Goal: Task Accomplishment & Management: Use online tool/utility

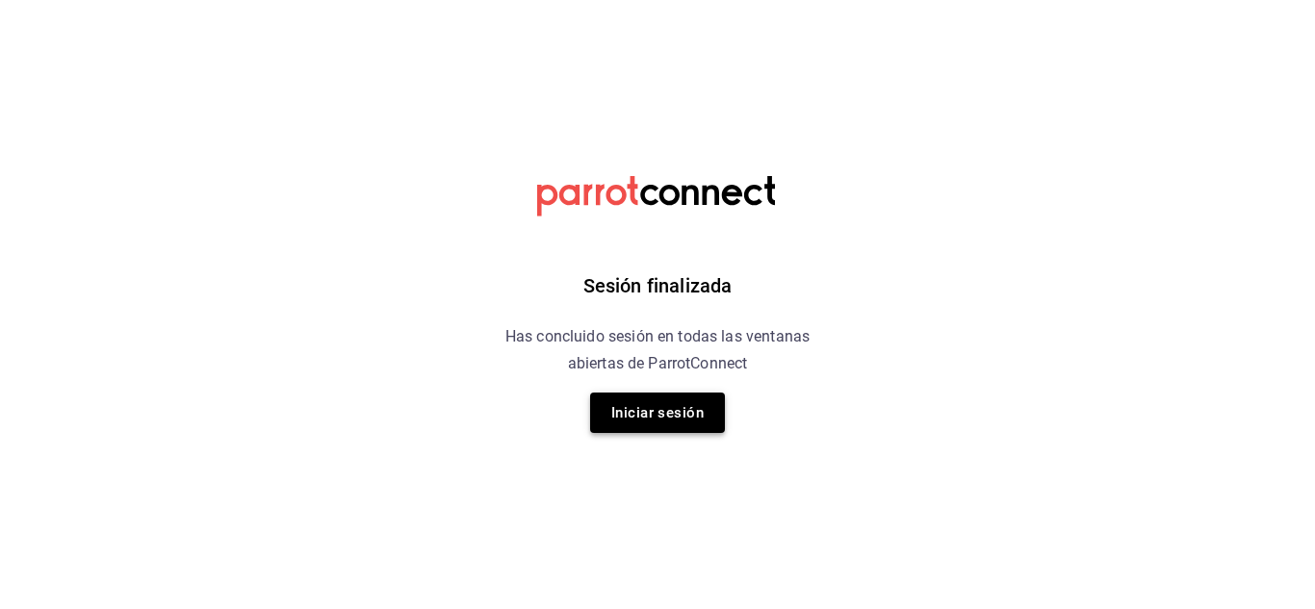
click at [686, 418] on button "Iniciar sesión" at bounding box center [657, 413] width 135 height 40
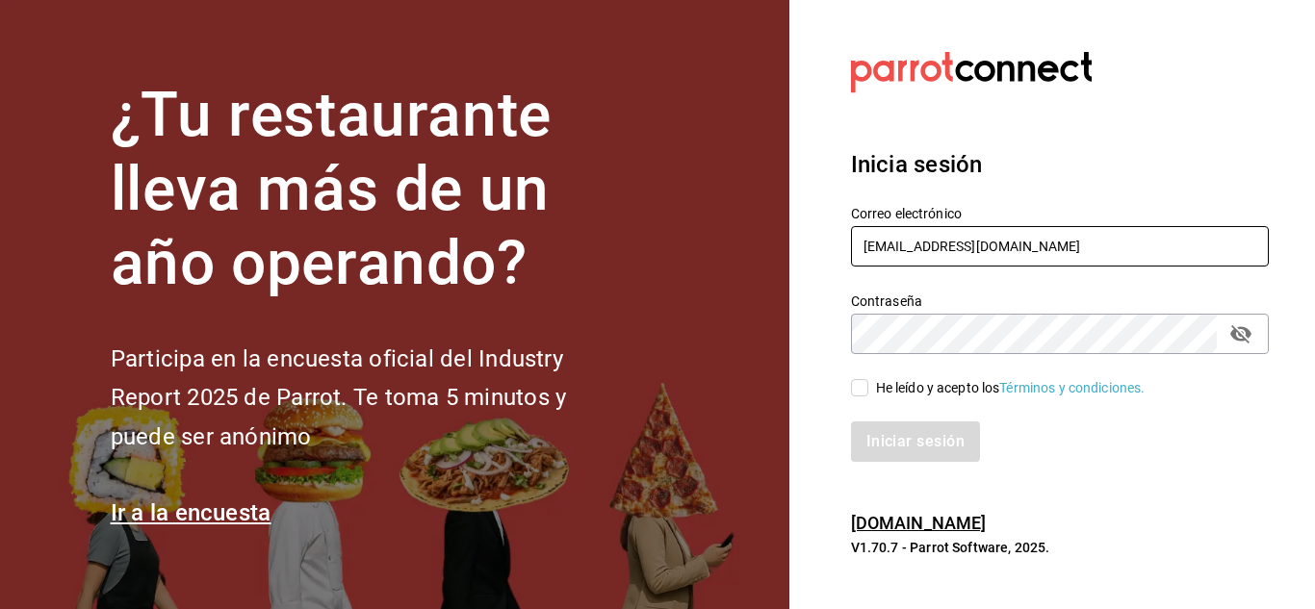
drag, startPoint x: 1027, startPoint y: 239, endPoint x: 530, endPoint y: 349, distance: 509.8
click at [530, 349] on div "¿Tu restaurante lleva más de un año operando? Participa en la encuesta oficial …" at bounding box center [657, 304] width 1315 height 609
type input "[EMAIL_ADDRESS][DOMAIN_NAME]"
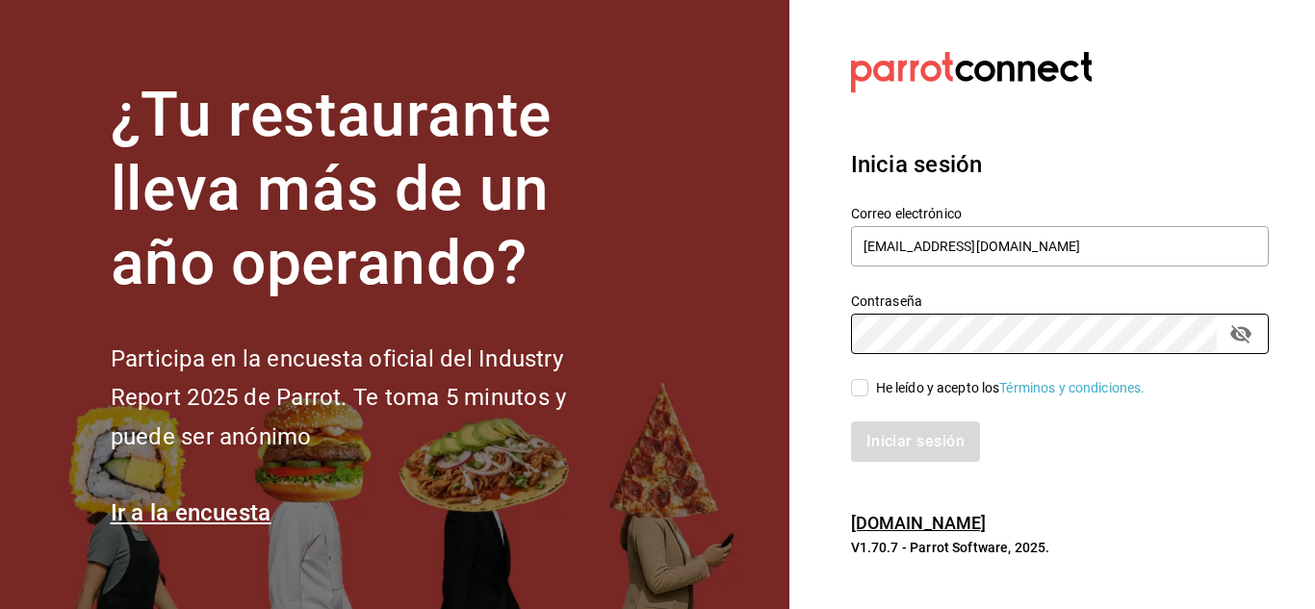
click at [408, 478] on div "¿Tu restaurante lleva más de un año operando? Participa en la encuesta oficial …" at bounding box center [657, 304] width 1315 height 609
click at [869, 391] on span "He leído y acepto los Términos y condiciones." at bounding box center [1006, 388] width 277 height 20
click at [868, 391] on input "He leído y acepto los Términos y condiciones." at bounding box center [859, 387] width 17 height 17
checkbox input "true"
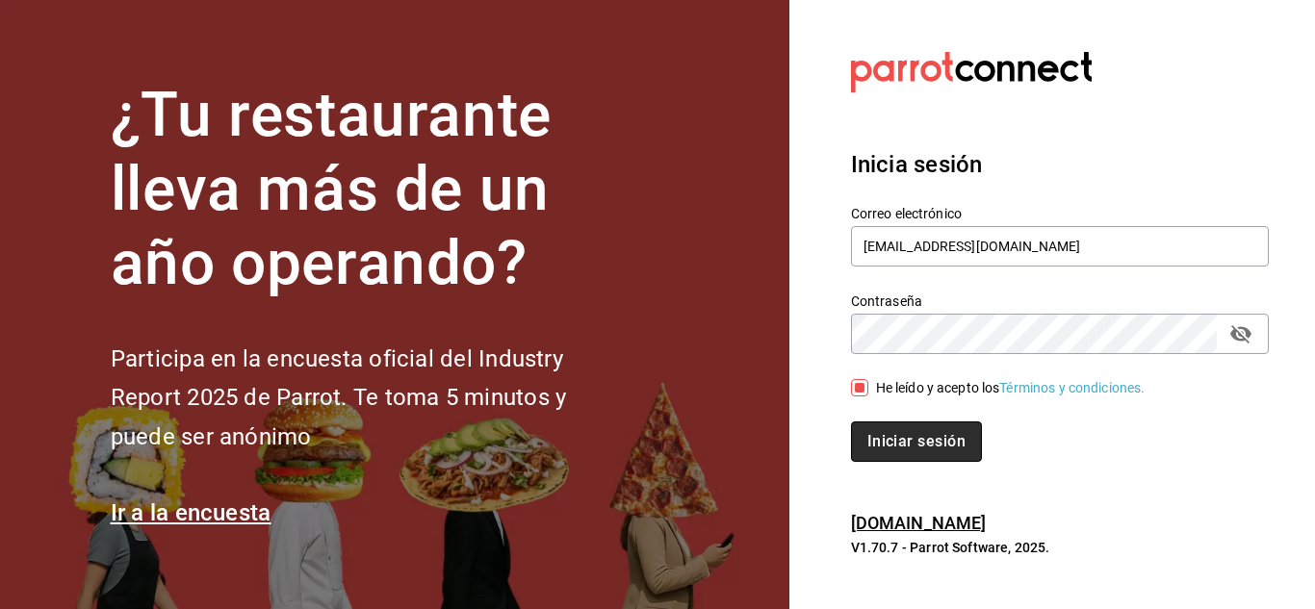
click at [882, 428] on button "Iniciar sesión" at bounding box center [916, 442] width 131 height 40
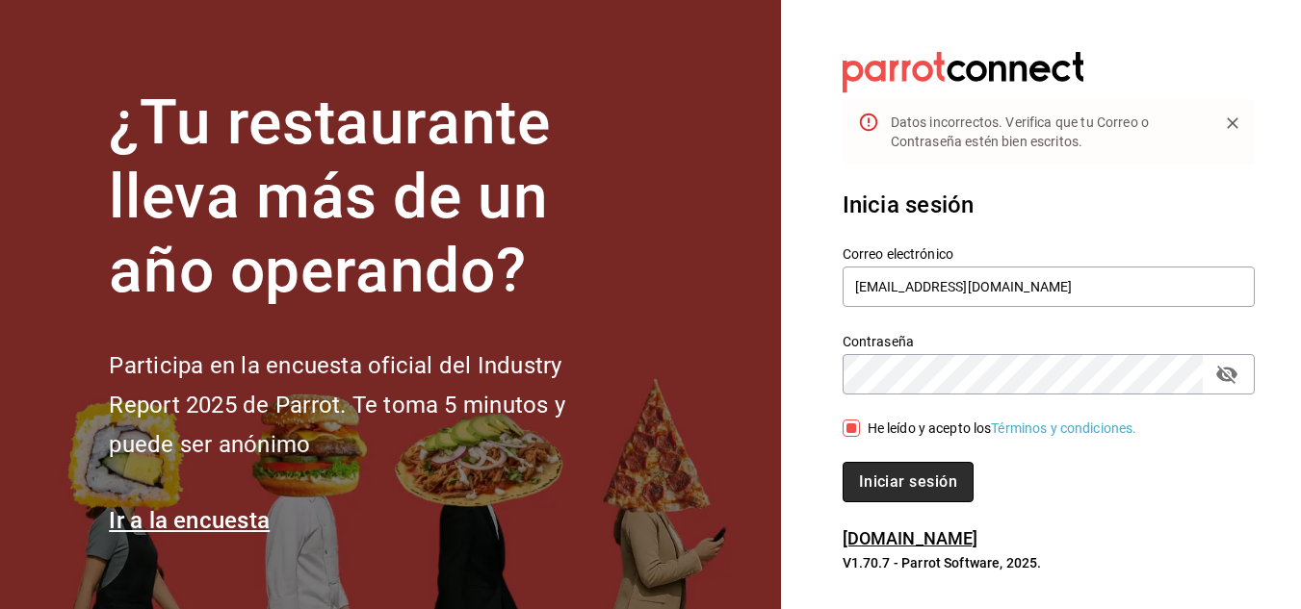
click at [888, 477] on button "Iniciar sesión" at bounding box center [907, 482] width 131 height 40
click at [1224, 373] on icon "passwordField" at bounding box center [1226, 375] width 21 height 18
click at [946, 489] on button "Iniciar sesión" at bounding box center [907, 482] width 131 height 40
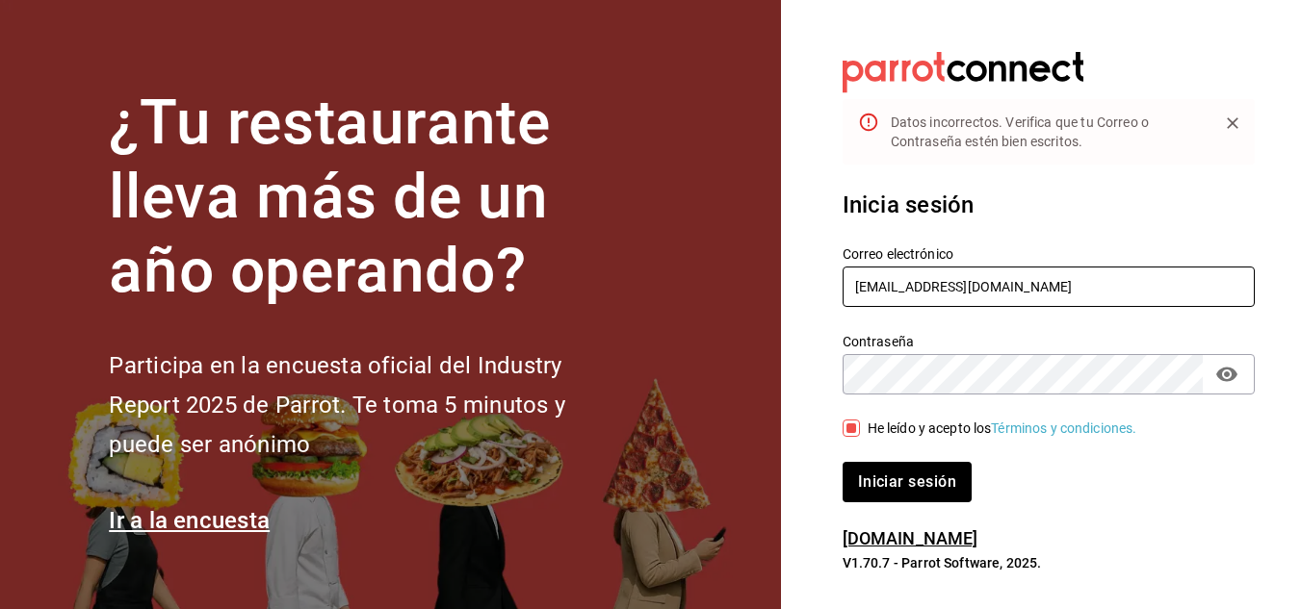
click at [874, 290] on input "[EMAIL_ADDRESS][DOMAIN_NAME]" at bounding box center [1048, 287] width 412 height 40
type input "[EMAIL_ADDRESS][DOMAIN_NAME]"
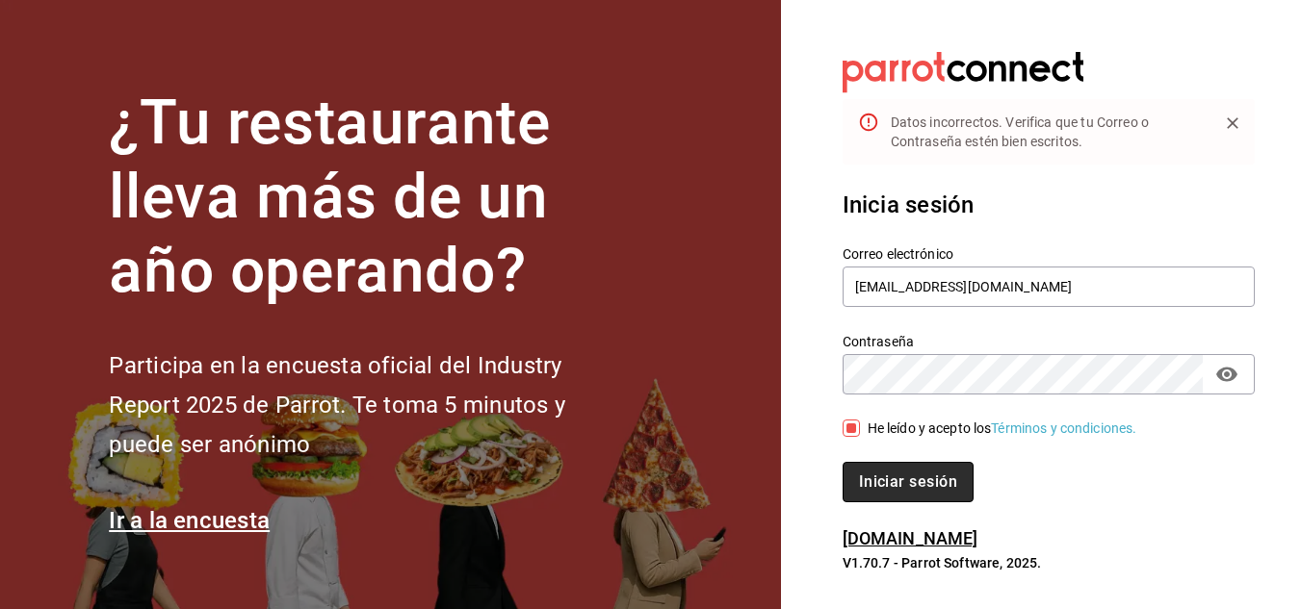
click at [923, 486] on button "Iniciar sesión" at bounding box center [907, 482] width 131 height 40
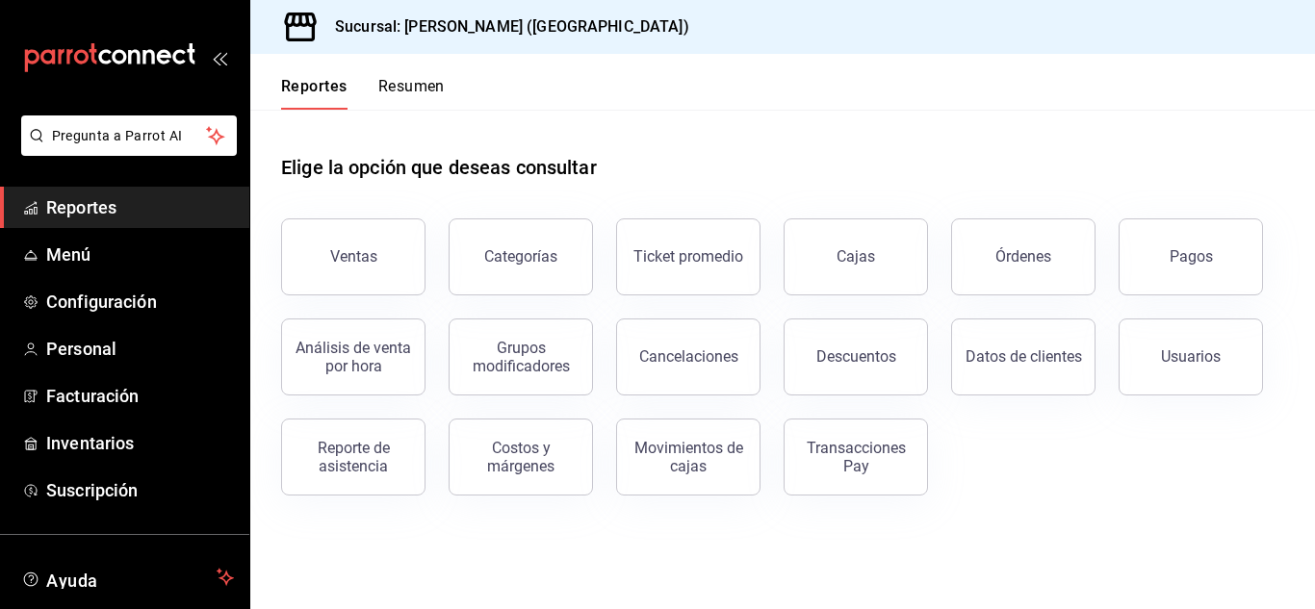
click at [490, 399] on div "Costos y márgenes" at bounding box center [510, 446] width 168 height 100
click at [135, 383] on span "Facturación" at bounding box center [140, 396] width 188 height 26
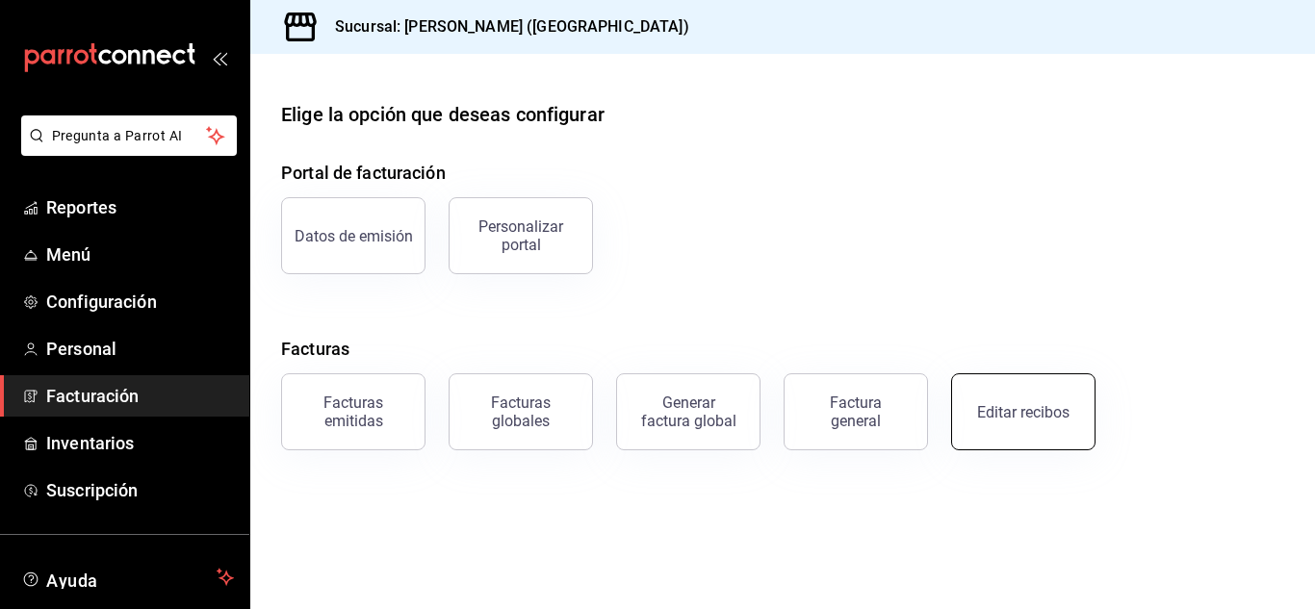
click at [1071, 424] on button "Editar recibos" at bounding box center [1023, 412] width 144 height 77
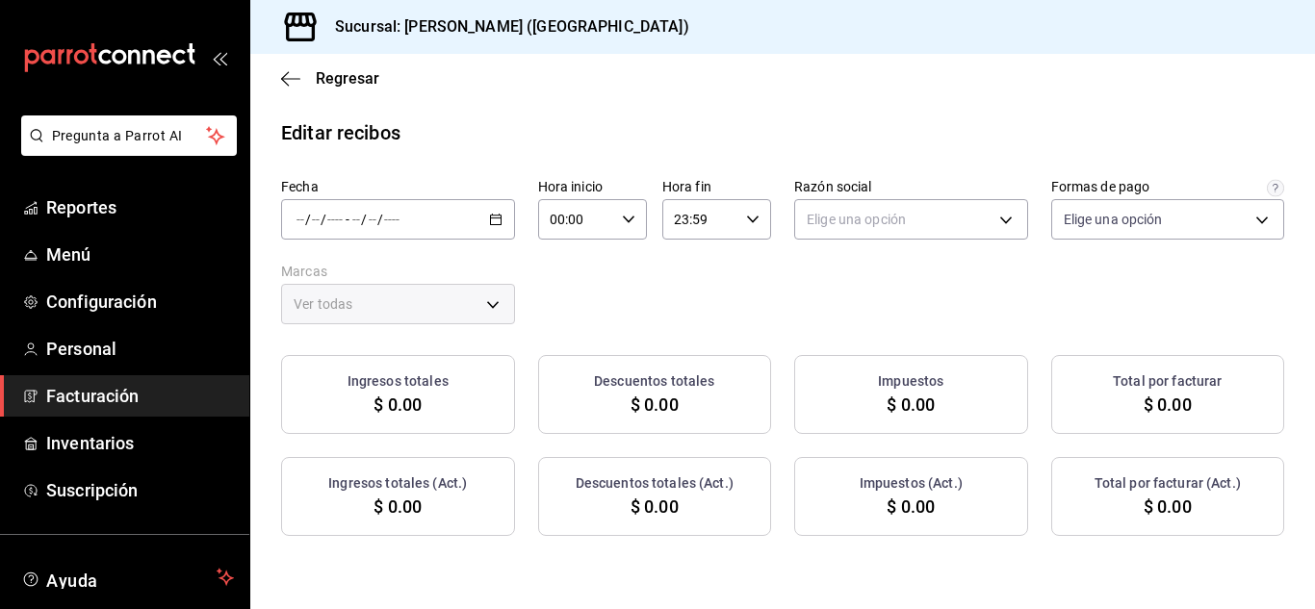
type input "84de3d0d-b7e2-47cb-b4be-10b11e0b5394"
click at [515, 230] on div "/ / - / /" at bounding box center [398, 219] width 234 height 40
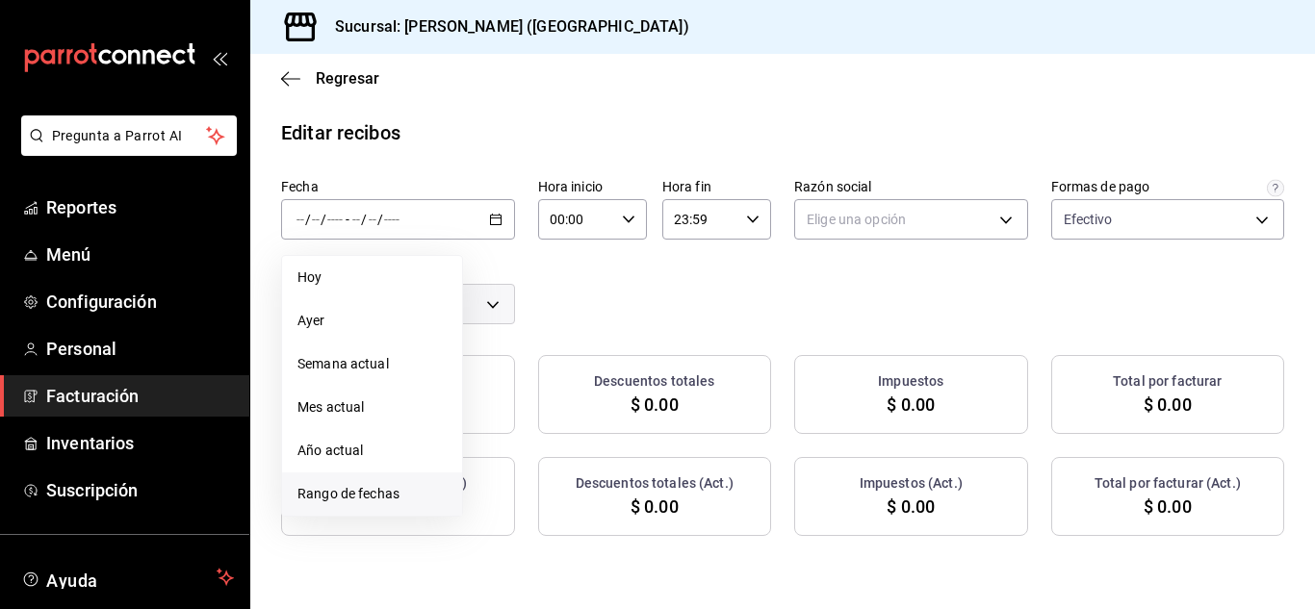
click at [338, 498] on span "Rango de fechas" at bounding box center [372, 494] width 149 height 20
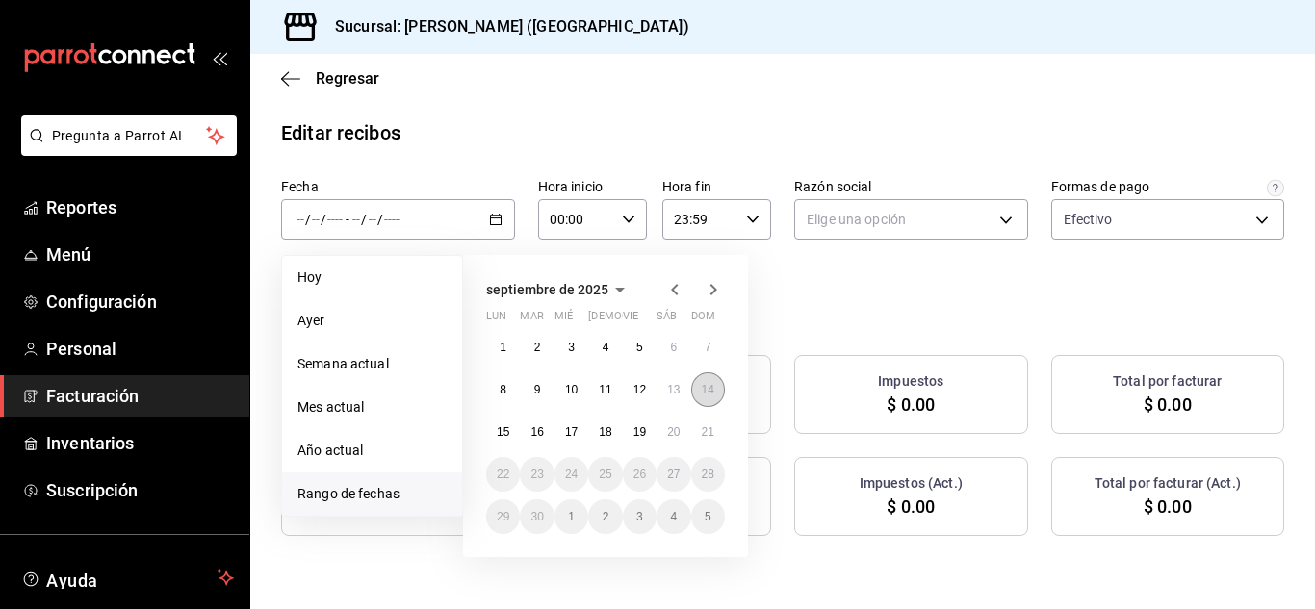
click at [711, 395] on abbr "14" at bounding box center [708, 389] width 13 height 13
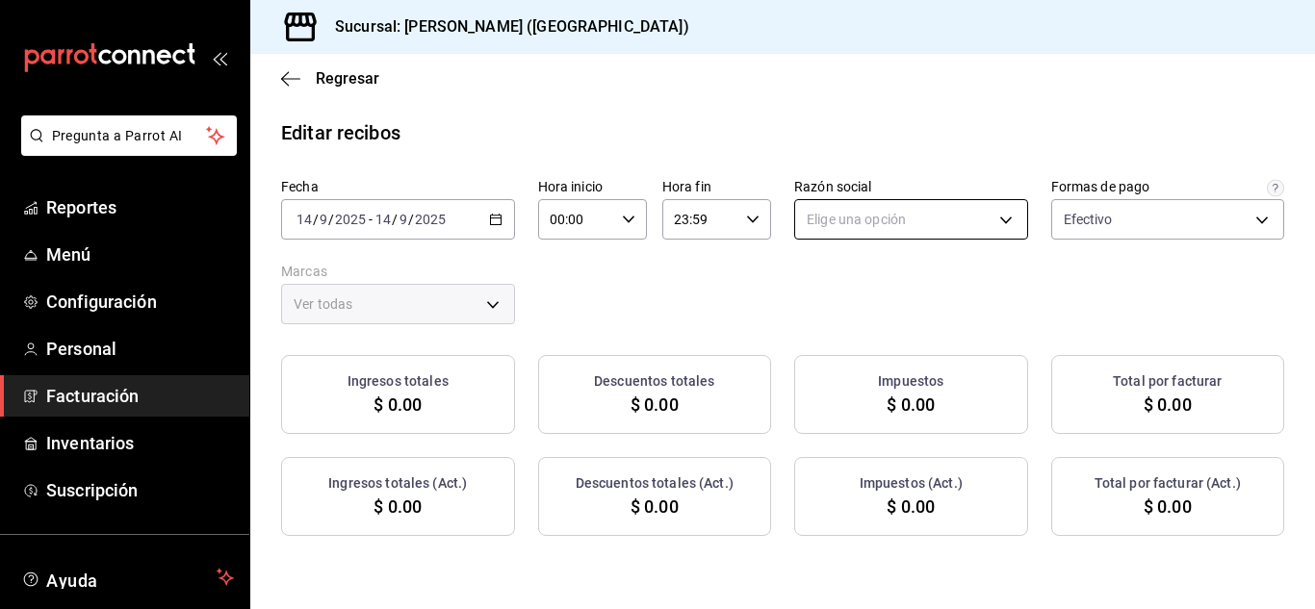
click at [1008, 227] on body "Pregunta a Parrot AI Reportes Menú Configuración Personal Facturación Inventari…" at bounding box center [657, 304] width 1315 height 609
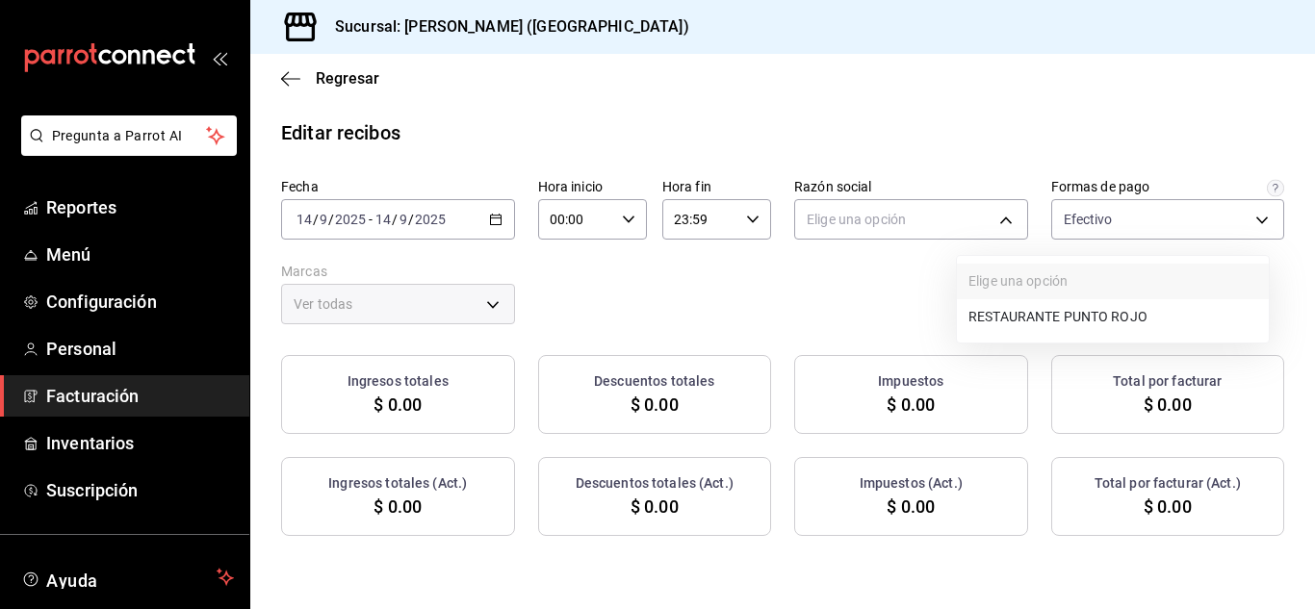
click at [1000, 311] on li "RESTAURANTE PUNTO ROJO" at bounding box center [1113, 317] width 312 height 36
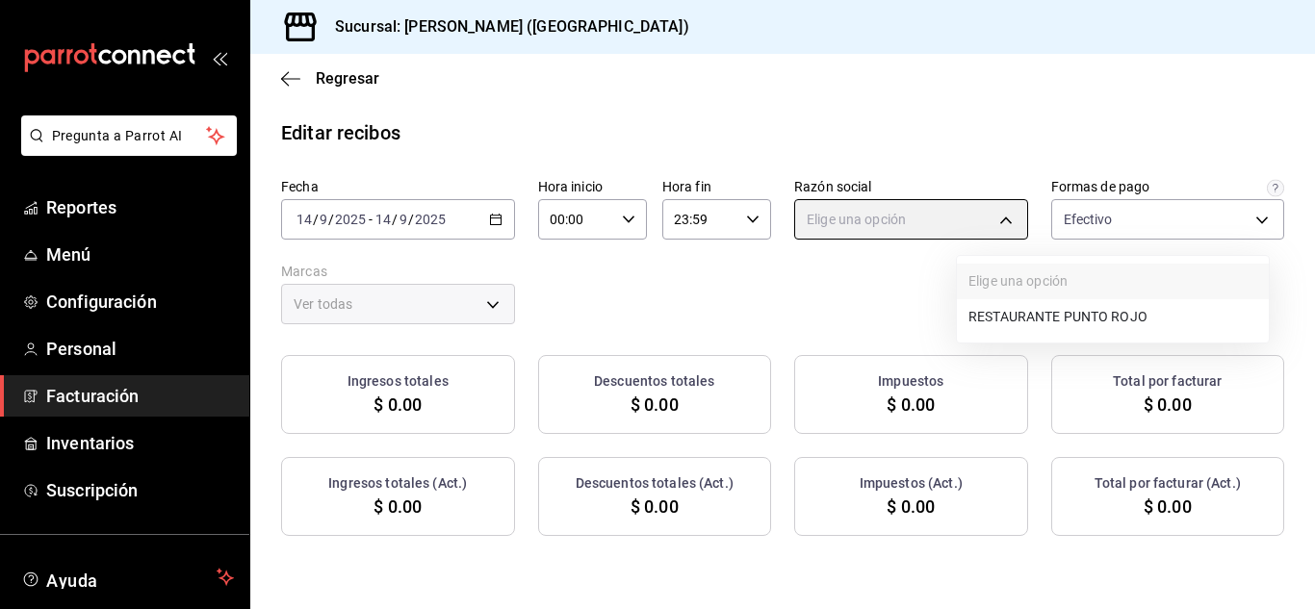
type input "5749a84e-6d60-4c90-92c5-fe83de78c063"
type input "985a5b61-14d9-43ab-b2aa-55677bfd4284"
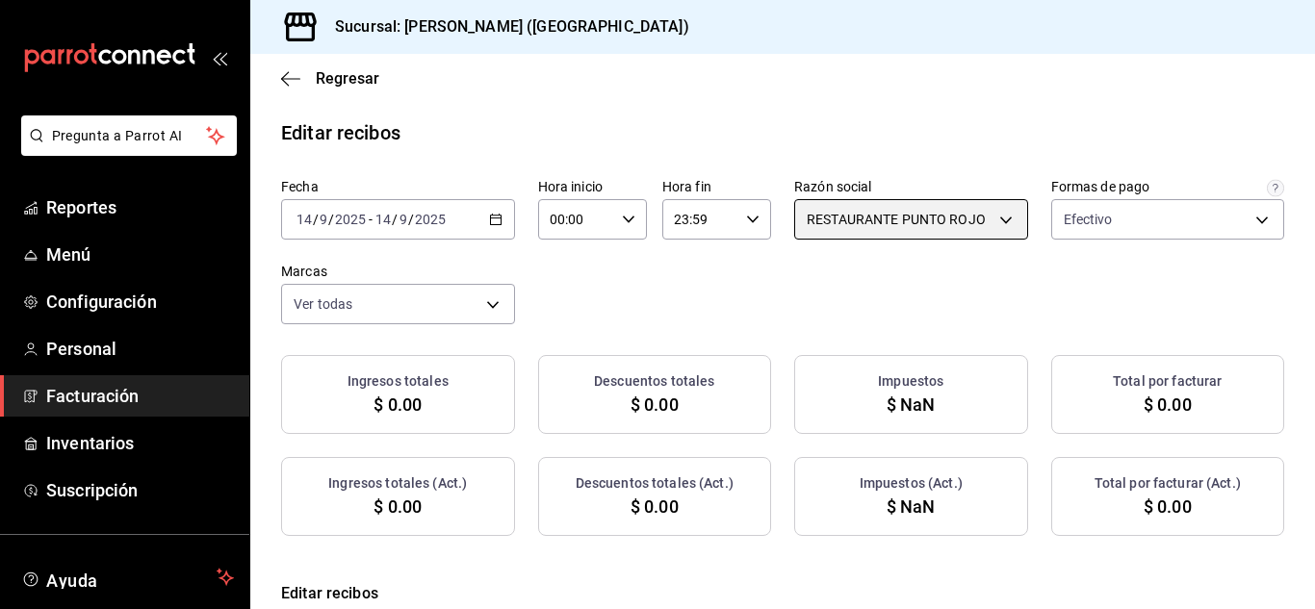
checkbox input "true"
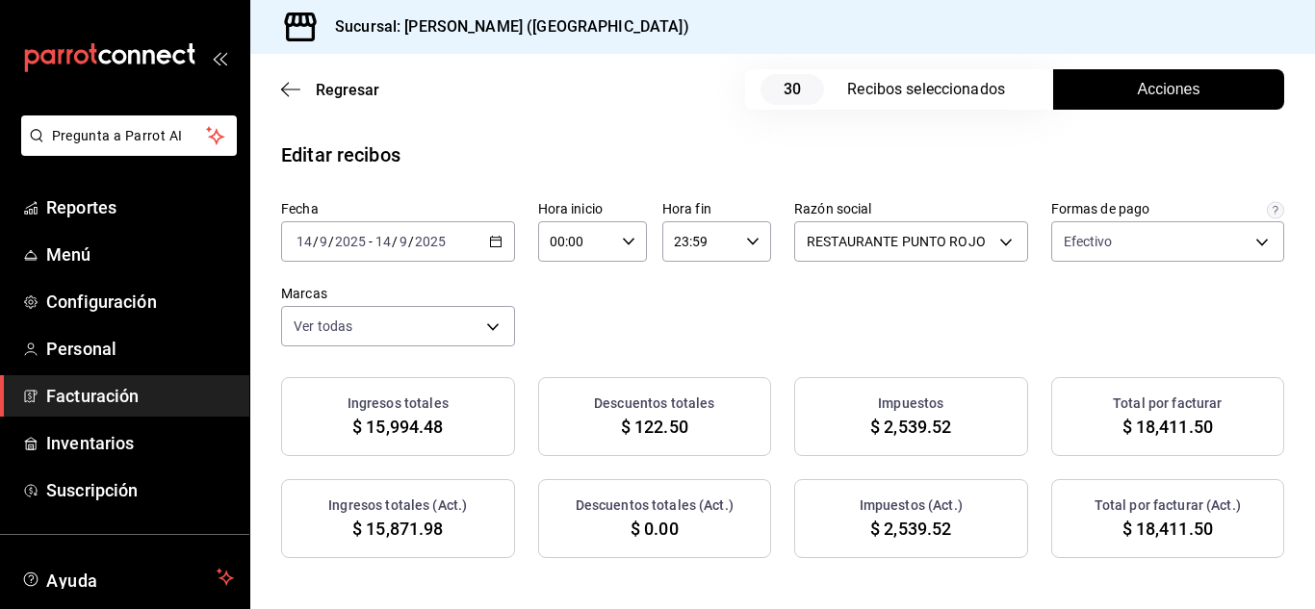
click at [1147, 93] on span "Acciones" at bounding box center [1169, 89] width 63 height 23
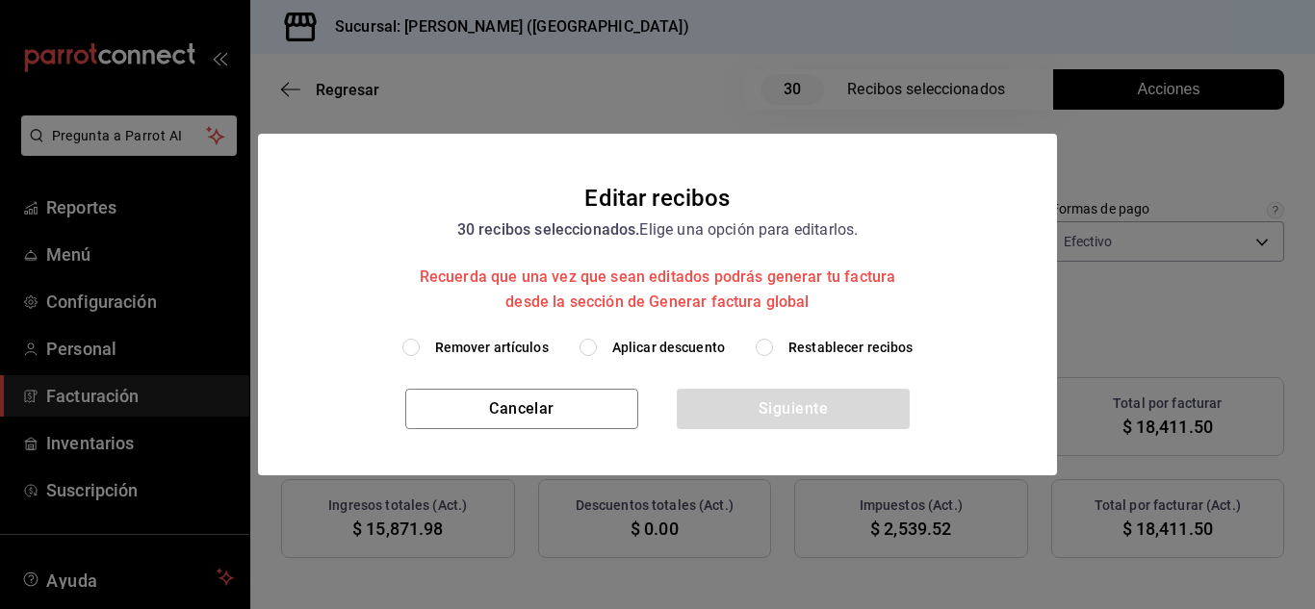
click at [414, 352] on input "Remover artículos" at bounding box center [410, 347] width 17 height 17
radio input "true"
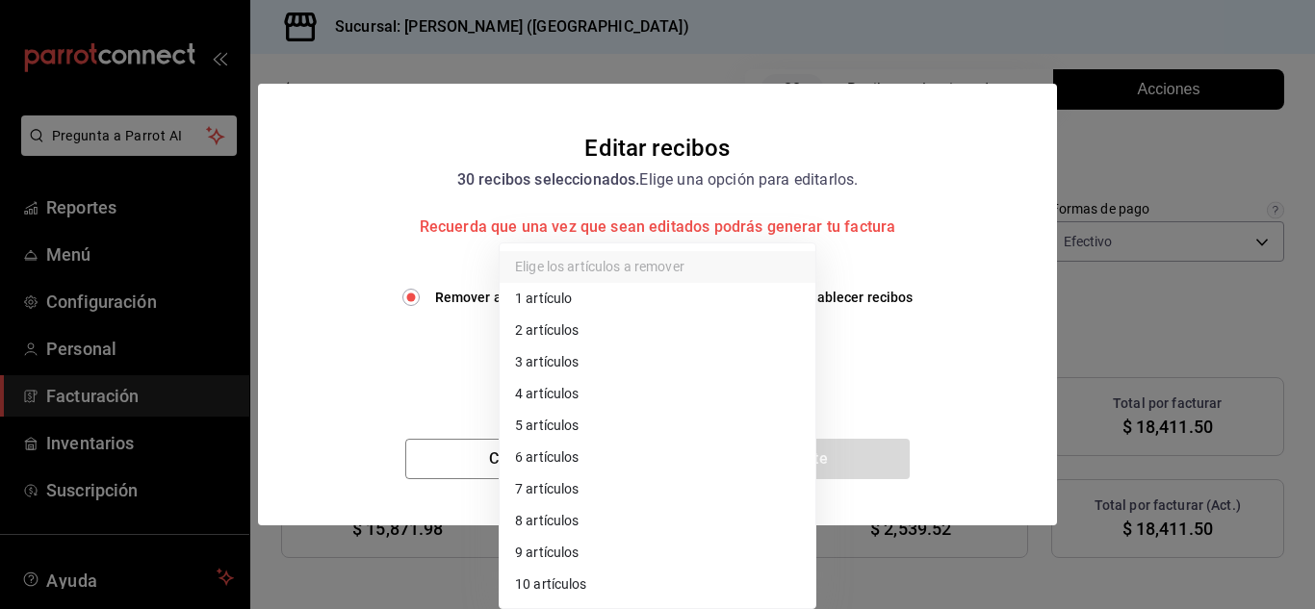
click at [593, 373] on body "Pregunta a Parrot AI Reportes Menú Configuración Personal Facturación Inventari…" at bounding box center [657, 304] width 1315 height 609
click at [560, 365] on li "3 artículos" at bounding box center [658, 363] width 316 height 32
type input "3"
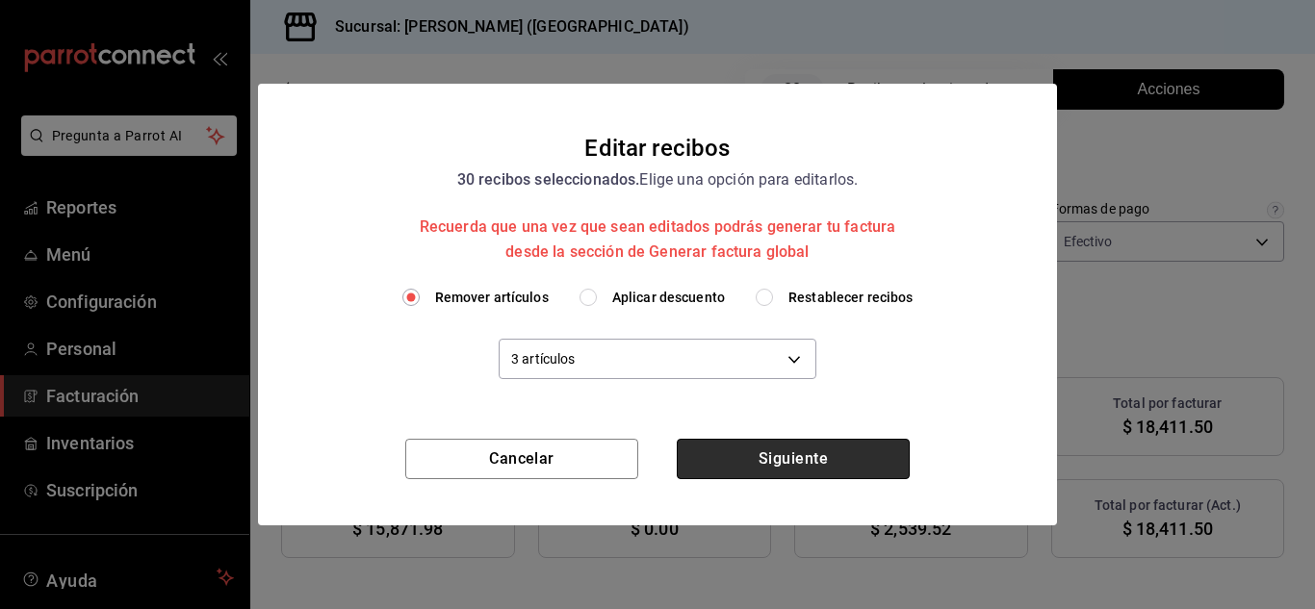
click at [778, 460] on button "Siguiente" at bounding box center [793, 459] width 233 height 40
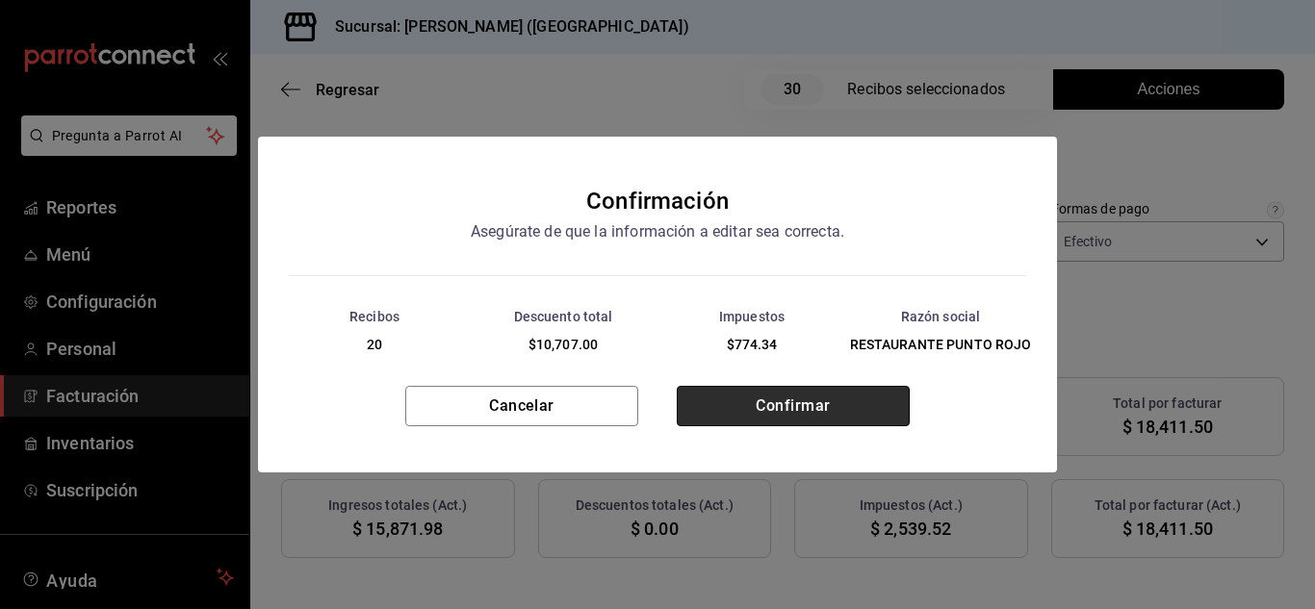
click at [723, 408] on button "Confirmar" at bounding box center [793, 406] width 233 height 40
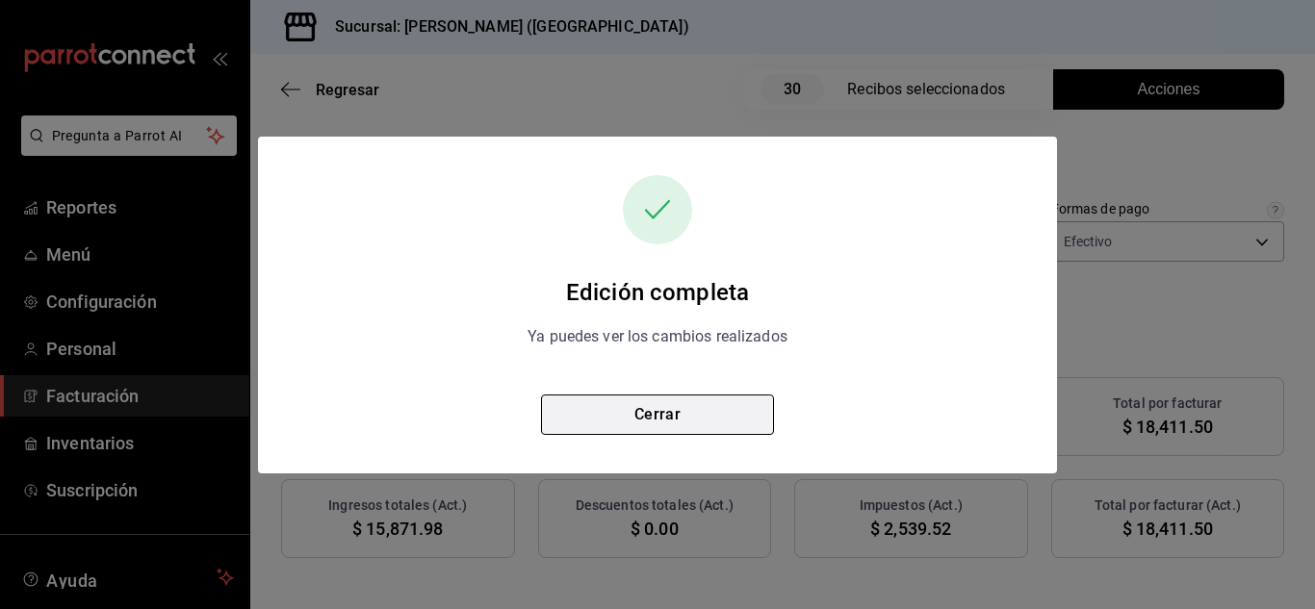
click at [639, 417] on button "Cerrar" at bounding box center [657, 415] width 233 height 40
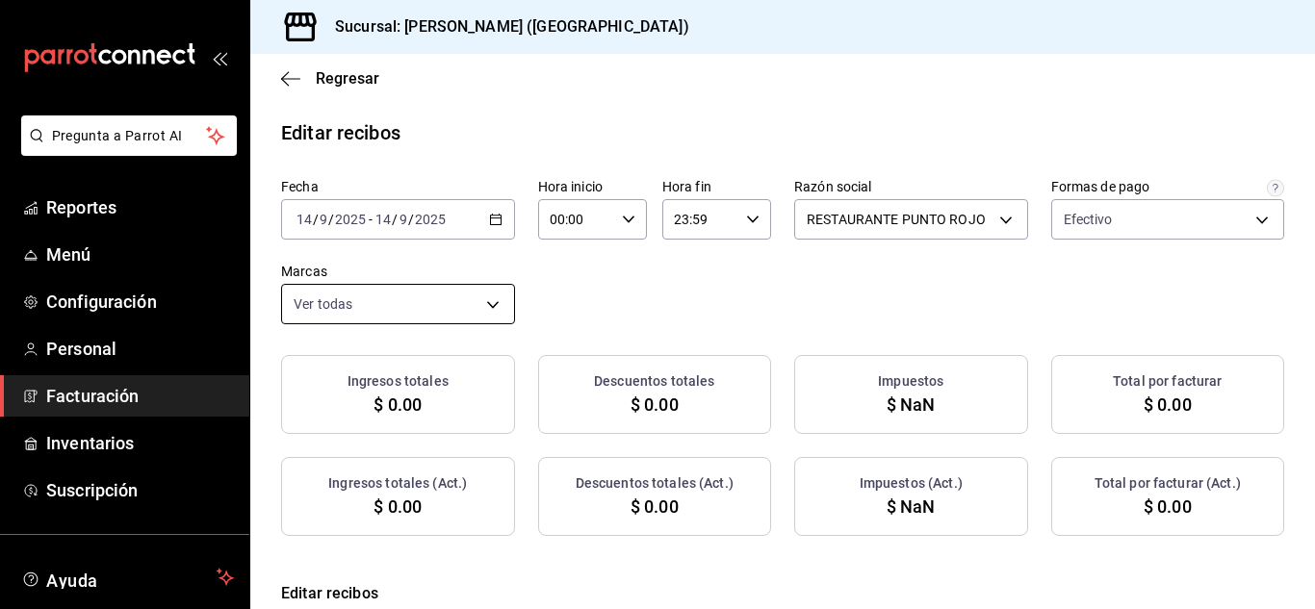
checkbox input "true"
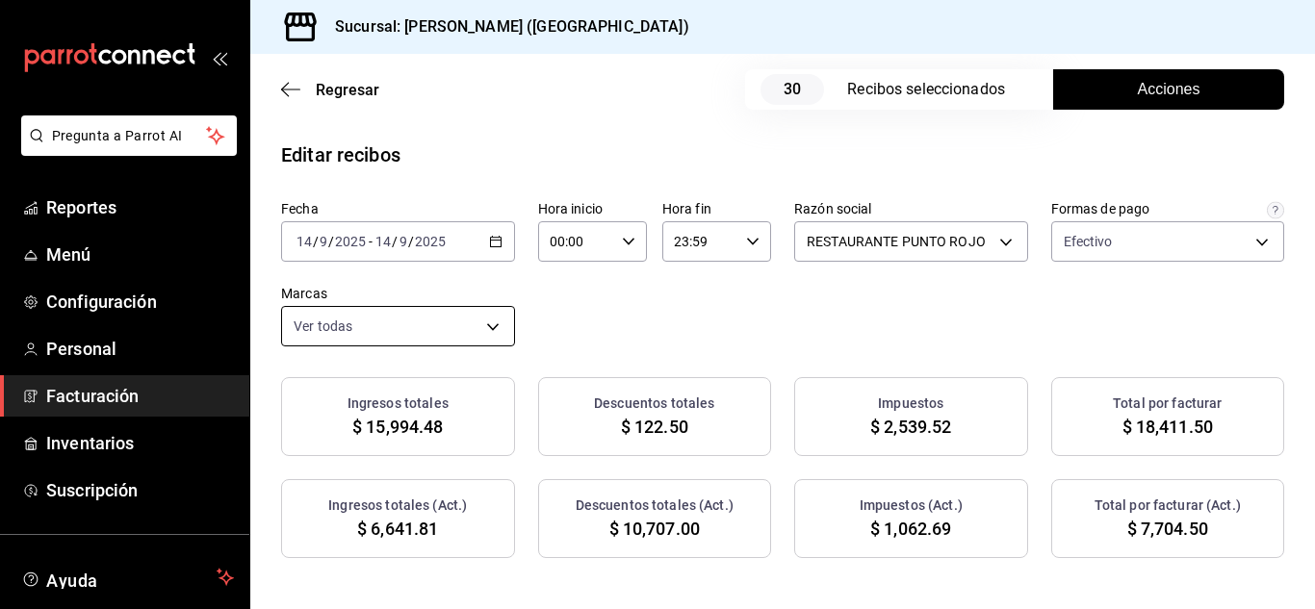
click at [515, 217] on div "Fecha [DATE] [DATE] - [DATE] [DATE]" at bounding box center [398, 231] width 234 height 62
click at [503, 246] on icon "button" at bounding box center [495, 241] width 13 height 13
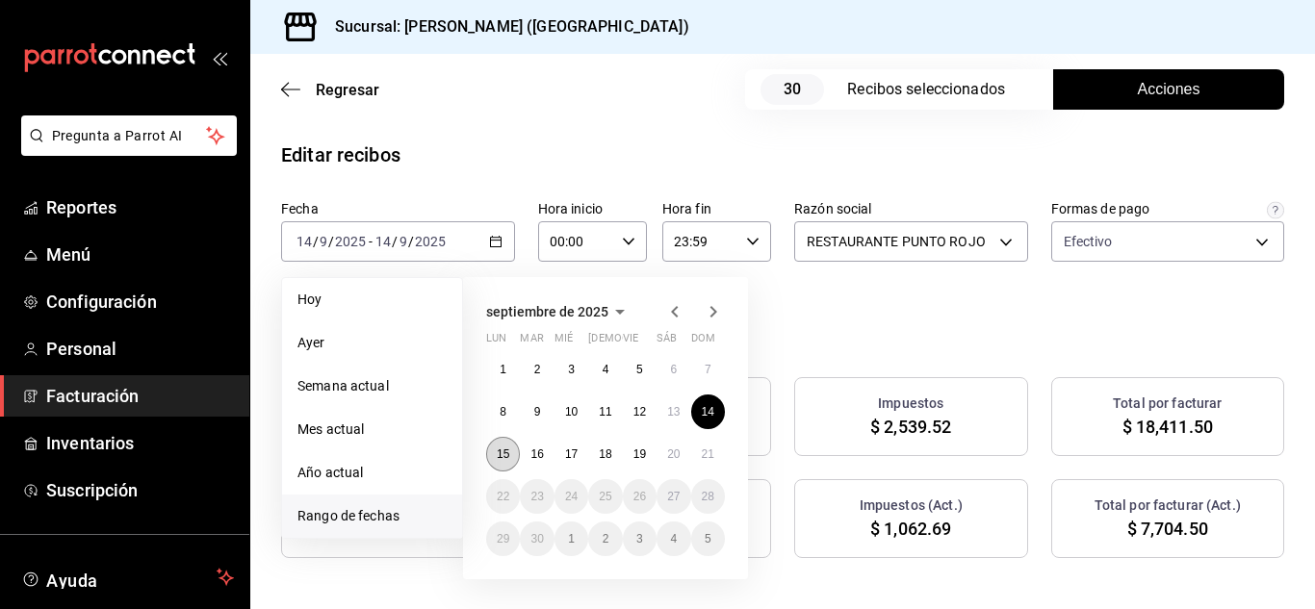
click at [501, 454] on abbr "15" at bounding box center [503, 454] width 13 height 13
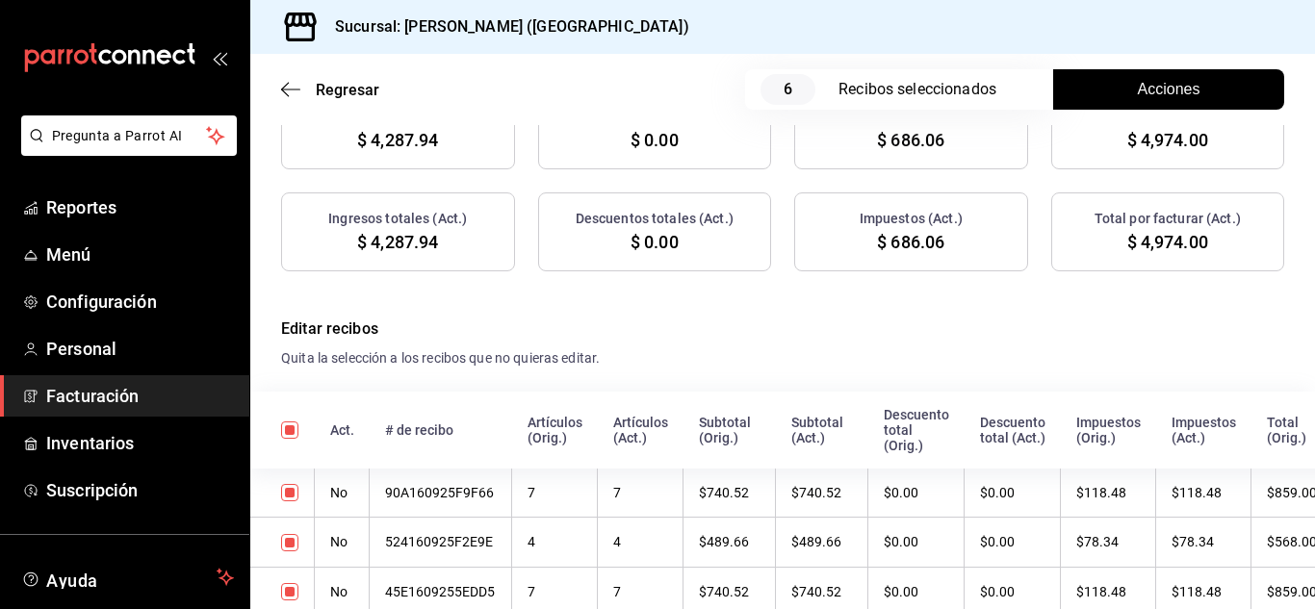
scroll to position [46, 0]
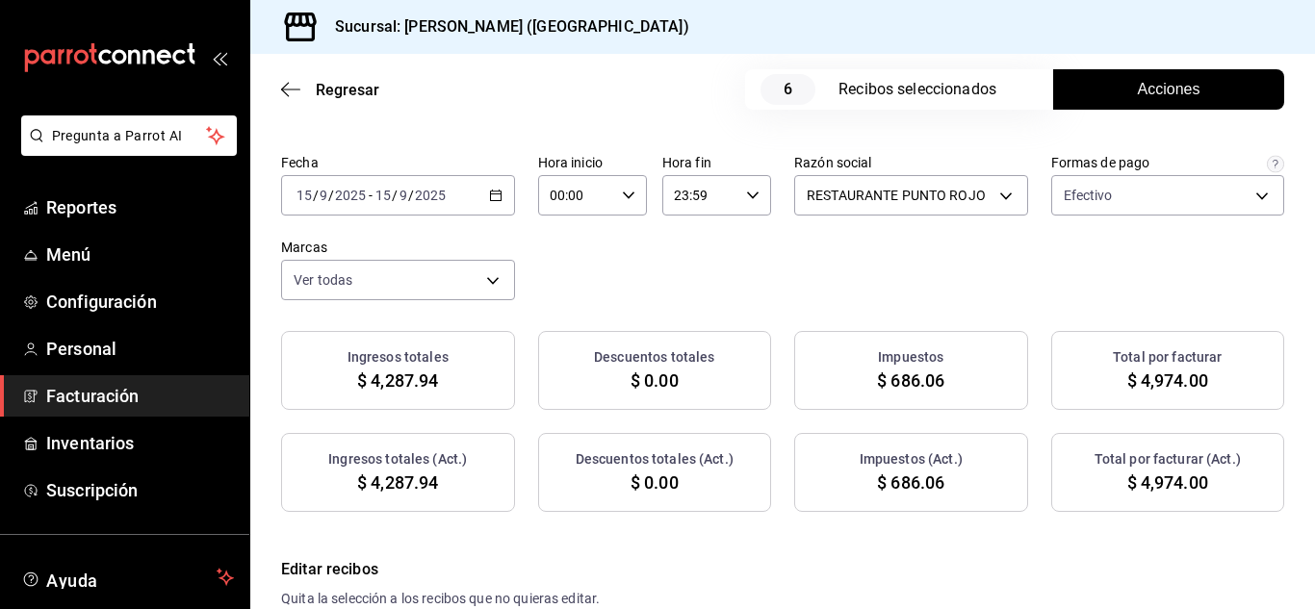
click at [1178, 89] on span "Acciones" at bounding box center [1169, 89] width 63 height 23
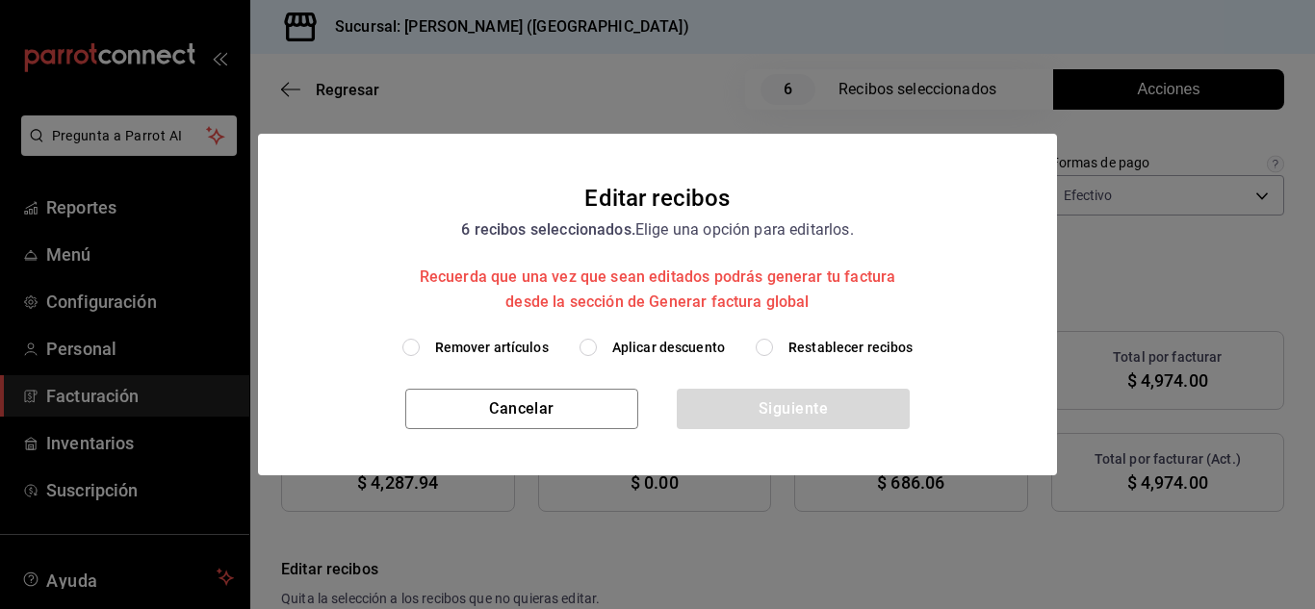
click at [410, 348] on input "Remover artículos" at bounding box center [410, 347] width 17 height 17
radio input "true"
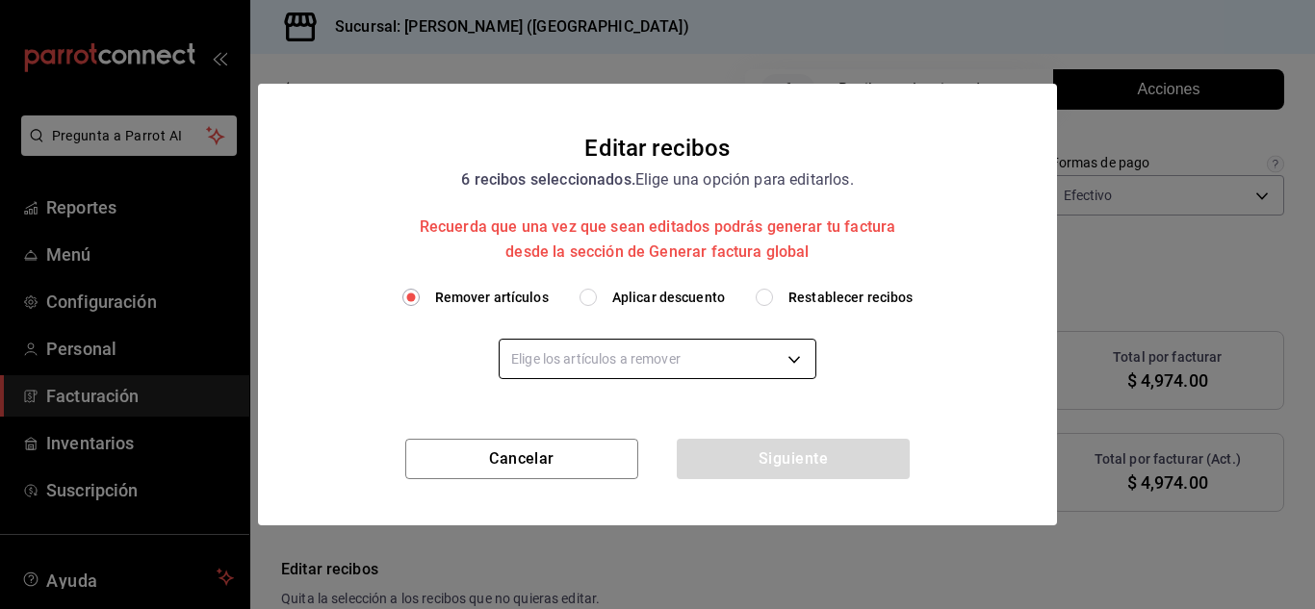
click at [531, 359] on body "Pregunta a Parrot AI Reportes Menú Configuración Personal Facturación Inventari…" at bounding box center [657, 304] width 1315 height 609
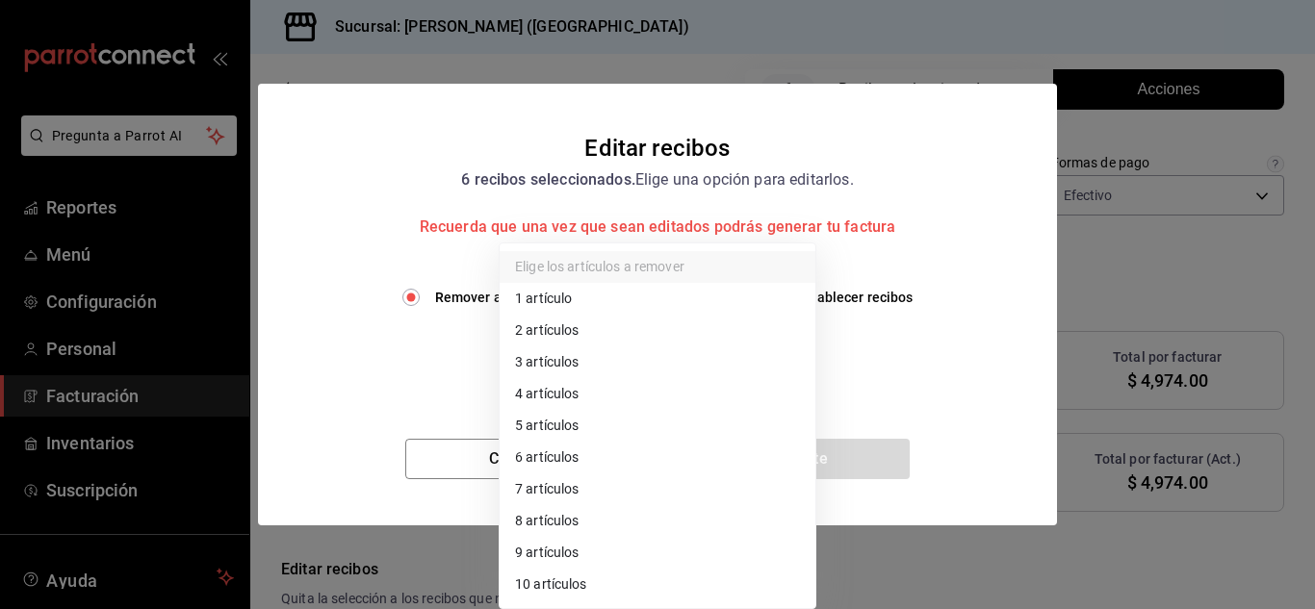
click at [553, 329] on li "2 artículos" at bounding box center [658, 331] width 316 height 32
type input "2"
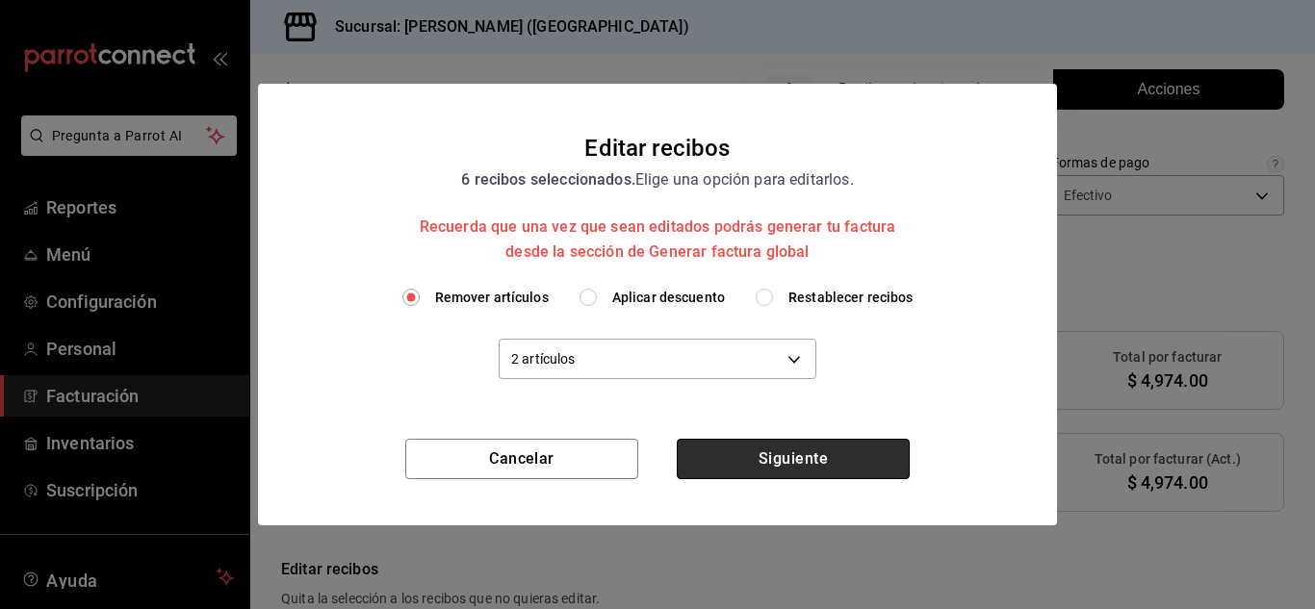
click at [748, 461] on button "Siguiente" at bounding box center [793, 459] width 233 height 40
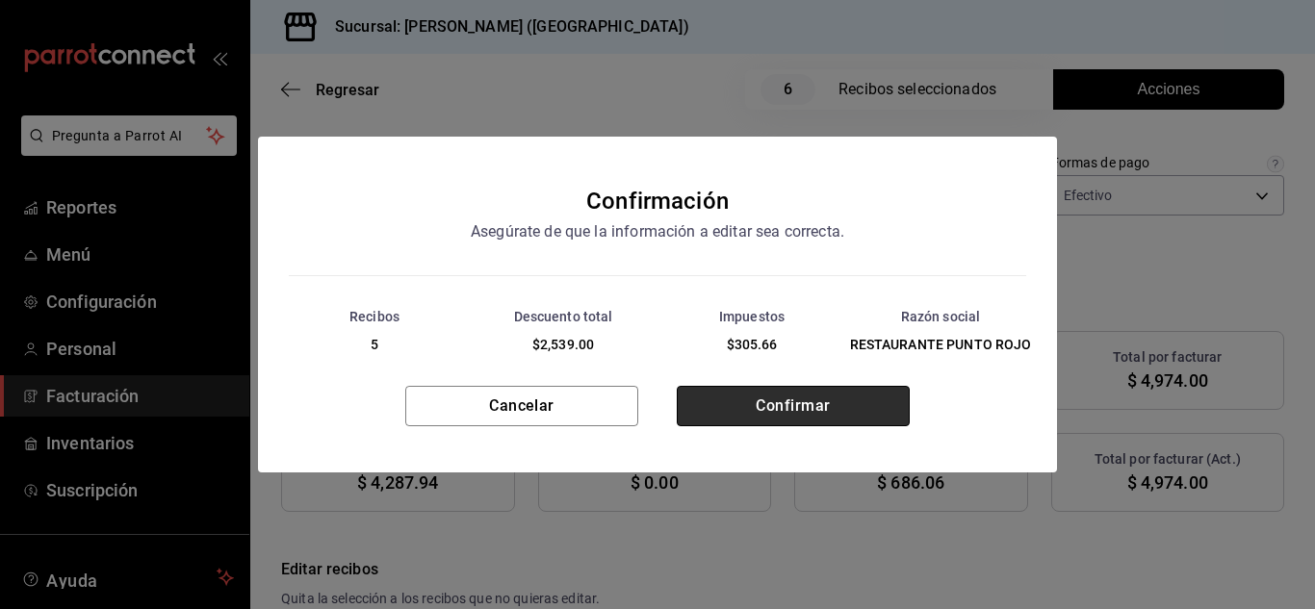
click at [745, 414] on button "Confirmar" at bounding box center [793, 406] width 233 height 40
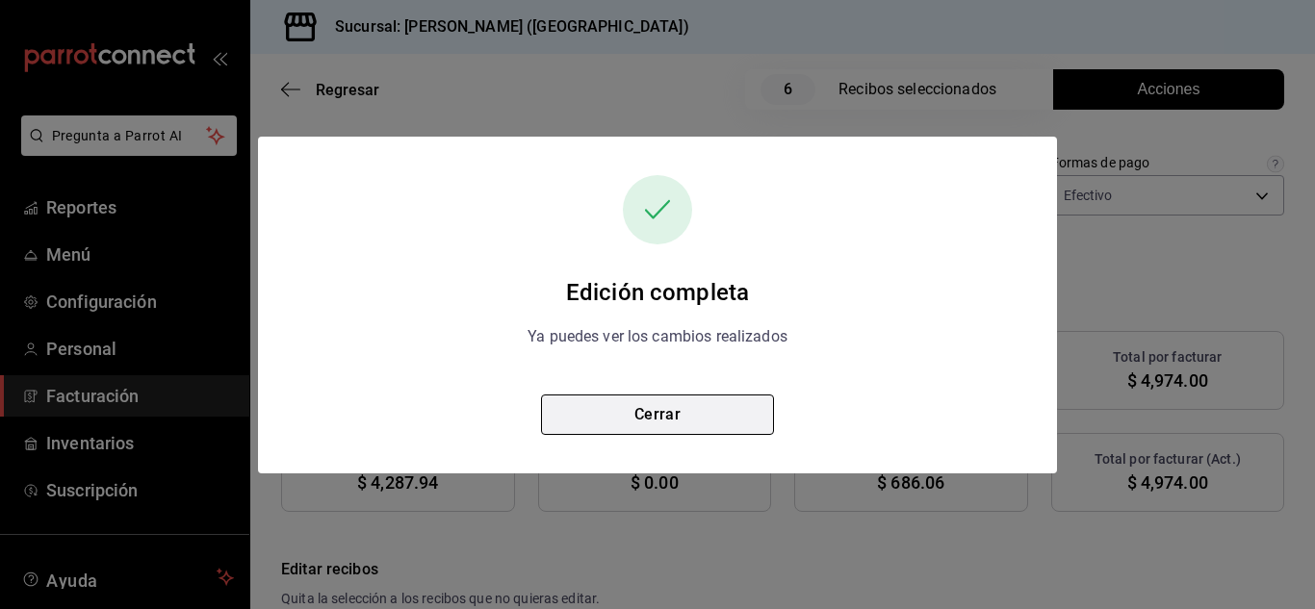
click at [655, 413] on button "Cerrar" at bounding box center [657, 415] width 233 height 40
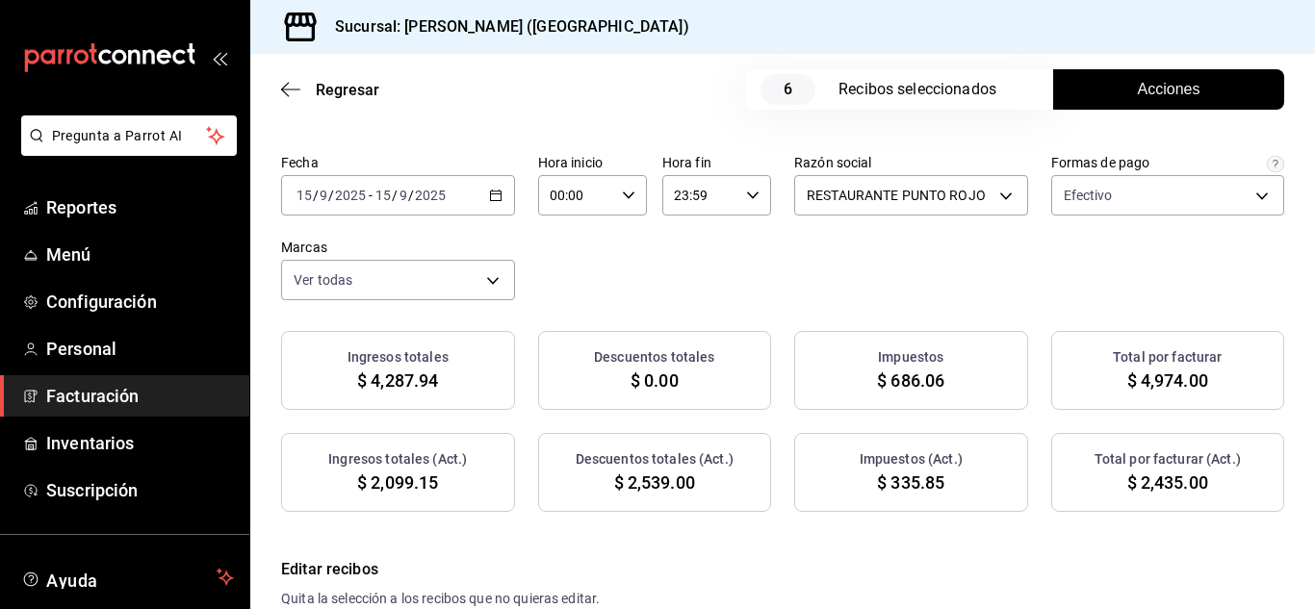
click at [502, 201] on \(Stroke\) "button" at bounding box center [496, 196] width 12 height 11
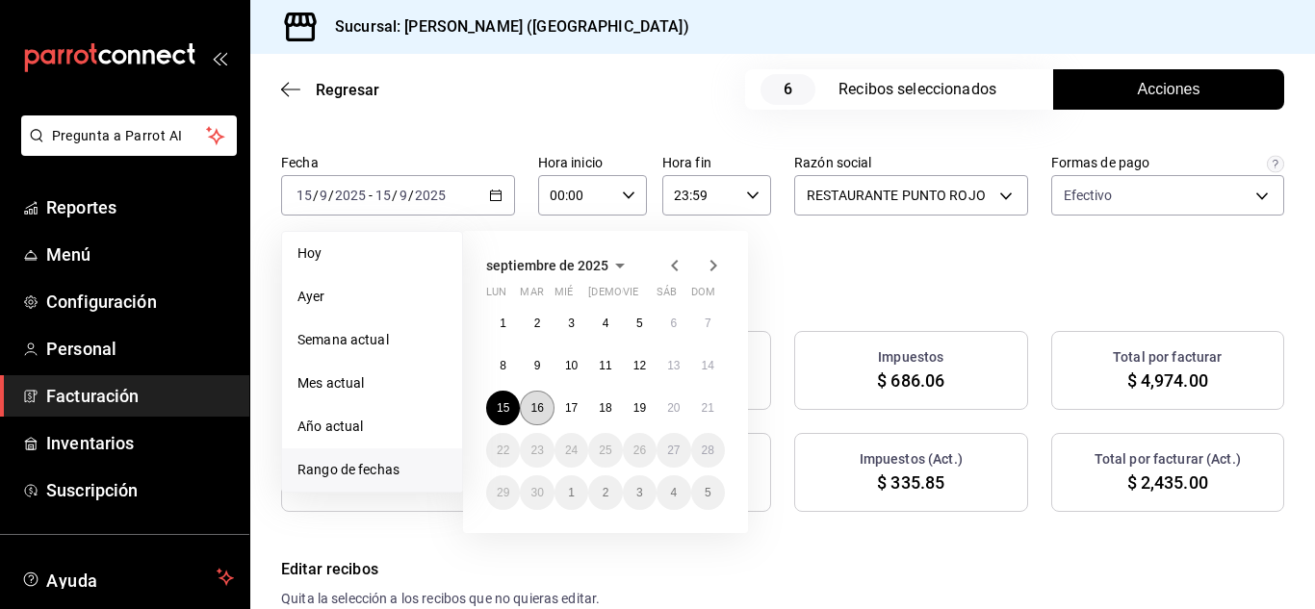
click at [536, 407] on abbr "16" at bounding box center [537, 408] width 13 height 13
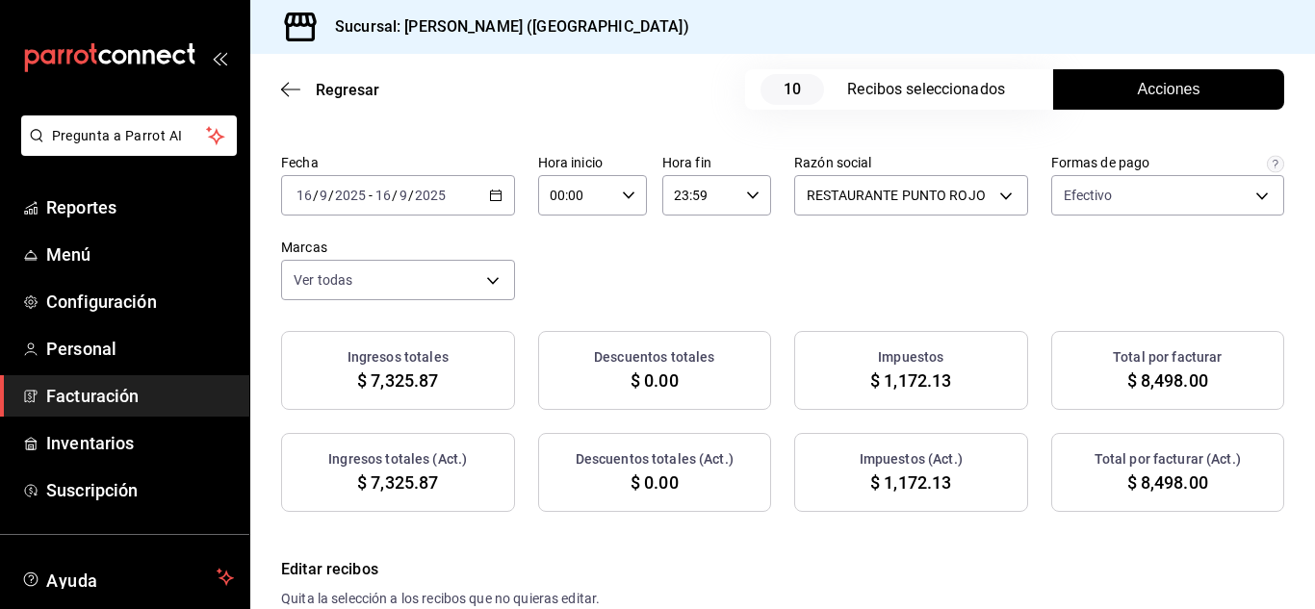
click at [1168, 86] on span "Acciones" at bounding box center [1169, 89] width 63 height 23
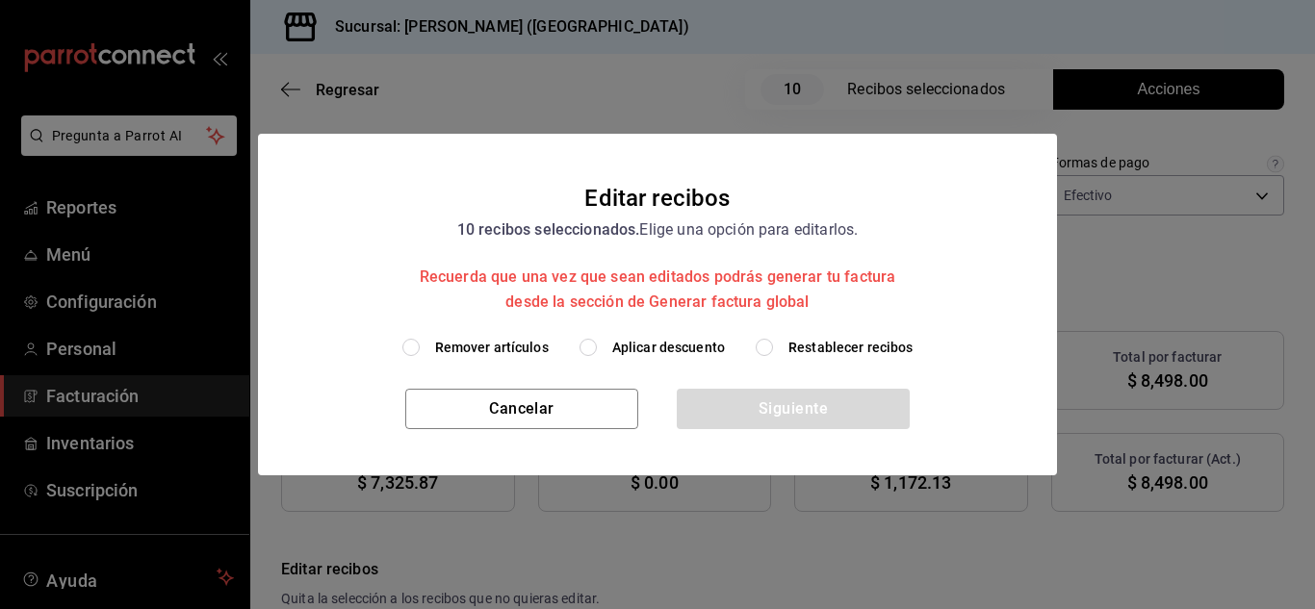
click at [411, 347] on input "Remover artículos" at bounding box center [410, 347] width 17 height 17
radio input "true"
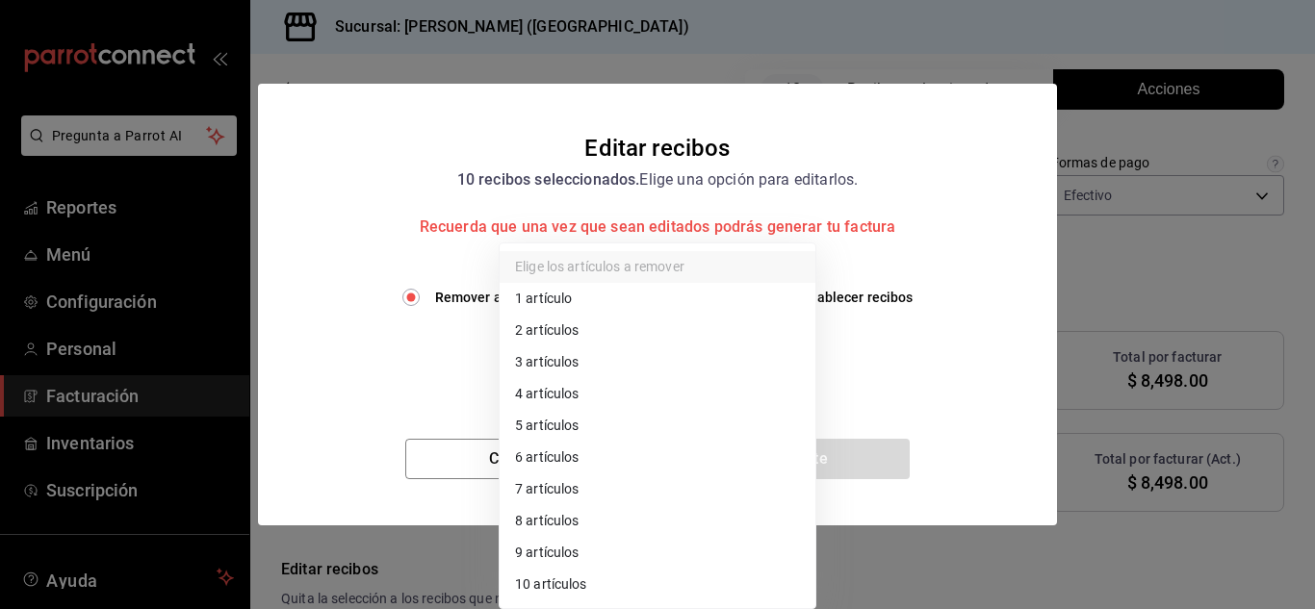
click at [616, 361] on body "Pregunta a Parrot AI Reportes Menú Configuración Personal Facturación Inventari…" at bounding box center [657, 304] width 1315 height 609
click at [569, 340] on li "2 artículos" at bounding box center [658, 331] width 316 height 32
type input "2"
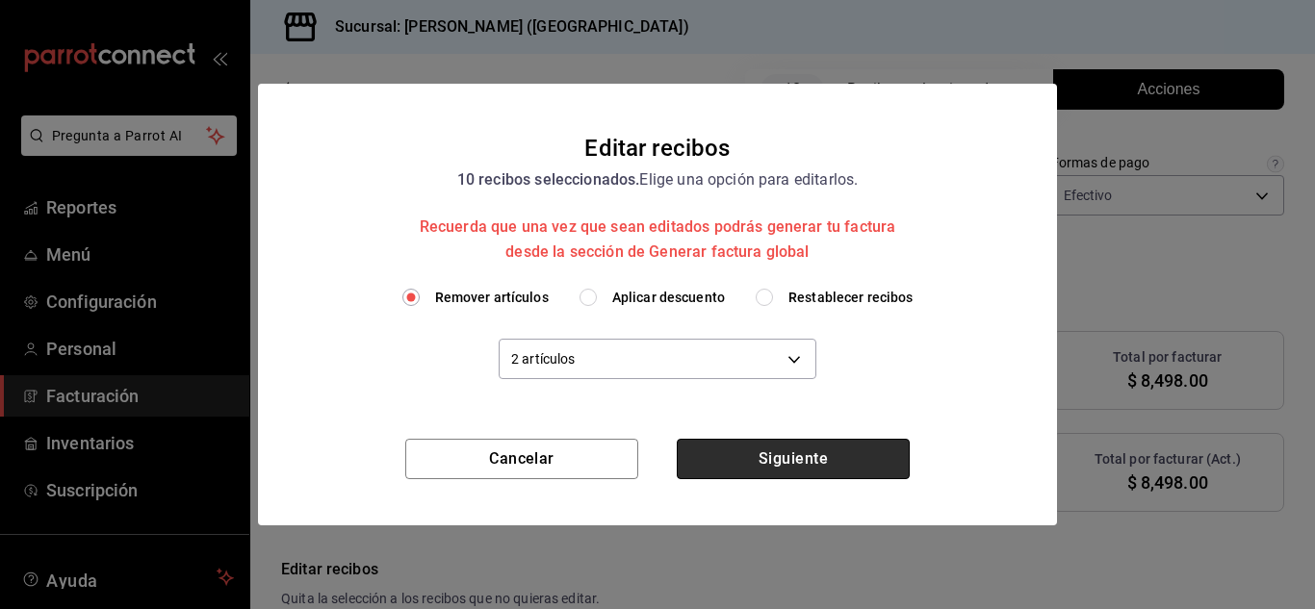
click at [680, 444] on button "Siguiente" at bounding box center [793, 459] width 233 height 40
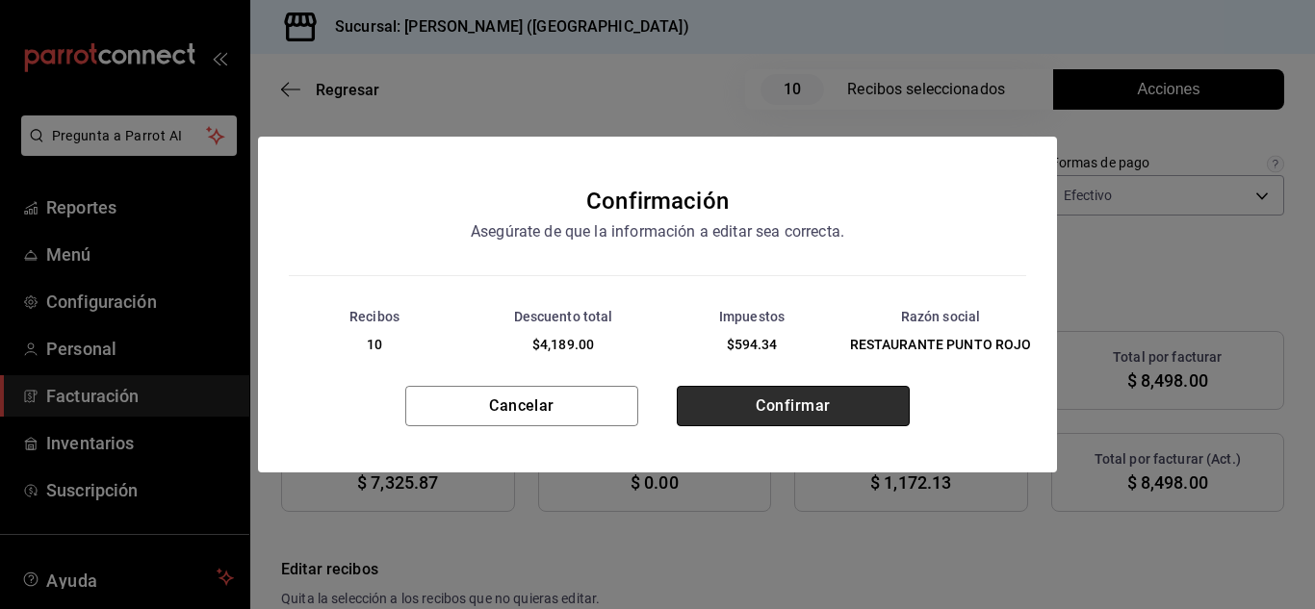
click at [758, 418] on button "Confirmar" at bounding box center [793, 406] width 233 height 40
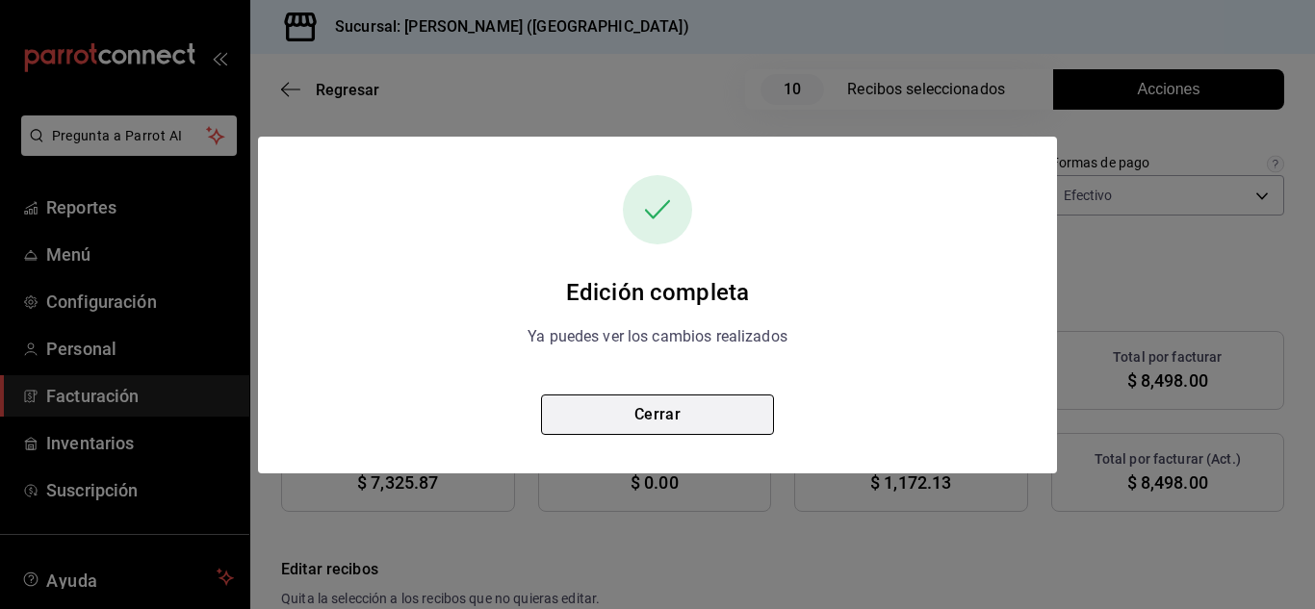
click at [676, 421] on button "Cerrar" at bounding box center [657, 415] width 233 height 40
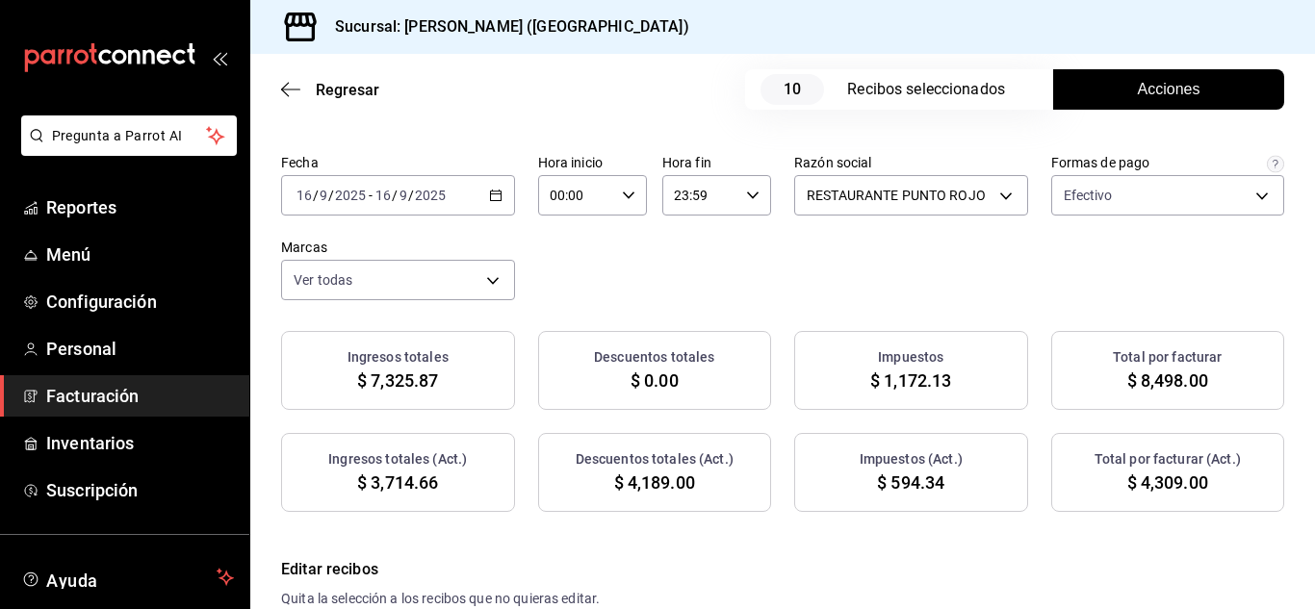
click at [503, 197] on icon "button" at bounding box center [495, 195] width 13 height 13
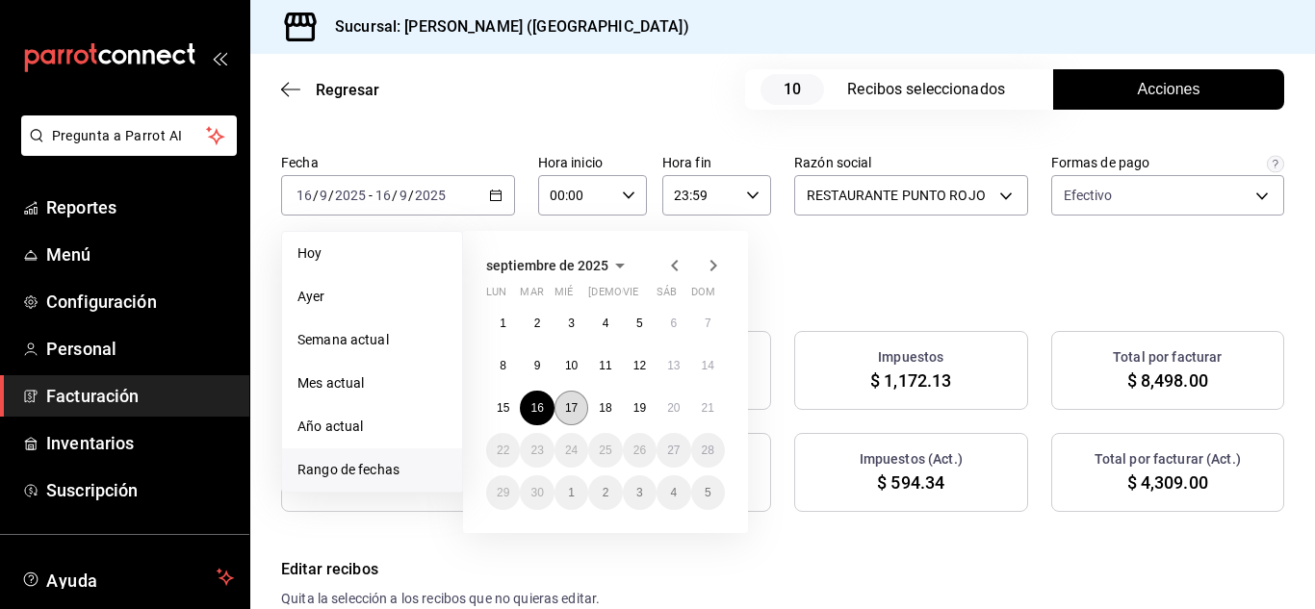
click at [571, 398] on button "17" at bounding box center [572, 408] width 34 height 35
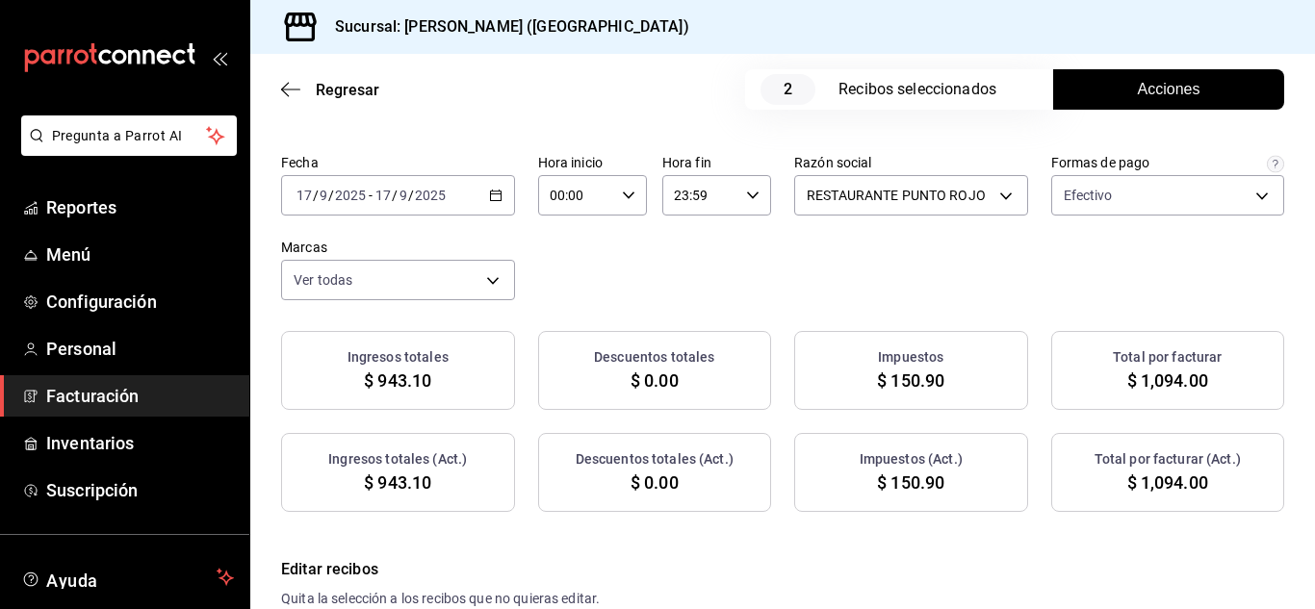
click at [1103, 98] on button "Acciones" at bounding box center [1168, 89] width 231 height 40
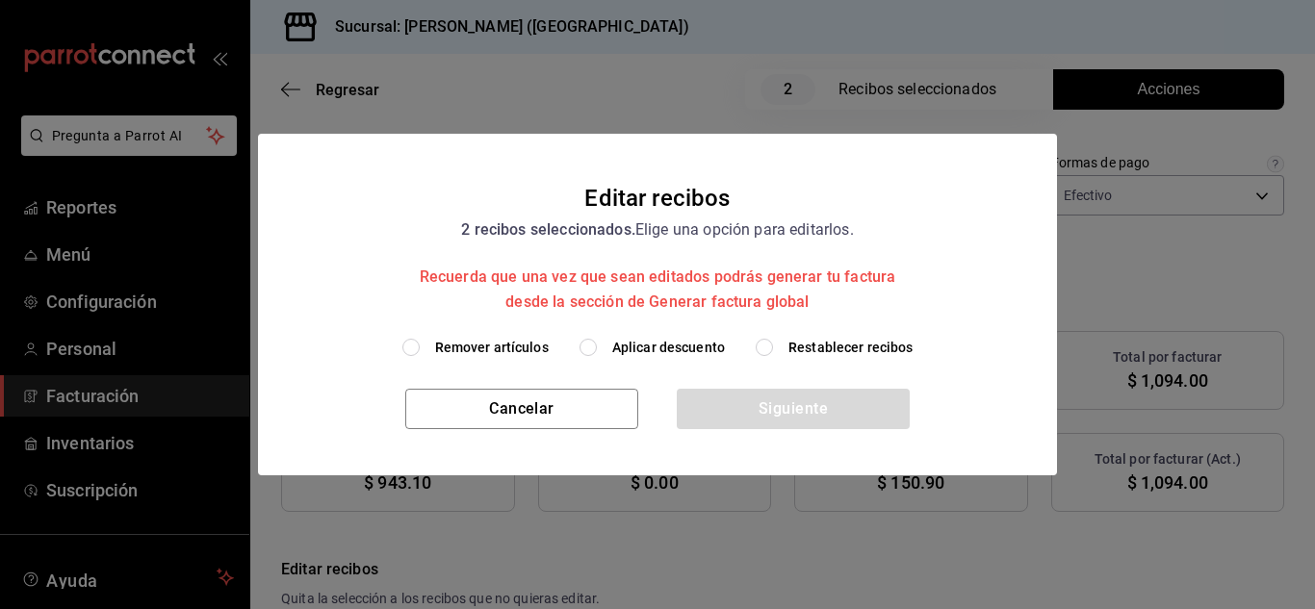
click at [416, 350] on input "Remover artículos" at bounding box center [410, 347] width 17 height 17
radio input "true"
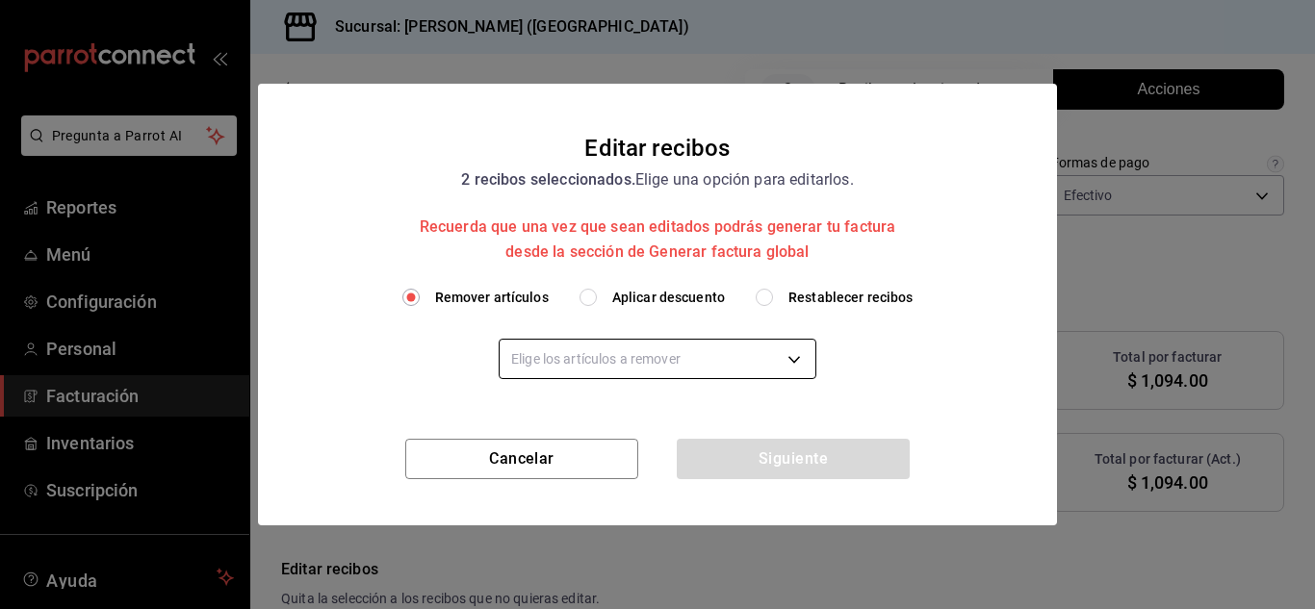
click at [534, 353] on body "Pregunta a Parrot AI Reportes Menú Configuración Personal Facturación Inventari…" at bounding box center [657, 304] width 1315 height 609
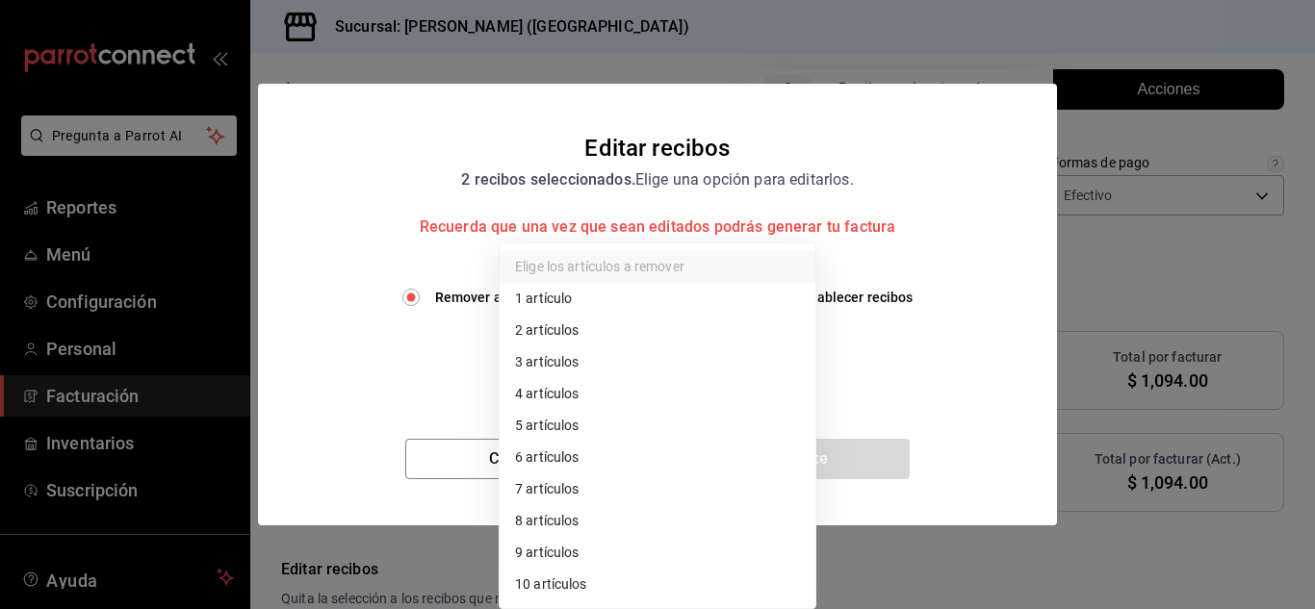
click at [549, 307] on li "1 artículo" at bounding box center [658, 299] width 316 height 32
type input "1"
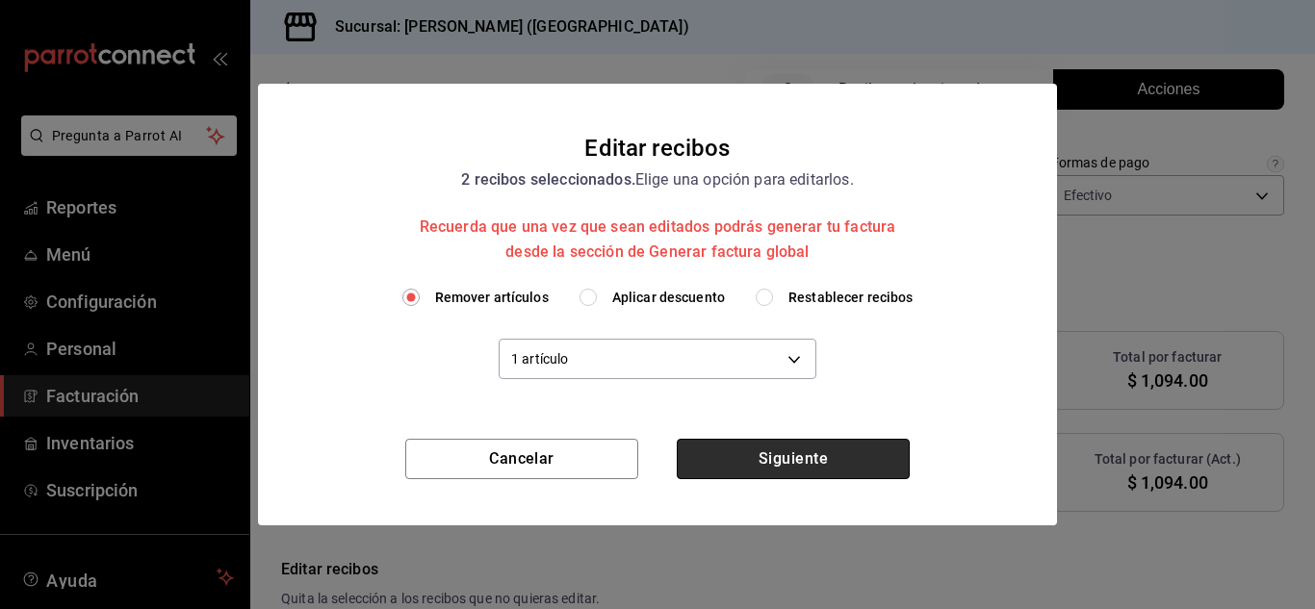
click at [786, 462] on button "Siguiente" at bounding box center [793, 459] width 233 height 40
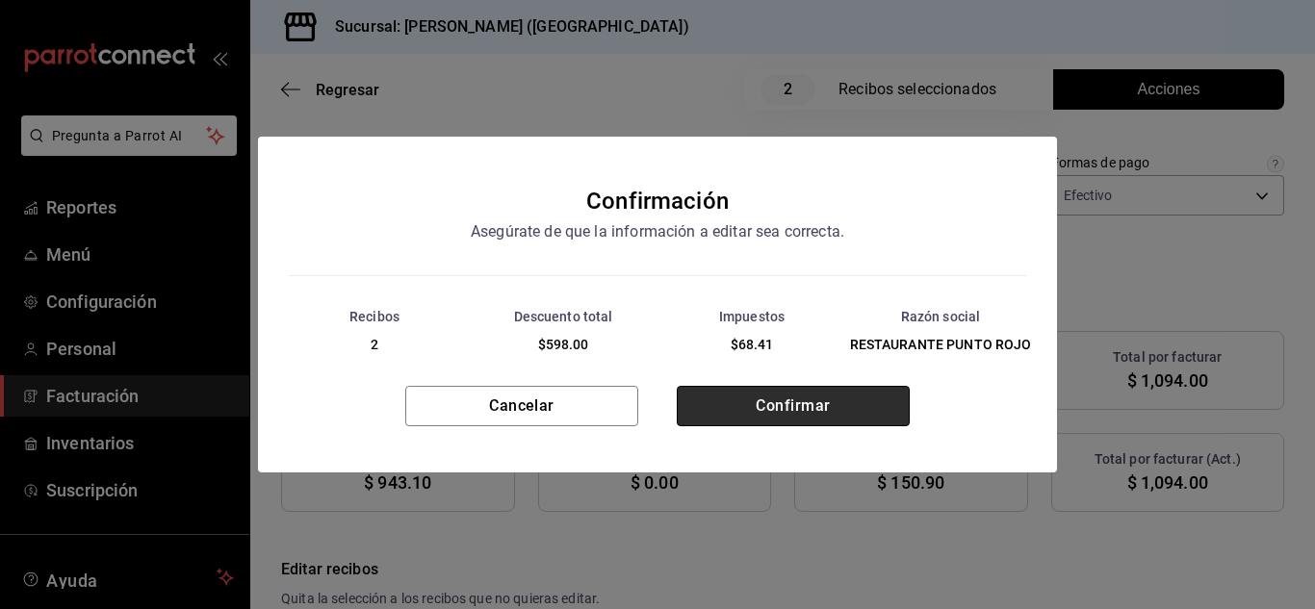
click at [797, 407] on button "Confirmar" at bounding box center [793, 406] width 233 height 40
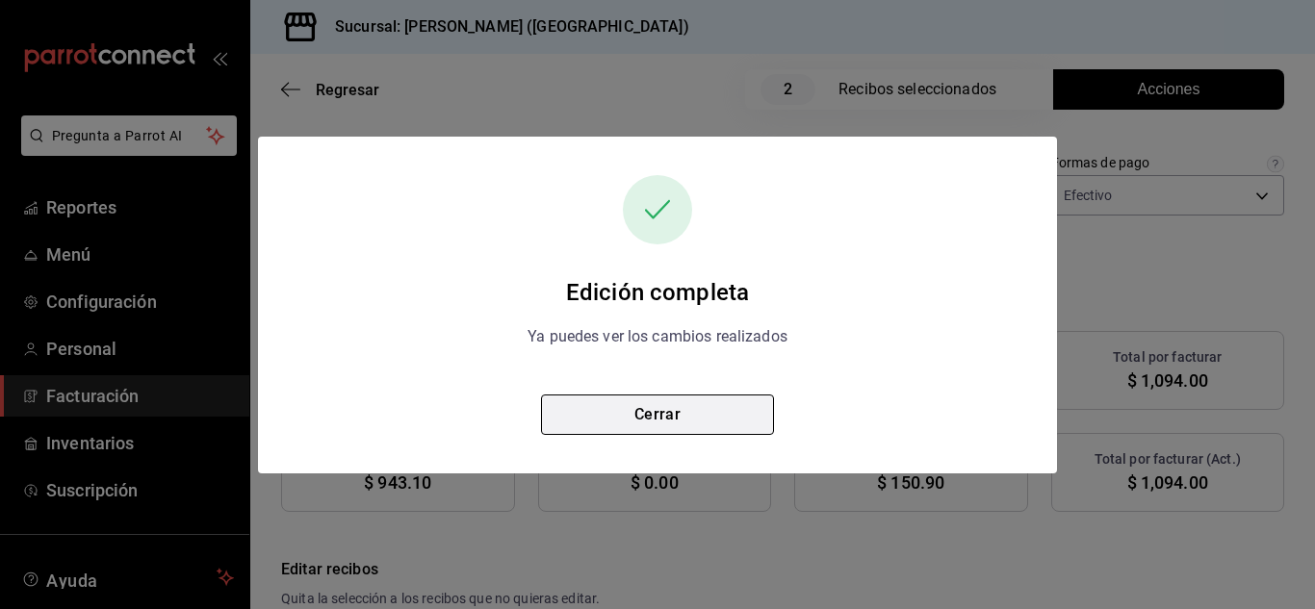
click at [663, 422] on button "Cerrar" at bounding box center [657, 415] width 233 height 40
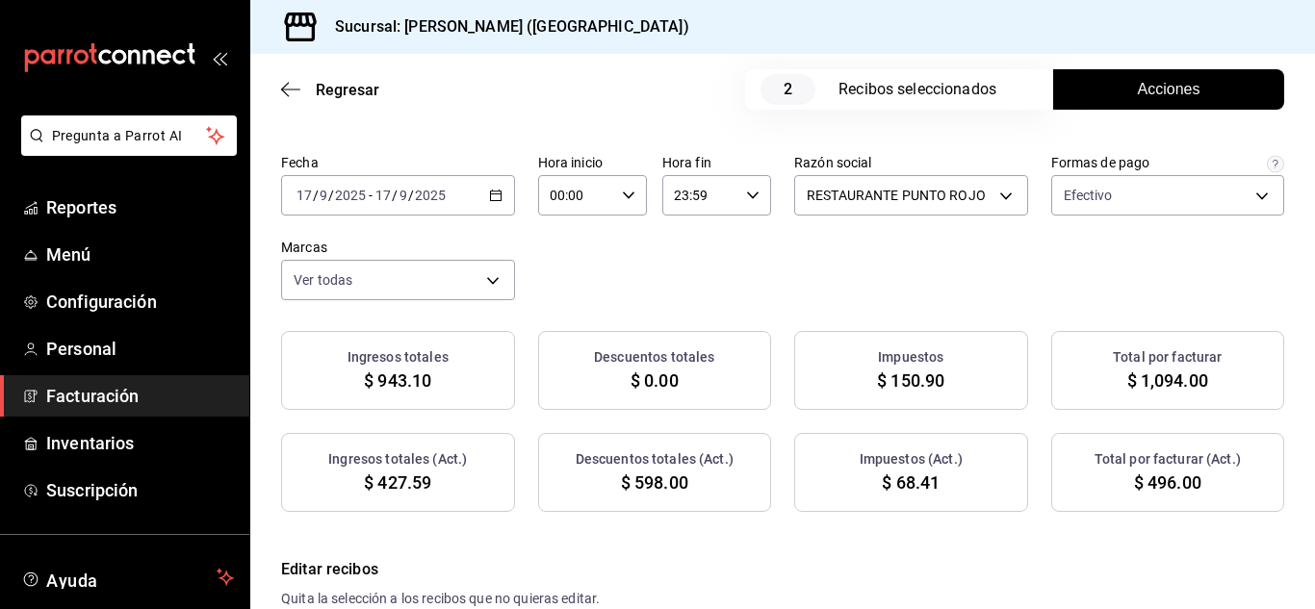
click at [502, 201] on \(Stroke\) "button" at bounding box center [496, 196] width 12 height 11
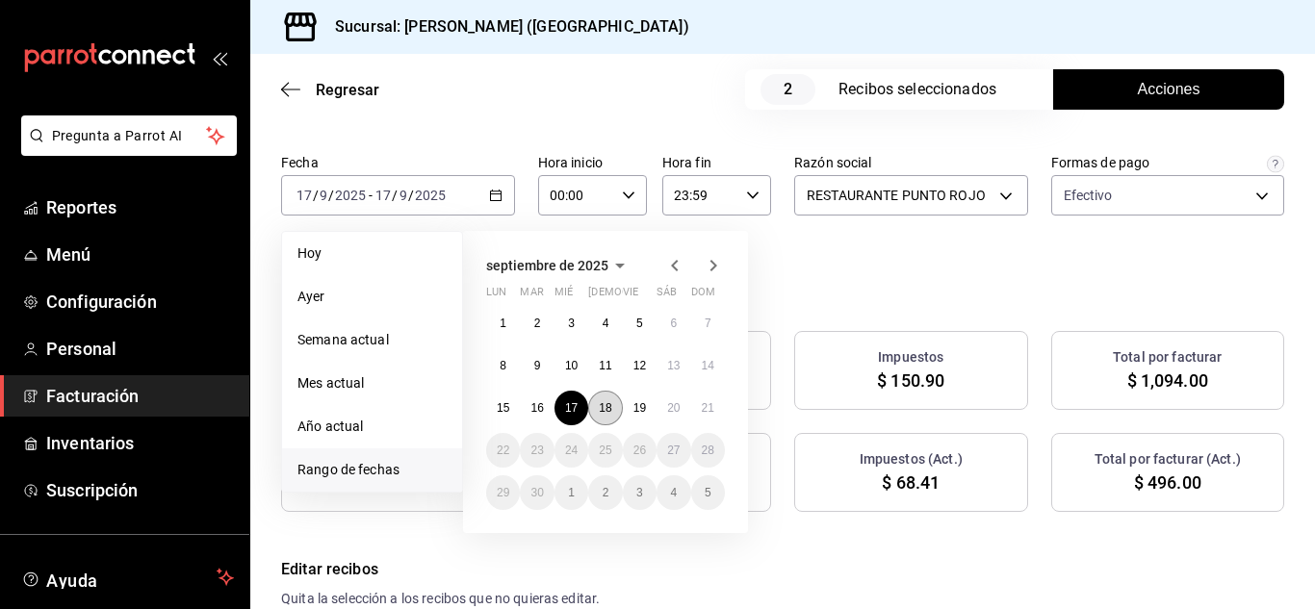
click at [606, 410] on abbr "18" at bounding box center [605, 408] width 13 height 13
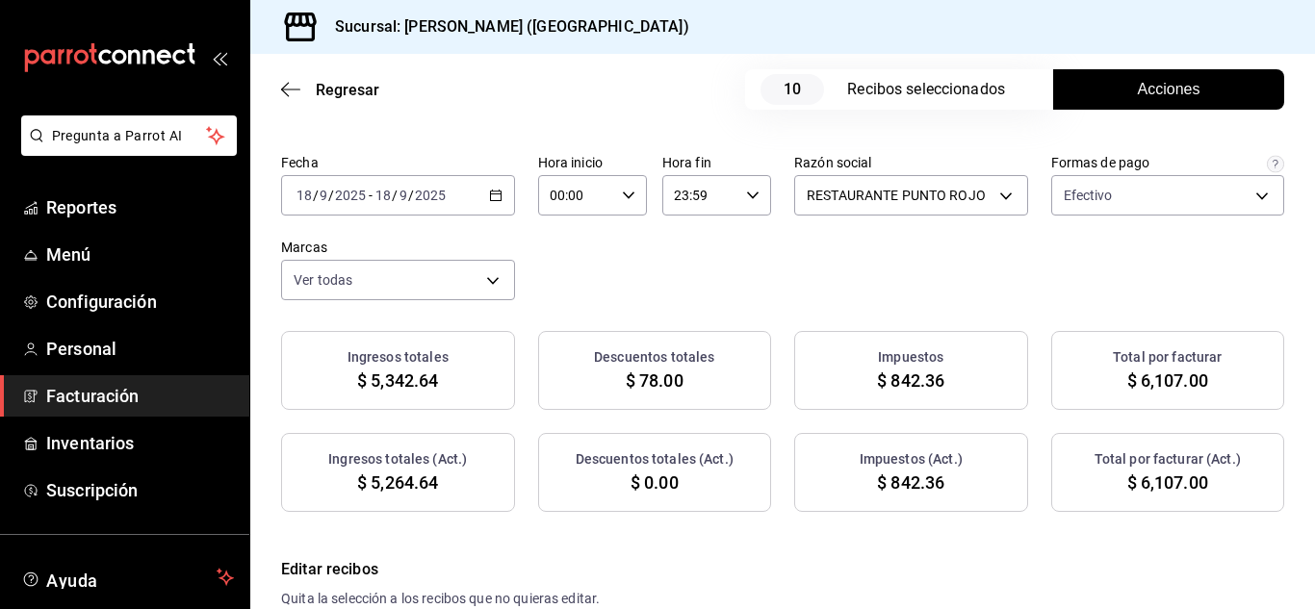
click at [1061, 93] on button "Acciones" at bounding box center [1168, 89] width 231 height 40
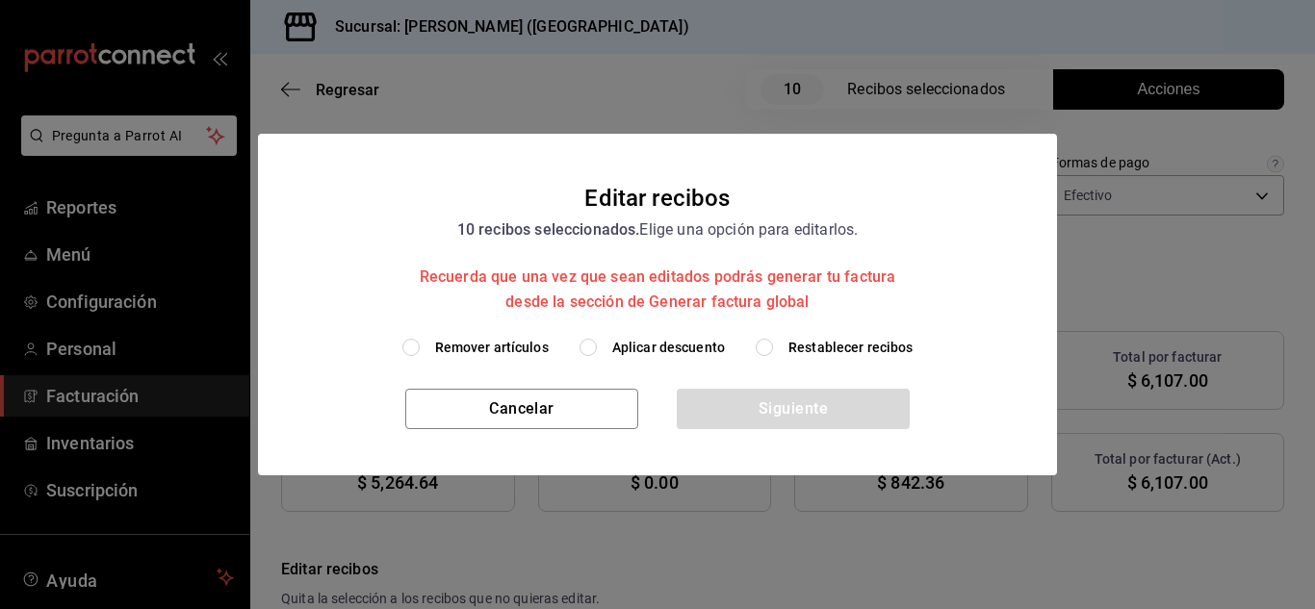
click at [420, 350] on input "Remover artículos" at bounding box center [410, 347] width 17 height 17
radio input "true"
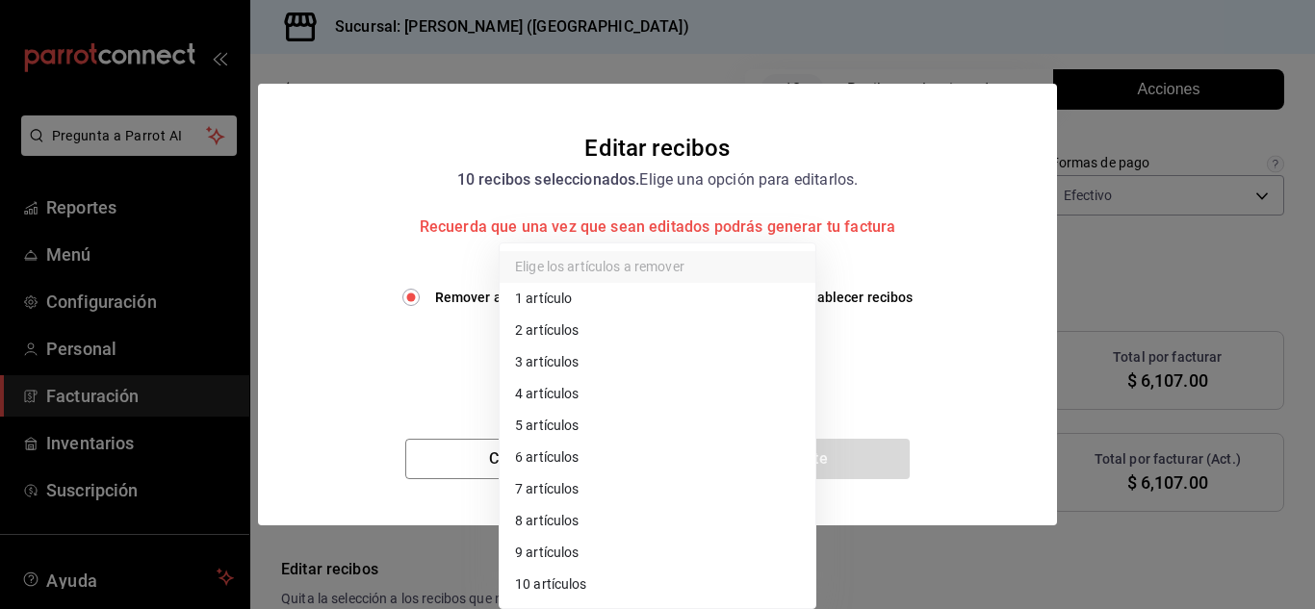
click at [529, 361] on body "Pregunta a Parrot AI Reportes Menú Configuración Personal Facturación Inventari…" at bounding box center [657, 304] width 1315 height 609
click at [572, 322] on li "2 artículos" at bounding box center [658, 331] width 316 height 32
type input "2"
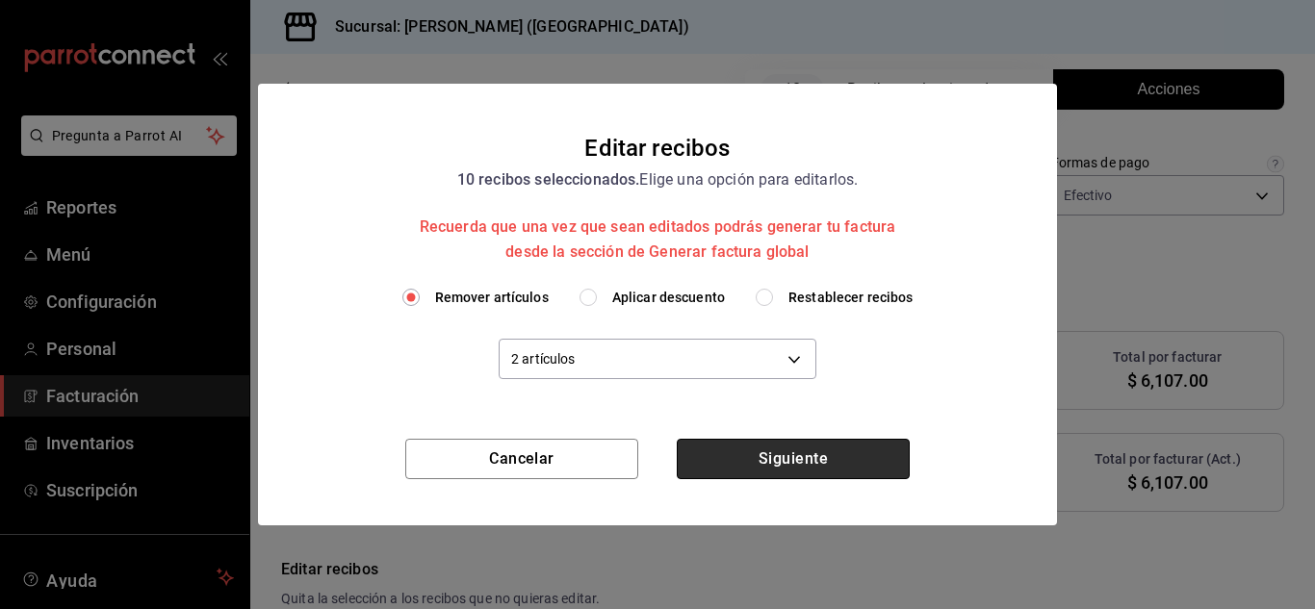
click at [742, 453] on button "Siguiente" at bounding box center [793, 459] width 233 height 40
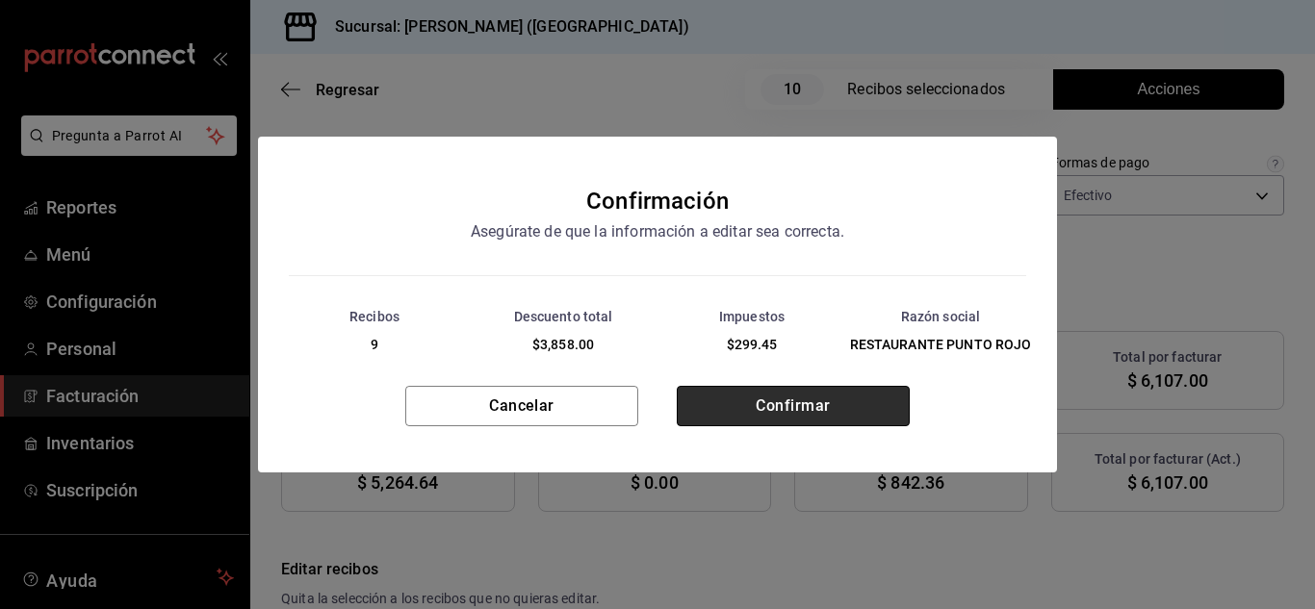
click at [778, 413] on button "Confirmar" at bounding box center [793, 406] width 233 height 40
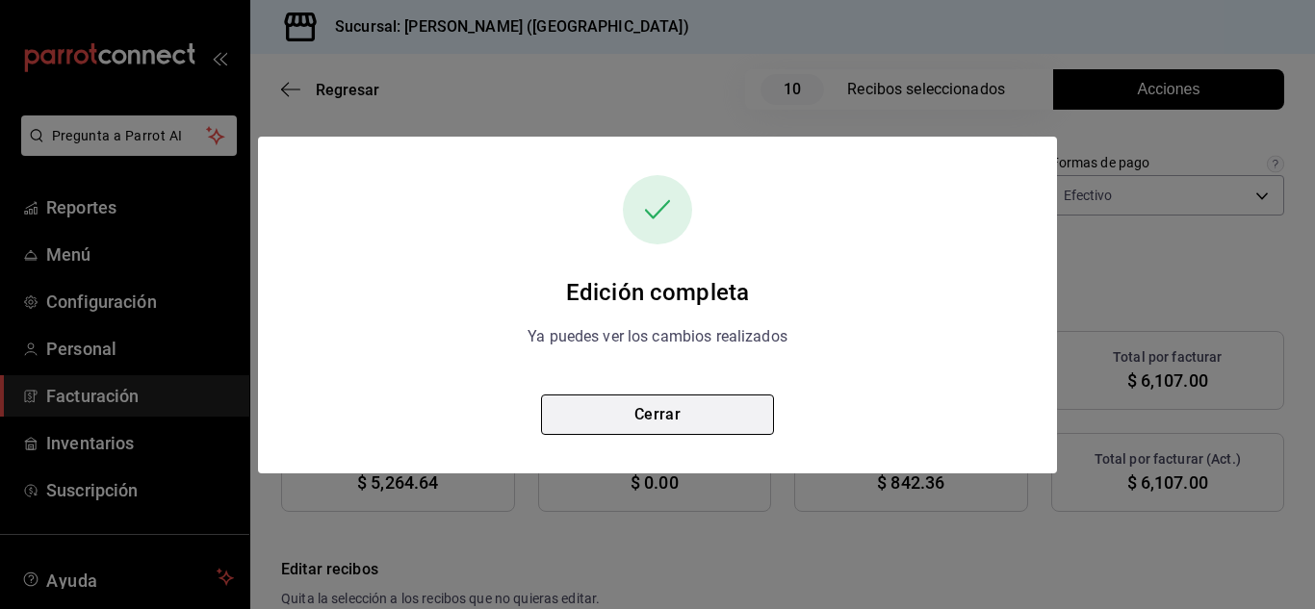
click at [665, 415] on button "Cerrar" at bounding box center [657, 415] width 233 height 40
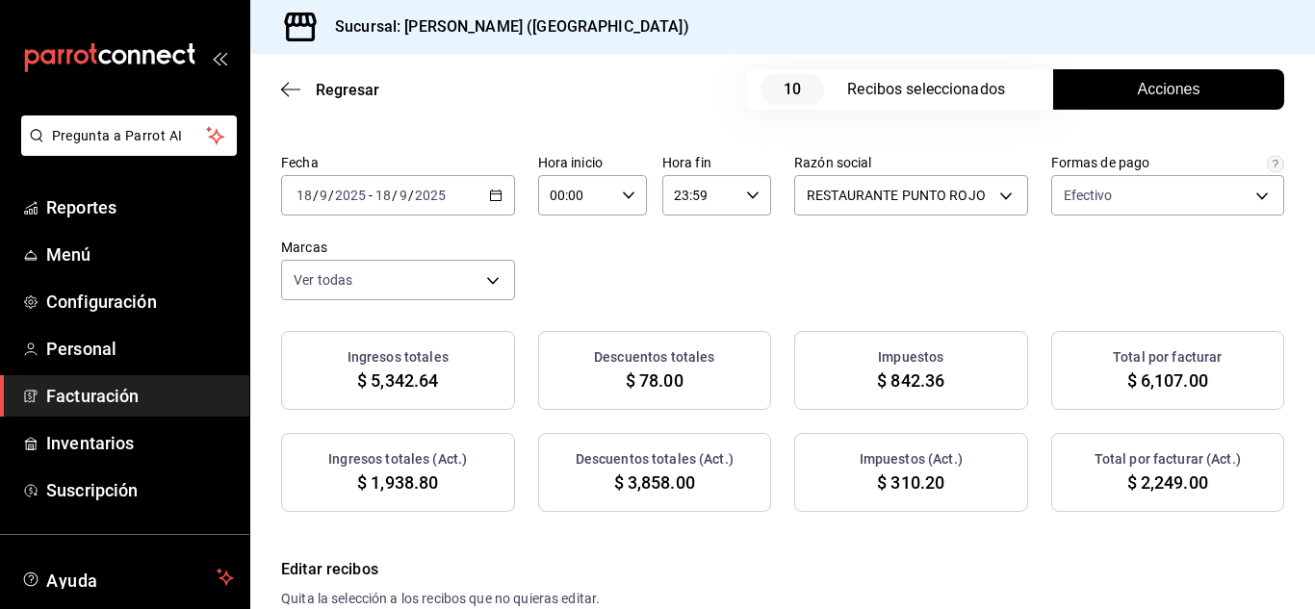
click at [503, 197] on icon "button" at bounding box center [495, 195] width 13 height 13
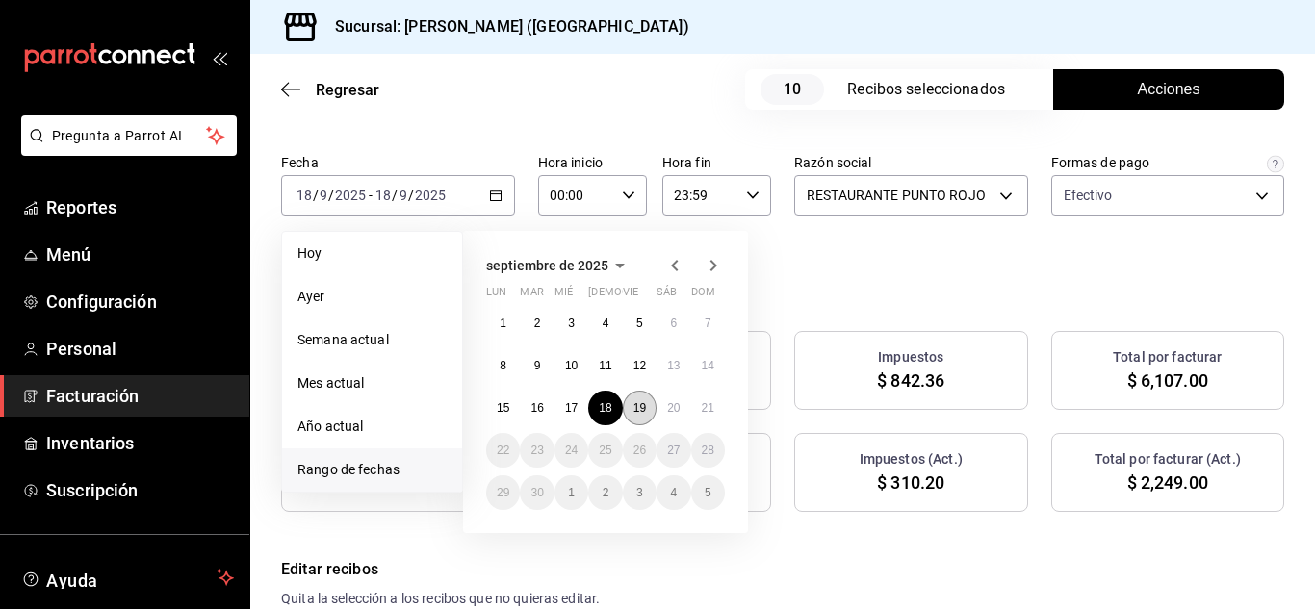
click at [635, 410] on abbr "19" at bounding box center [640, 408] width 13 height 13
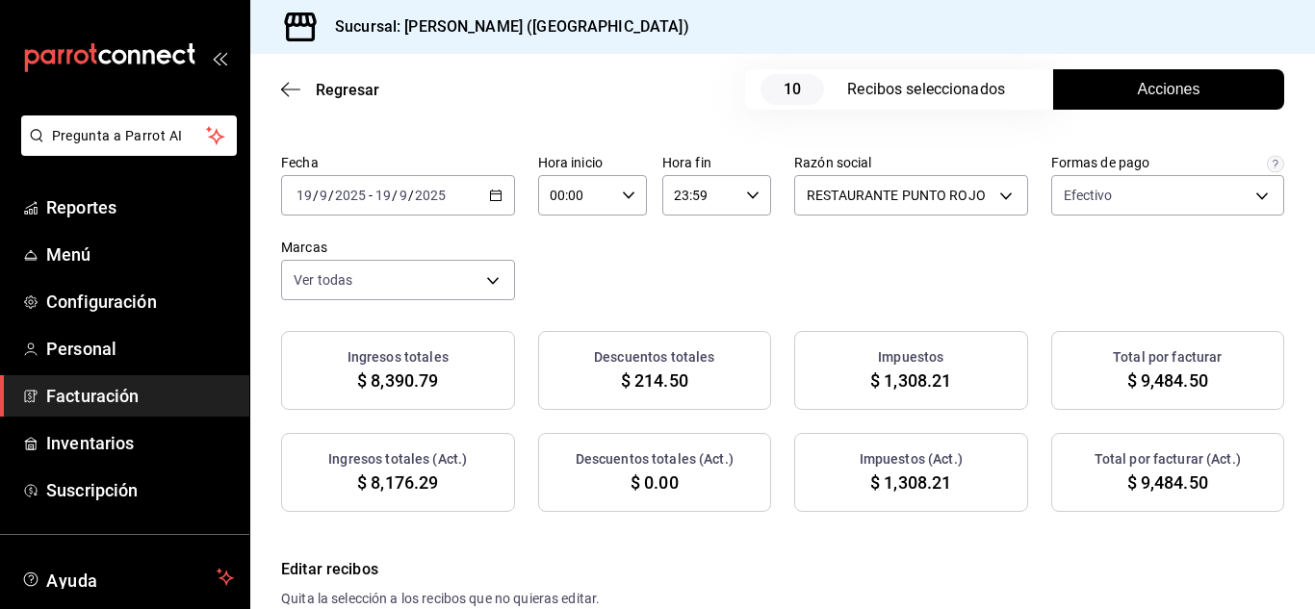
click at [1110, 92] on button "Acciones" at bounding box center [1168, 89] width 231 height 40
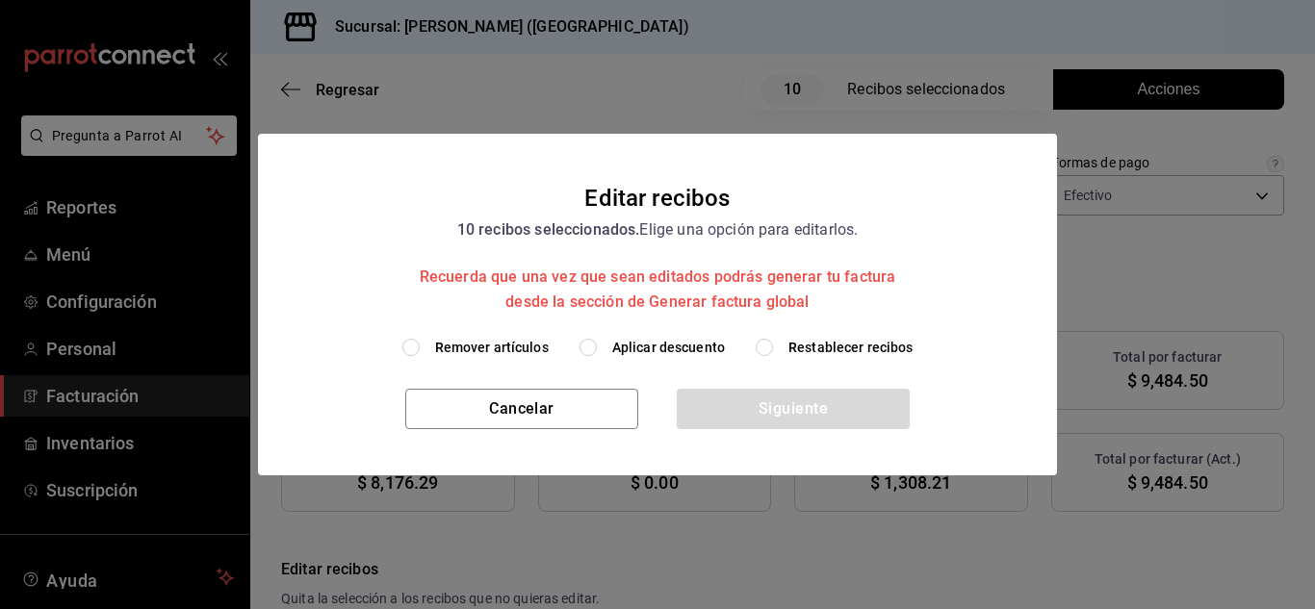
click at [418, 344] on input "Remover artículos" at bounding box center [410, 347] width 17 height 17
radio input "true"
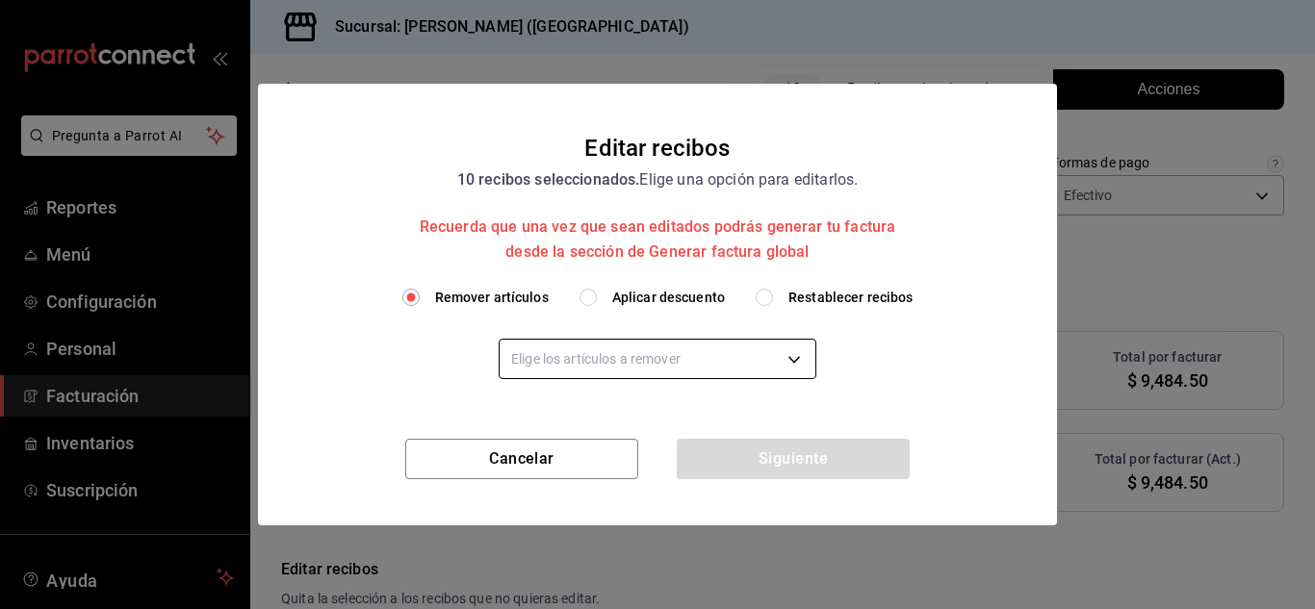
click at [566, 376] on body "Pregunta a Parrot AI Reportes Menú Configuración Personal Facturación Inventari…" at bounding box center [657, 304] width 1315 height 609
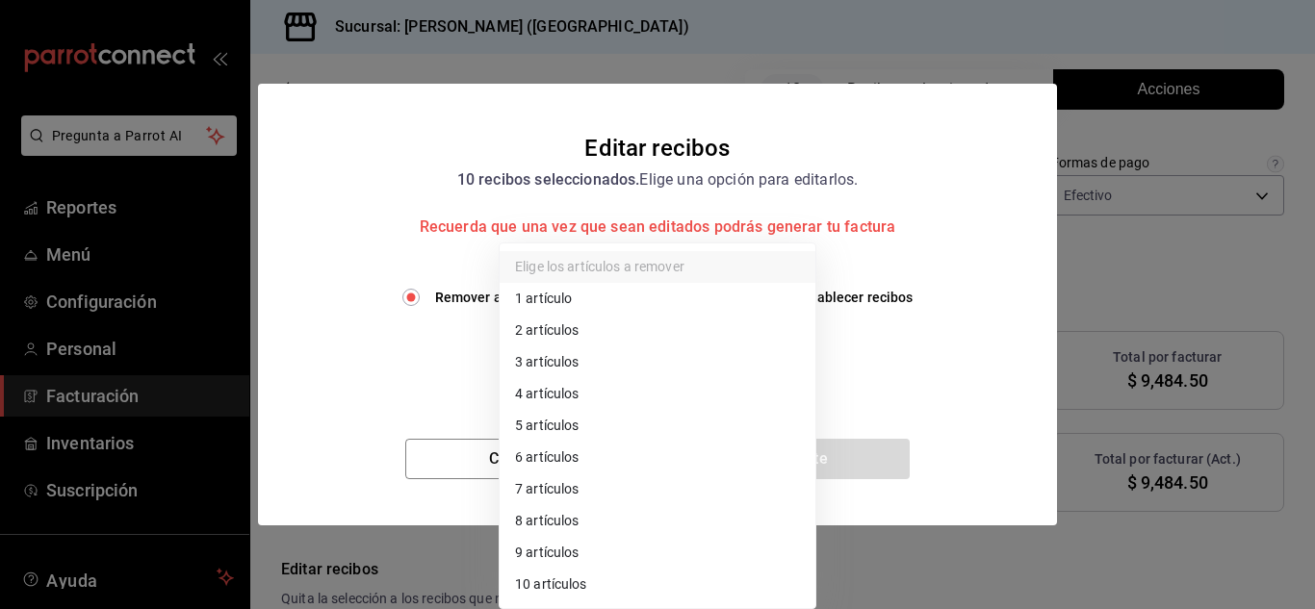
click at [558, 339] on li "2 artículos" at bounding box center [658, 331] width 316 height 32
type input "2"
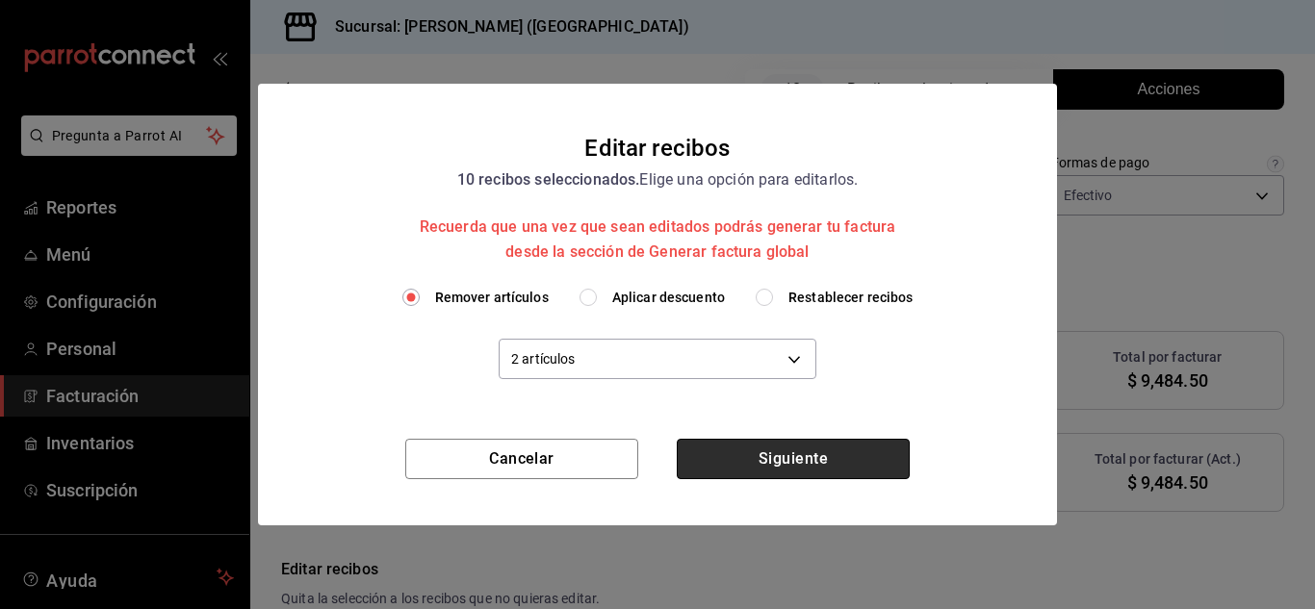
click at [802, 462] on button "Siguiente" at bounding box center [793, 459] width 233 height 40
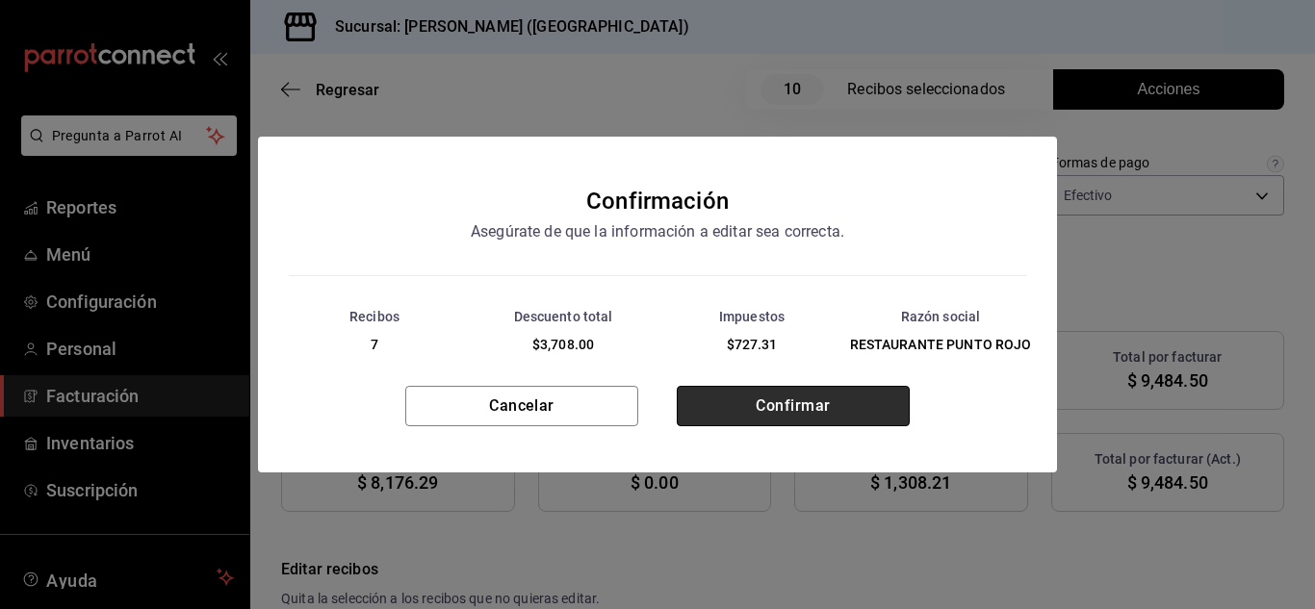
click at [804, 415] on button "Confirmar" at bounding box center [793, 406] width 233 height 40
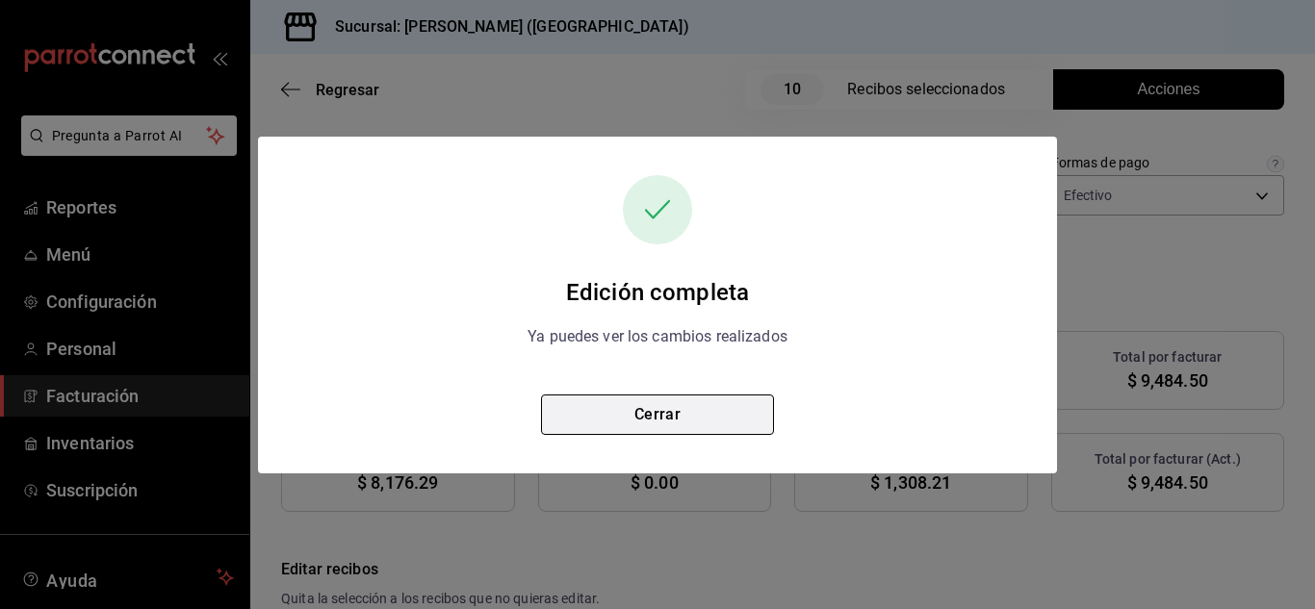
click at [713, 408] on button "Cerrar" at bounding box center [657, 415] width 233 height 40
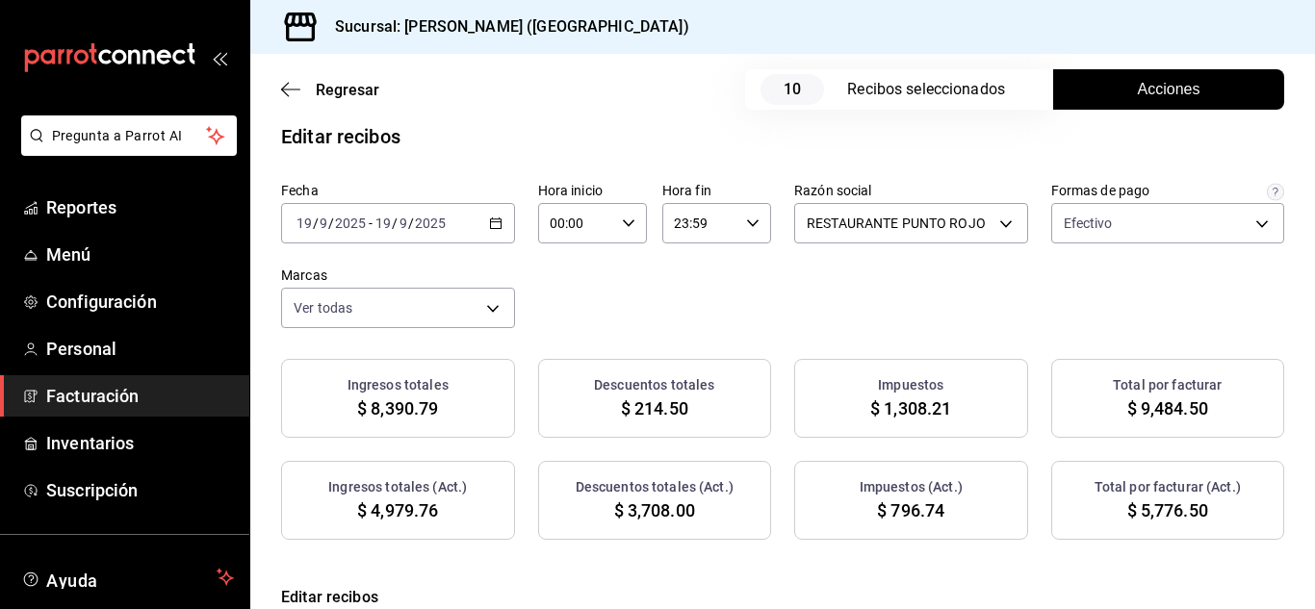
scroll to position [0, 0]
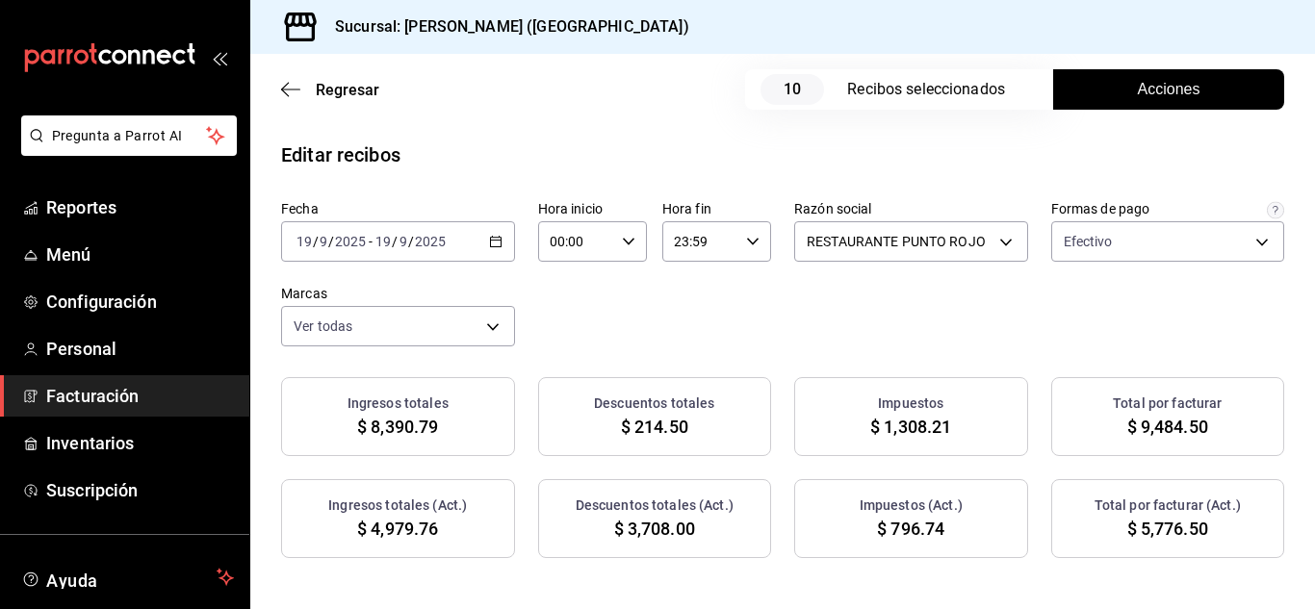
click at [1100, 81] on button "Acciones" at bounding box center [1168, 89] width 231 height 40
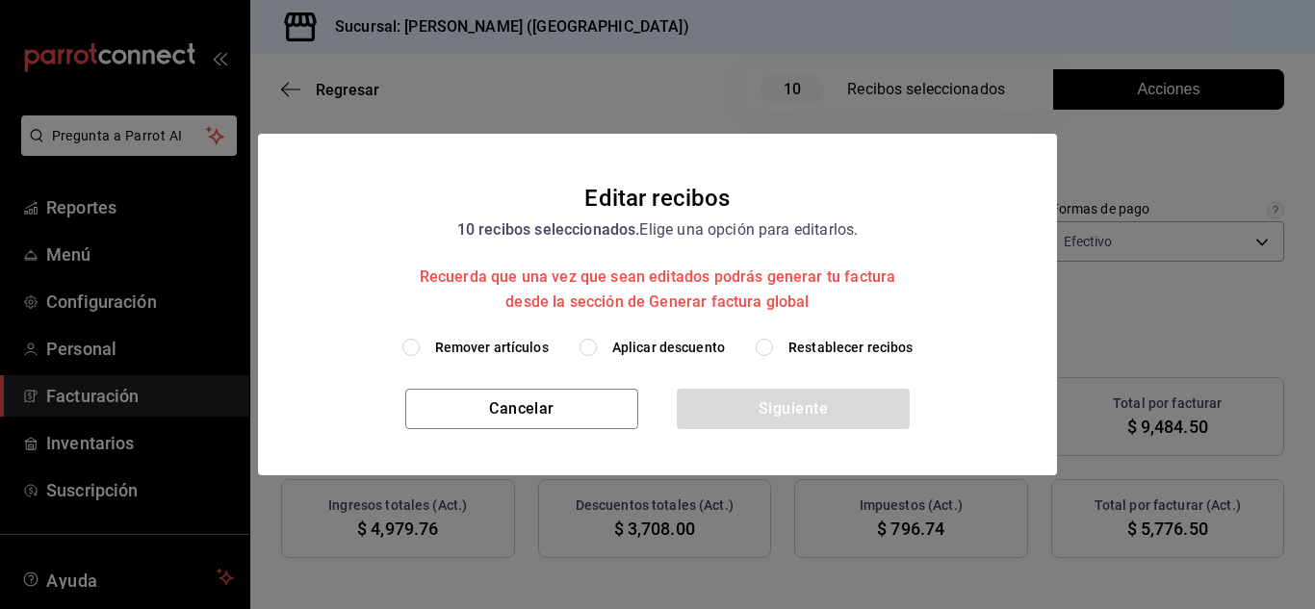
click at [431, 344] on label "Remover artículos" at bounding box center [475, 348] width 146 height 20
click at [420, 344] on input "Remover artículos" at bounding box center [410, 347] width 17 height 17
radio input "true"
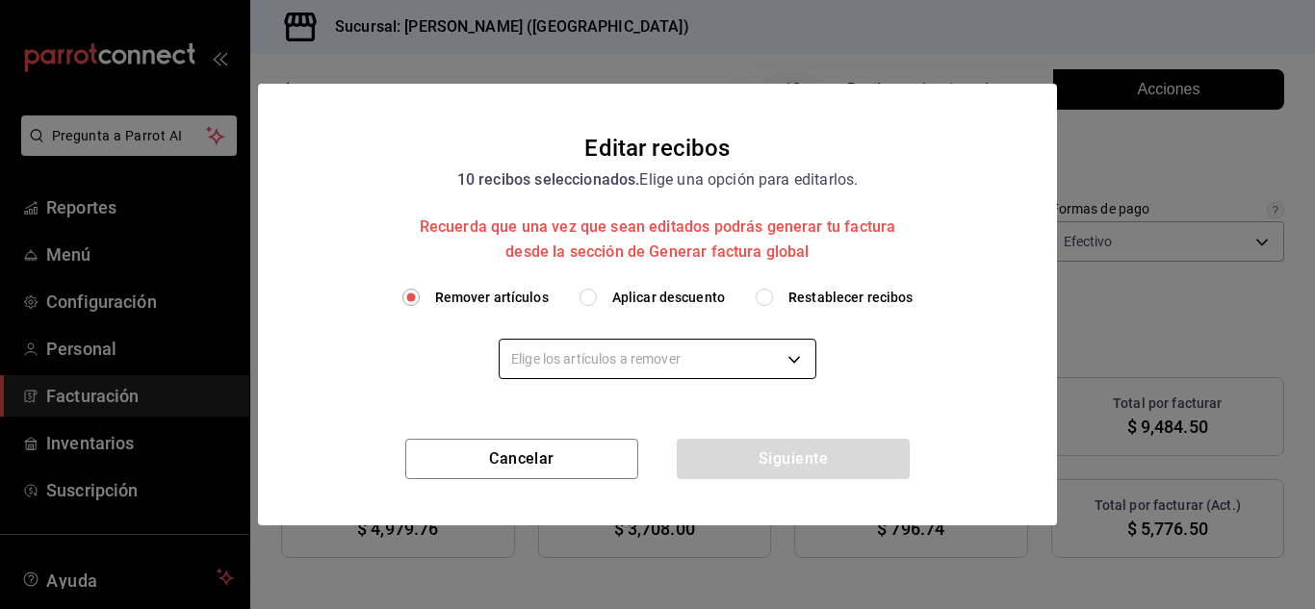
click at [594, 362] on body "Pregunta a Parrot AI Reportes Menú Configuración Personal Facturación Inventari…" at bounding box center [657, 304] width 1315 height 609
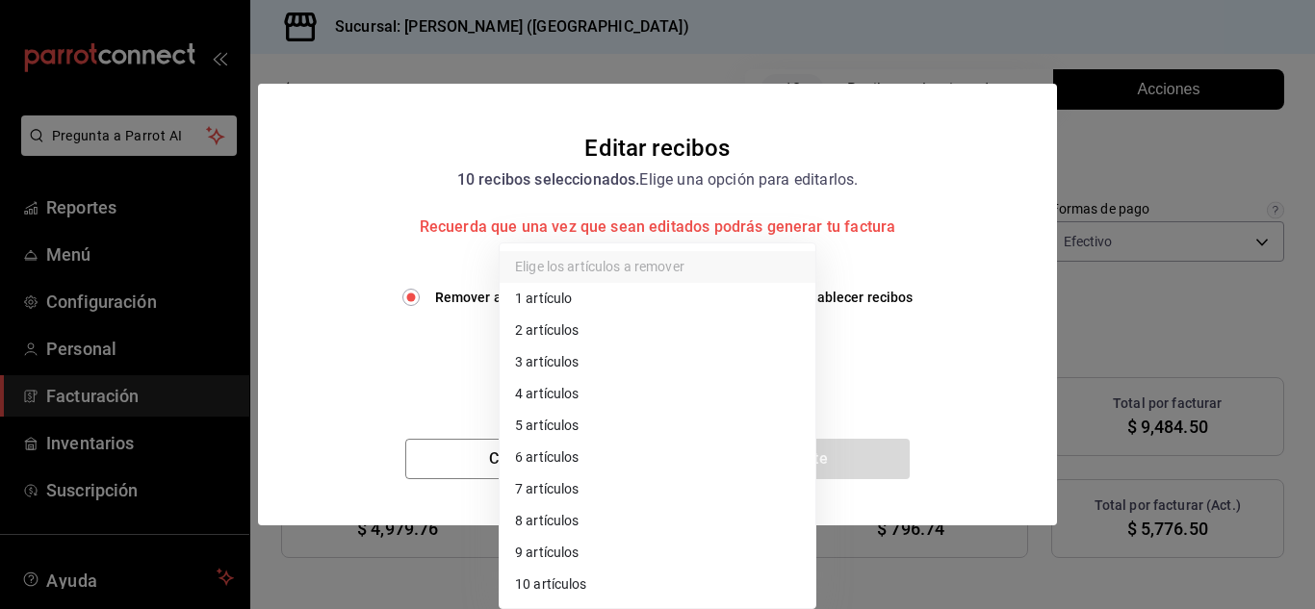
click at [568, 366] on li "3 artículos" at bounding box center [658, 363] width 316 height 32
type input "3"
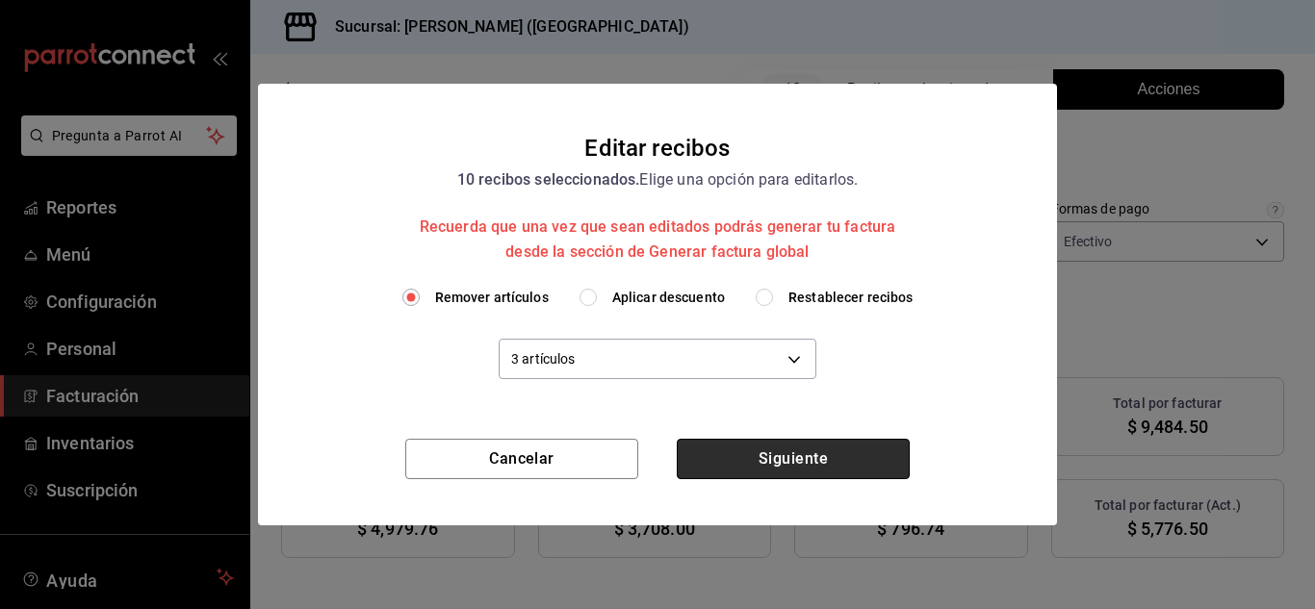
click at [734, 464] on button "Siguiente" at bounding box center [793, 459] width 233 height 40
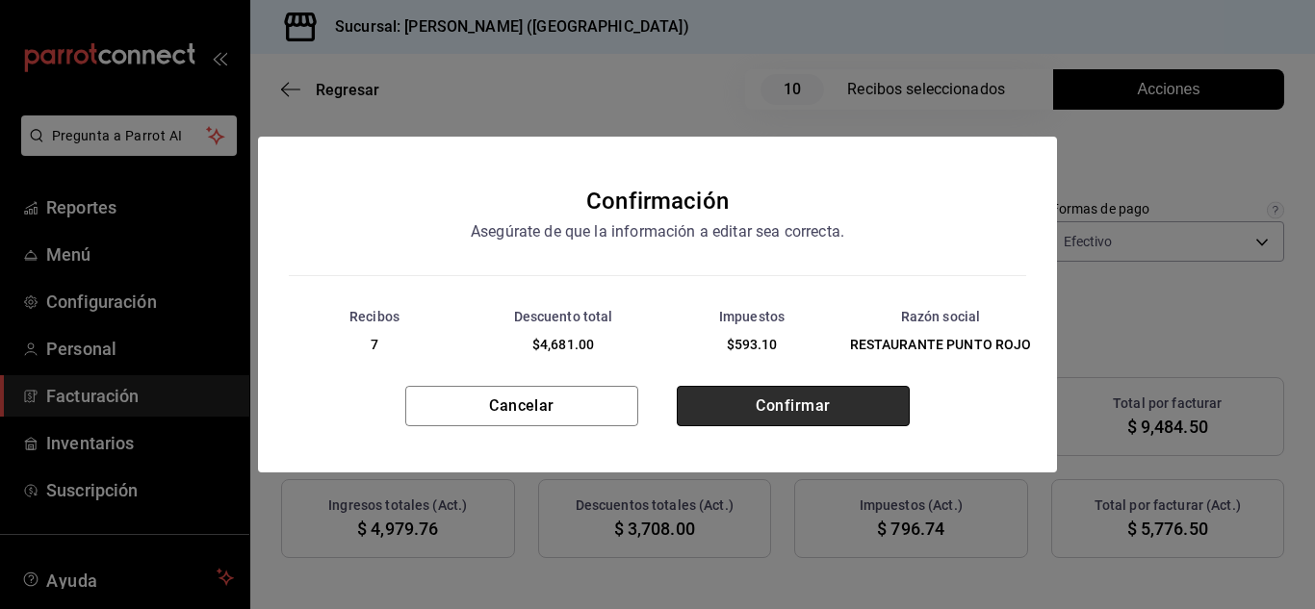
click at [778, 406] on button "Confirmar" at bounding box center [793, 406] width 233 height 40
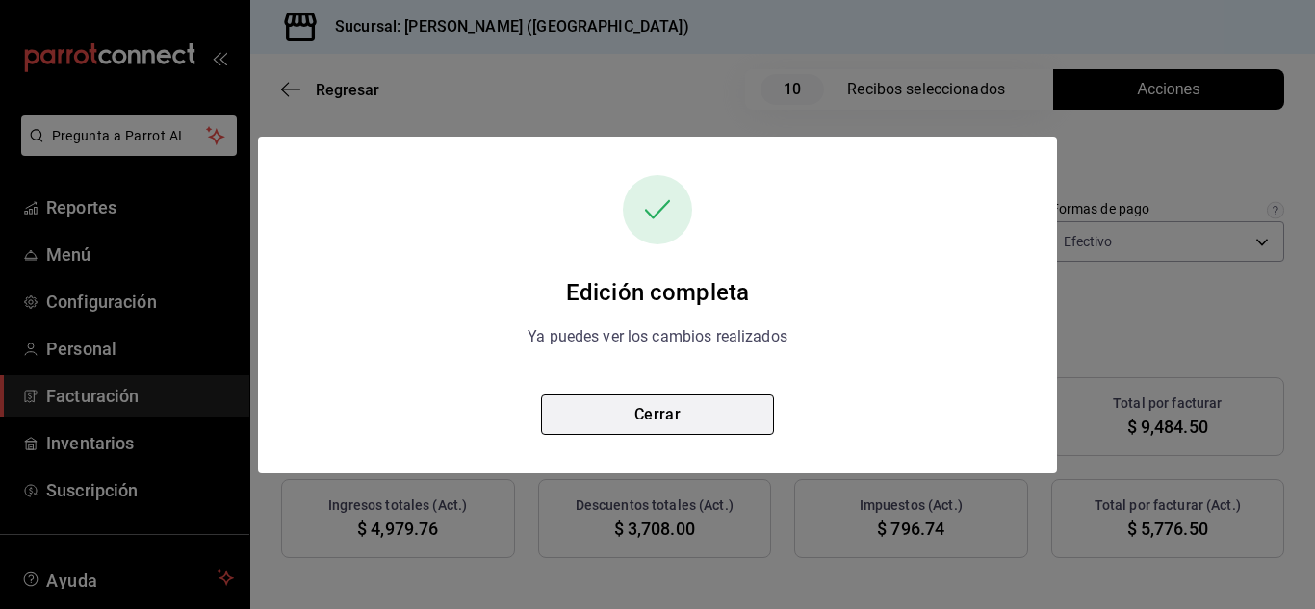
click at [682, 425] on button "Cerrar" at bounding box center [657, 415] width 233 height 40
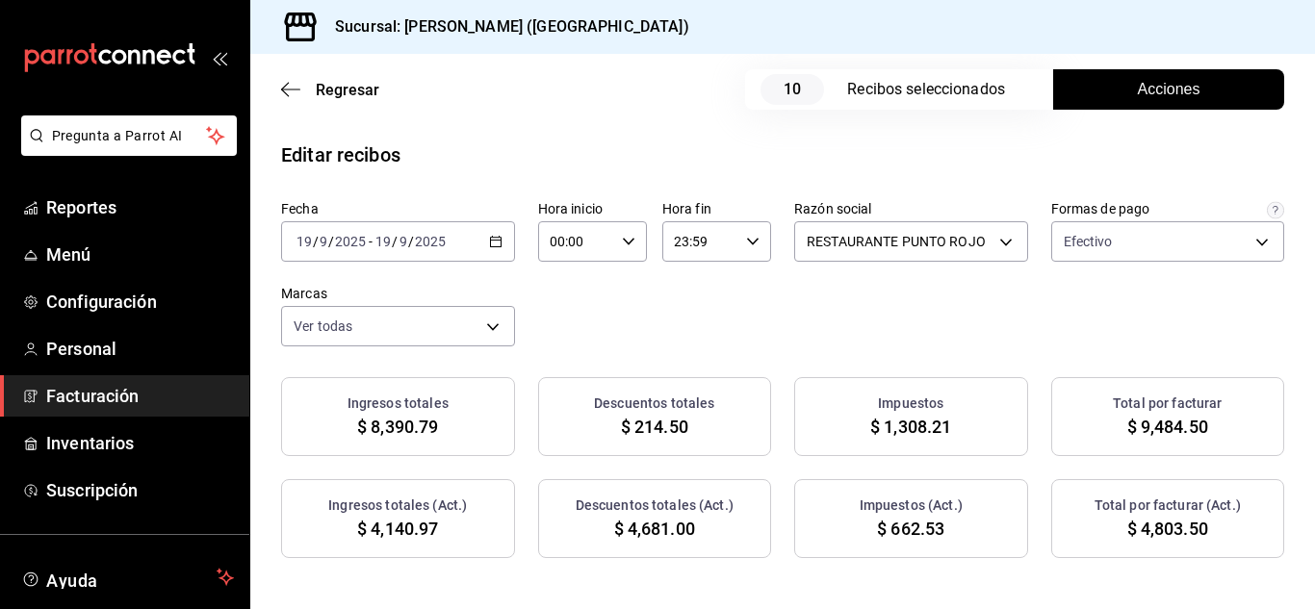
click at [515, 250] on div "[DATE] [DATE] - [DATE] [DATE]" at bounding box center [398, 241] width 234 height 40
click at [501, 241] on \(Stroke\) "button" at bounding box center [495, 240] width 11 height 1
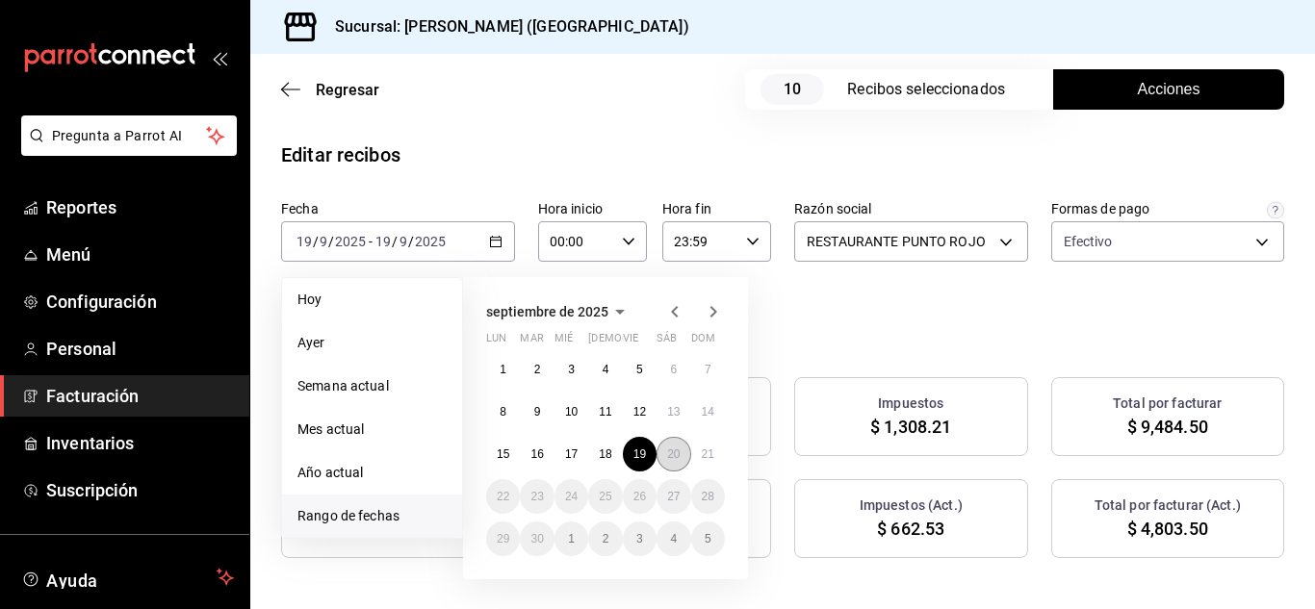
click at [671, 454] on abbr "20" at bounding box center [673, 454] width 13 height 13
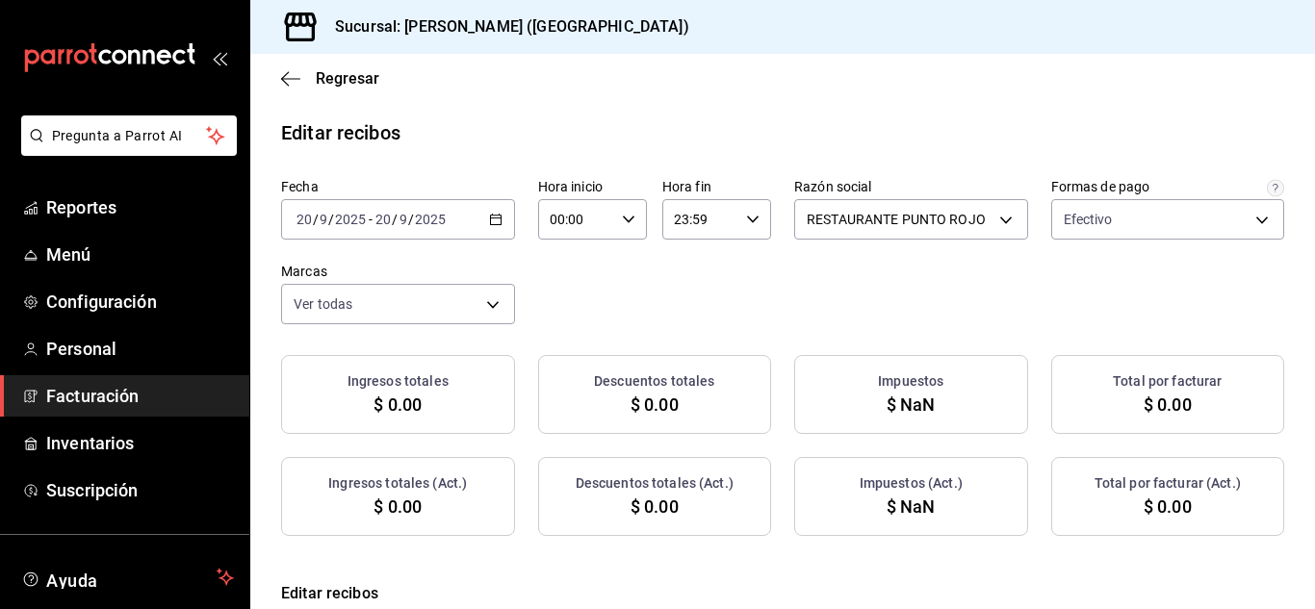
checkbox input "true"
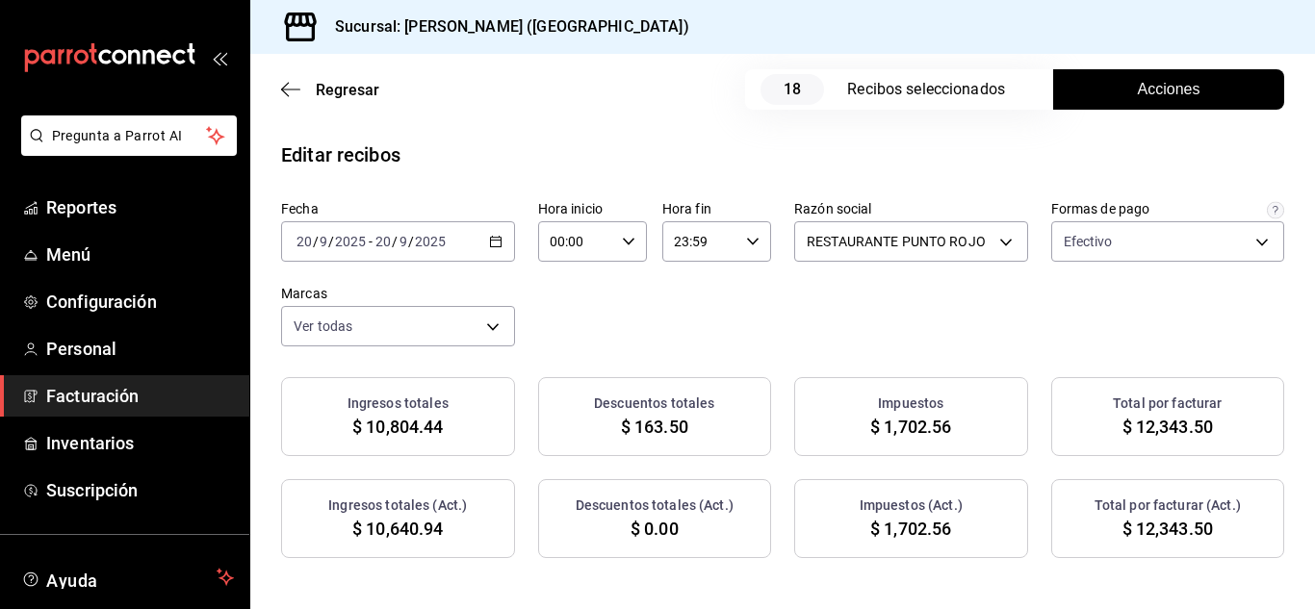
click at [1203, 91] on button "Acciones" at bounding box center [1168, 89] width 231 height 40
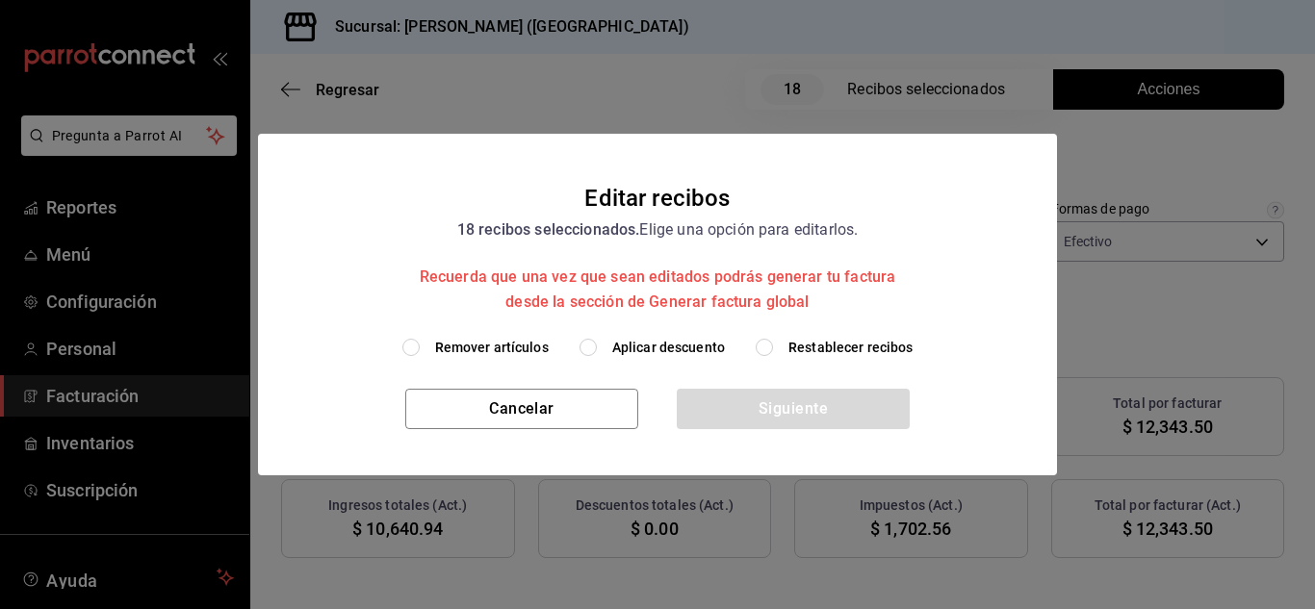
click at [409, 354] on input "Remover artículos" at bounding box center [410, 347] width 17 height 17
radio input "true"
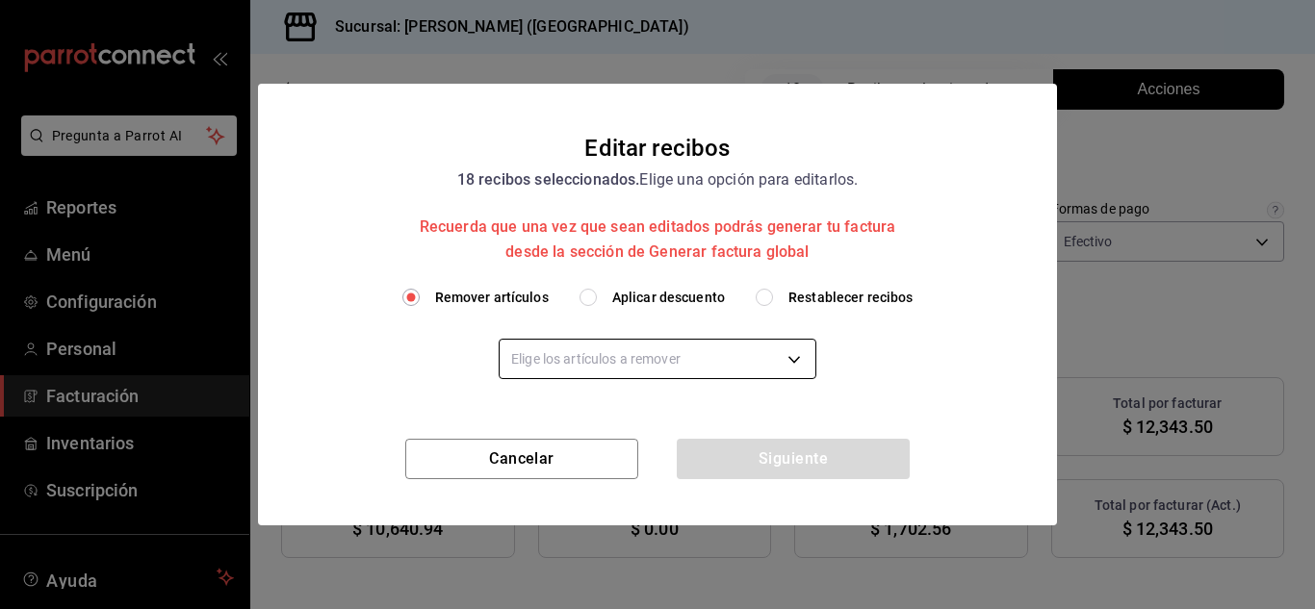
click at [545, 364] on body "Pregunta a Parrot AI Reportes Menú Configuración Personal Facturación Inventari…" at bounding box center [657, 304] width 1315 height 609
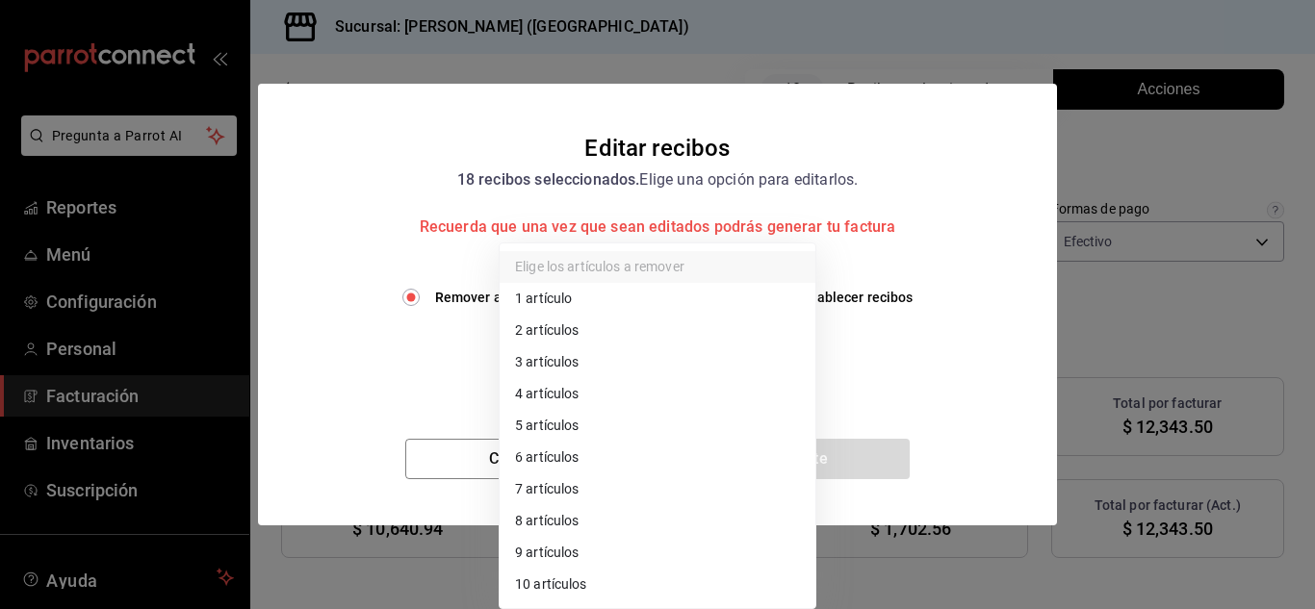
click at [557, 360] on li "3 artículos" at bounding box center [658, 363] width 316 height 32
type input "3"
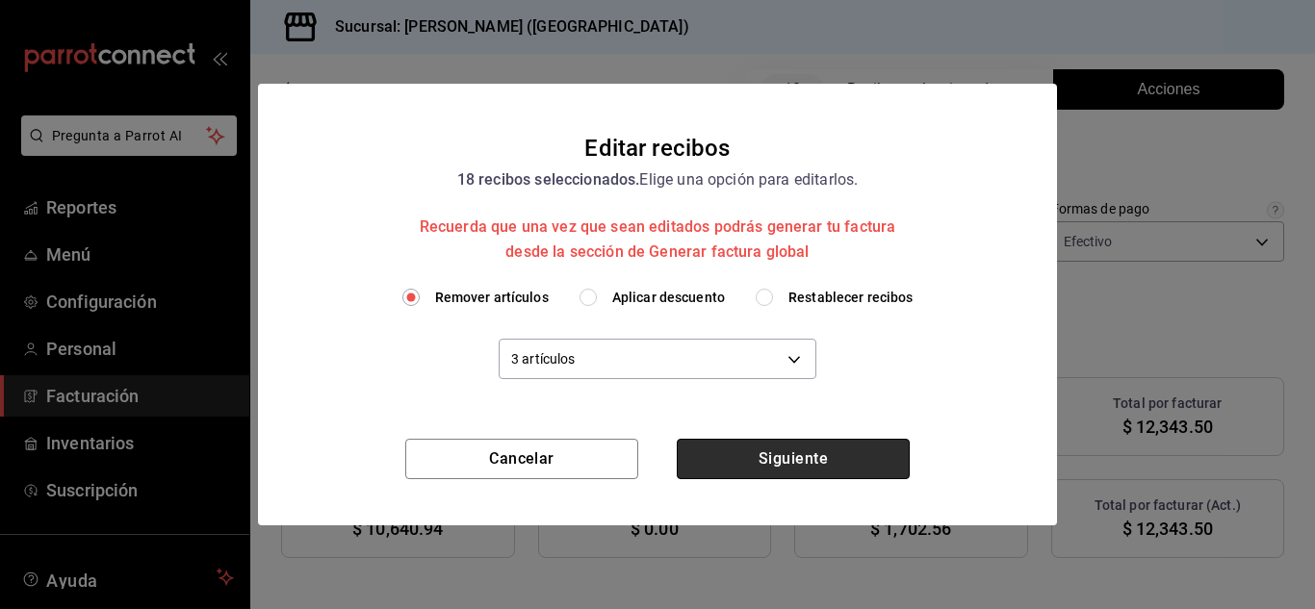
click at [759, 468] on button "Siguiente" at bounding box center [793, 459] width 233 height 40
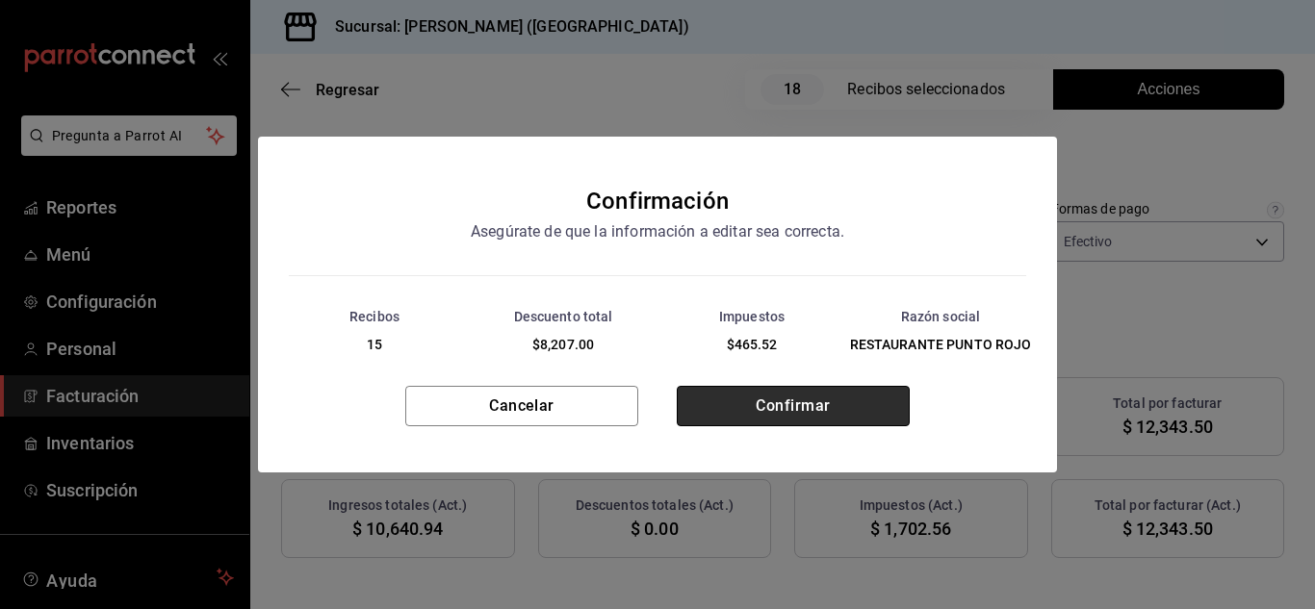
click at [806, 402] on button "Confirmar" at bounding box center [793, 406] width 233 height 40
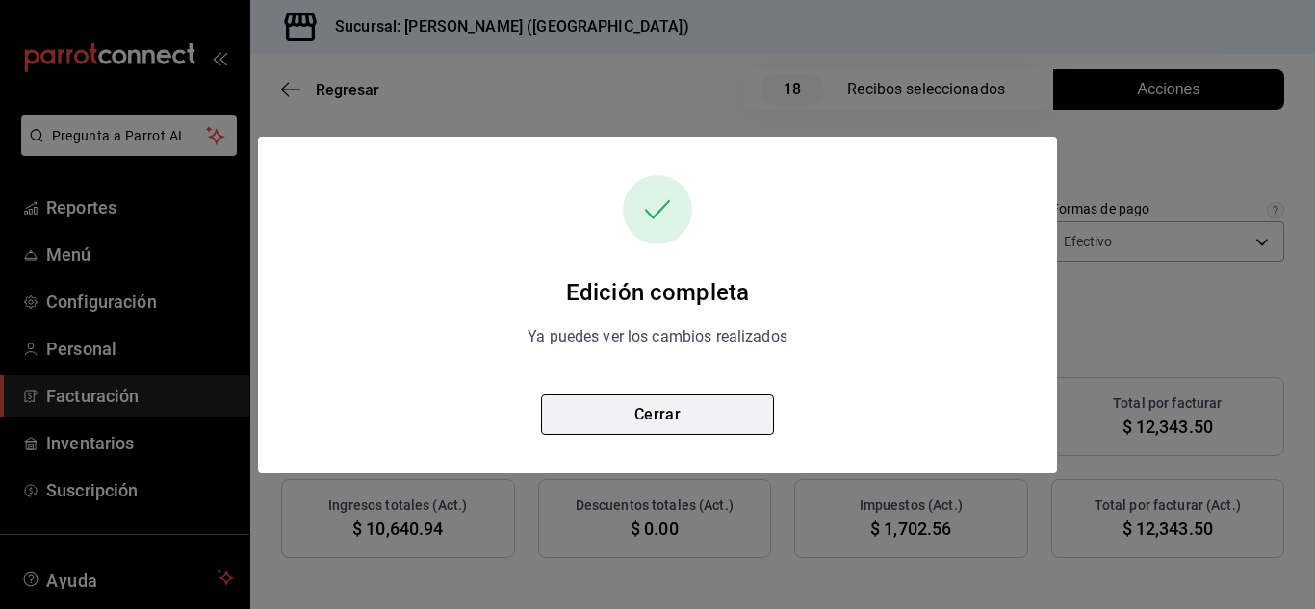
click at [723, 401] on button "Cerrar" at bounding box center [657, 415] width 233 height 40
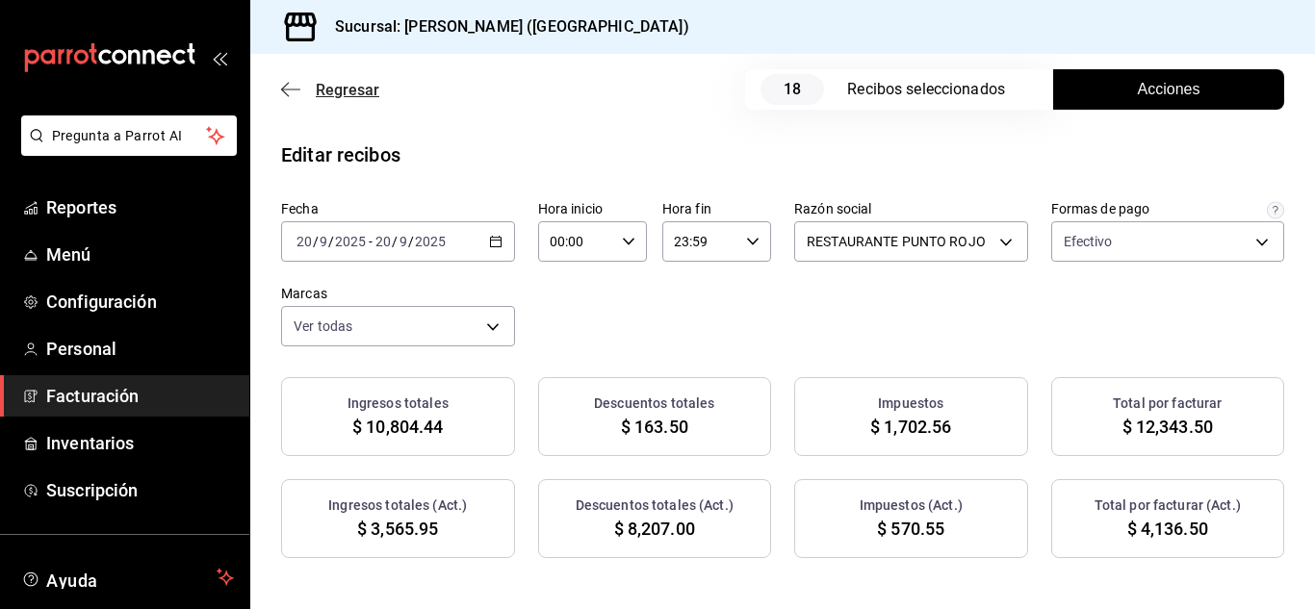
click at [297, 88] on icon "button" at bounding box center [290, 89] width 19 height 17
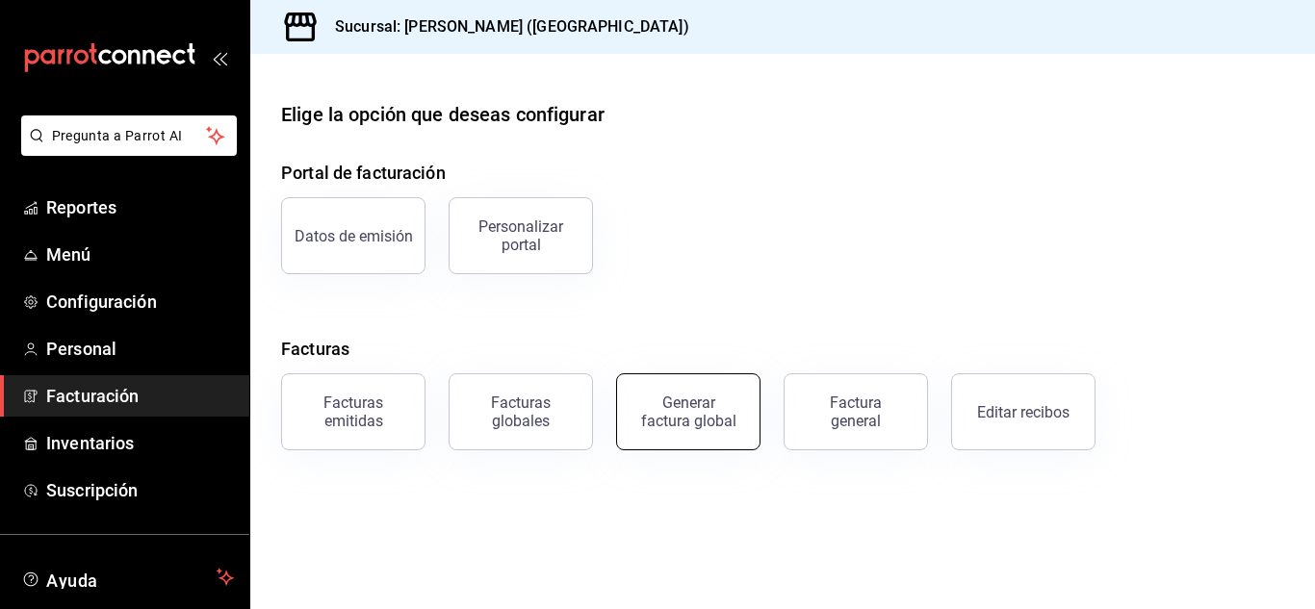
click at [695, 420] on div "Generar factura global" at bounding box center [688, 412] width 96 height 37
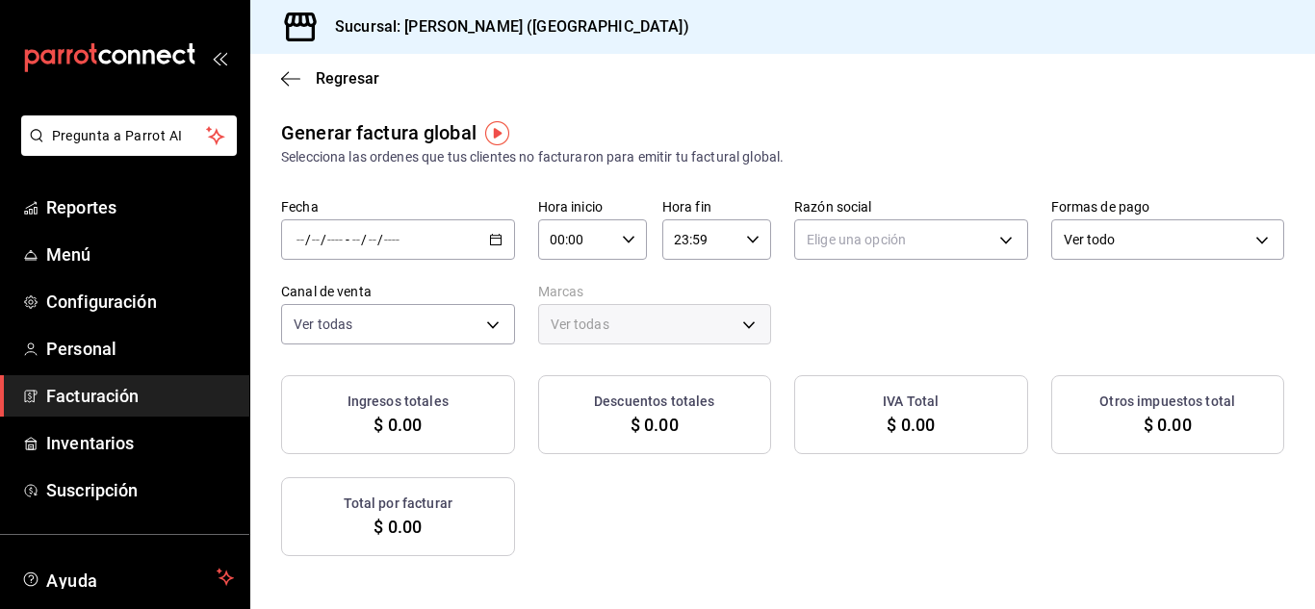
type input "PARROT,UBER_EATS,RAPPI,DIDI_FOOD,ONLINE"
click at [503, 234] on icon "button" at bounding box center [495, 239] width 13 height 13
click at [373, 289] on span "Rango de fechas" at bounding box center [372, 298] width 149 height 20
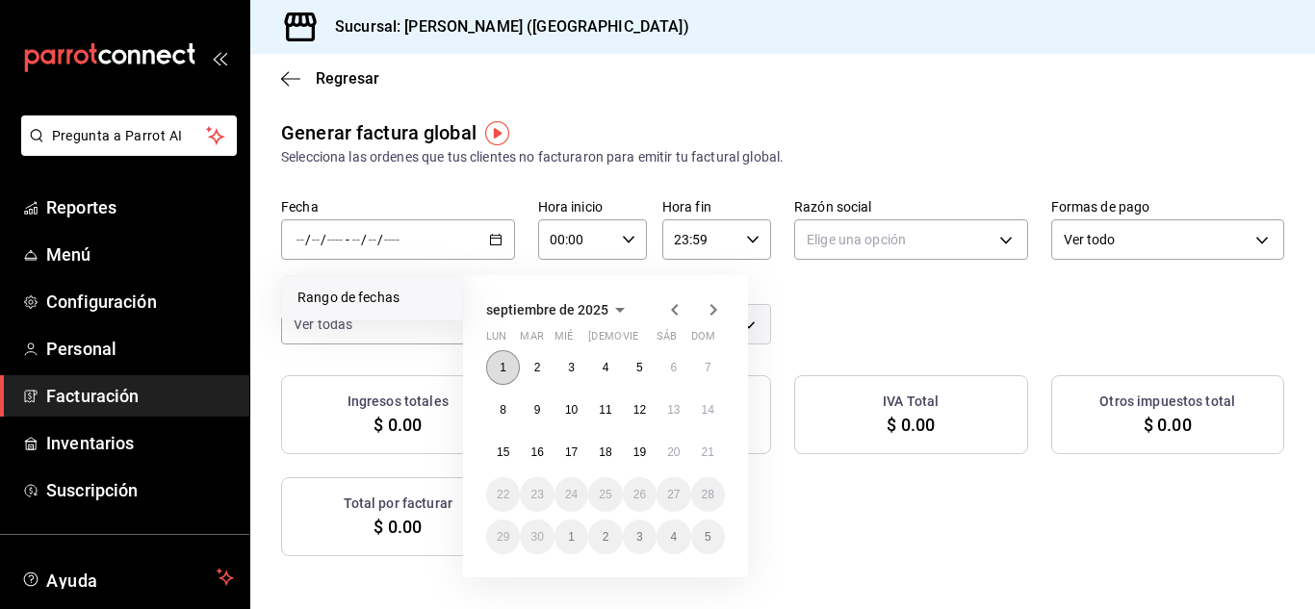
click at [501, 366] on abbr "1" at bounding box center [503, 367] width 7 height 13
click at [679, 416] on abbr "13" at bounding box center [673, 409] width 13 height 13
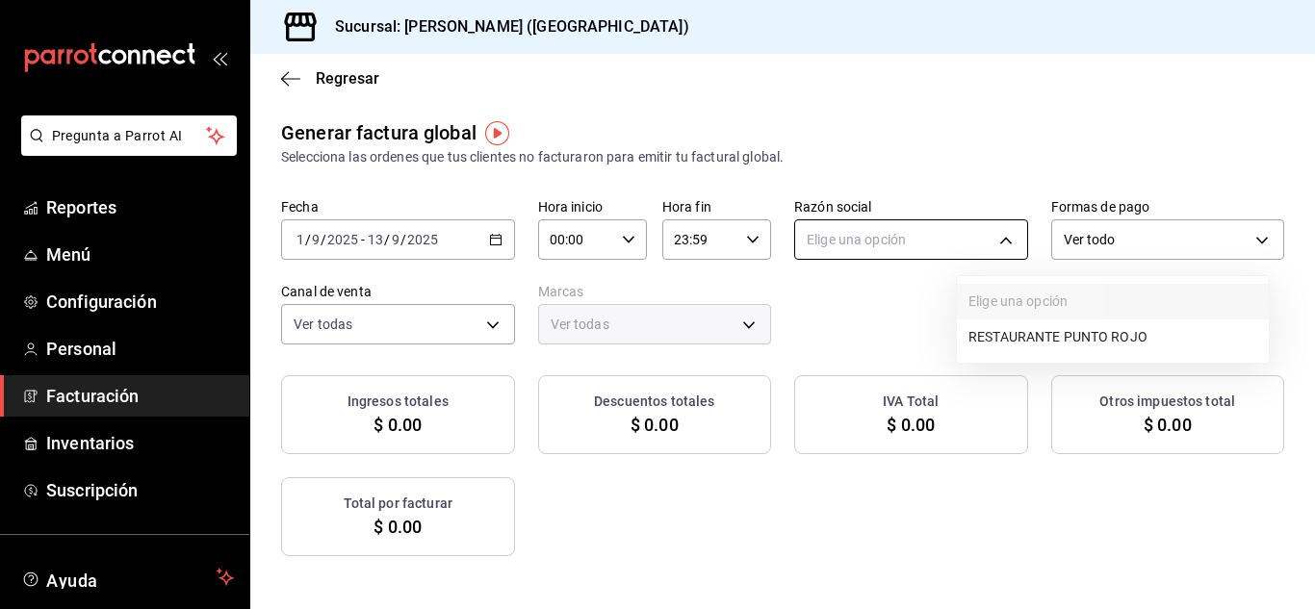
click at [1029, 247] on body "Pregunta a Parrot AI Reportes Menú Configuración Personal Facturación Inventari…" at bounding box center [657, 304] width 1315 height 609
click at [1021, 337] on li "RESTAURANTE PUNTO ROJO" at bounding box center [1113, 338] width 312 height 36
type input "5749a84e-6d60-4c90-92c5-fe83de78c063"
type input "985a5b61-14d9-43ab-b2aa-55677bfd4284"
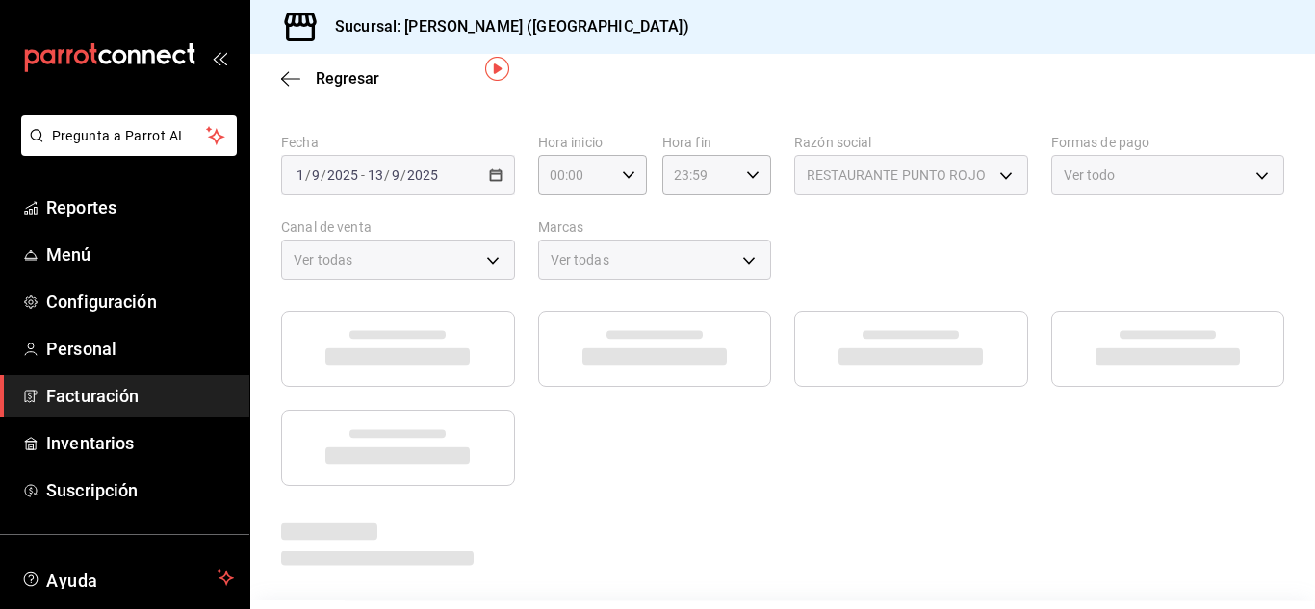
scroll to position [48, 0]
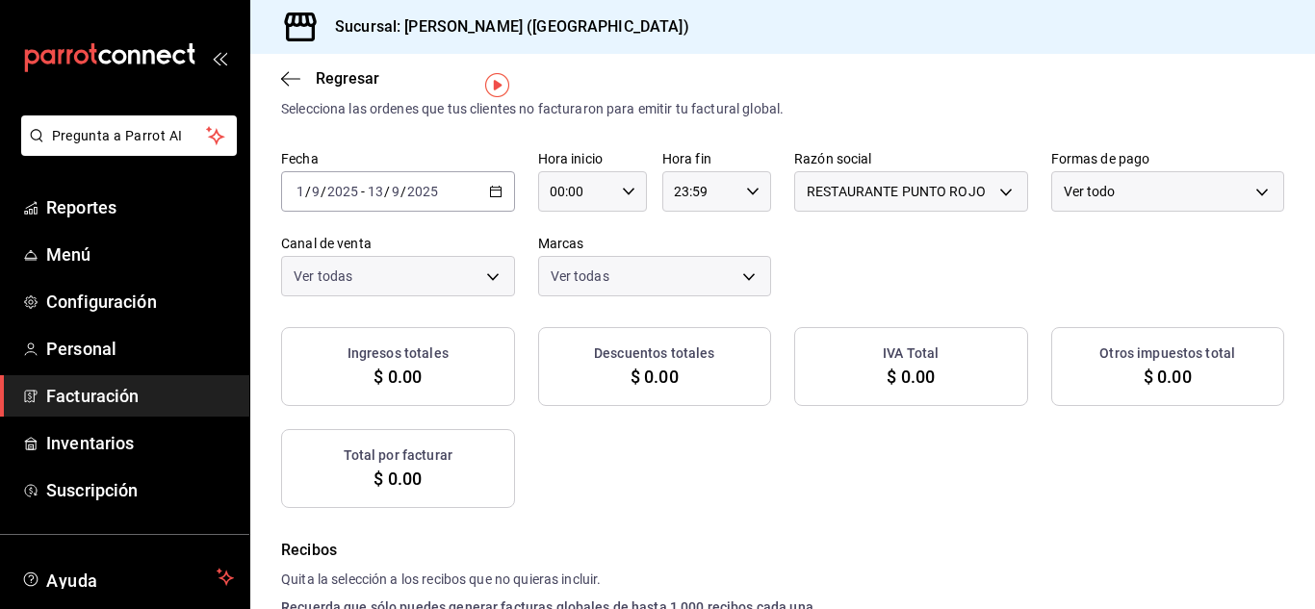
checkbox input "true"
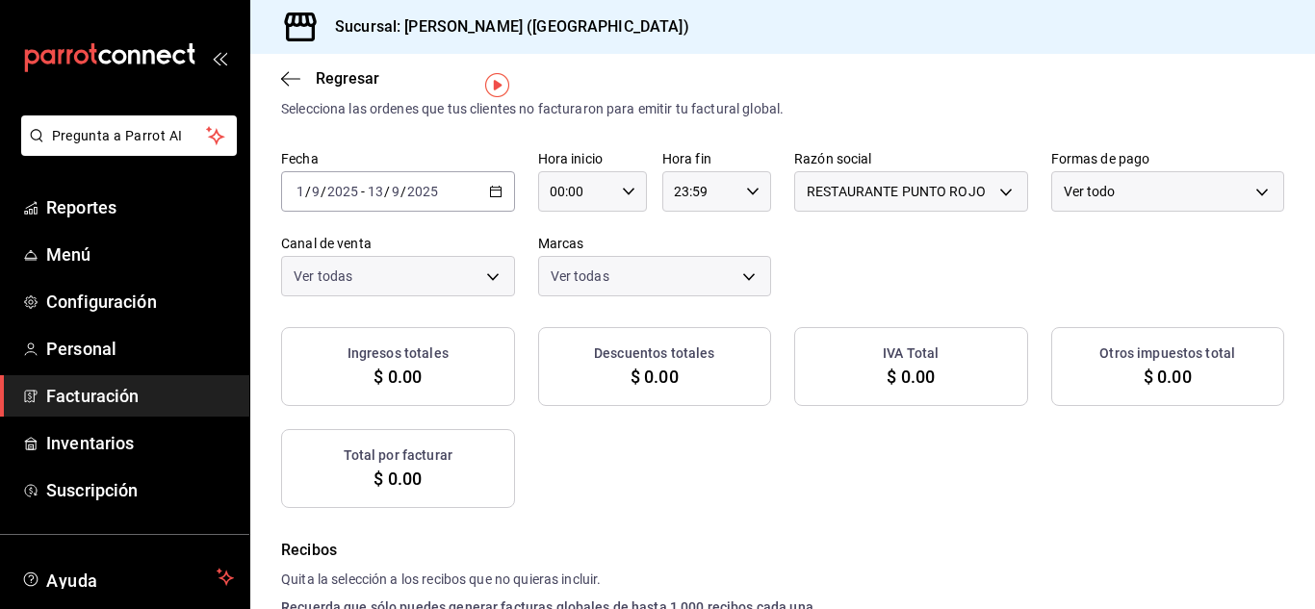
checkbox input "true"
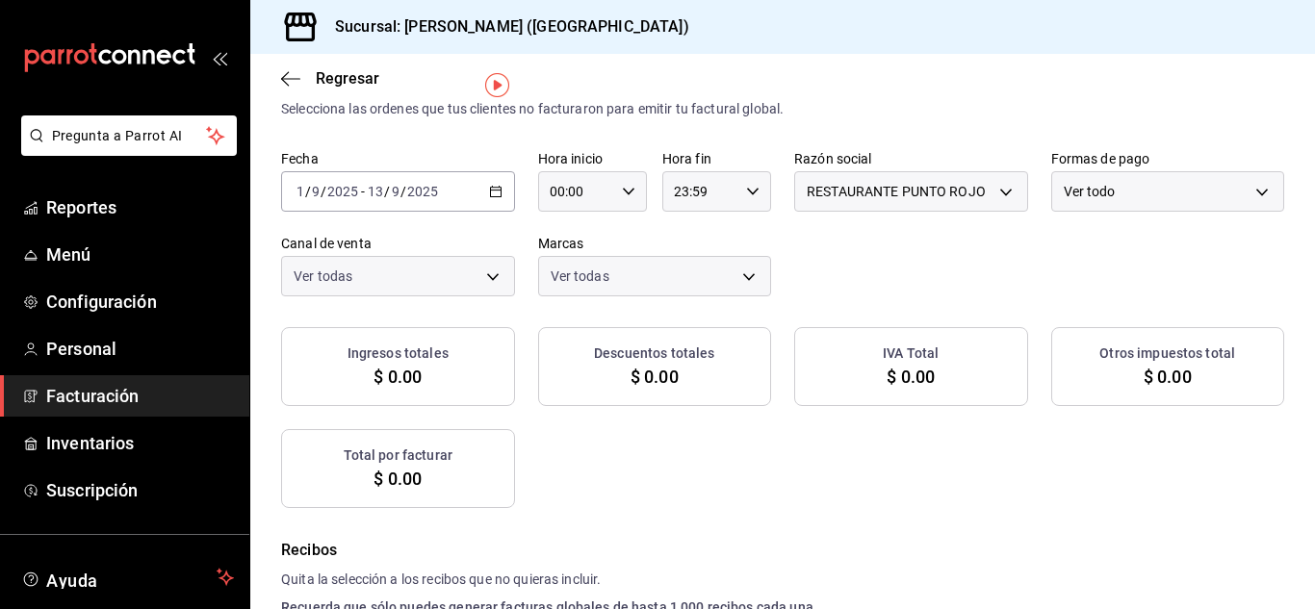
checkbox input "true"
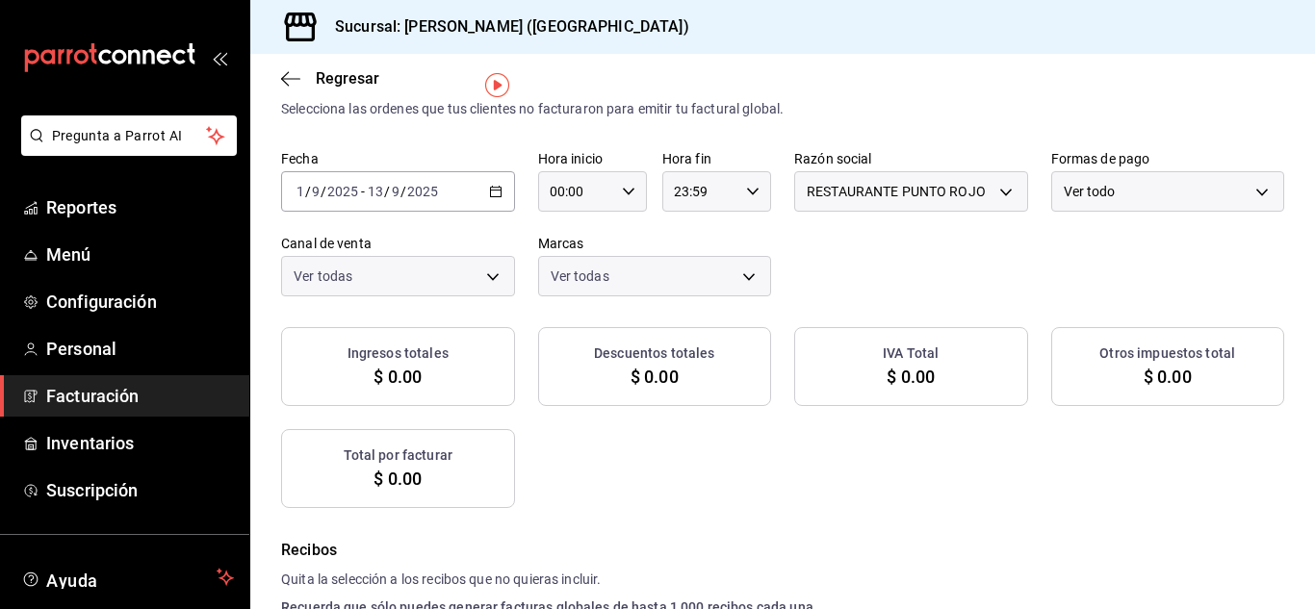
checkbox input "true"
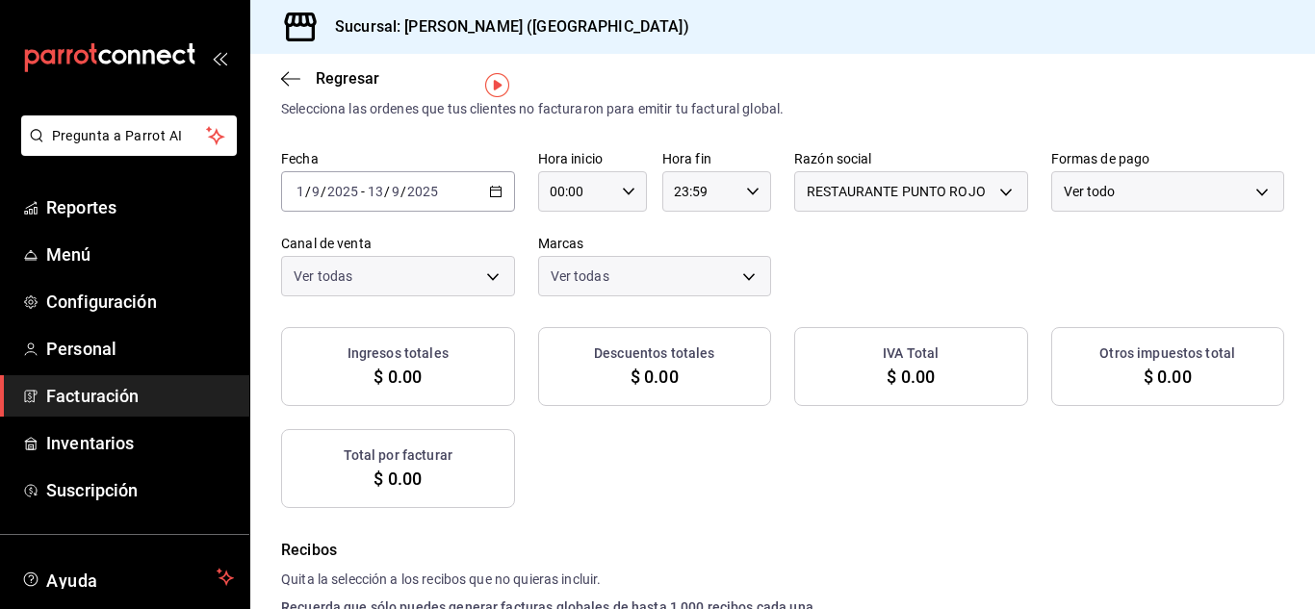
checkbox input "true"
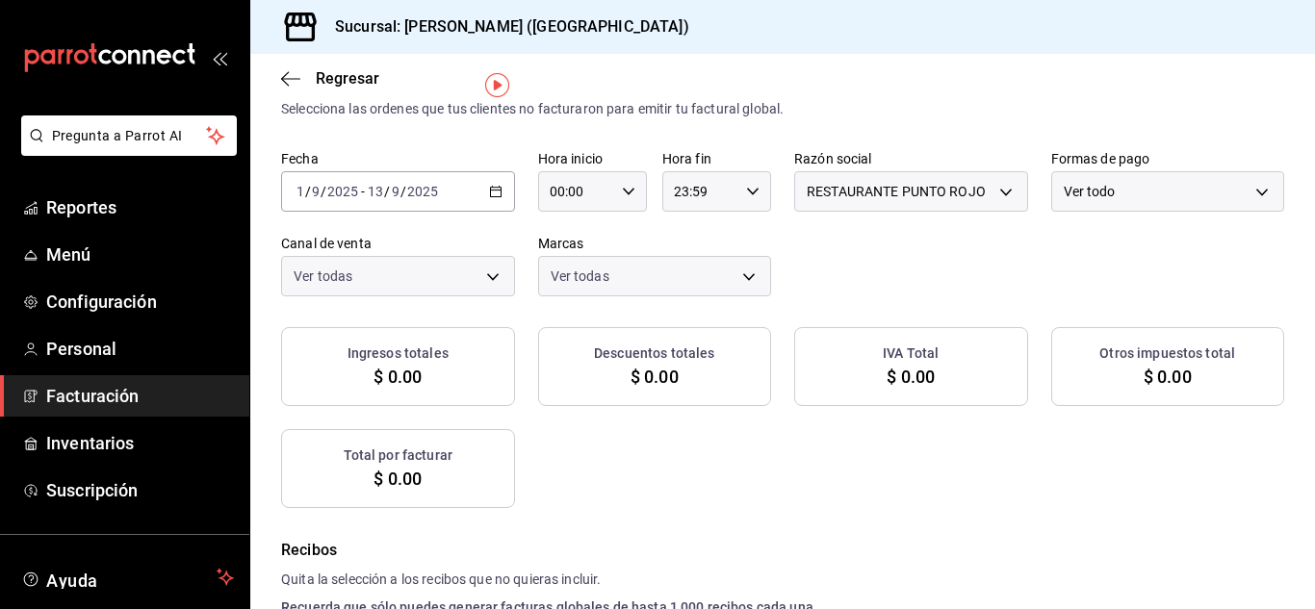
checkbox input "true"
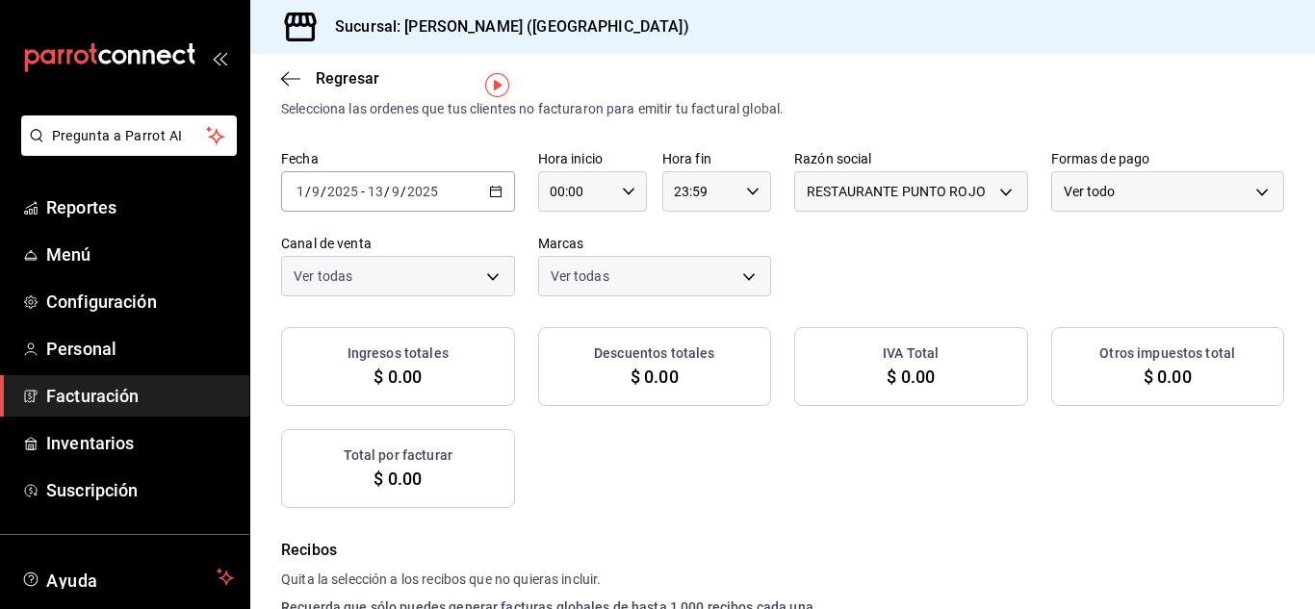
checkbox input "true"
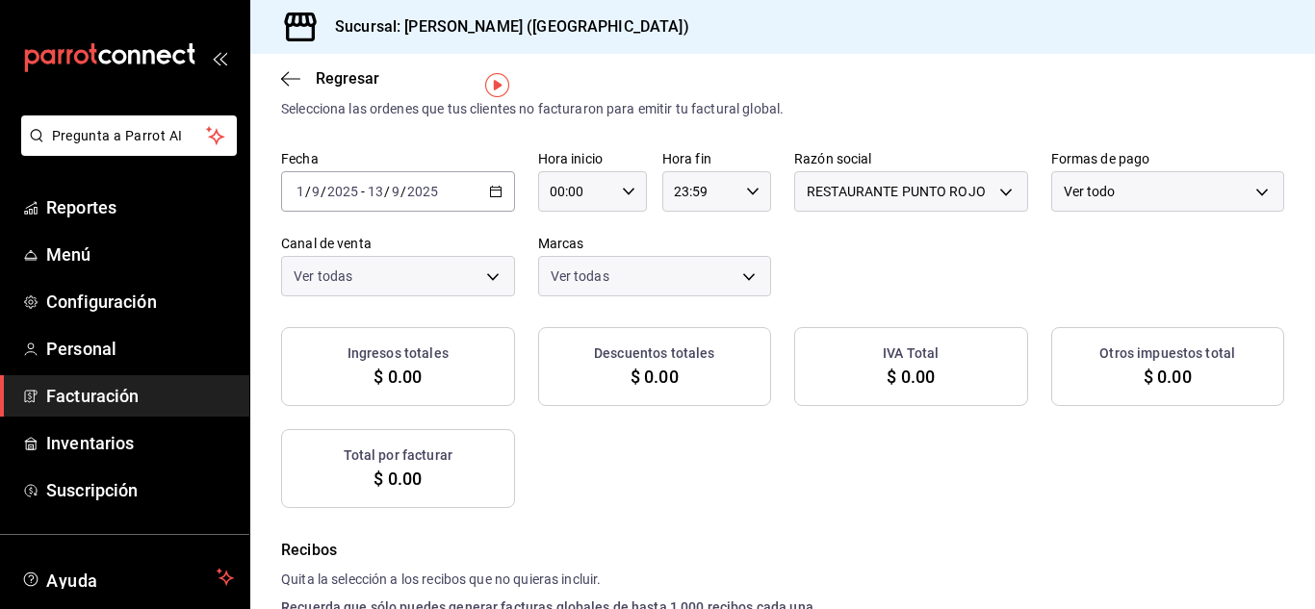
checkbox input "true"
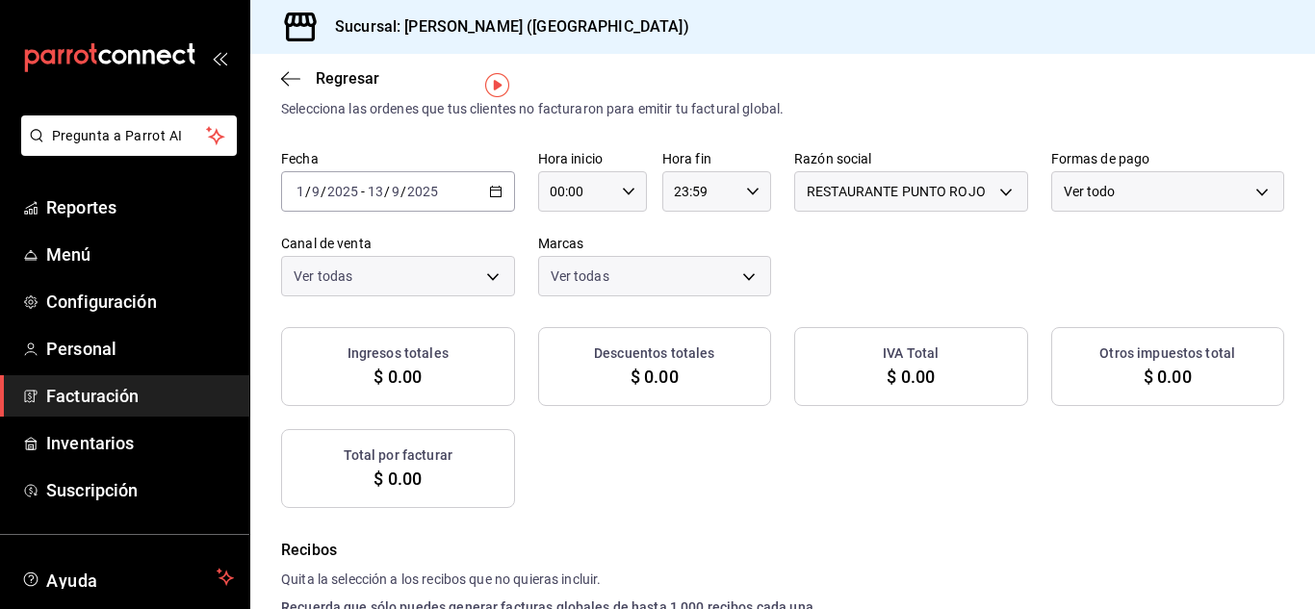
checkbox input "true"
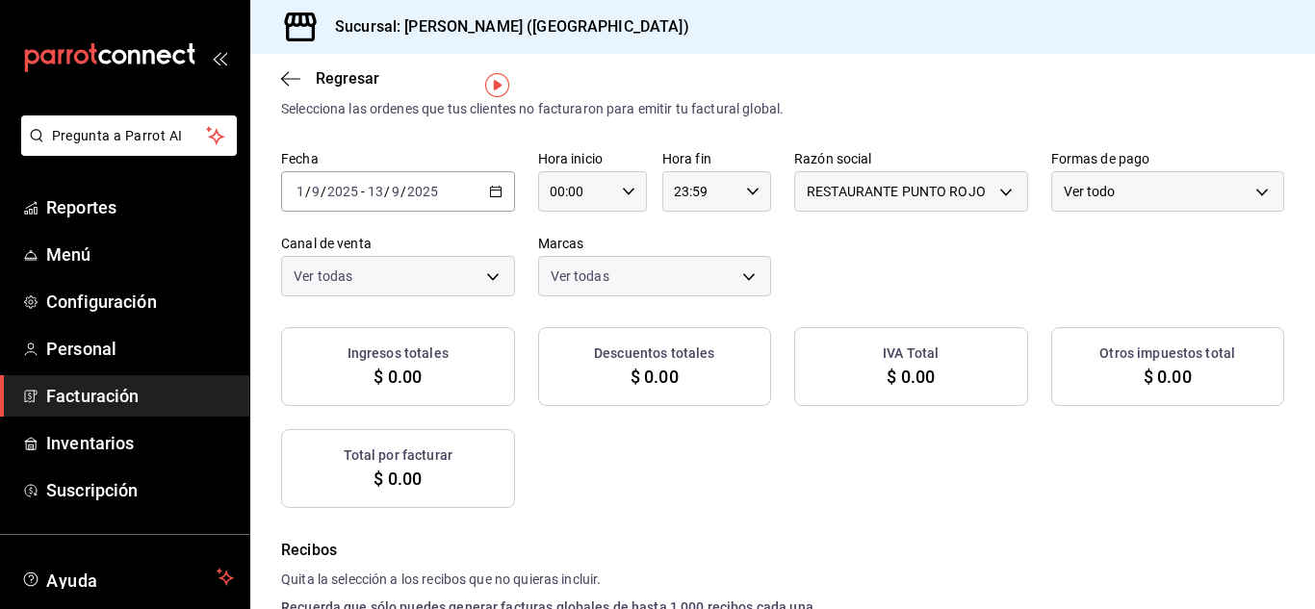
checkbox input "true"
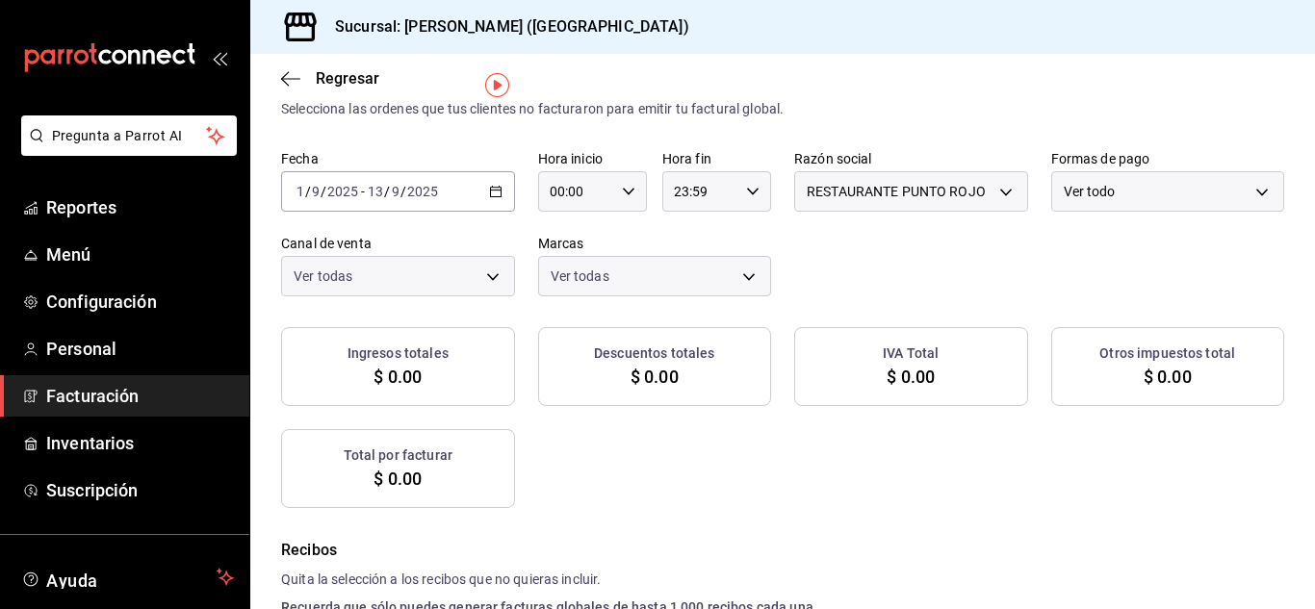
checkbox input "true"
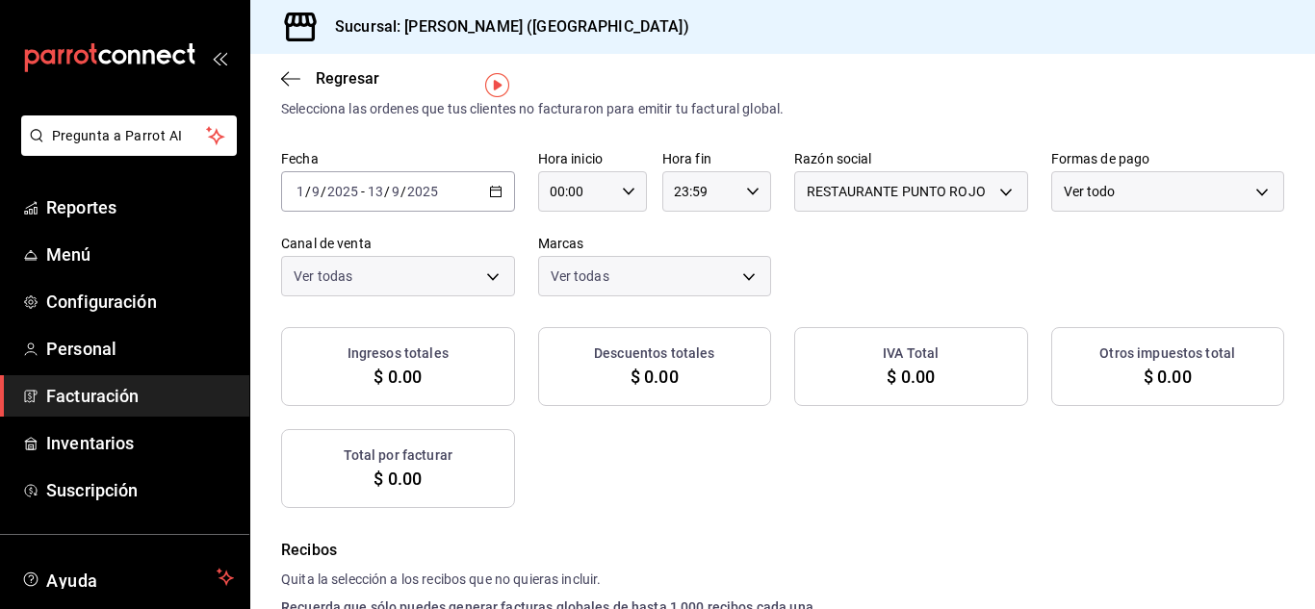
checkbox input "true"
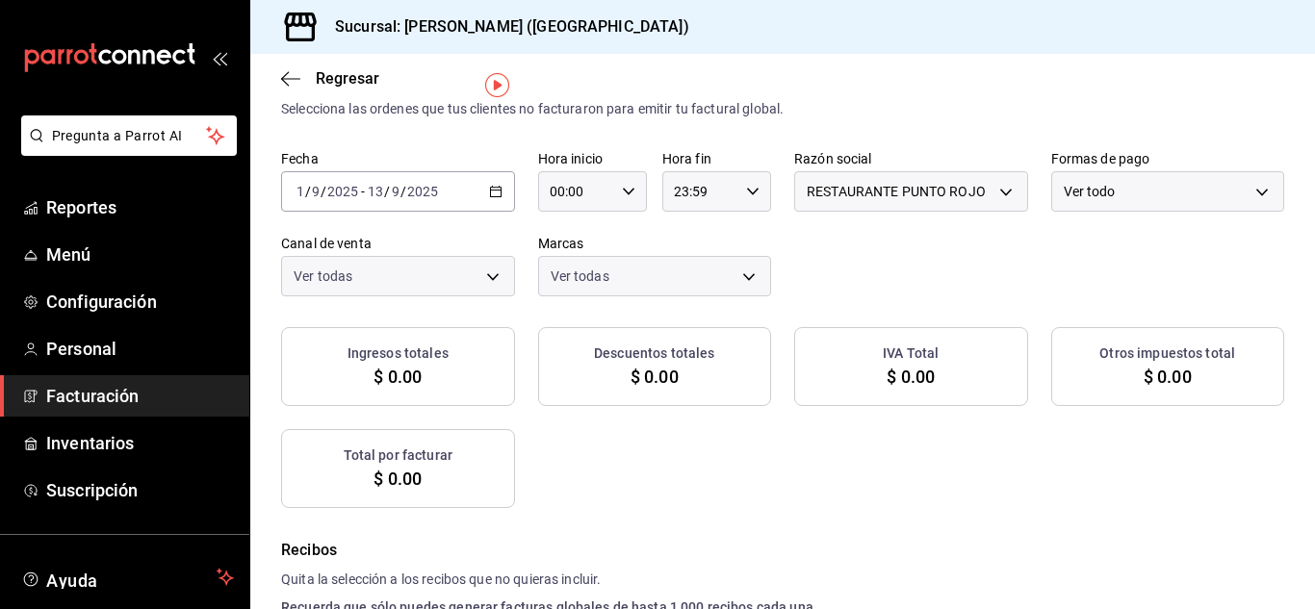
checkbox input "true"
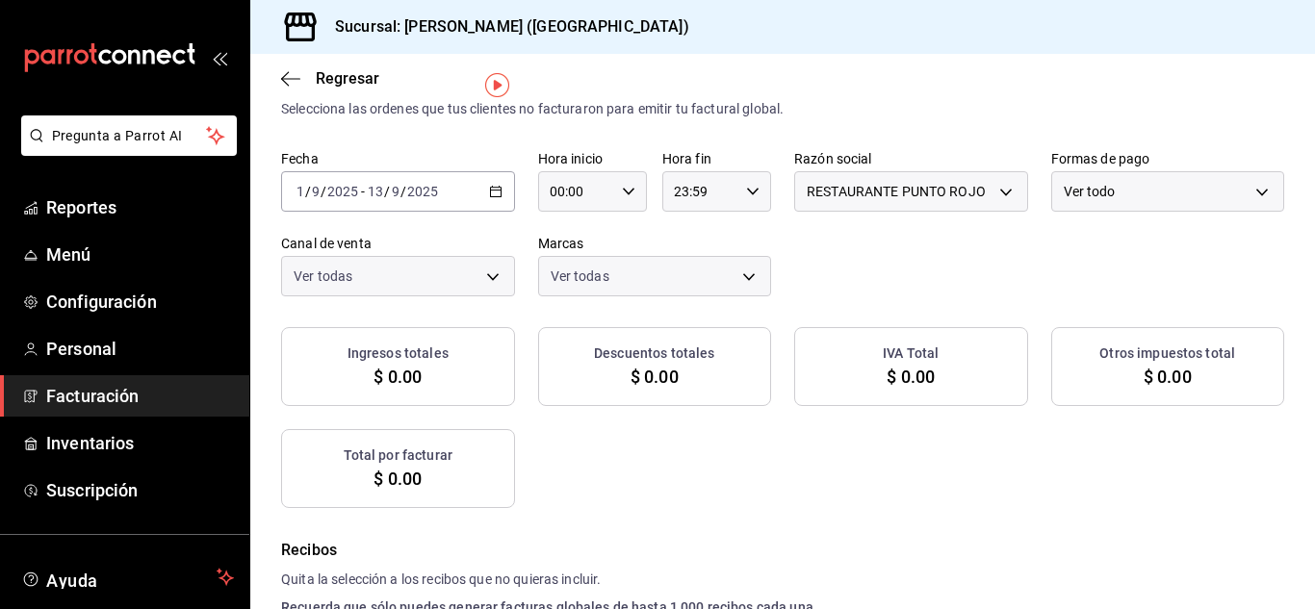
checkbox input "true"
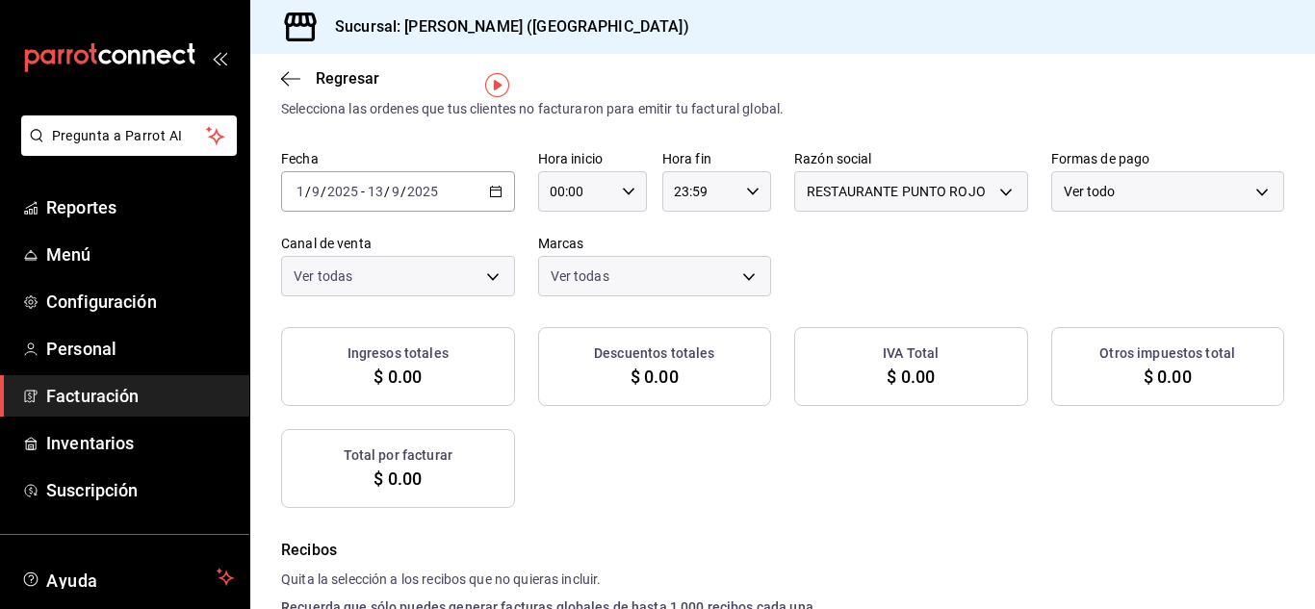
checkbox input "true"
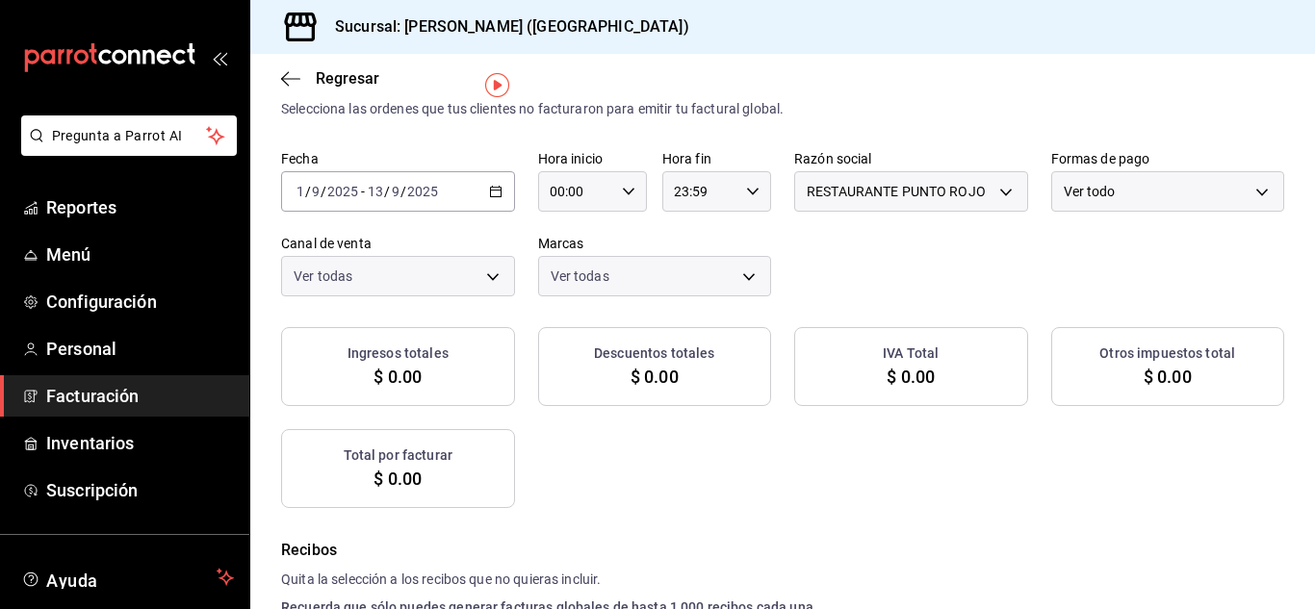
checkbox input "true"
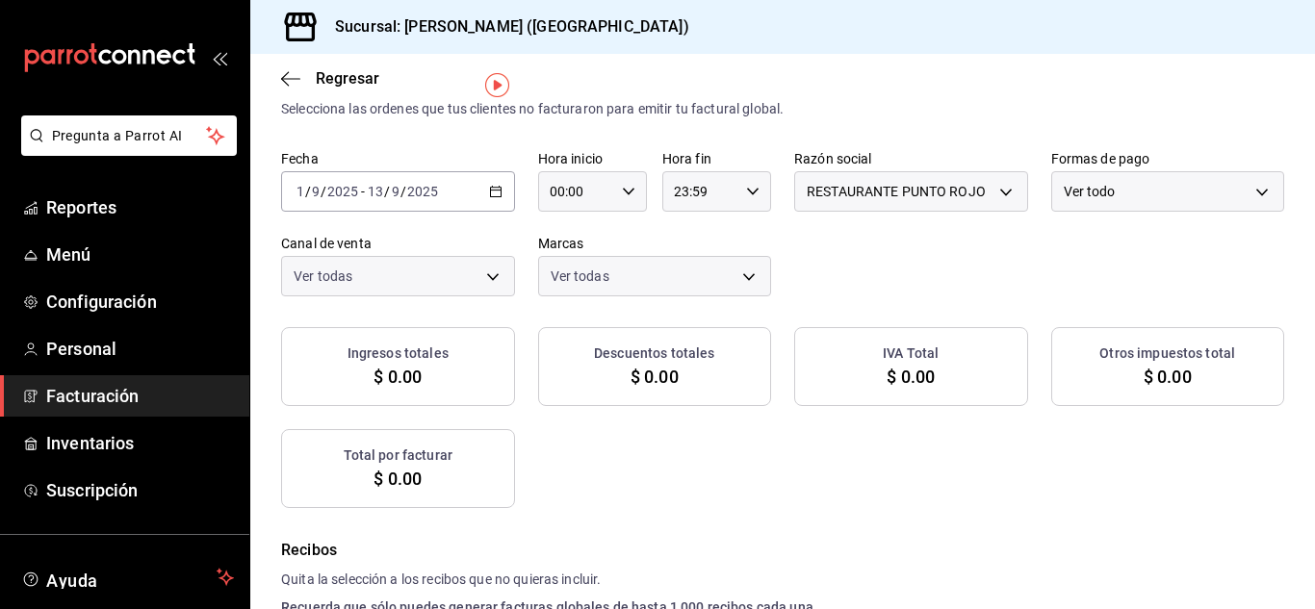
checkbox input "true"
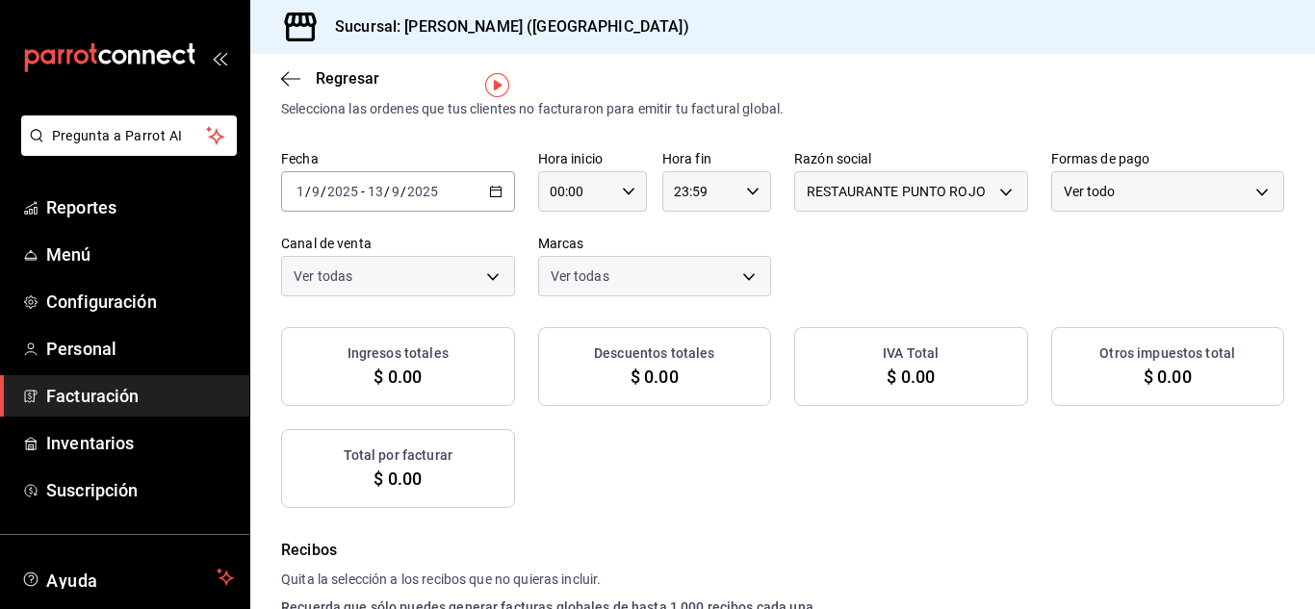
checkbox input "true"
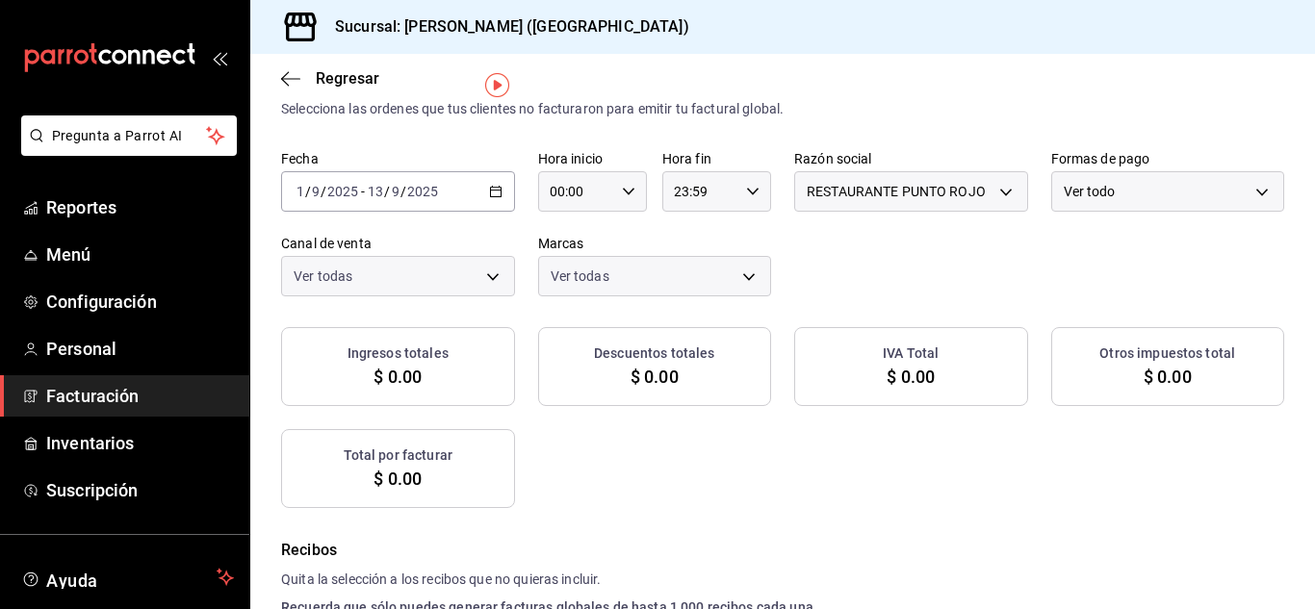
checkbox input "true"
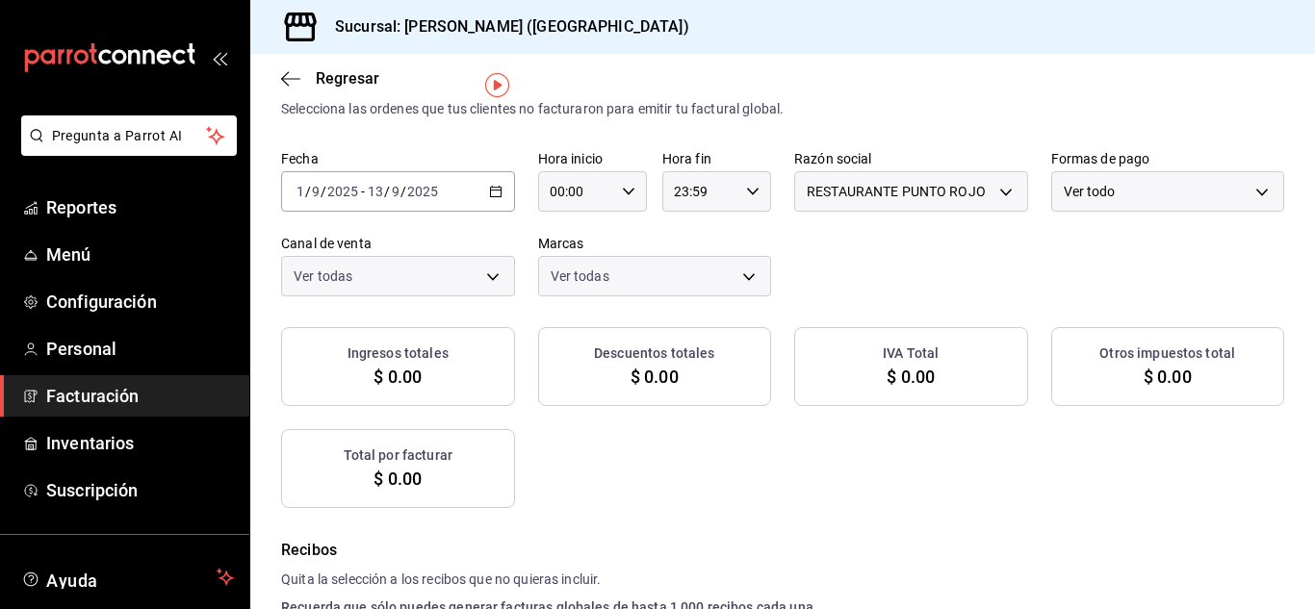
checkbox input "true"
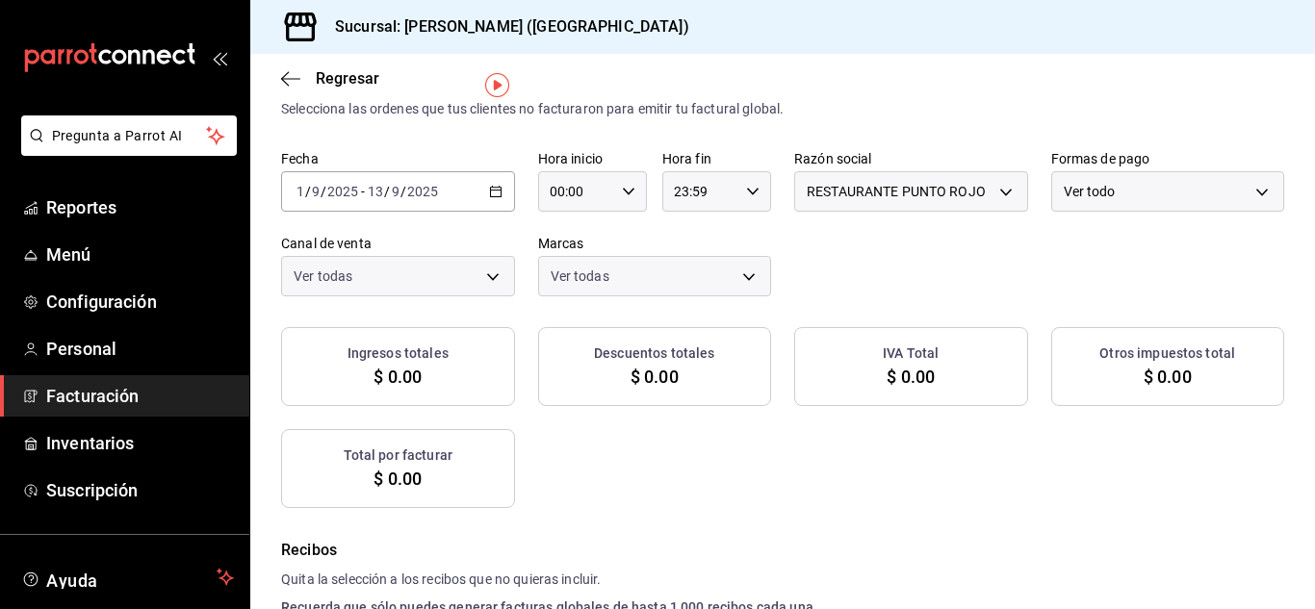
checkbox input "true"
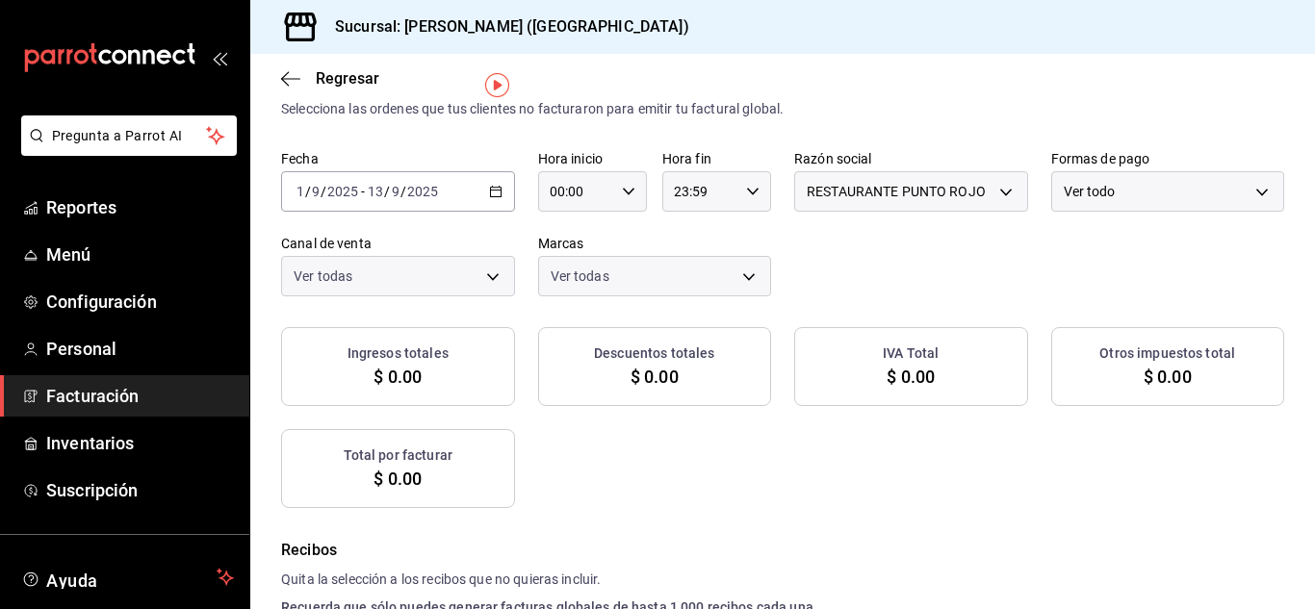
checkbox input "true"
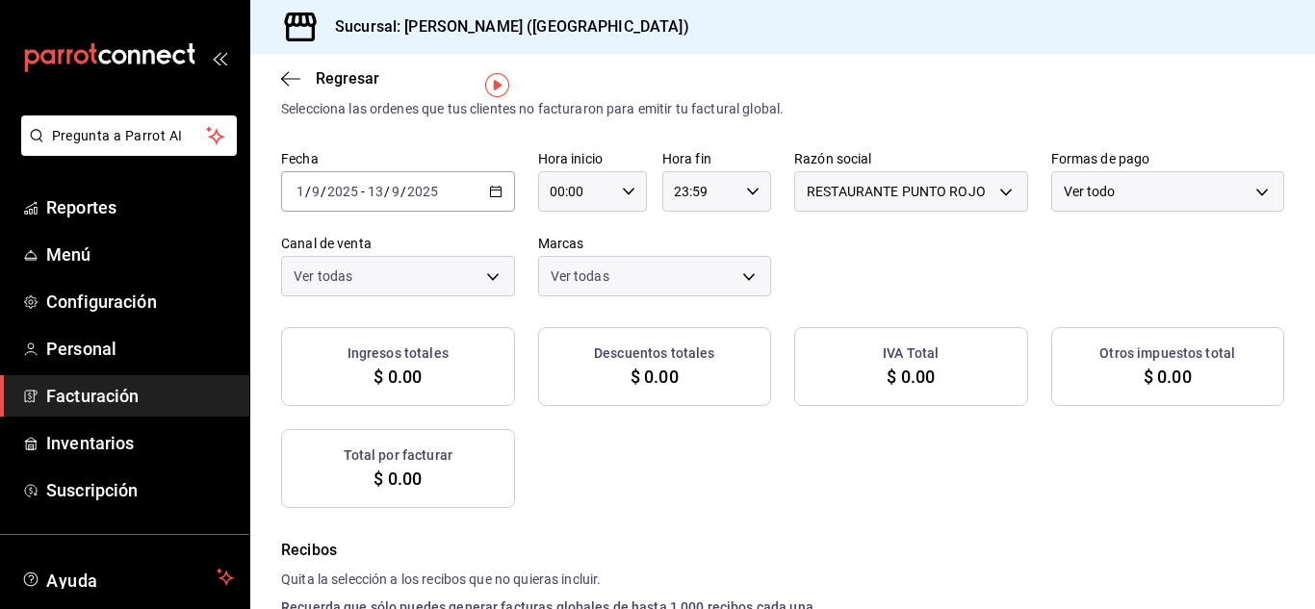
checkbox input "true"
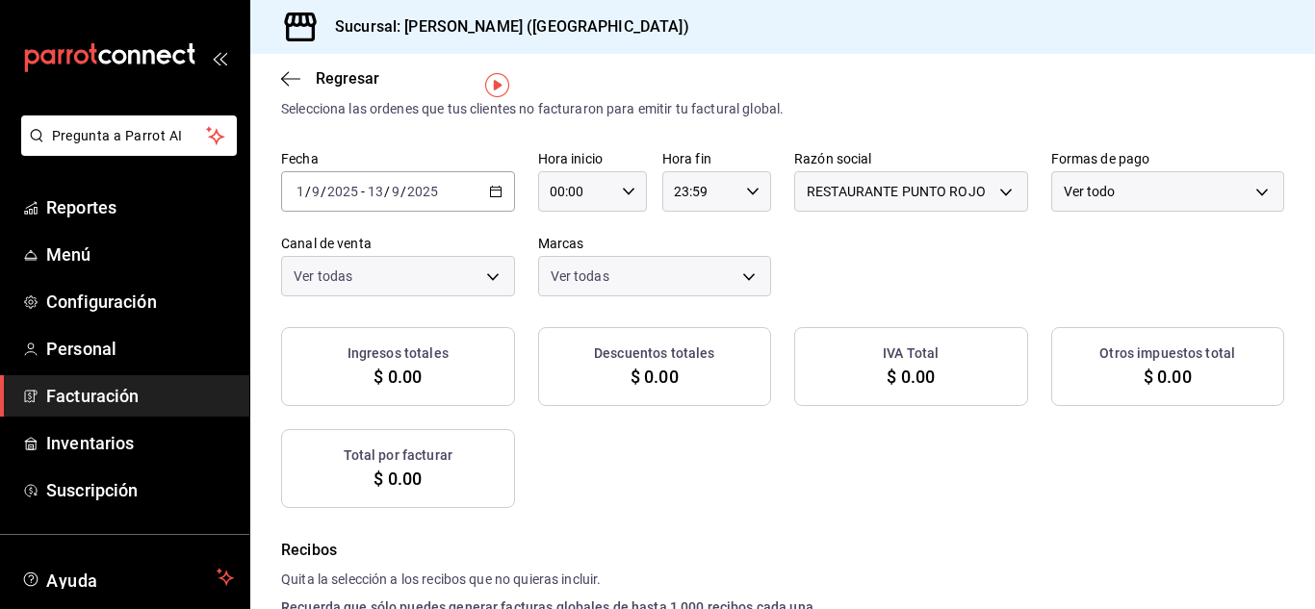
checkbox input "true"
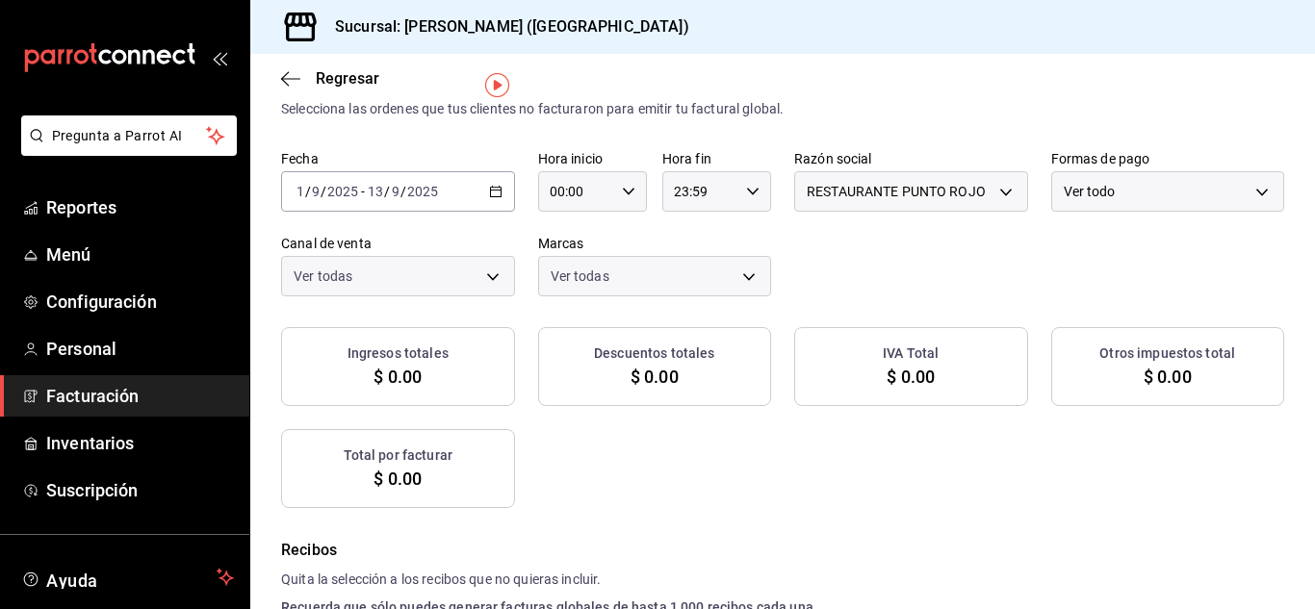
checkbox input "true"
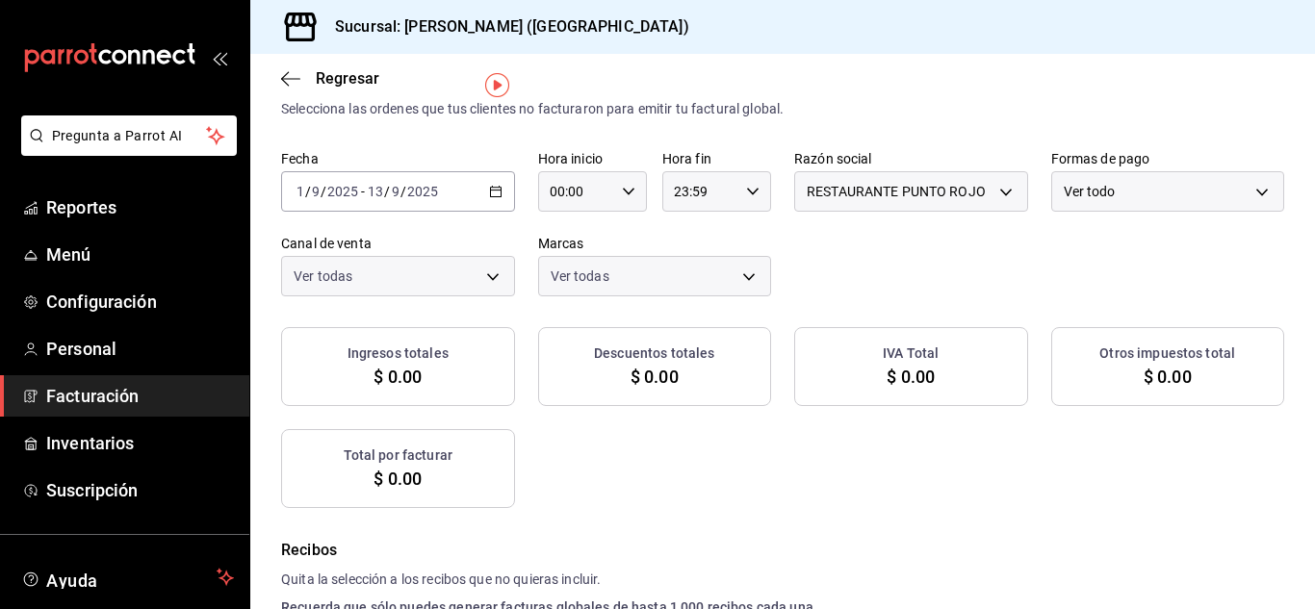
checkbox input "true"
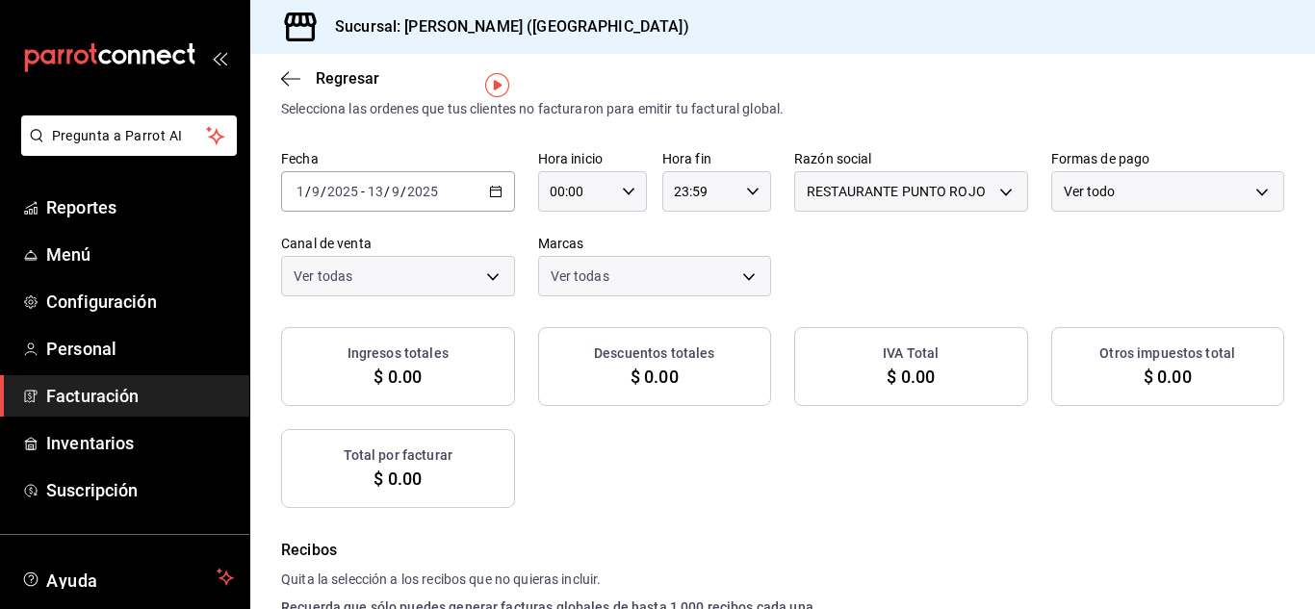
checkbox input "true"
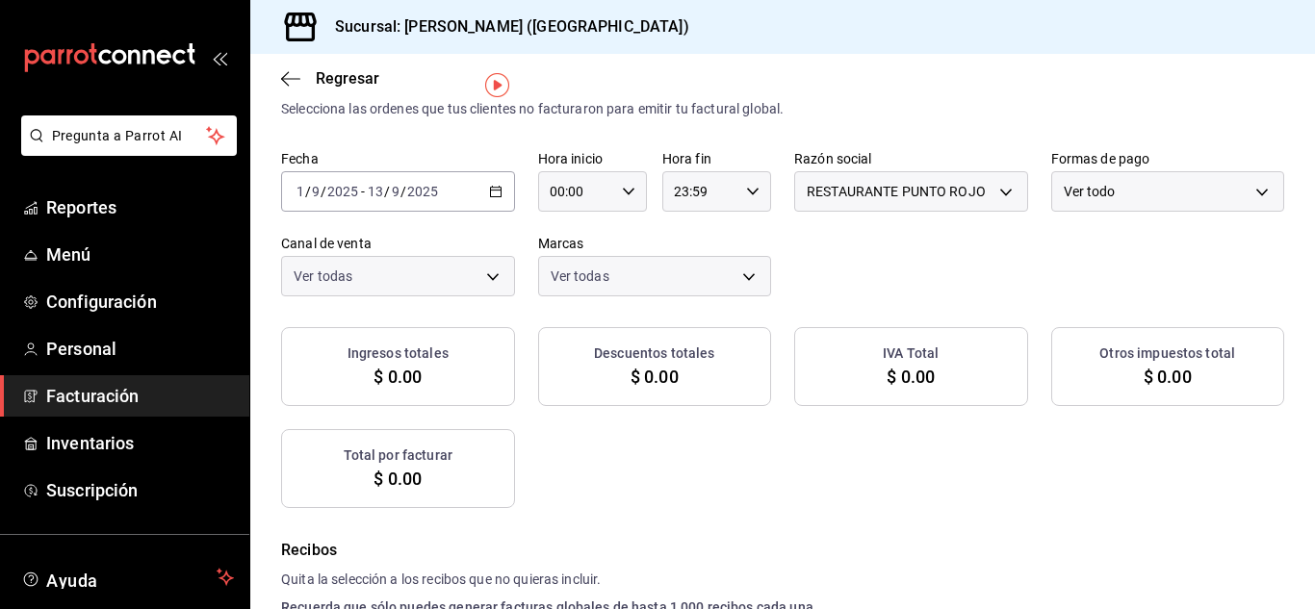
checkbox input "true"
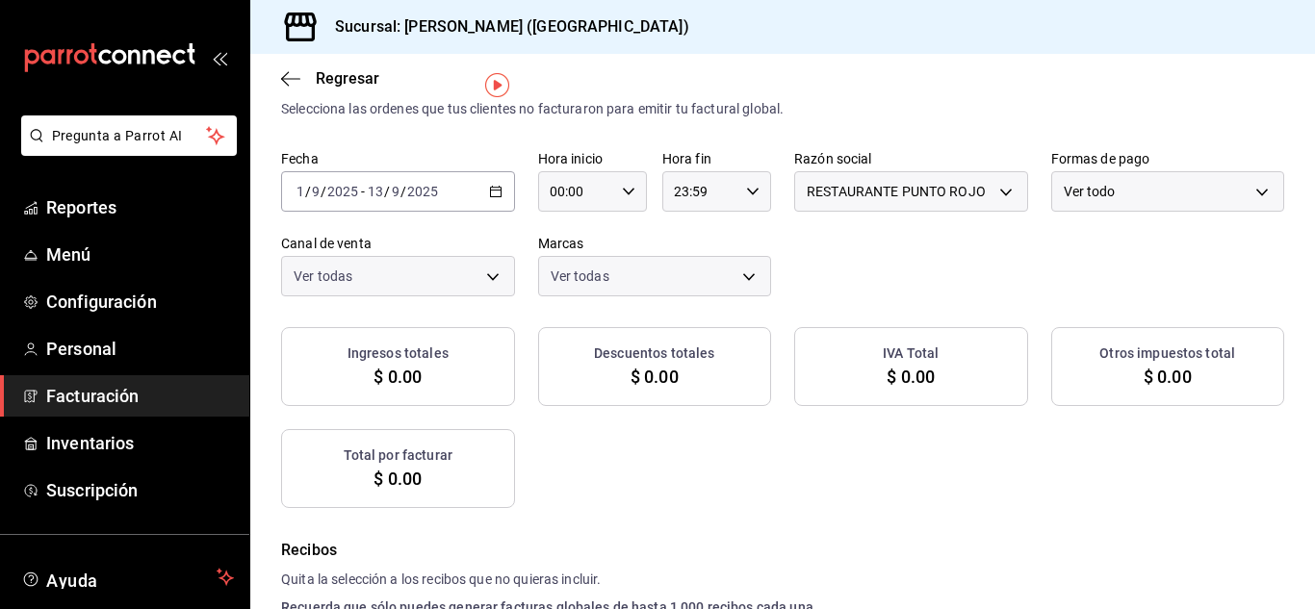
checkbox input "true"
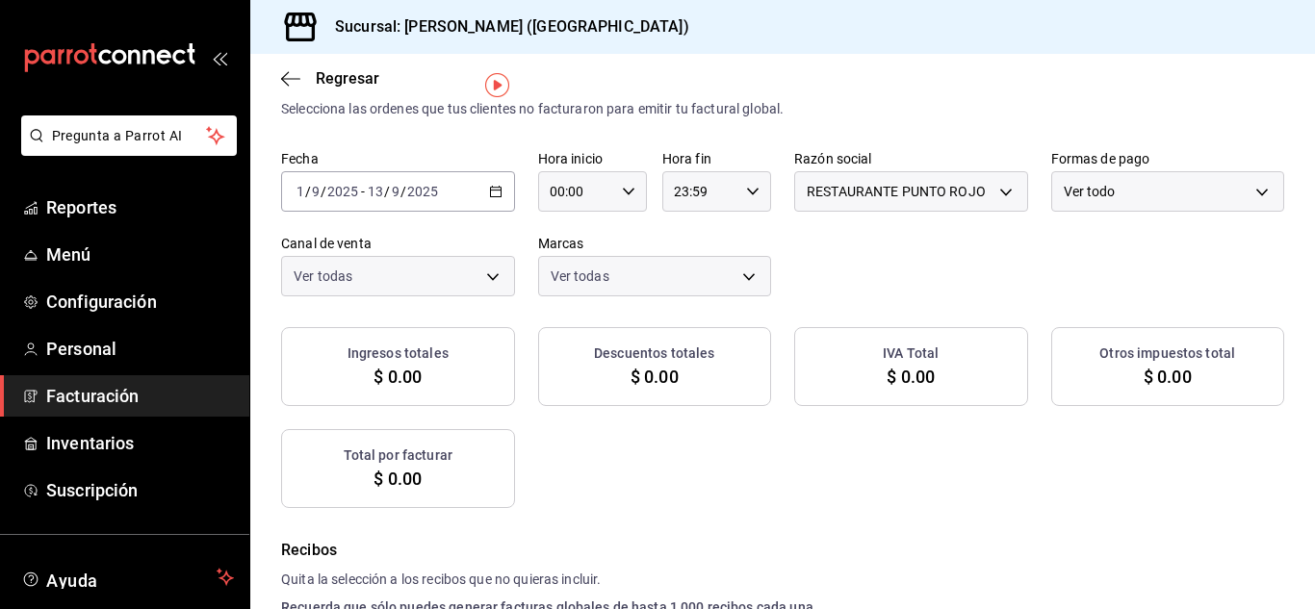
checkbox input "true"
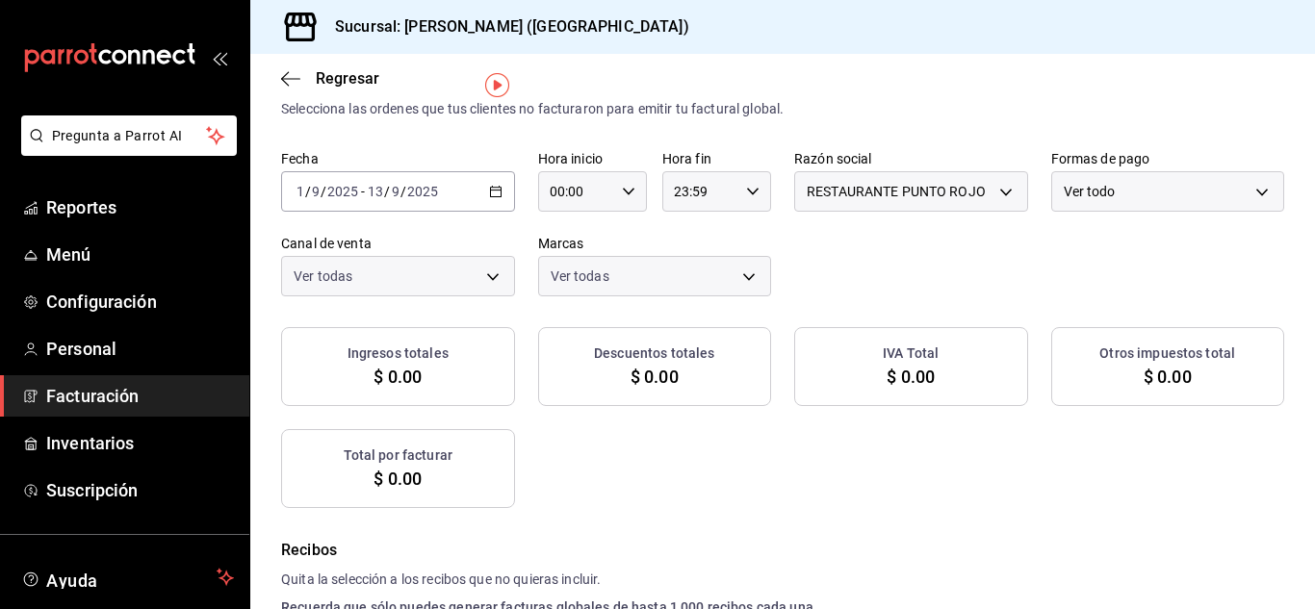
checkbox input "true"
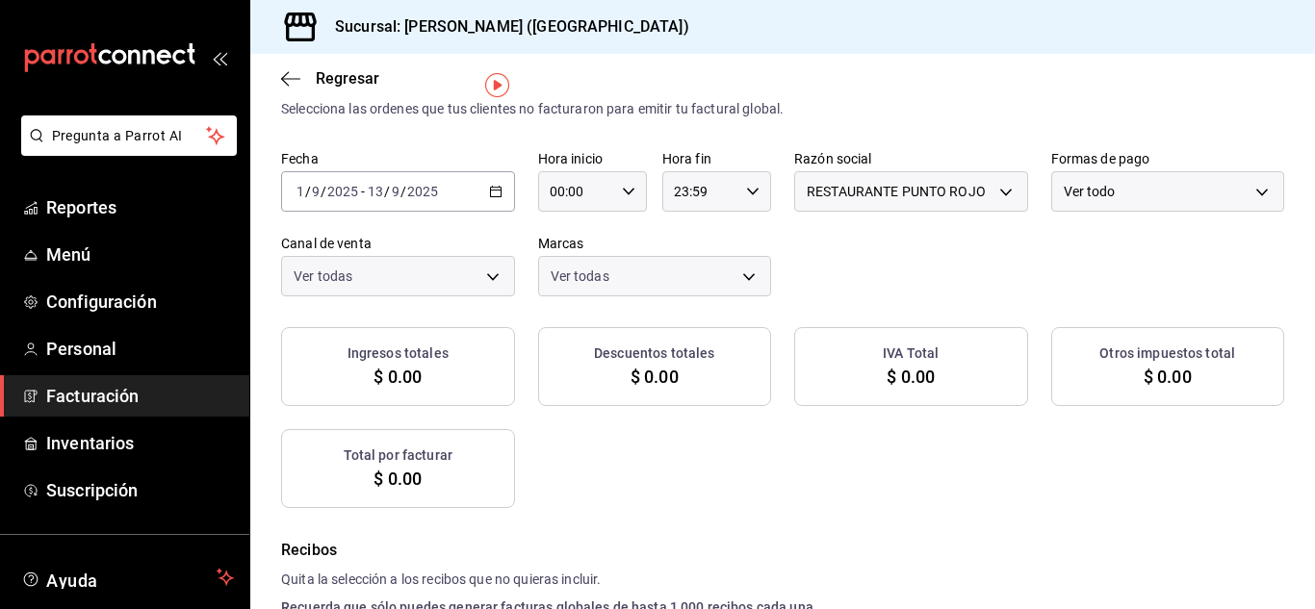
checkbox input "true"
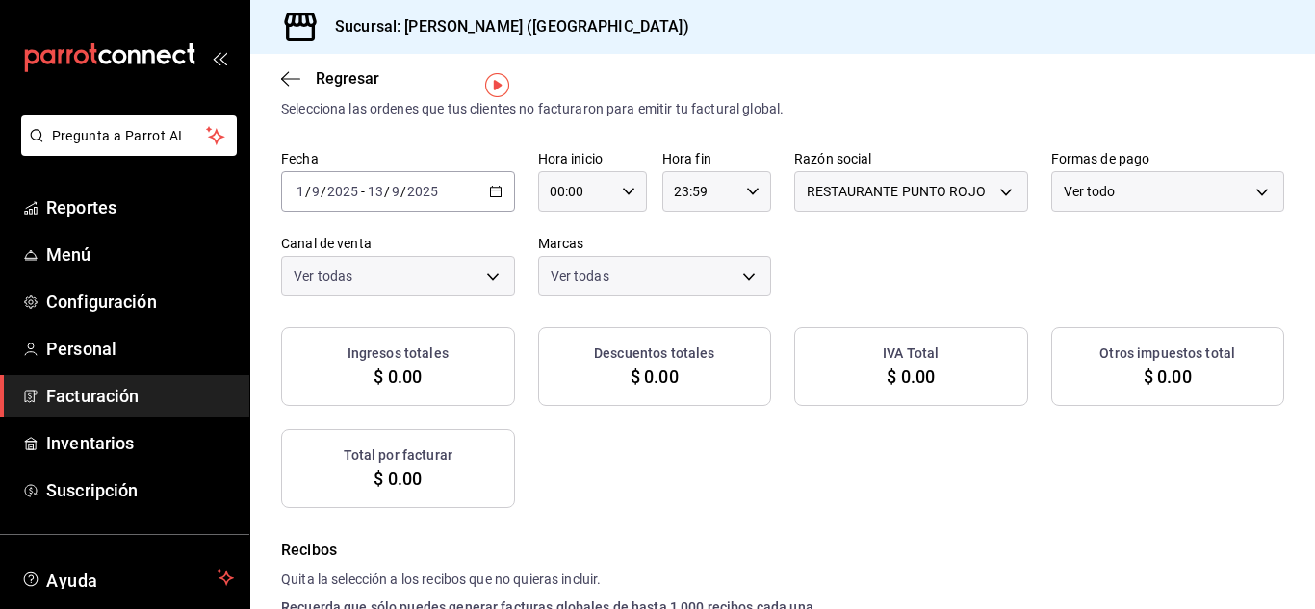
checkbox input "true"
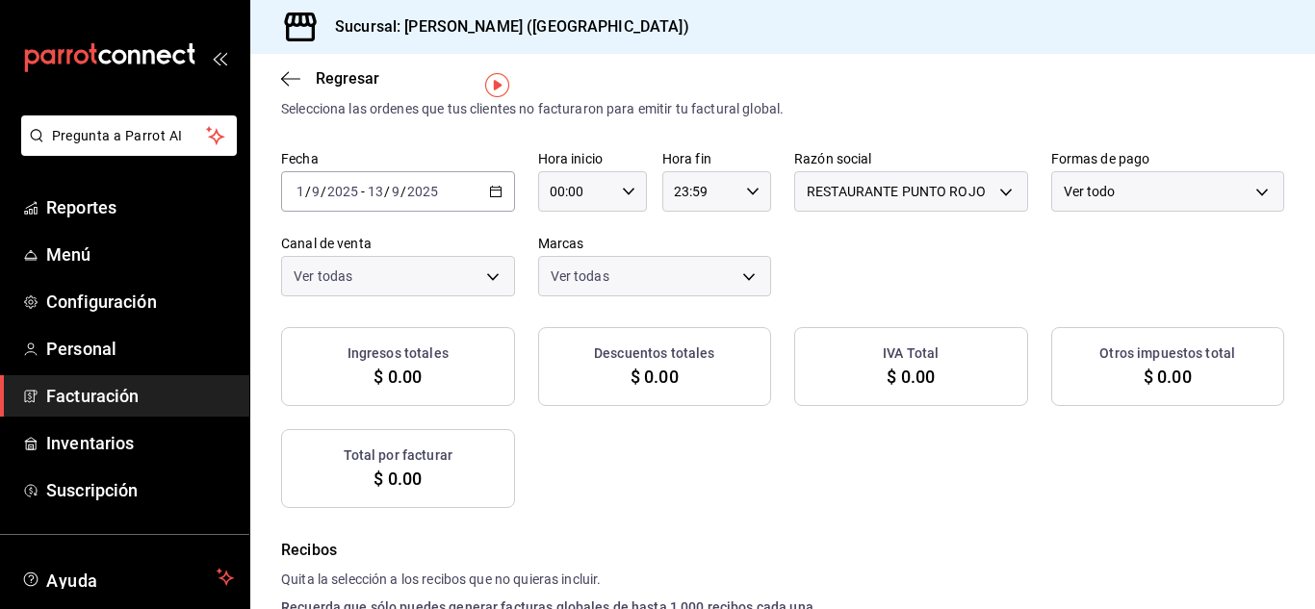
checkbox input "true"
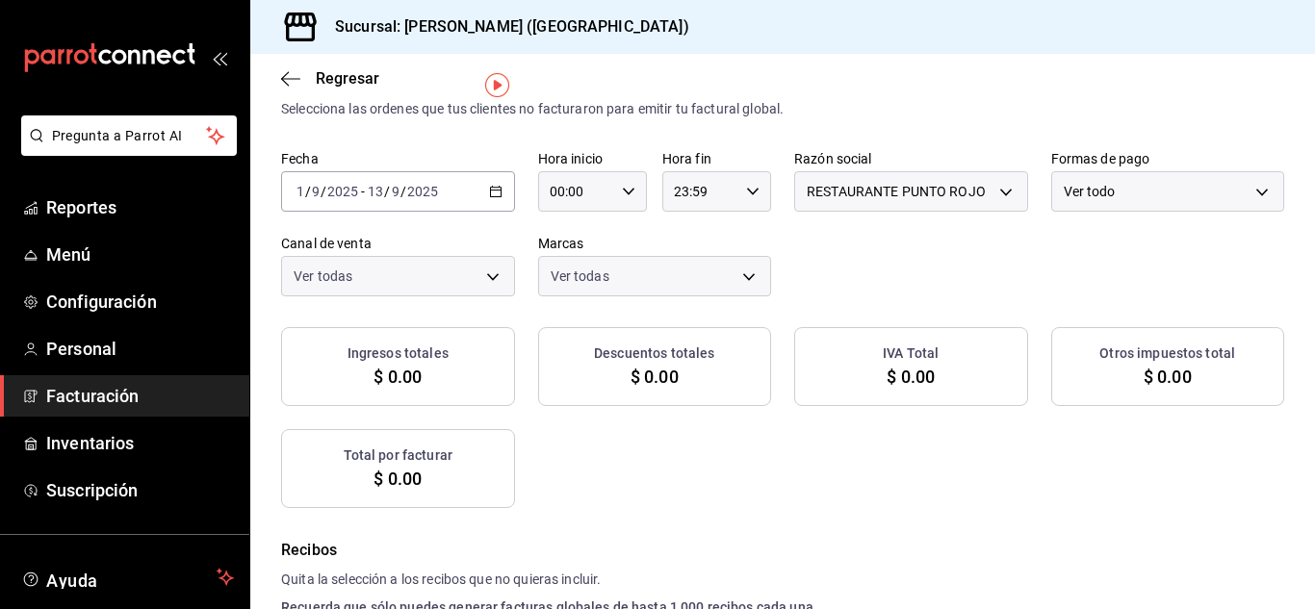
checkbox input "true"
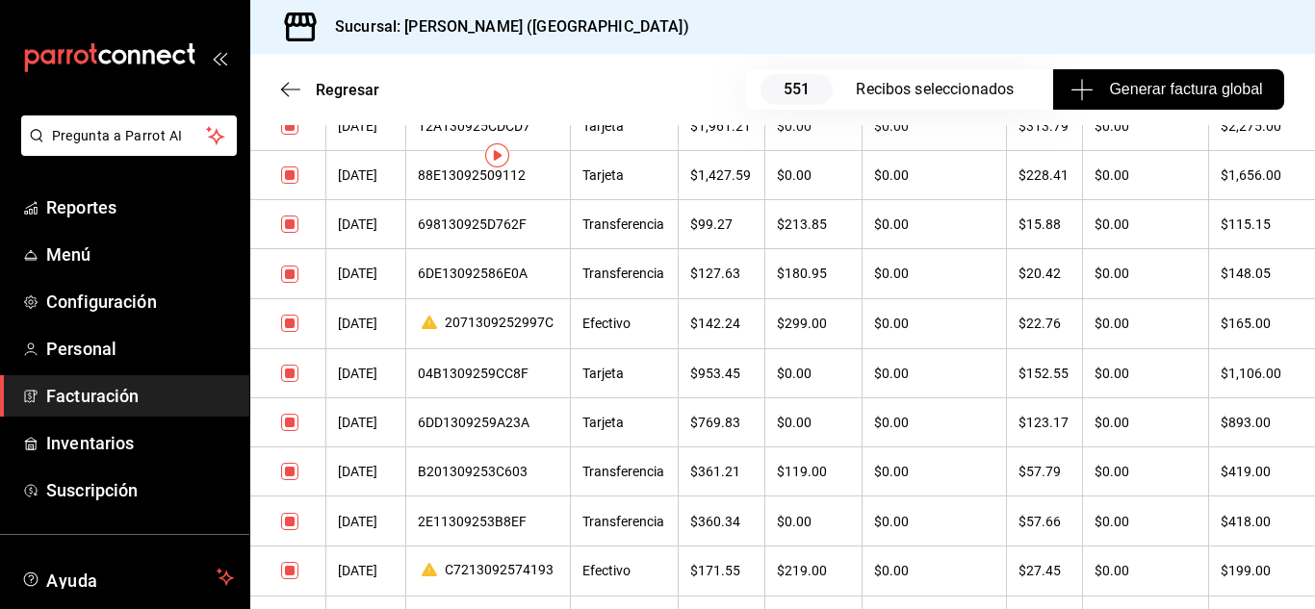
scroll to position [0, 0]
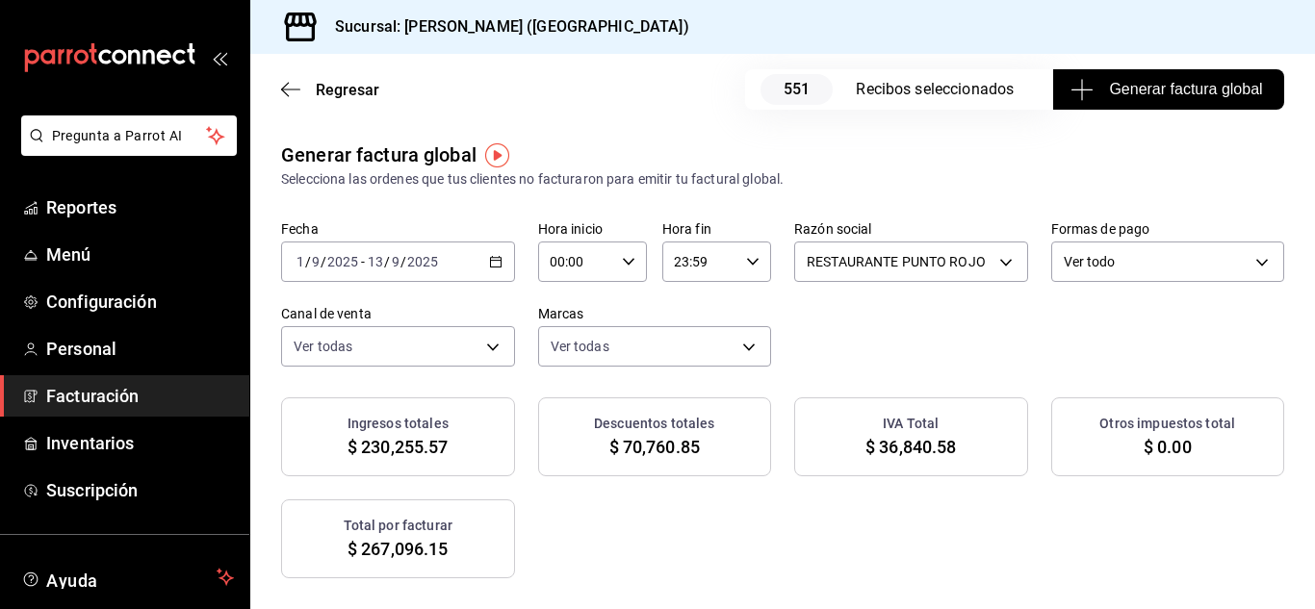
drag, startPoint x: 1309, startPoint y: 33, endPoint x: 1308, endPoint y: 9, distance: 24.1
click at [1308, 9] on div "Sucursal: [PERSON_NAME] ([GEOGRAPHIC_DATA])" at bounding box center [782, 27] width 1065 height 54
click at [515, 270] on div "[DATE] [DATE] - [DATE] [DATE]" at bounding box center [398, 262] width 234 height 40
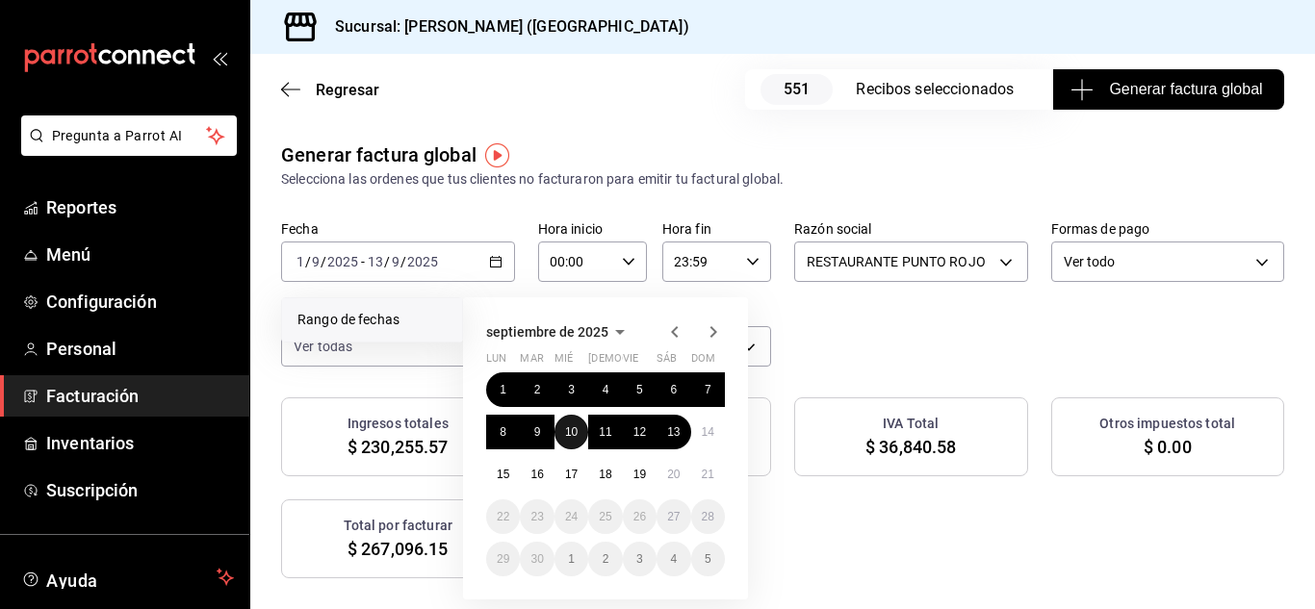
click at [572, 426] on abbr "10" at bounding box center [571, 432] width 13 height 13
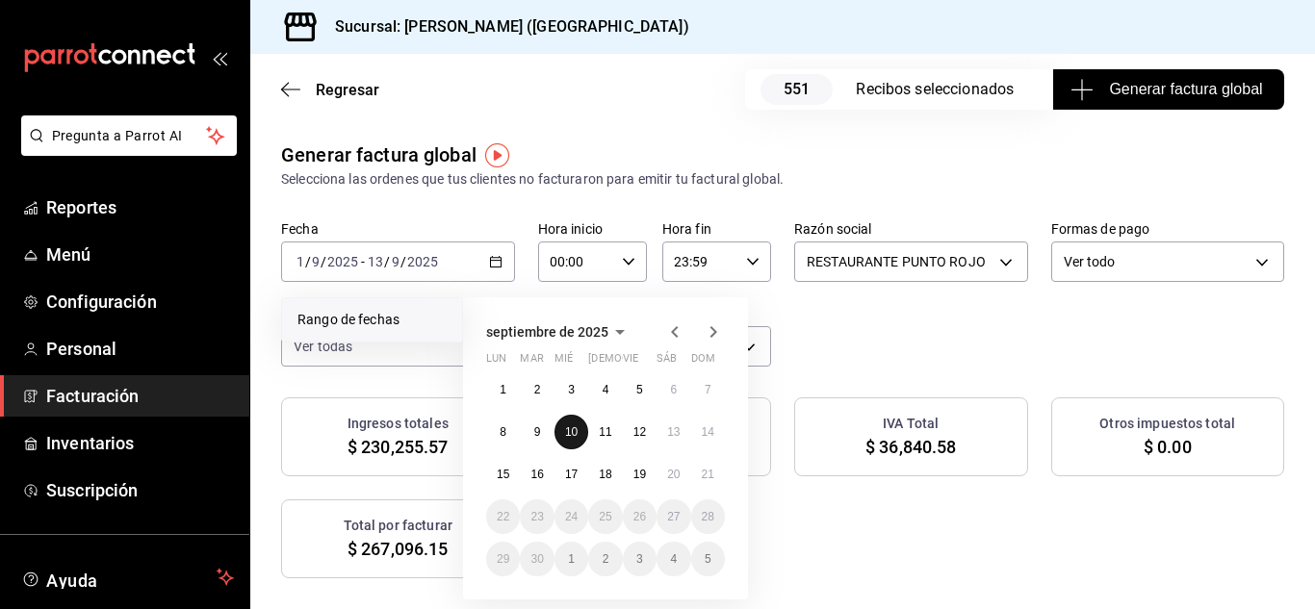
click at [572, 426] on abbr "10" at bounding box center [571, 432] width 13 height 13
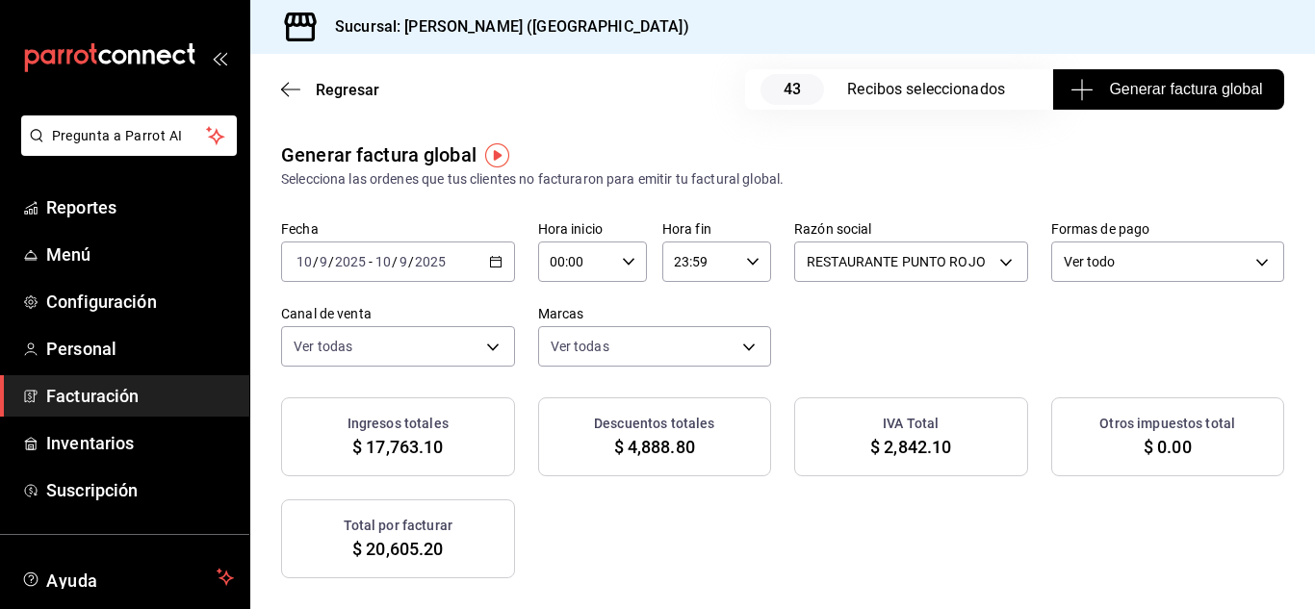
click at [515, 269] on div "[DATE] [DATE] - [DATE] [DATE]" at bounding box center [398, 262] width 234 height 40
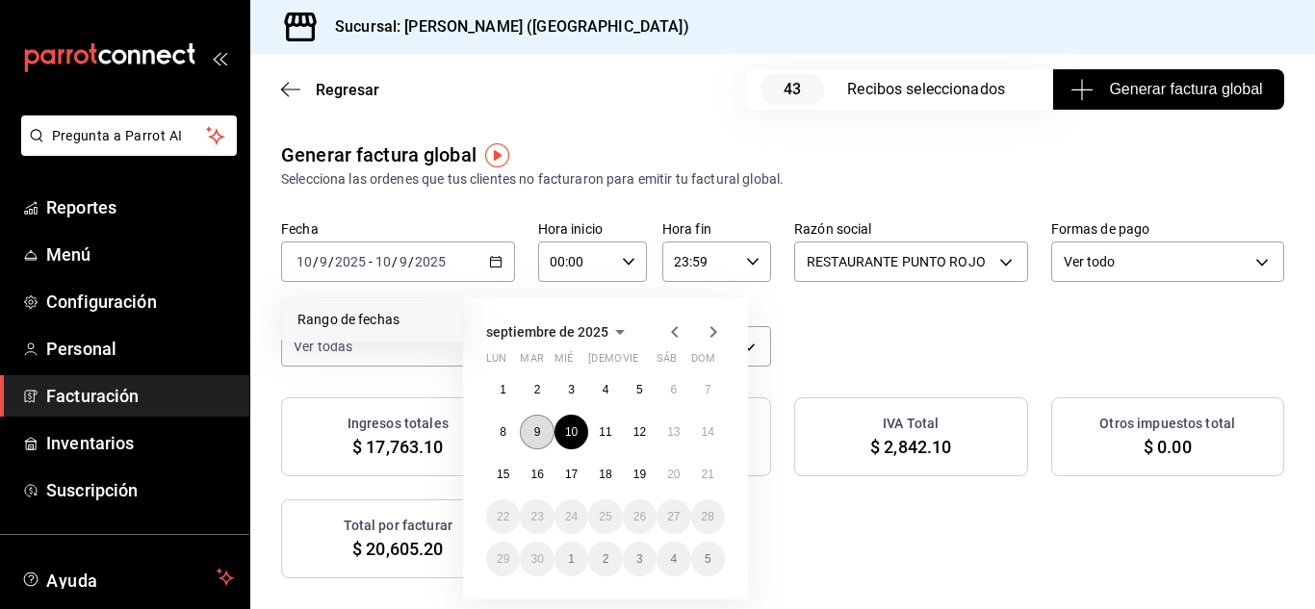
click at [540, 424] on button "9" at bounding box center [537, 432] width 34 height 35
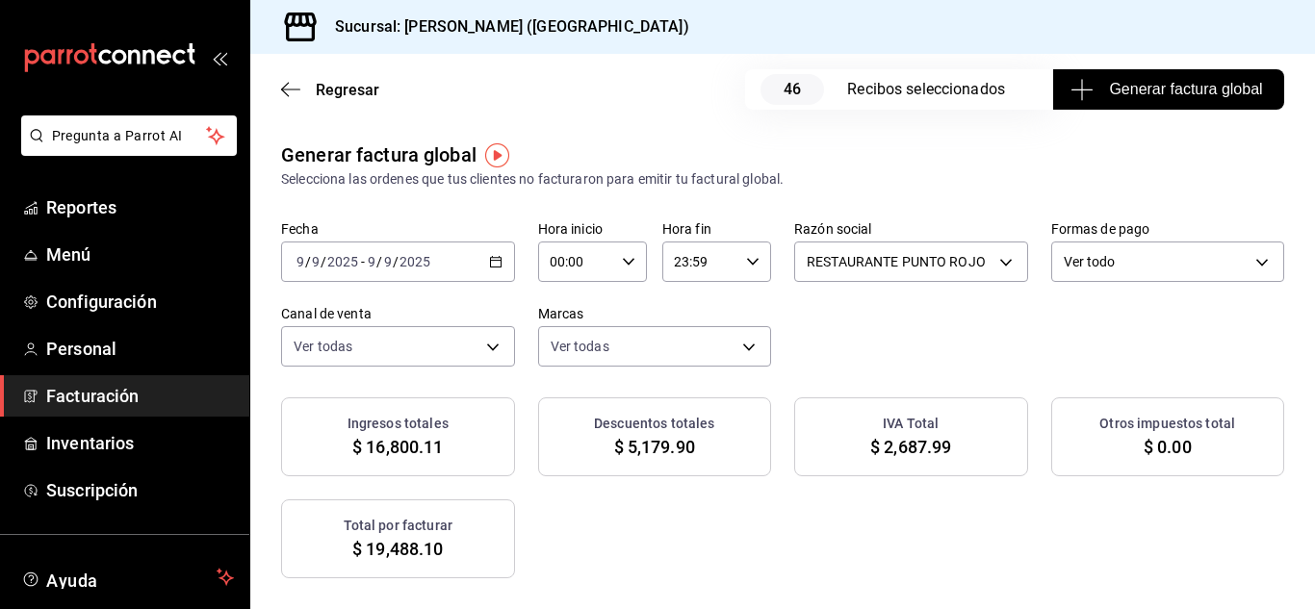
click at [515, 268] on div "[DATE] [DATE] - [DATE] [DATE]" at bounding box center [398, 262] width 234 height 40
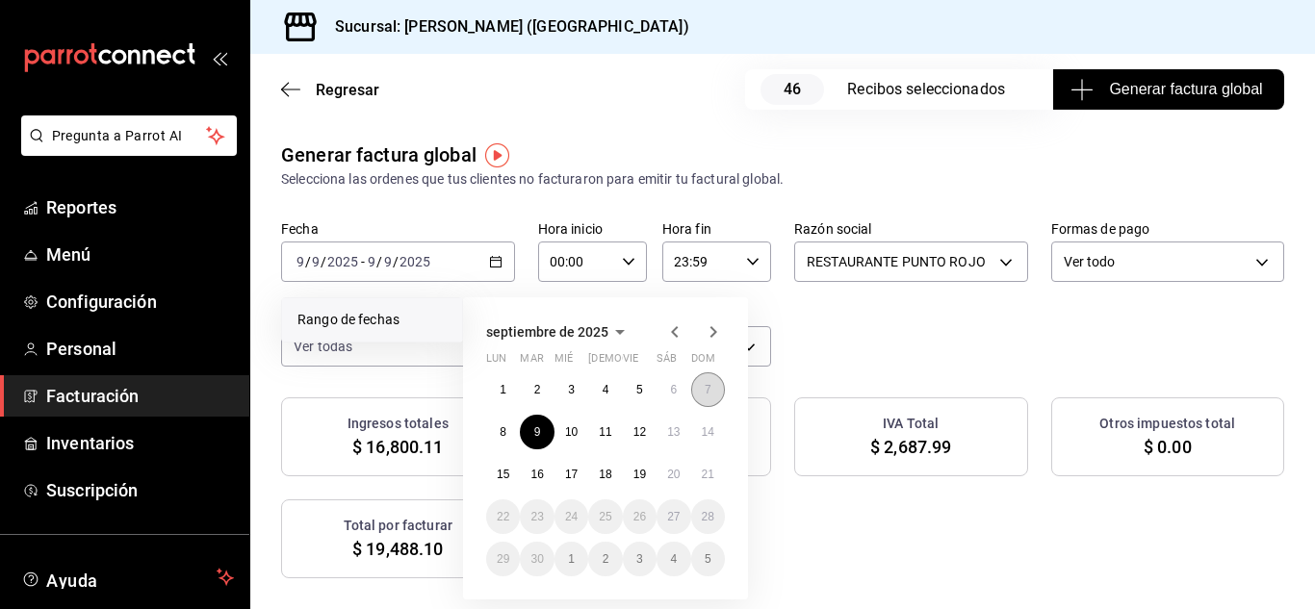
click at [701, 394] on button "7" at bounding box center [708, 390] width 34 height 35
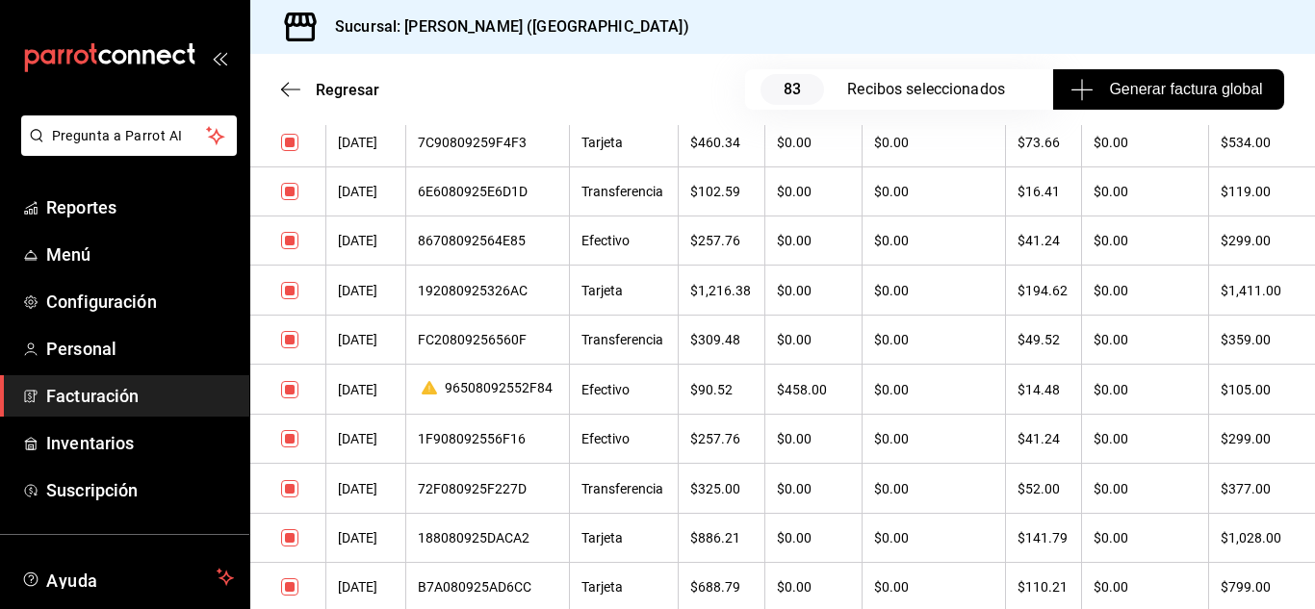
scroll to position [37, 0]
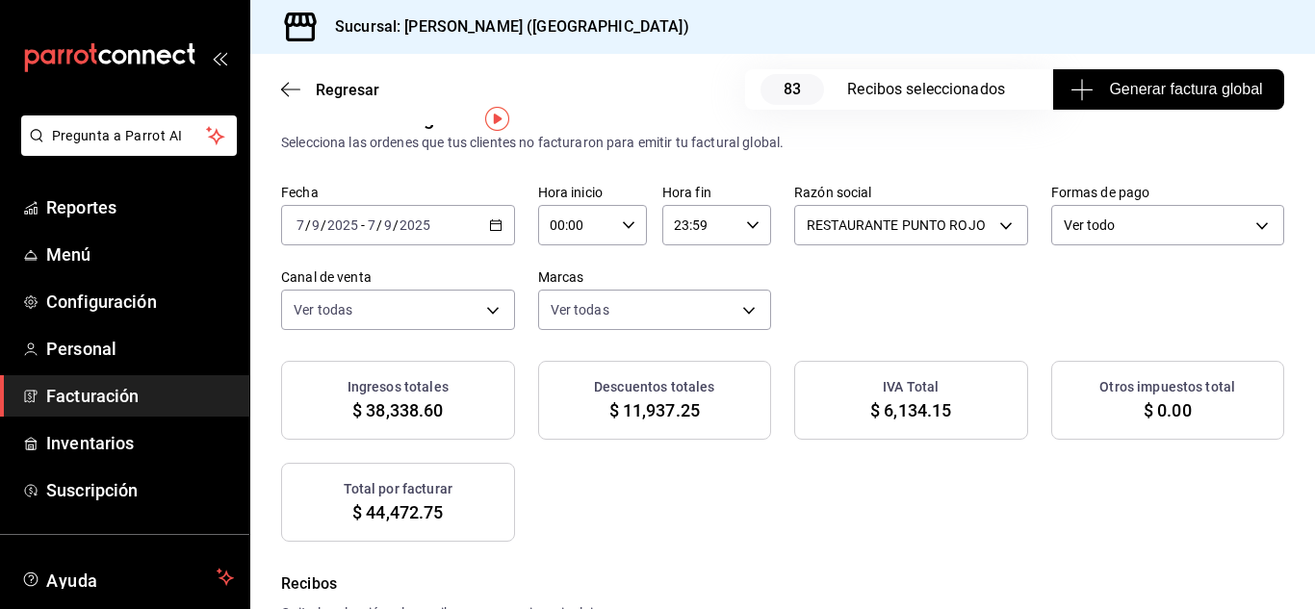
click at [503, 226] on icon "button" at bounding box center [495, 225] width 13 height 13
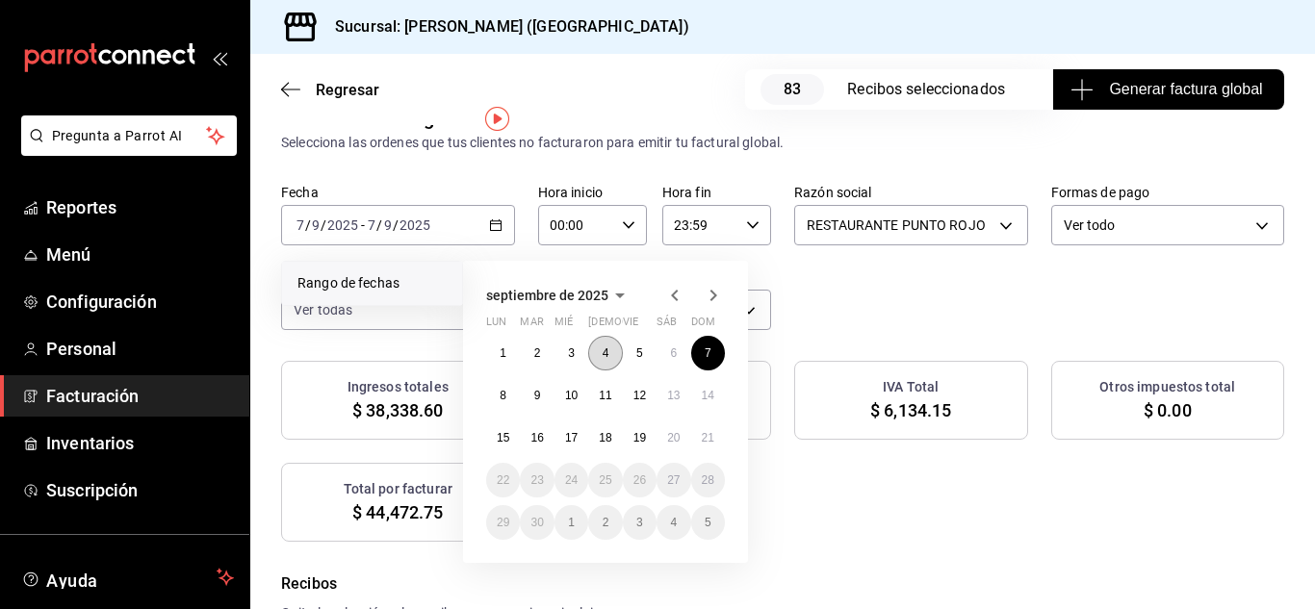
click at [606, 350] on abbr "4" at bounding box center [606, 353] width 7 height 13
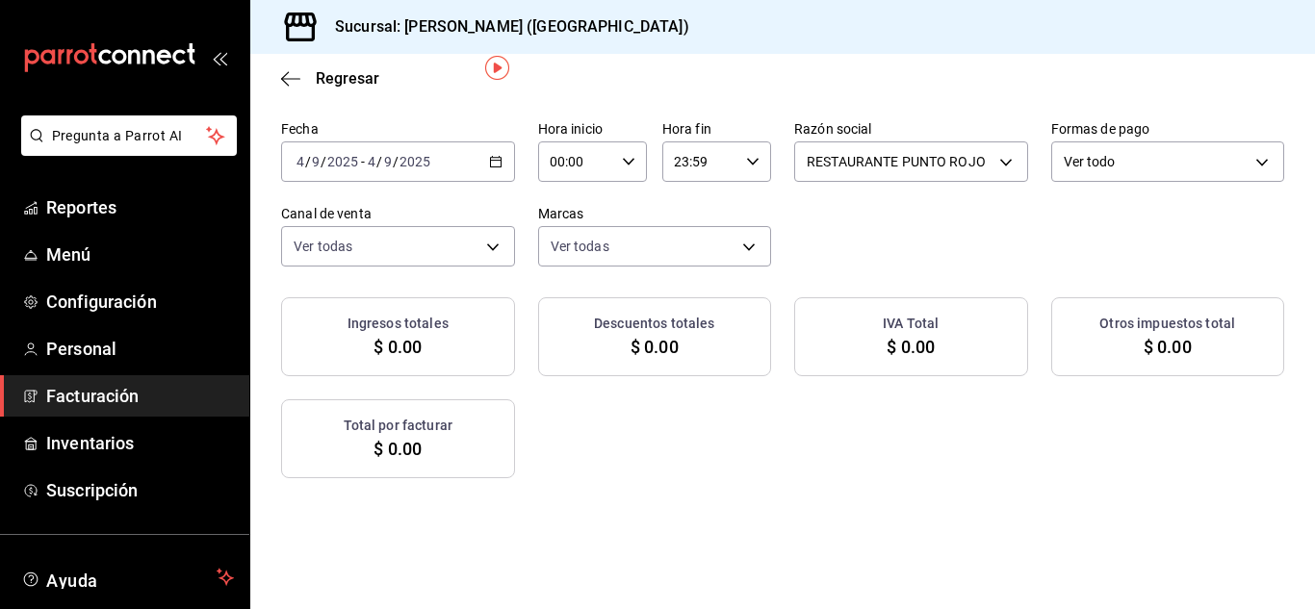
scroll to position [7, 0]
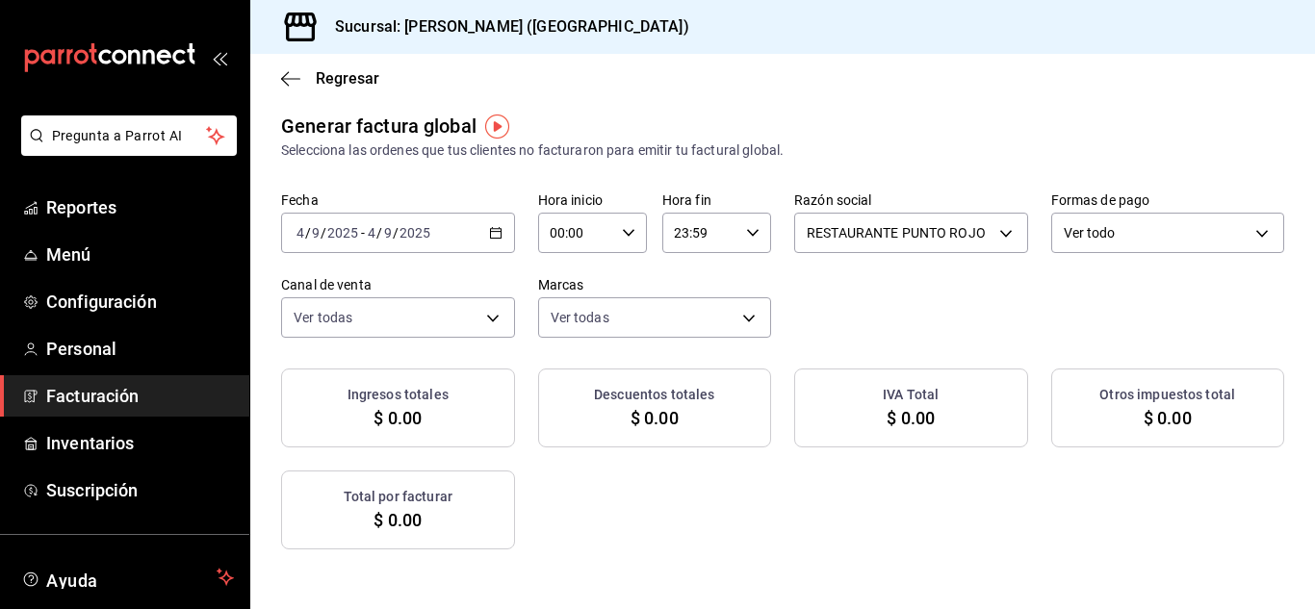
click at [503, 228] on icon "button" at bounding box center [495, 232] width 13 height 13
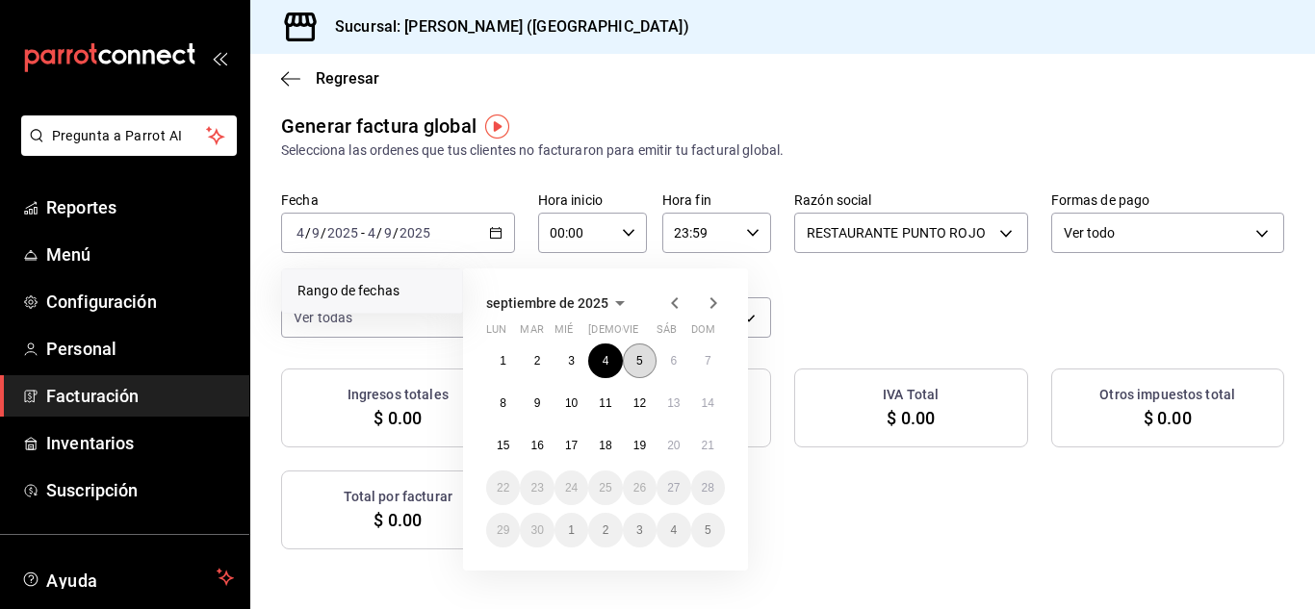
click at [645, 368] on button "5" at bounding box center [640, 361] width 34 height 35
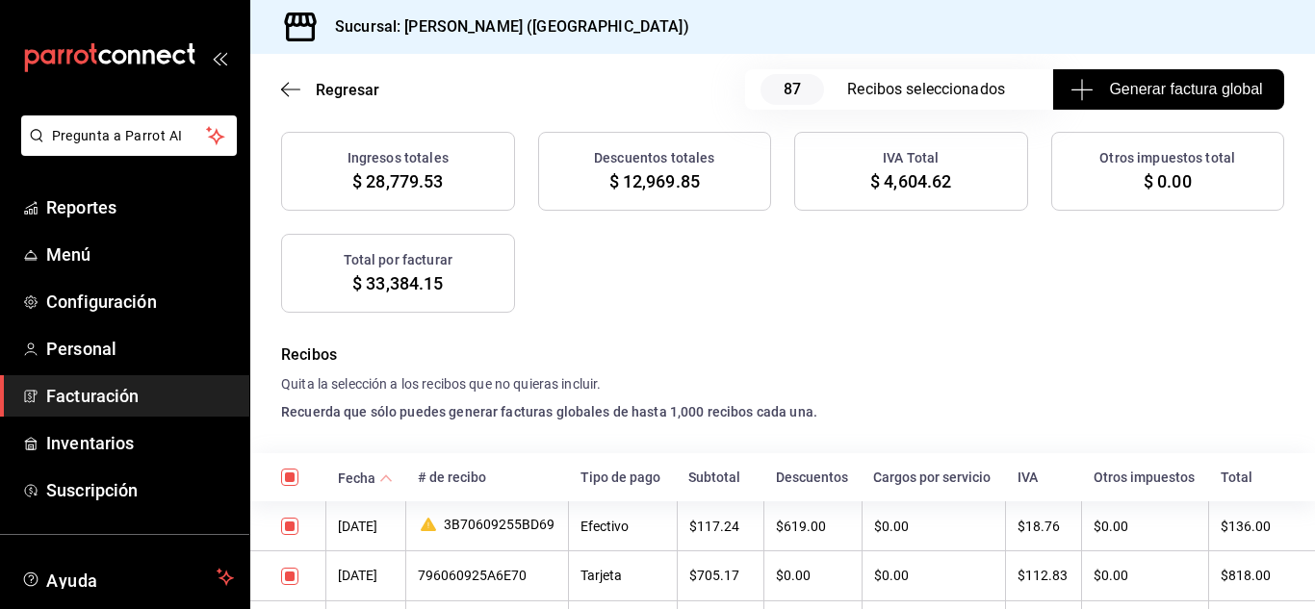
scroll to position [95, 0]
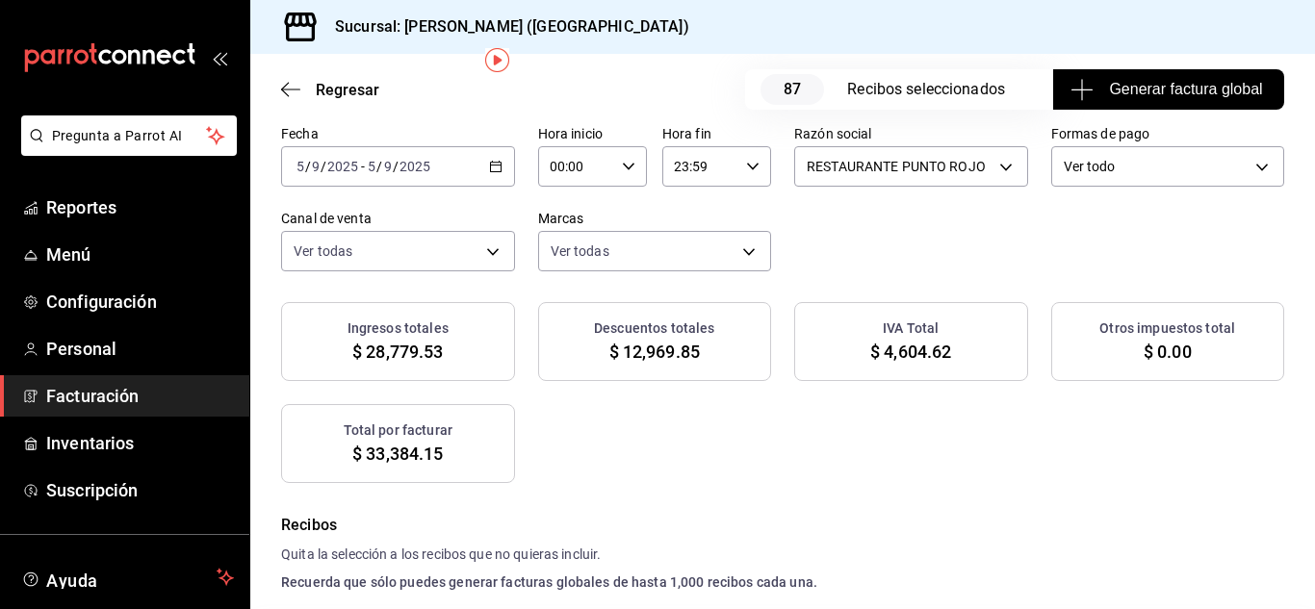
click at [1149, 87] on span "Generar factura global" at bounding box center [1169, 89] width 188 height 23
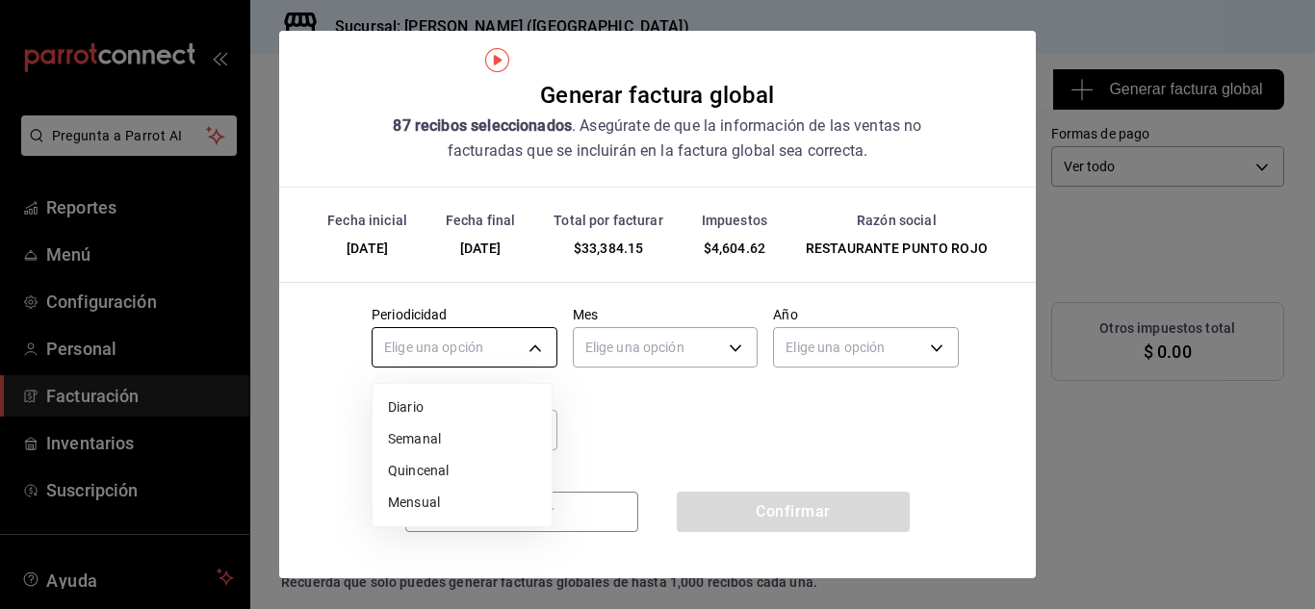
click at [545, 346] on body "Pregunta a Parrot AI Reportes Menú Configuración Personal Facturación Inventari…" at bounding box center [657, 304] width 1315 height 609
click at [489, 406] on li "Diario" at bounding box center [462, 408] width 179 height 32
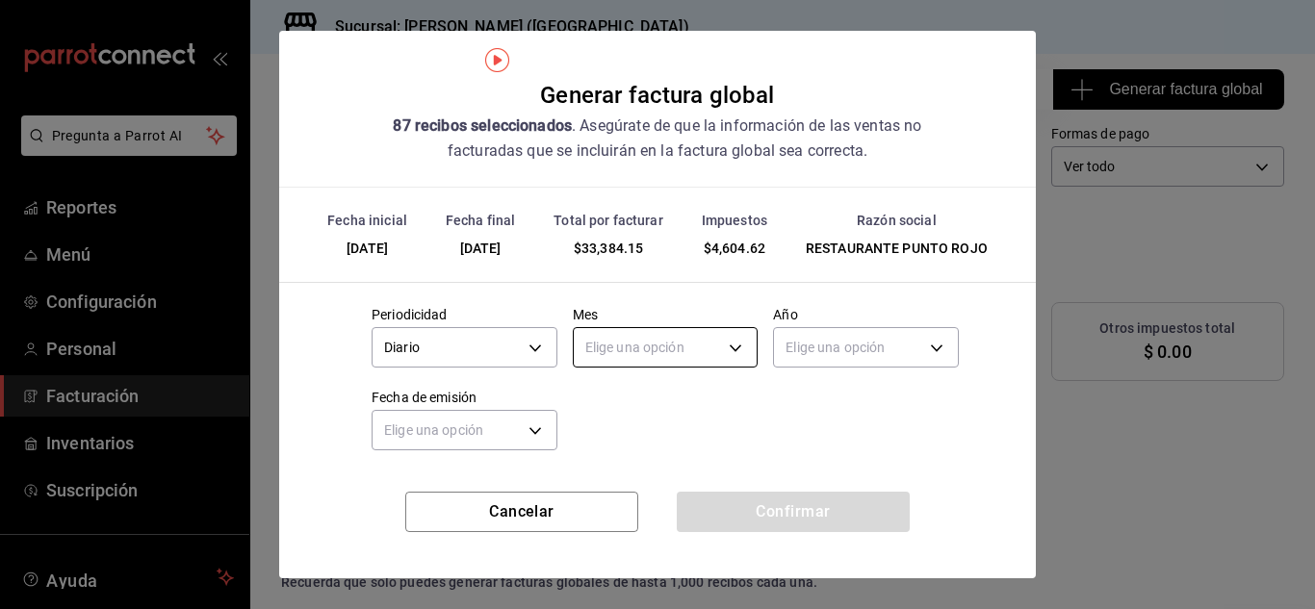
click at [730, 356] on body "Pregunta a Parrot AI Reportes Menú Configuración Personal Facturación Inventari…" at bounding box center [657, 304] width 1315 height 609
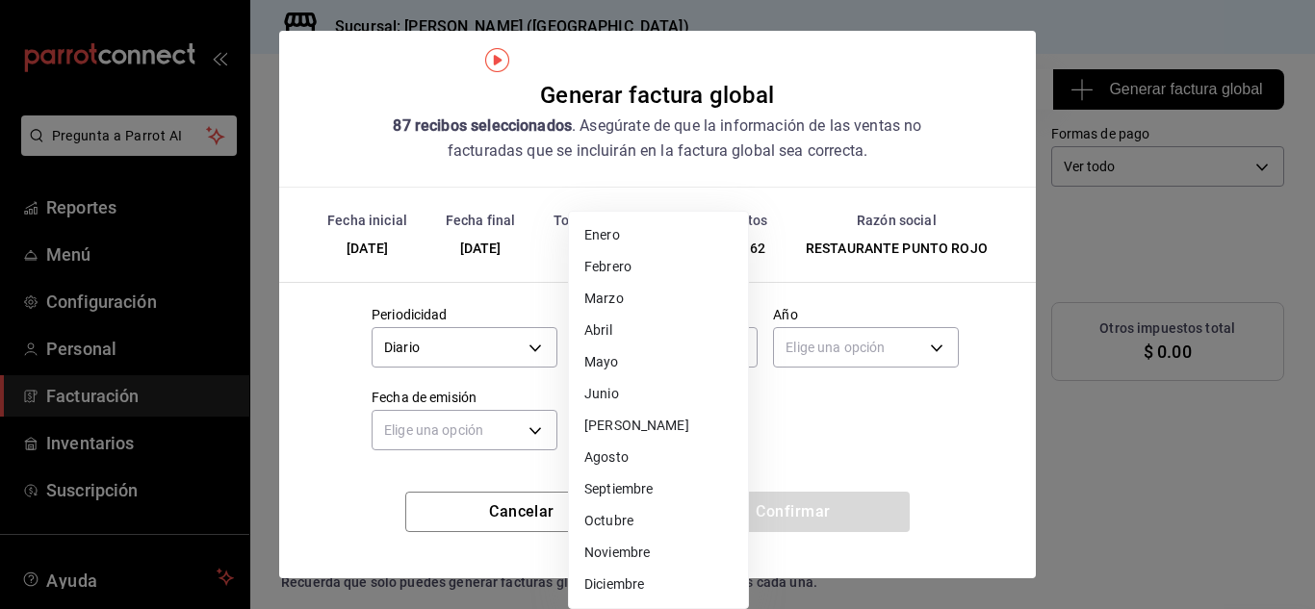
click at [651, 488] on li "Septiembre" at bounding box center [658, 490] width 179 height 32
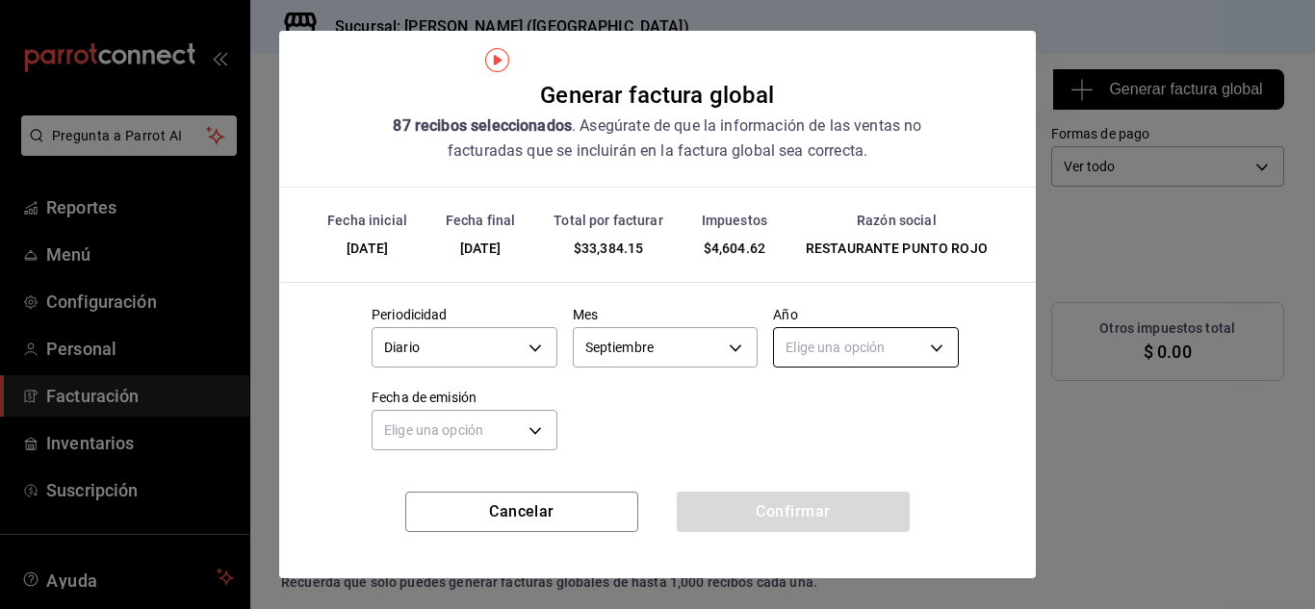
click at [863, 348] on body "Pregunta a Parrot AI Reportes Menú Configuración Personal Facturación Inventari…" at bounding box center [657, 304] width 1315 height 609
click at [809, 414] on li "2025" at bounding box center [854, 408] width 179 height 32
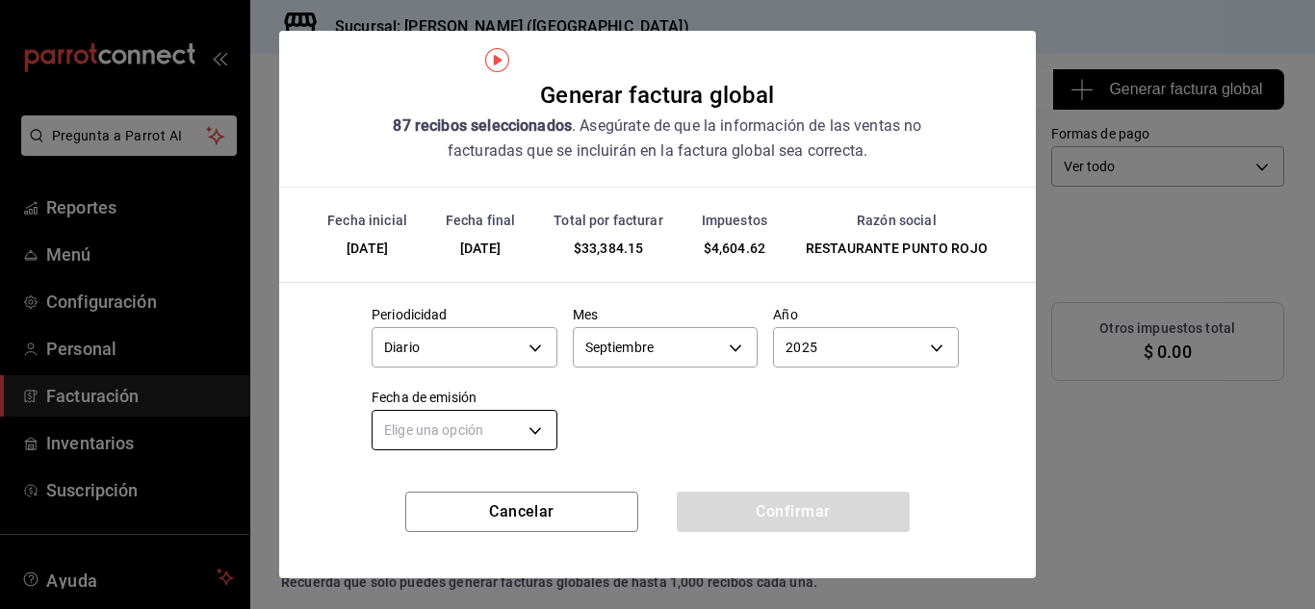
click at [532, 438] on body "Pregunta a Parrot AI Reportes Menú Configuración Personal Facturación Inventari…" at bounding box center [657, 304] width 1315 height 609
click at [478, 484] on li "Hoy" at bounding box center [462, 491] width 179 height 32
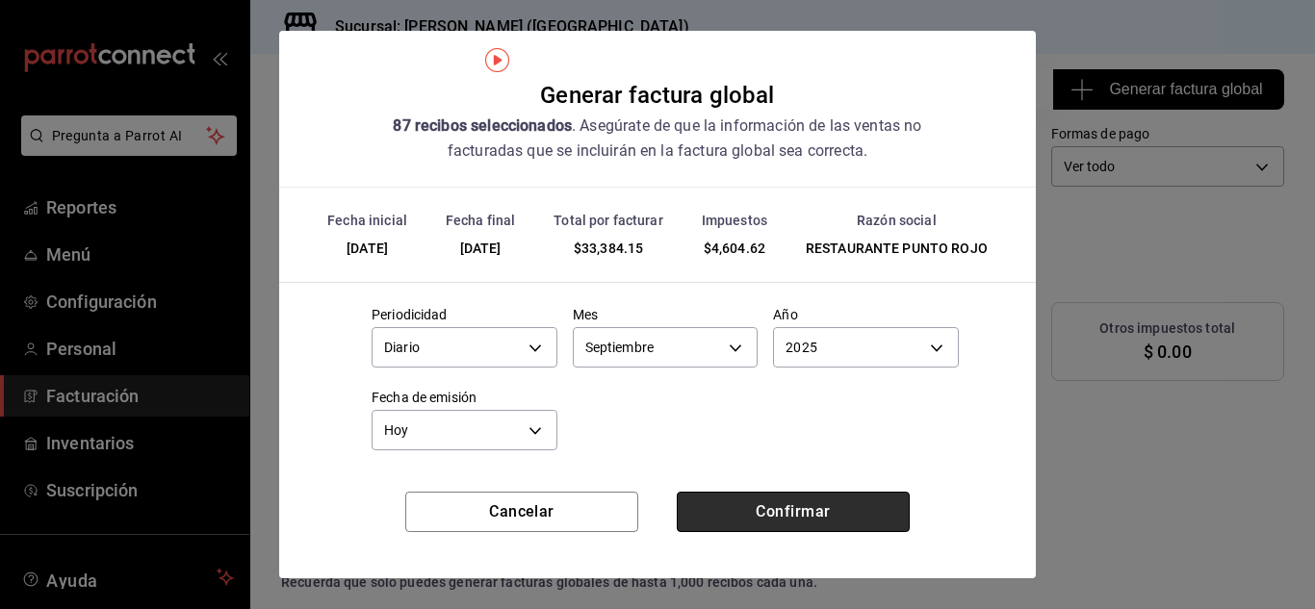
click at [741, 523] on button "Confirmar" at bounding box center [793, 512] width 233 height 40
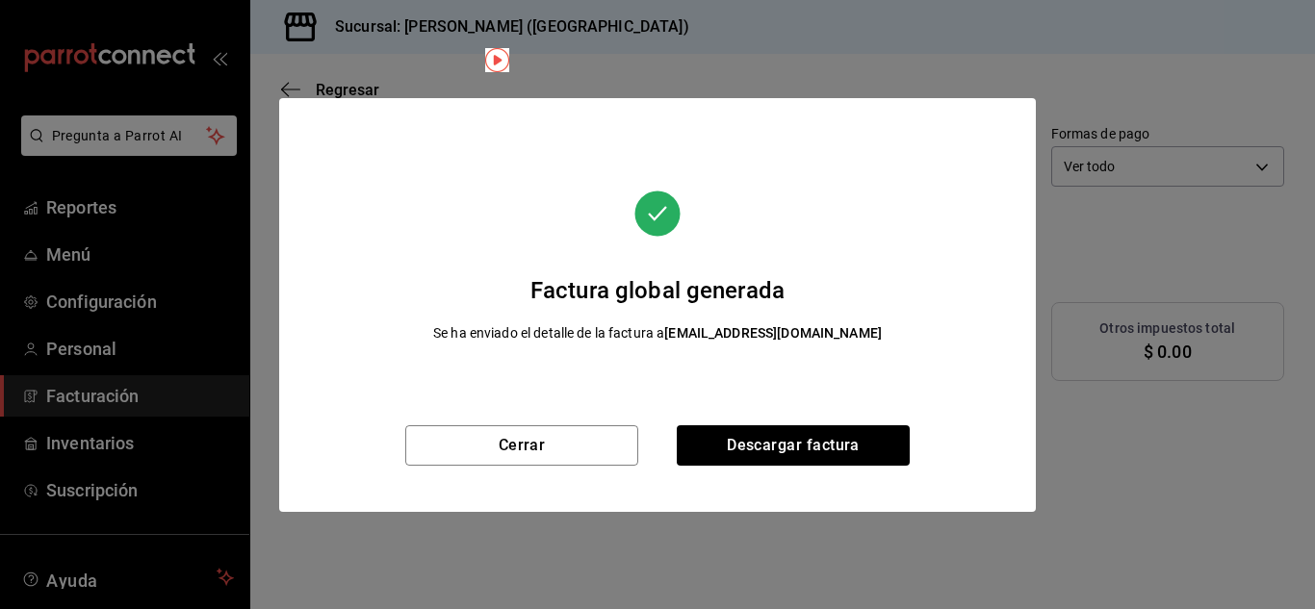
scroll to position [73, 0]
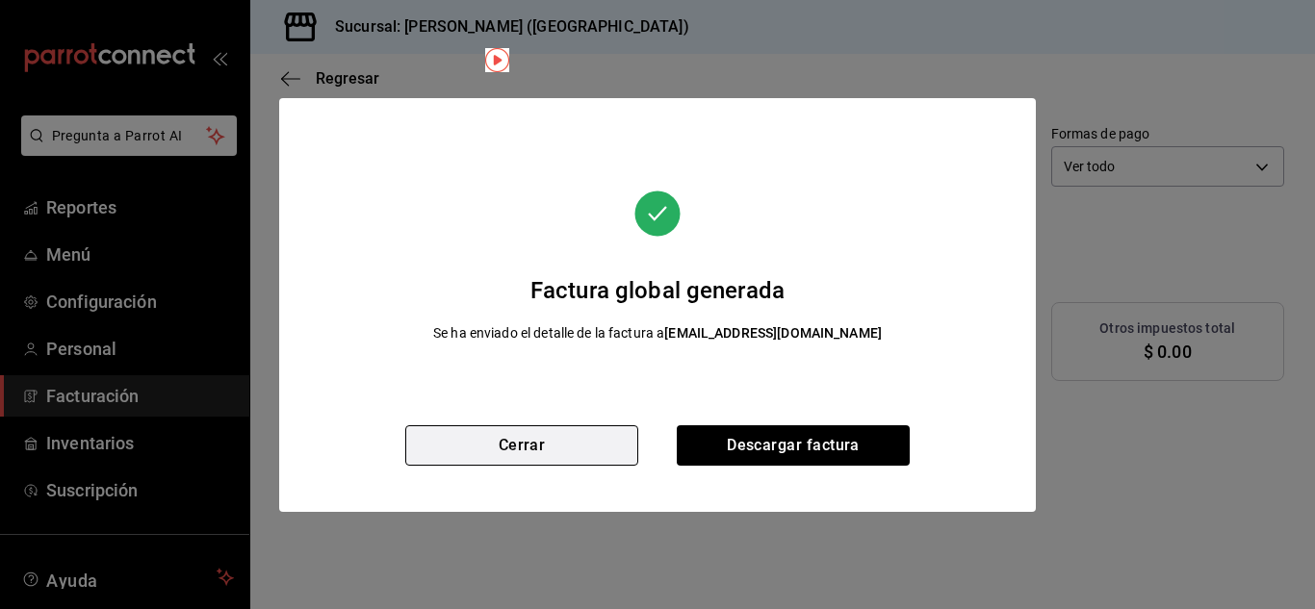
click at [590, 449] on button "Cerrar" at bounding box center [521, 446] width 233 height 40
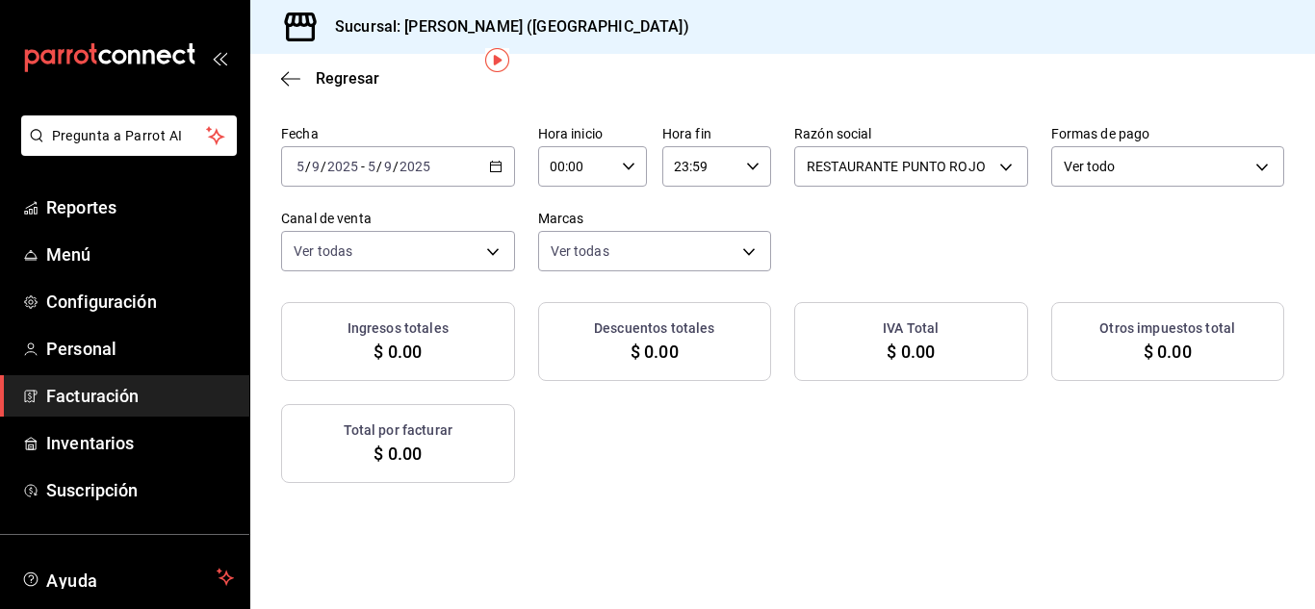
click at [515, 158] on div "[DATE] [DATE] - [DATE] [DATE]" at bounding box center [398, 166] width 234 height 40
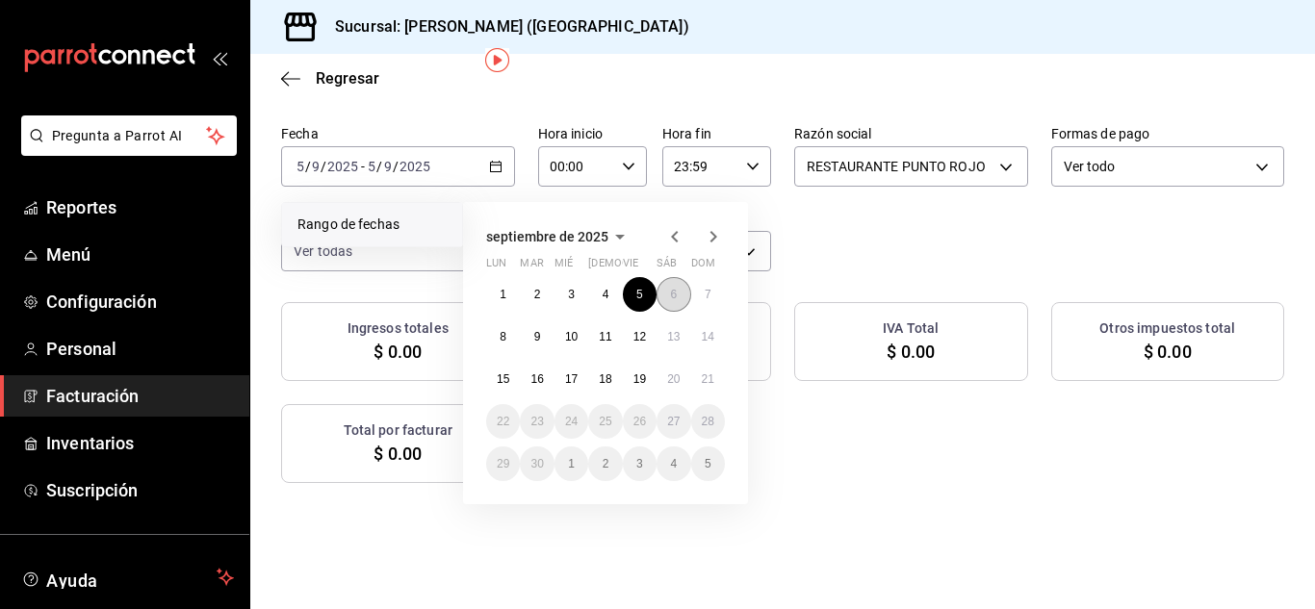
click at [662, 290] on button "6" at bounding box center [674, 294] width 34 height 35
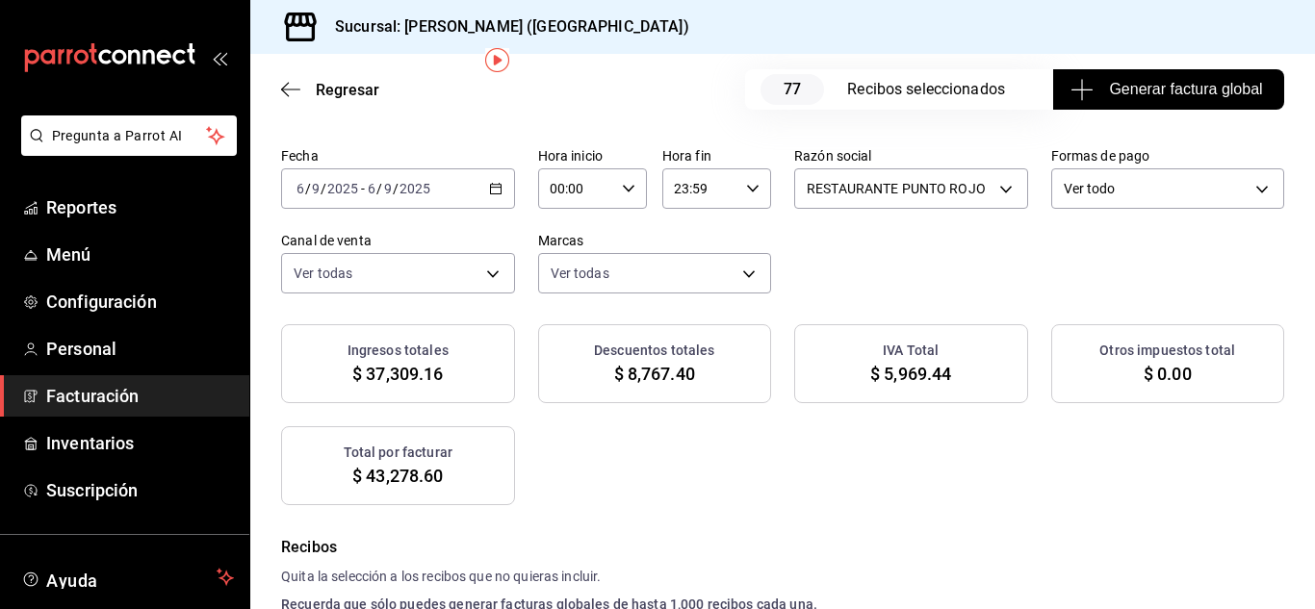
scroll to position [95, 0]
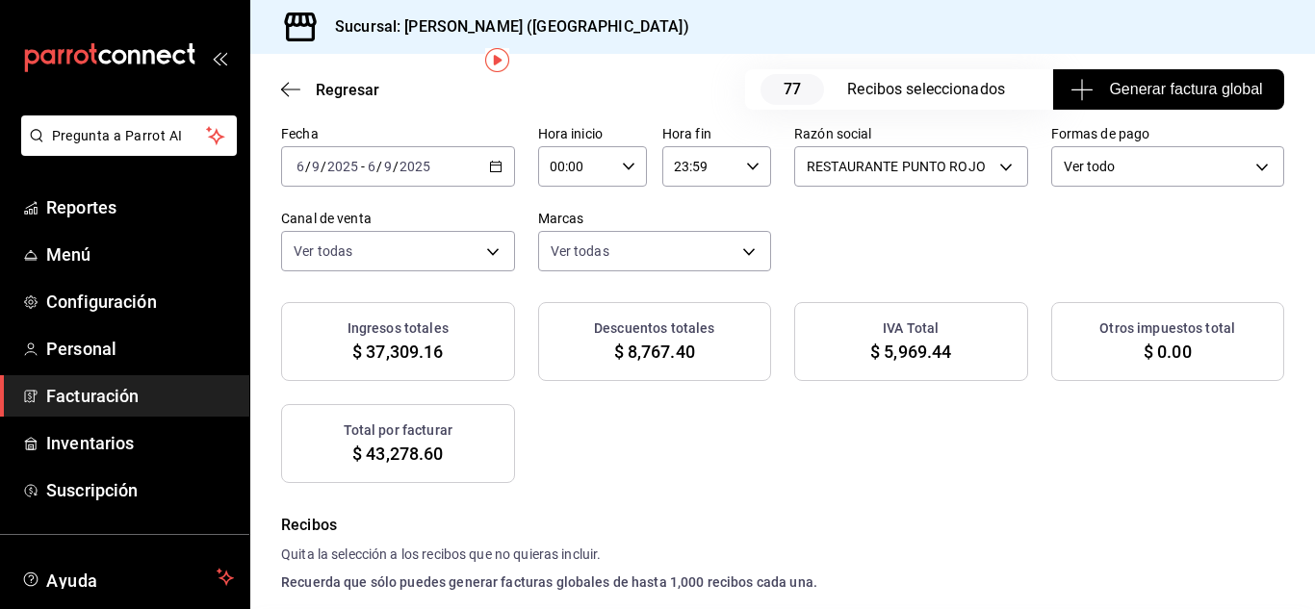
click at [1133, 88] on span "Generar factura global" at bounding box center [1169, 89] width 188 height 23
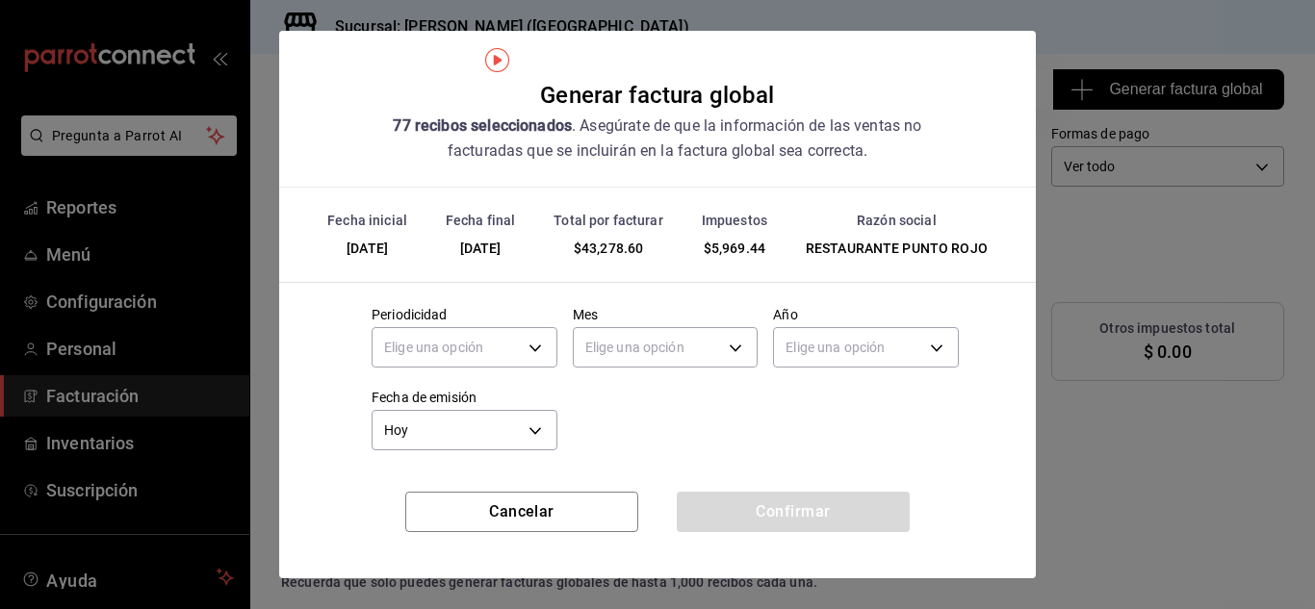
click at [1133, 88] on div "Generar factura global 77 recibos seleccionados . Asegúrate de que la informaci…" at bounding box center [657, 304] width 1315 height 609
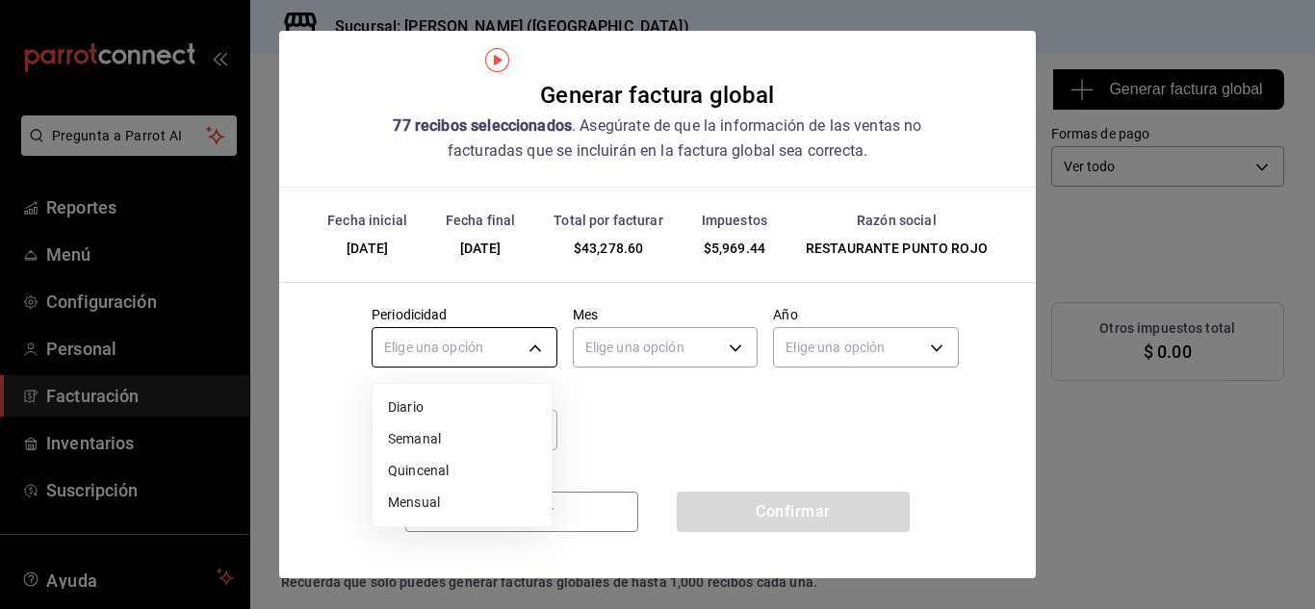
click at [538, 356] on body "Pregunta a Parrot AI Reportes Menú Configuración Personal Facturación Inventari…" at bounding box center [657, 304] width 1315 height 609
click at [457, 406] on li "Diario" at bounding box center [462, 408] width 179 height 32
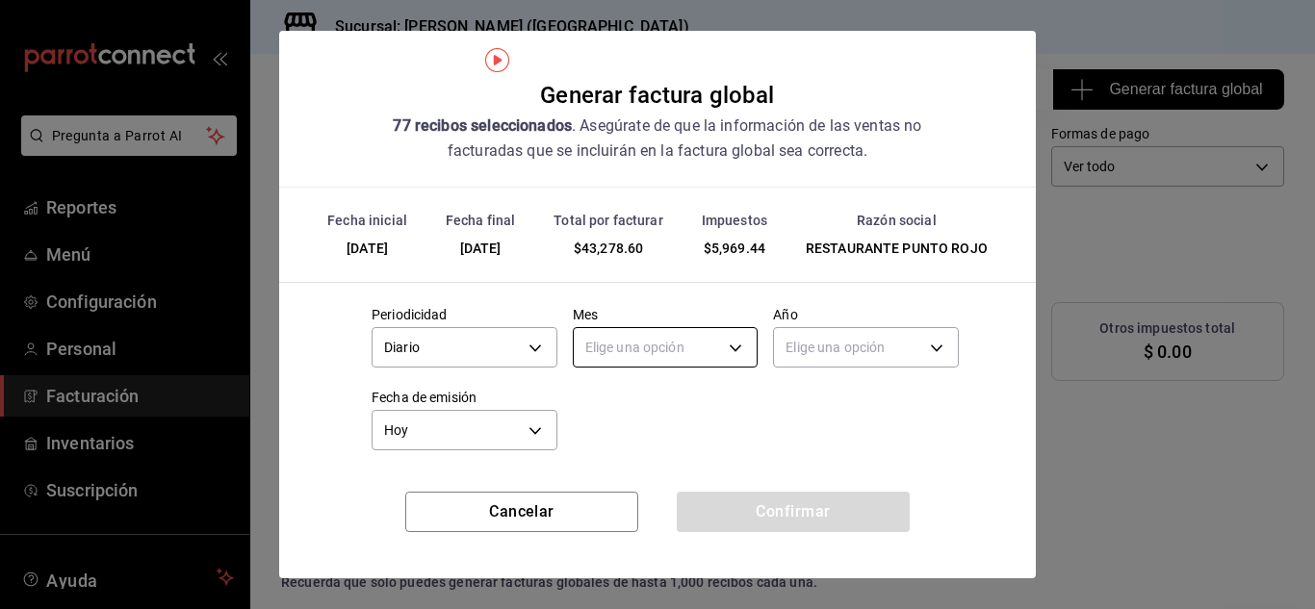
click at [609, 351] on body "Pregunta a Parrot AI Reportes Menú Configuración Personal Facturación Inventari…" at bounding box center [657, 304] width 1315 height 609
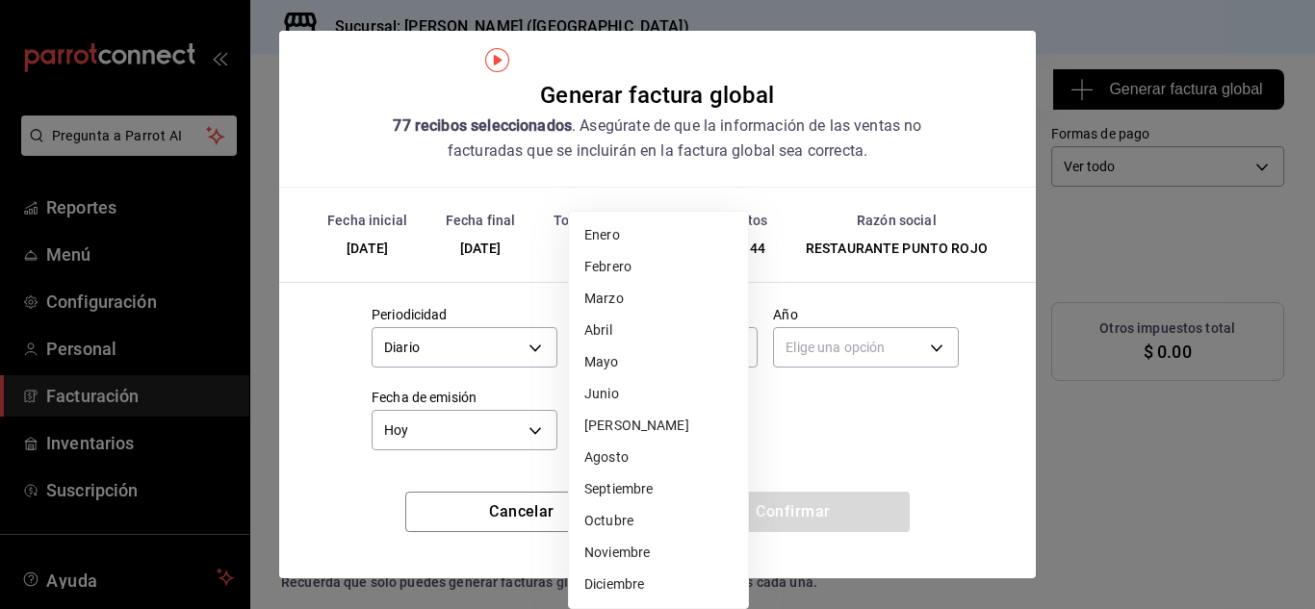
click at [612, 497] on li "Septiembre" at bounding box center [658, 490] width 179 height 32
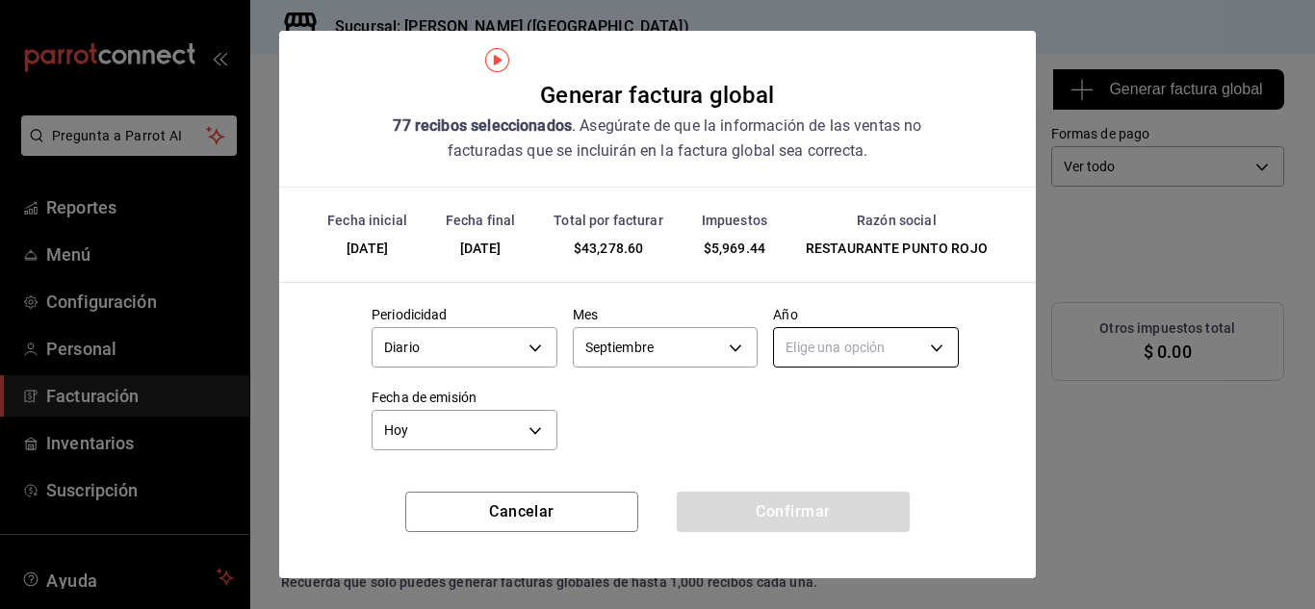
click at [867, 350] on body "Pregunta a Parrot AI Reportes Menú Configuración Personal Facturación Inventari…" at bounding box center [657, 304] width 1315 height 609
click at [815, 403] on li "2025" at bounding box center [854, 408] width 179 height 32
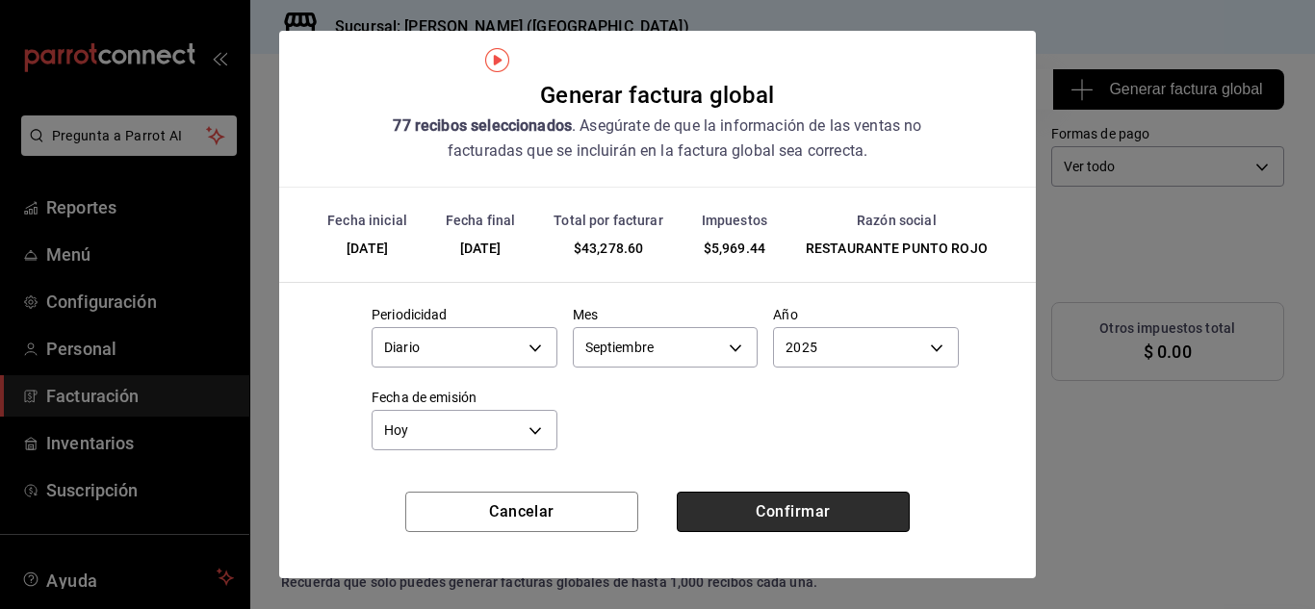
click at [772, 503] on button "Confirmar" at bounding box center [793, 512] width 233 height 40
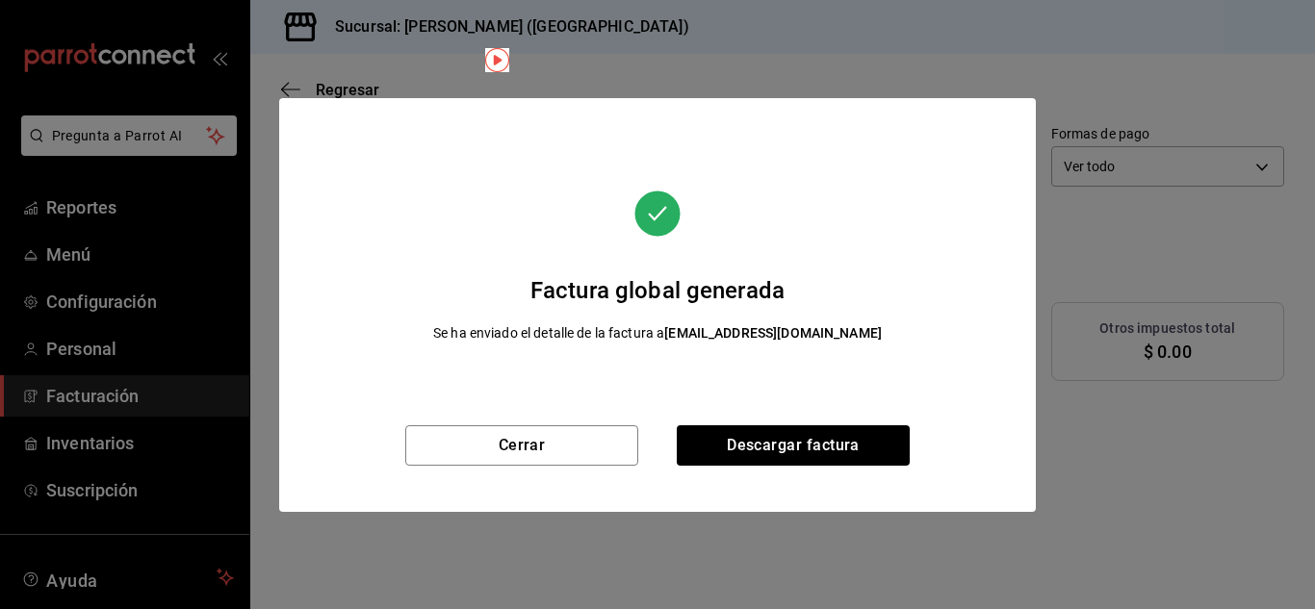
scroll to position [73, 0]
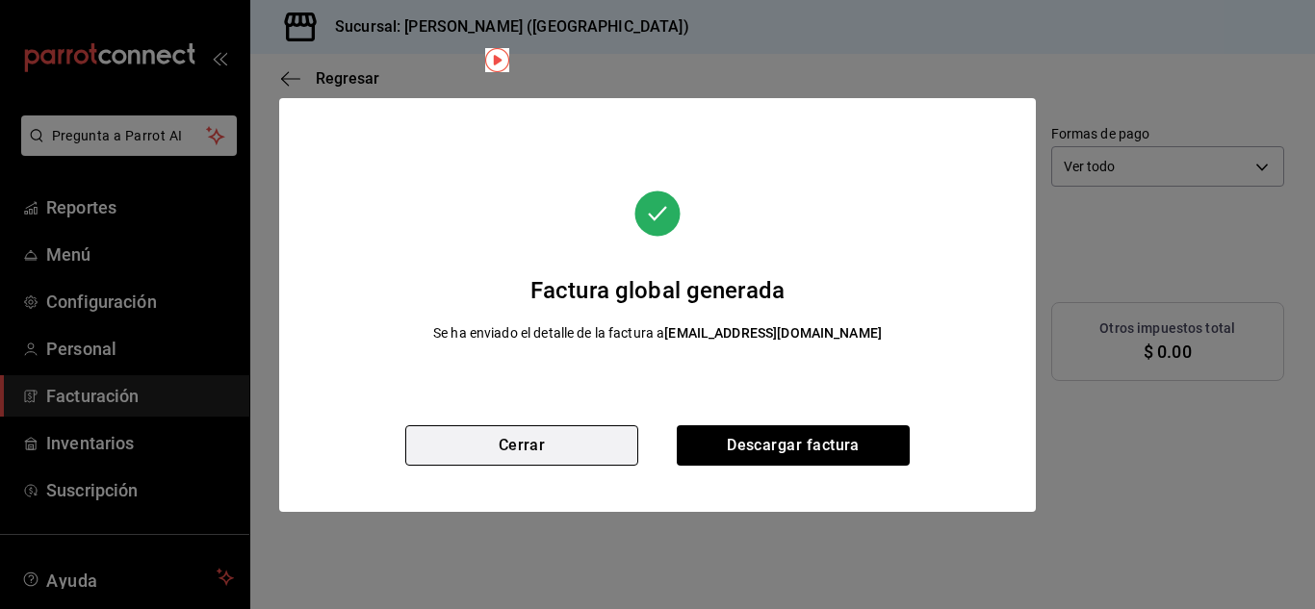
click at [564, 457] on button "Cerrar" at bounding box center [521, 446] width 233 height 40
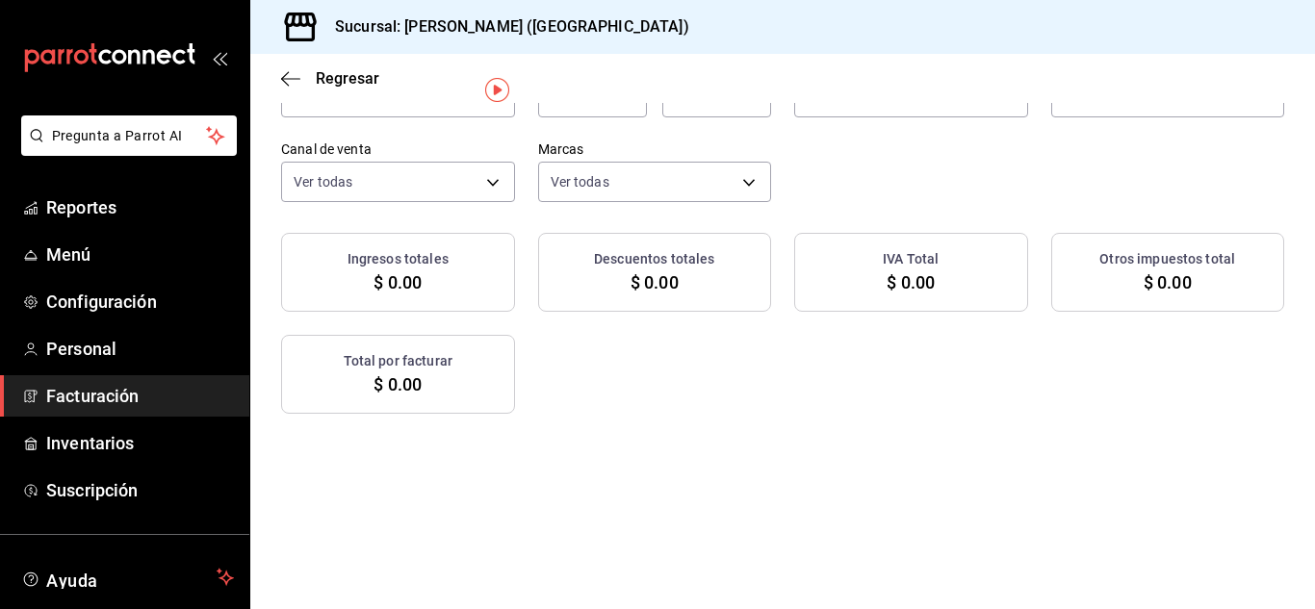
scroll to position [43, 0]
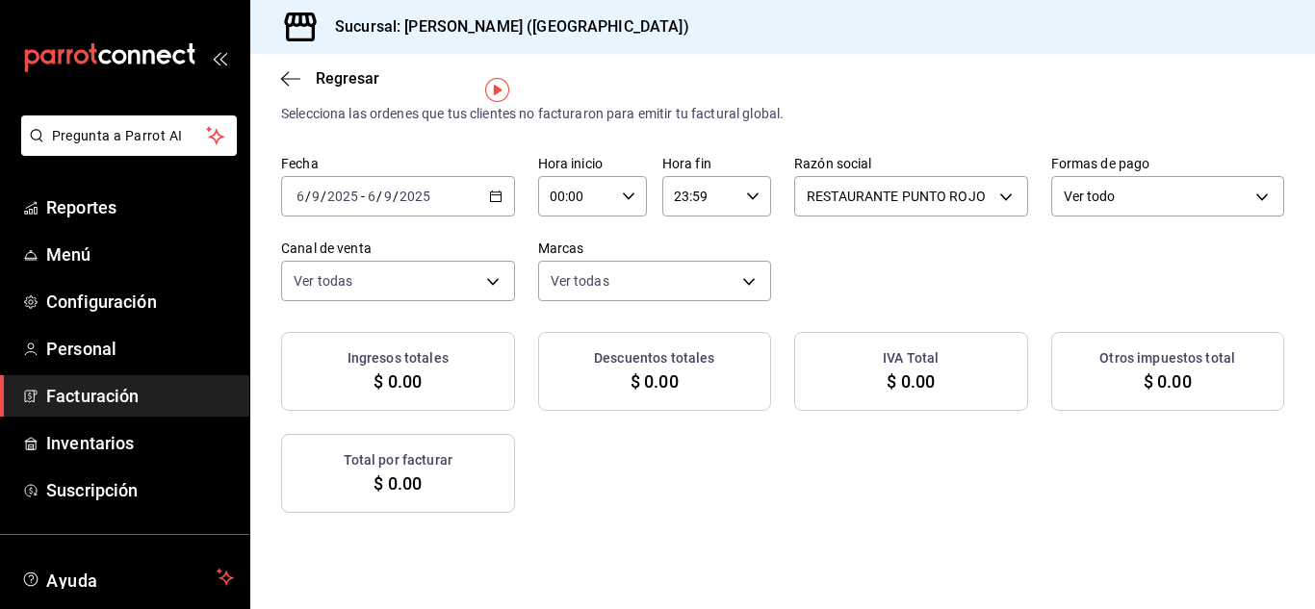
click at [515, 208] on div "[DATE] [DATE] - [DATE] [DATE]" at bounding box center [398, 196] width 234 height 40
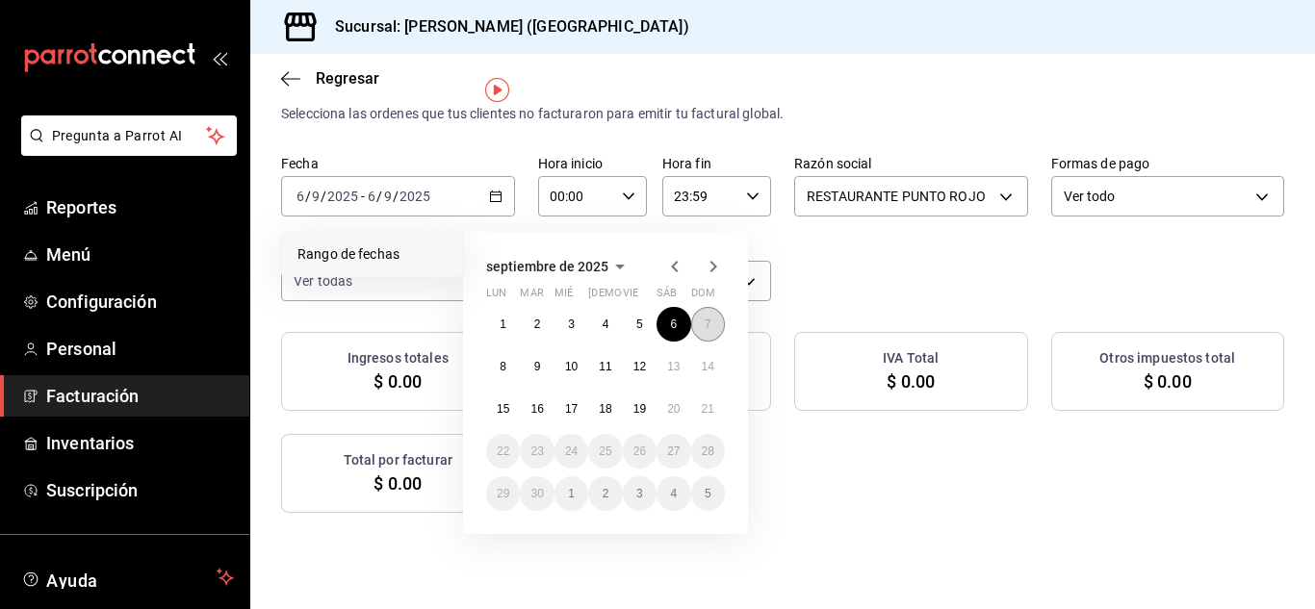
click at [701, 327] on button "7" at bounding box center [708, 324] width 34 height 35
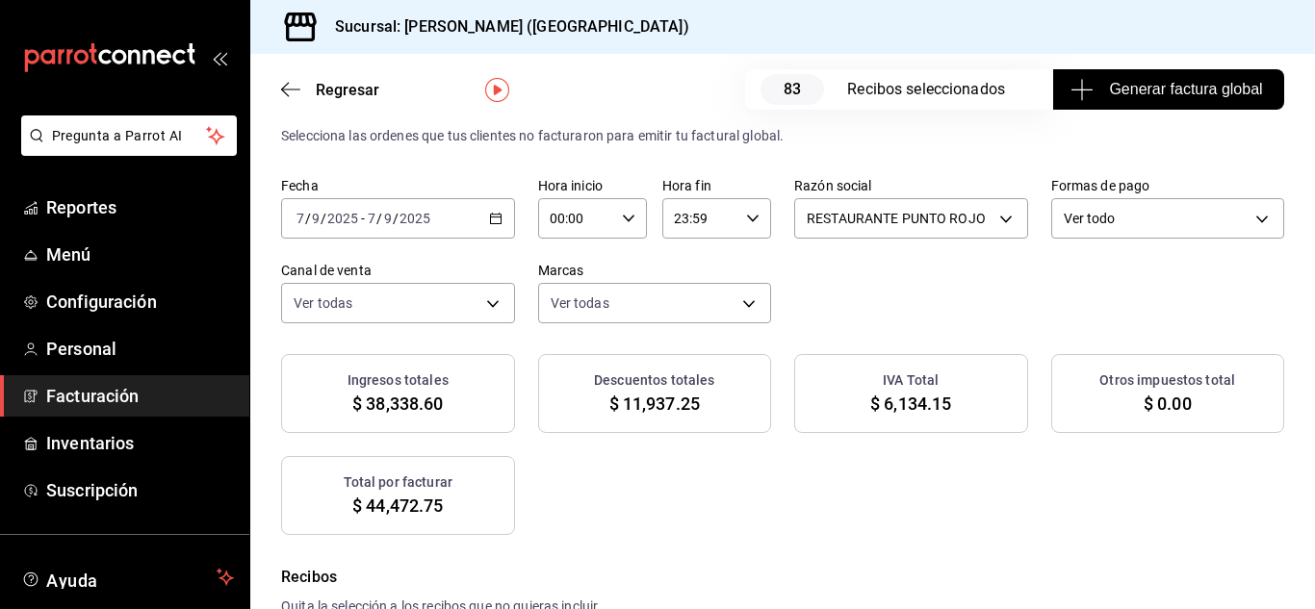
scroll to position [65, 0]
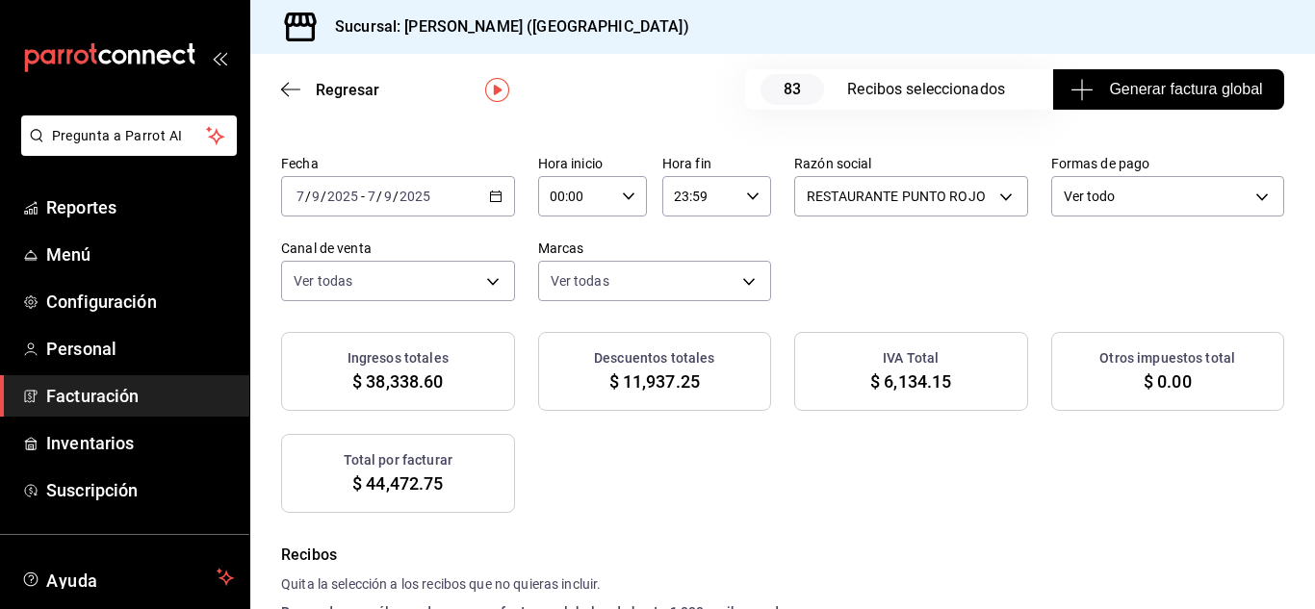
click at [1085, 81] on span "Generar factura global" at bounding box center [1169, 89] width 188 height 23
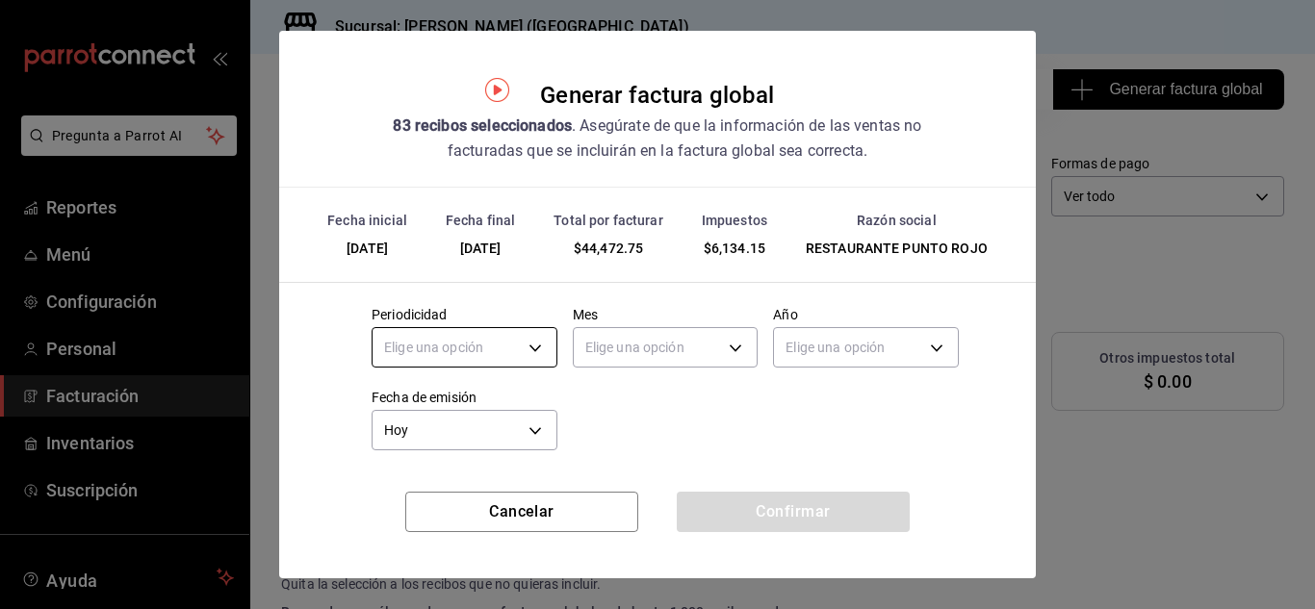
click at [547, 347] on body "Pregunta a Parrot AI Reportes Menú Configuración Personal Facturación Inventari…" at bounding box center [657, 304] width 1315 height 609
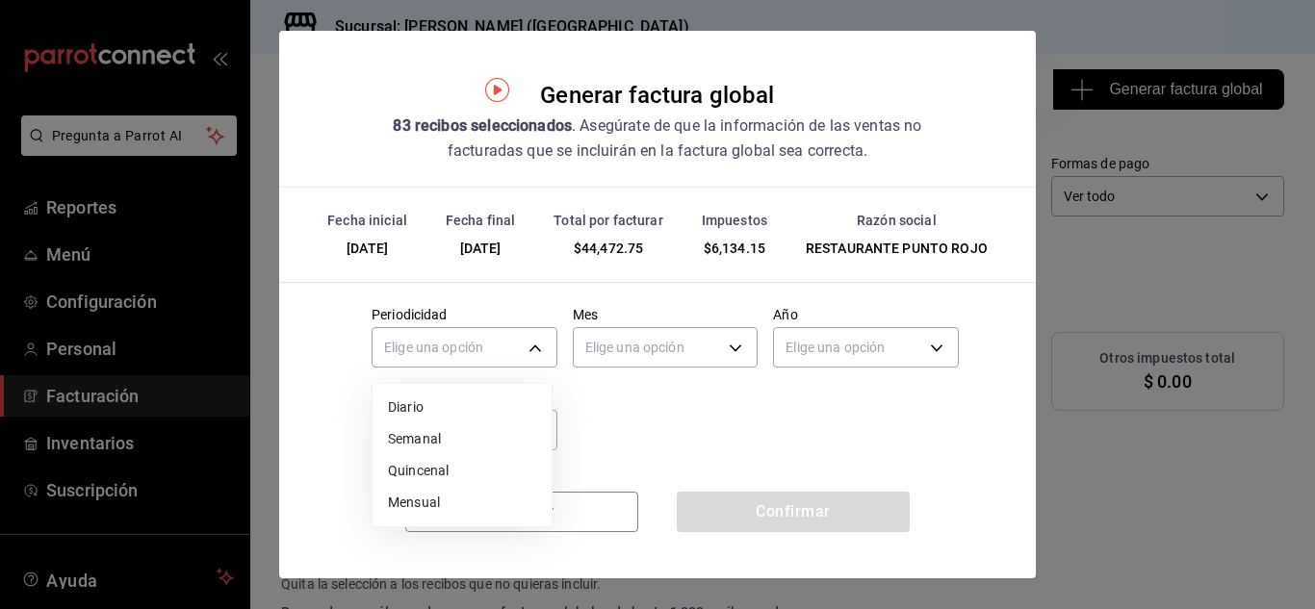
click at [462, 400] on li "Diario" at bounding box center [462, 408] width 179 height 32
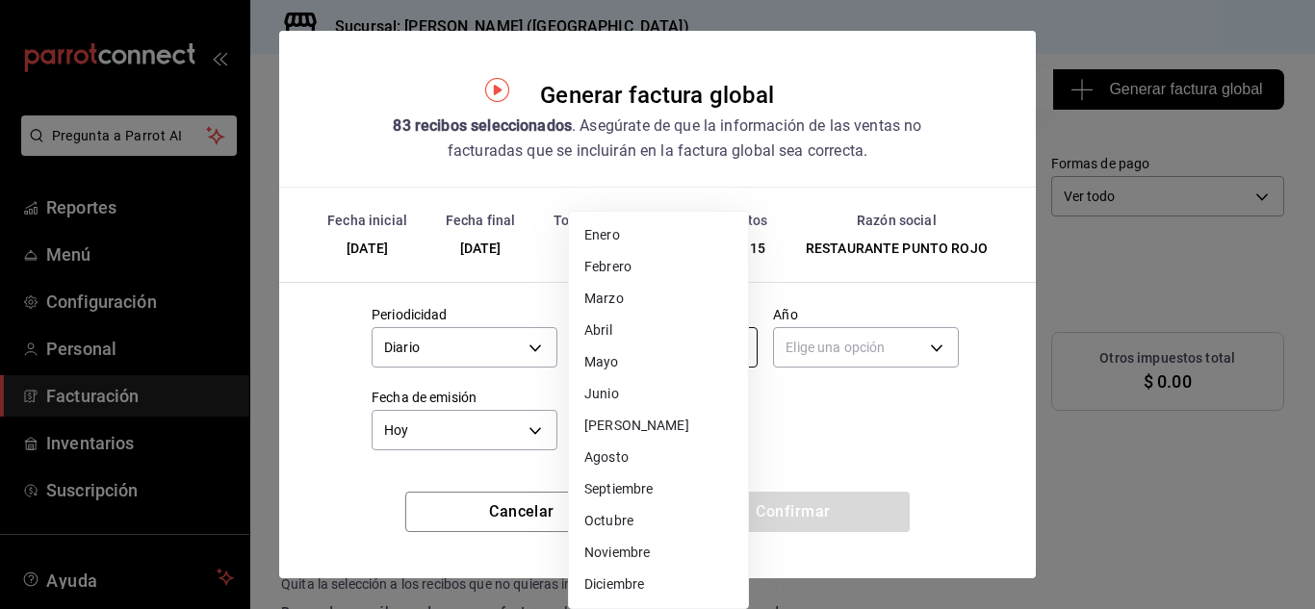
click at [628, 344] on body "Pregunta a Parrot AI Reportes Menú Configuración Personal Facturación Inventari…" at bounding box center [657, 304] width 1315 height 609
click at [630, 487] on li "Septiembre" at bounding box center [658, 490] width 179 height 32
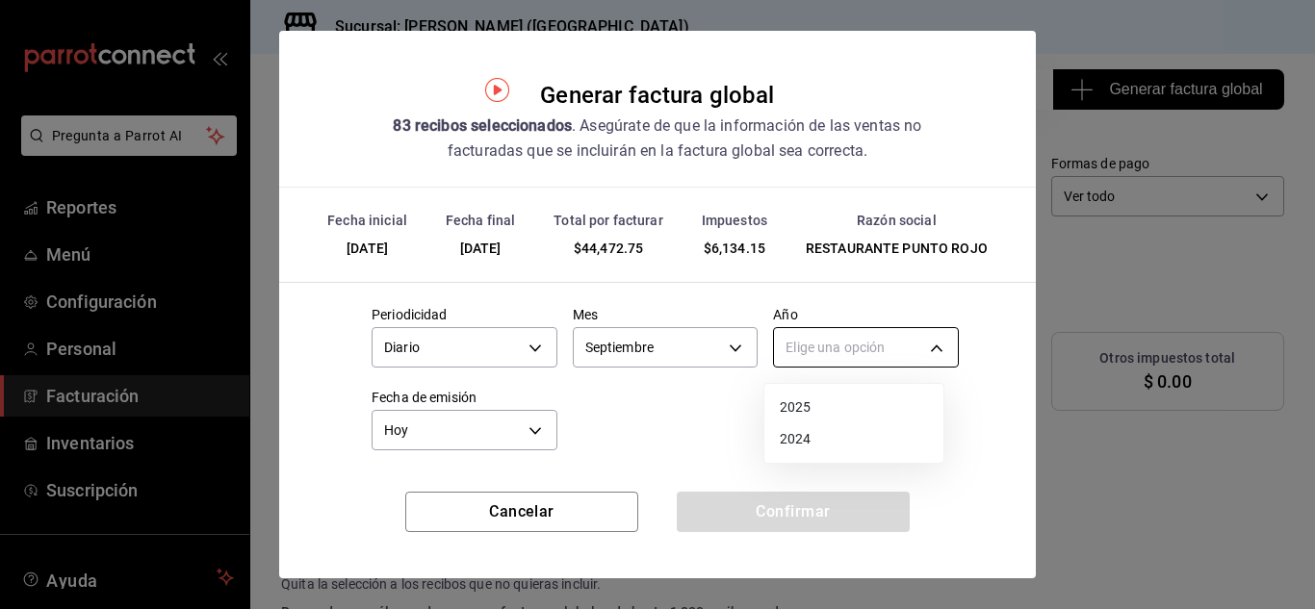
click at [874, 353] on body "Pregunta a Parrot AI Reportes Menú Configuración Personal Facturación Inventari…" at bounding box center [657, 304] width 1315 height 609
click at [809, 405] on li "2025" at bounding box center [854, 408] width 179 height 32
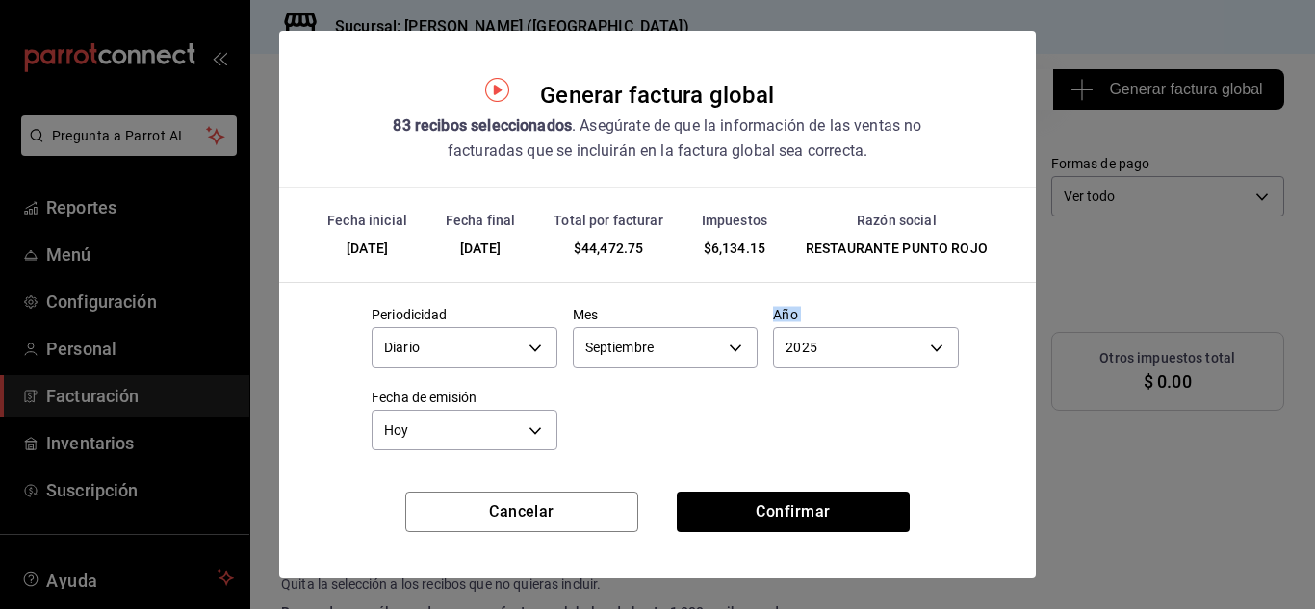
drag, startPoint x: 809, startPoint y: 405, endPoint x: 663, endPoint y: 401, distance: 145.5
click at [663, 401] on div "Periodicidad Diario DAILY Mes [DATE] Año 2025 2025 Fecha de emisión [DATE] [DAT…" at bounding box center [657, 374] width 603 height 166
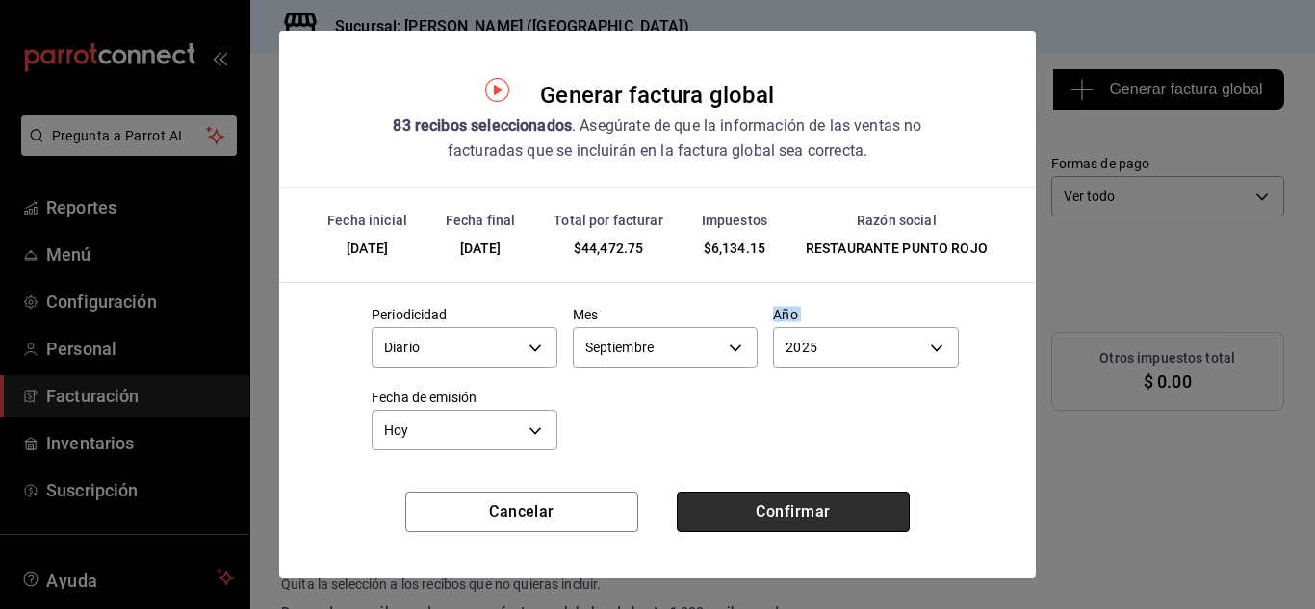
click at [768, 505] on button "Confirmar" at bounding box center [793, 512] width 233 height 40
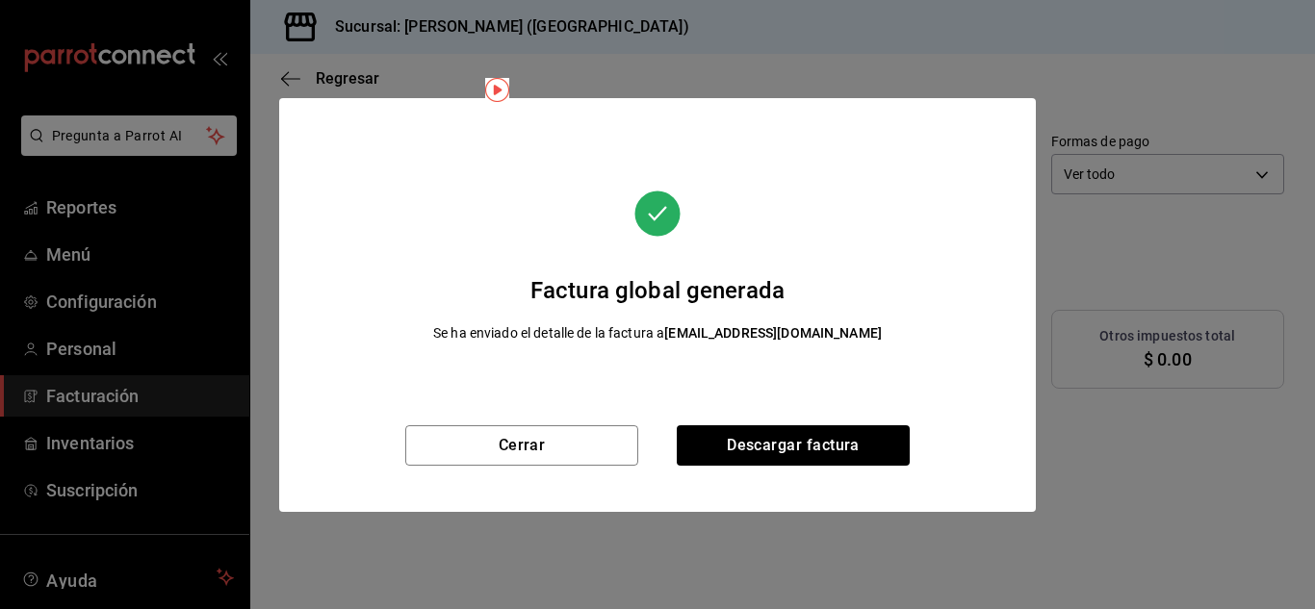
scroll to position [43, 0]
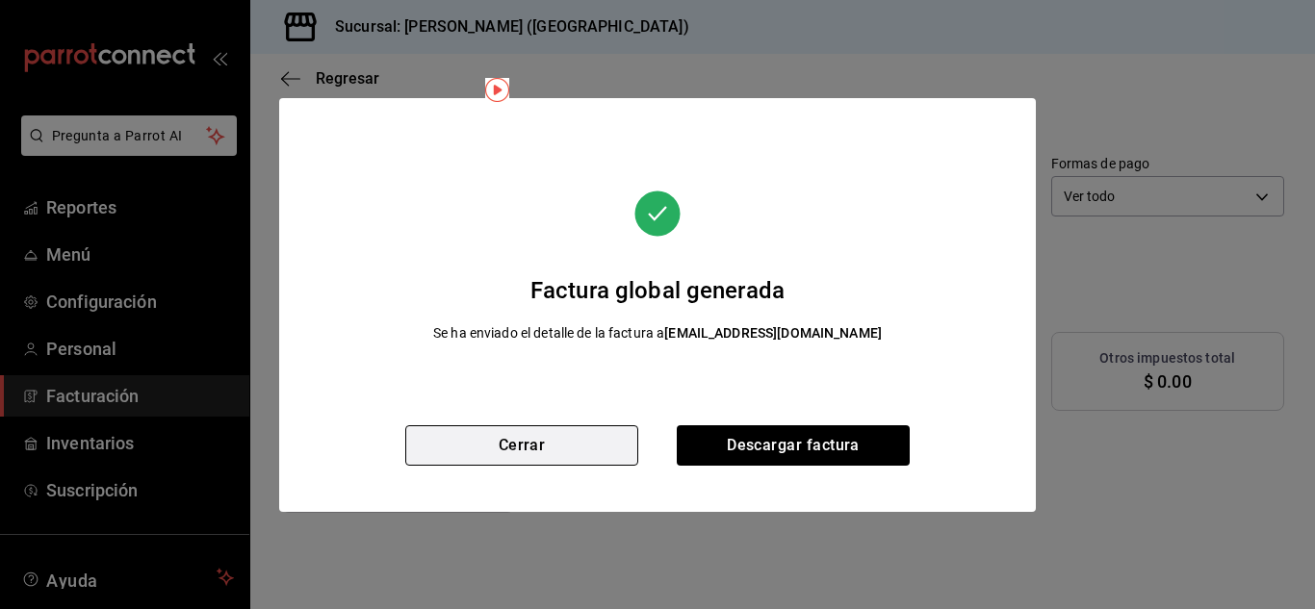
click at [558, 433] on button "Cerrar" at bounding box center [521, 446] width 233 height 40
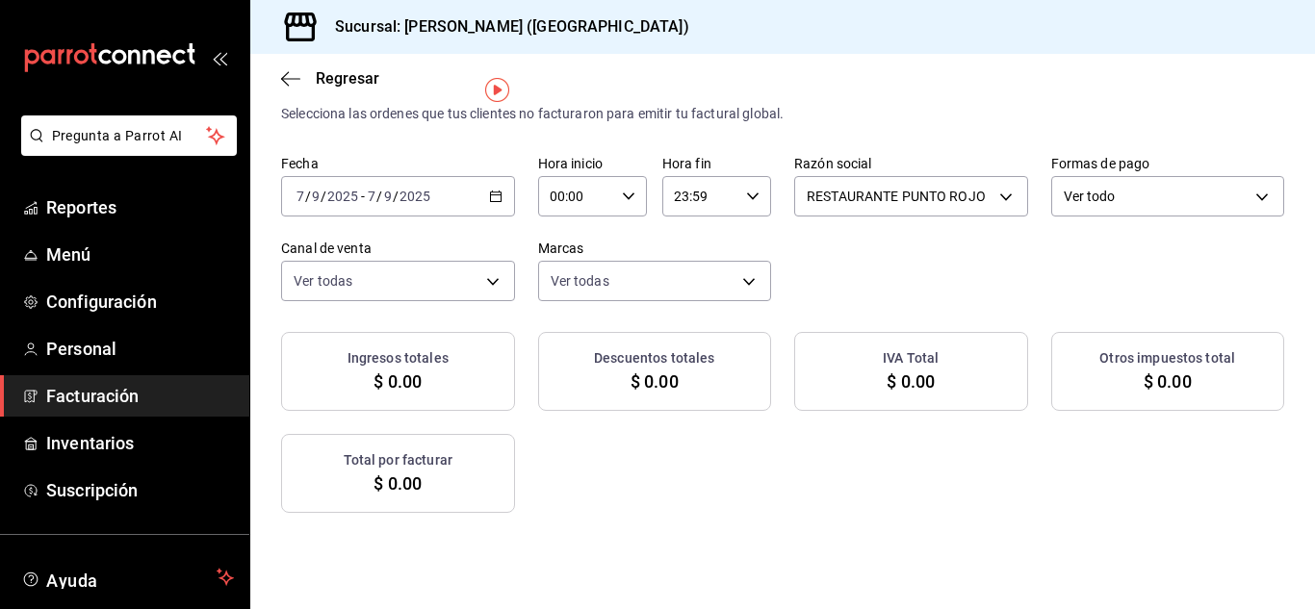
click at [503, 197] on icon "button" at bounding box center [495, 196] width 13 height 13
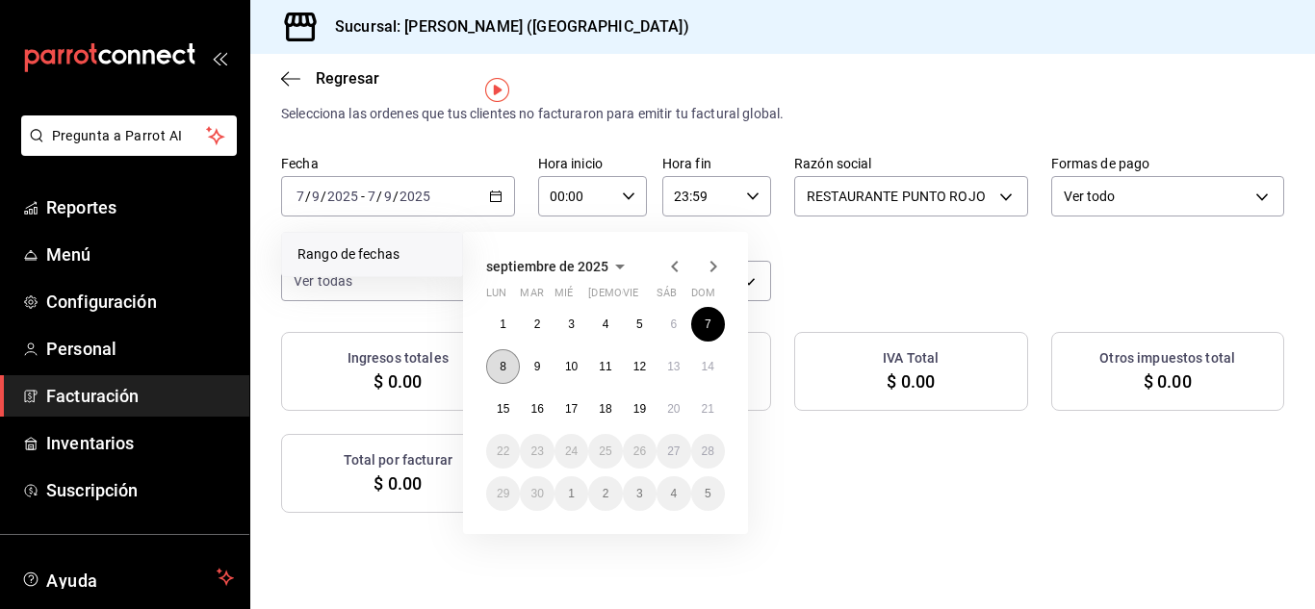
click at [493, 356] on button "8" at bounding box center [503, 367] width 34 height 35
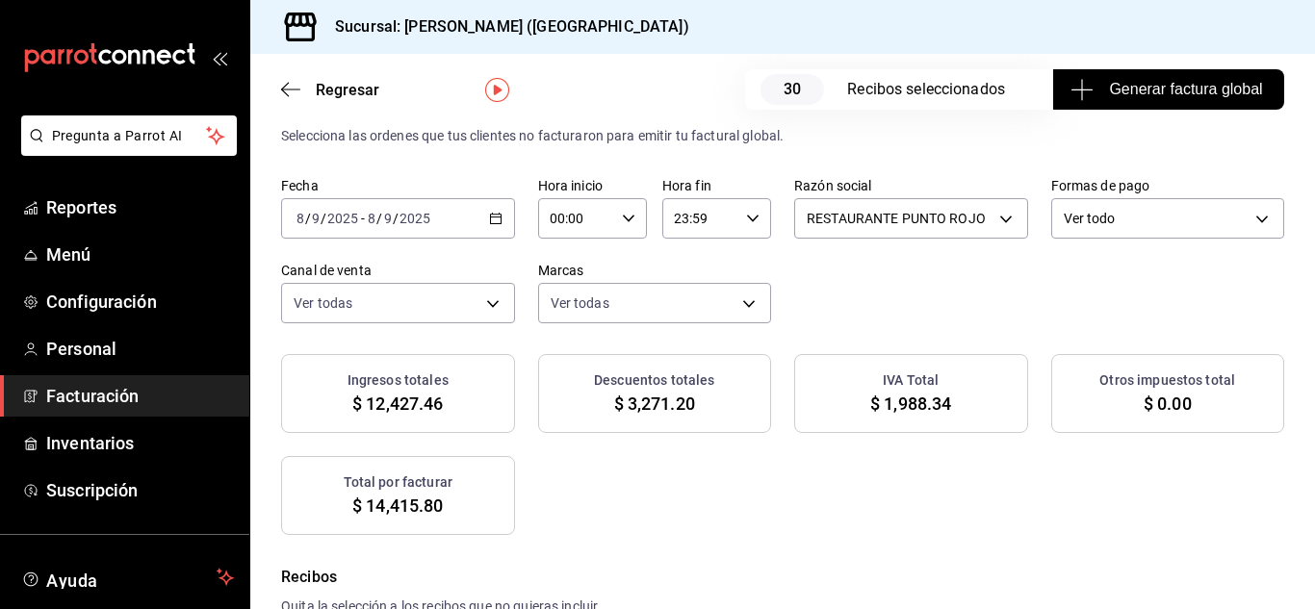
scroll to position [65, 0]
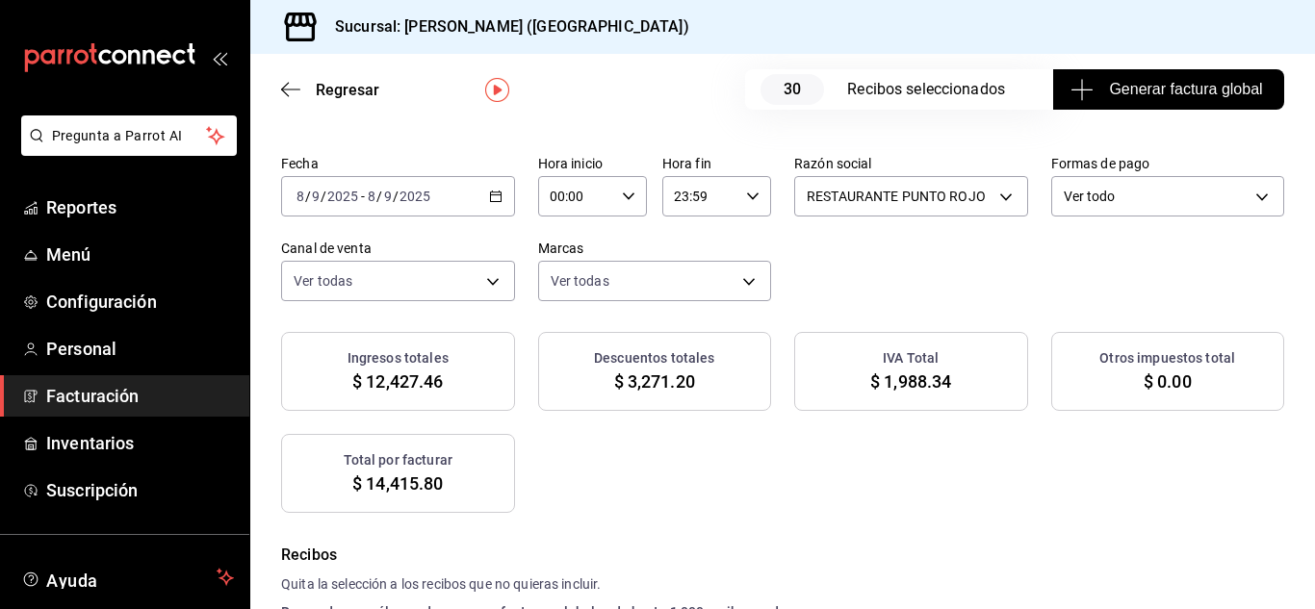
click at [1130, 74] on button "Generar factura global" at bounding box center [1168, 89] width 231 height 40
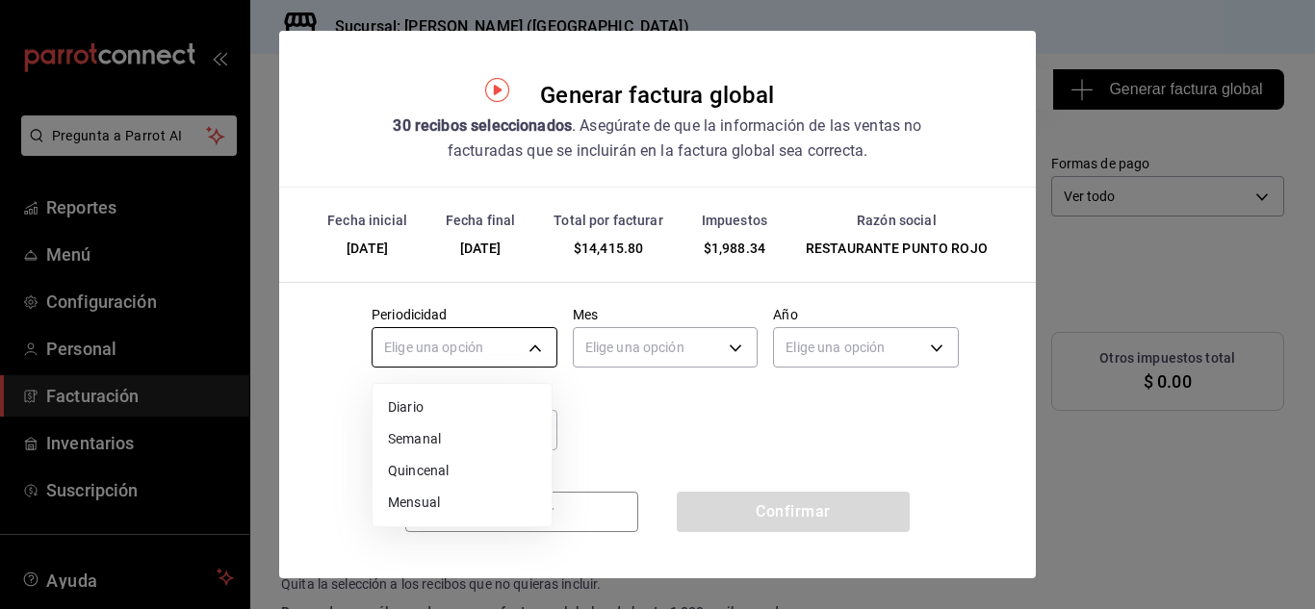
click at [538, 339] on body "Pregunta a Parrot AI Reportes Menú Configuración Personal Facturación Inventari…" at bounding box center [657, 304] width 1315 height 609
click at [493, 407] on li "Diario" at bounding box center [462, 408] width 179 height 32
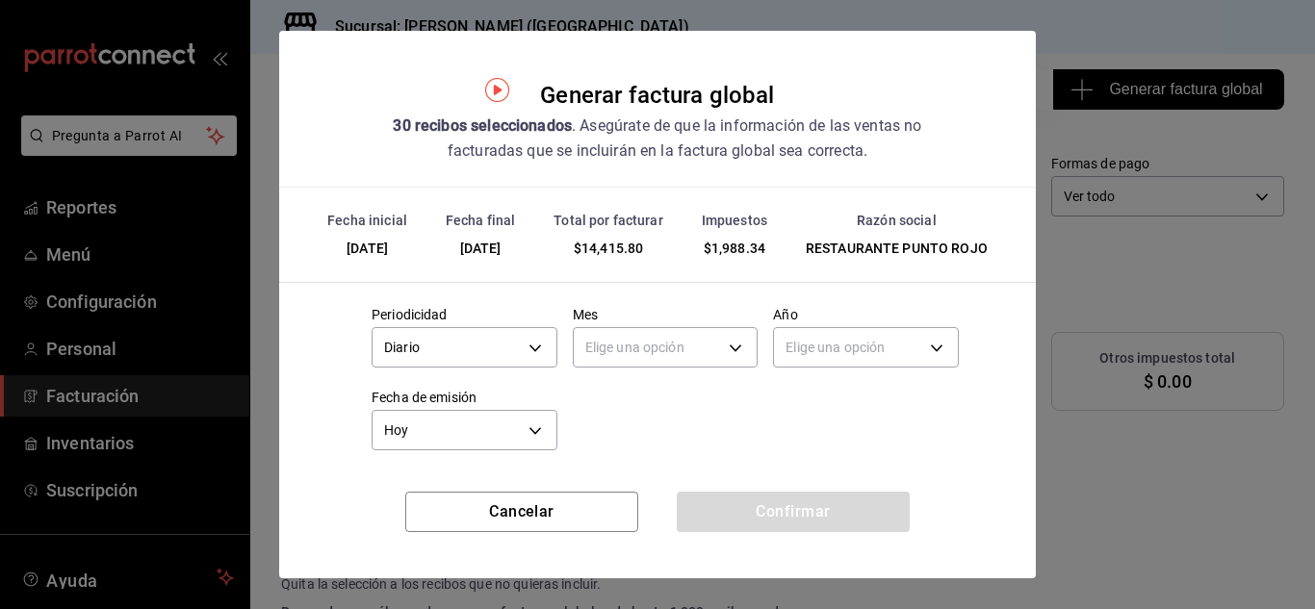
click at [625, 338] on body "Pregunta a Parrot AI Reportes Menú Configuración Personal Facturación Inventari…" at bounding box center [657, 304] width 1315 height 609
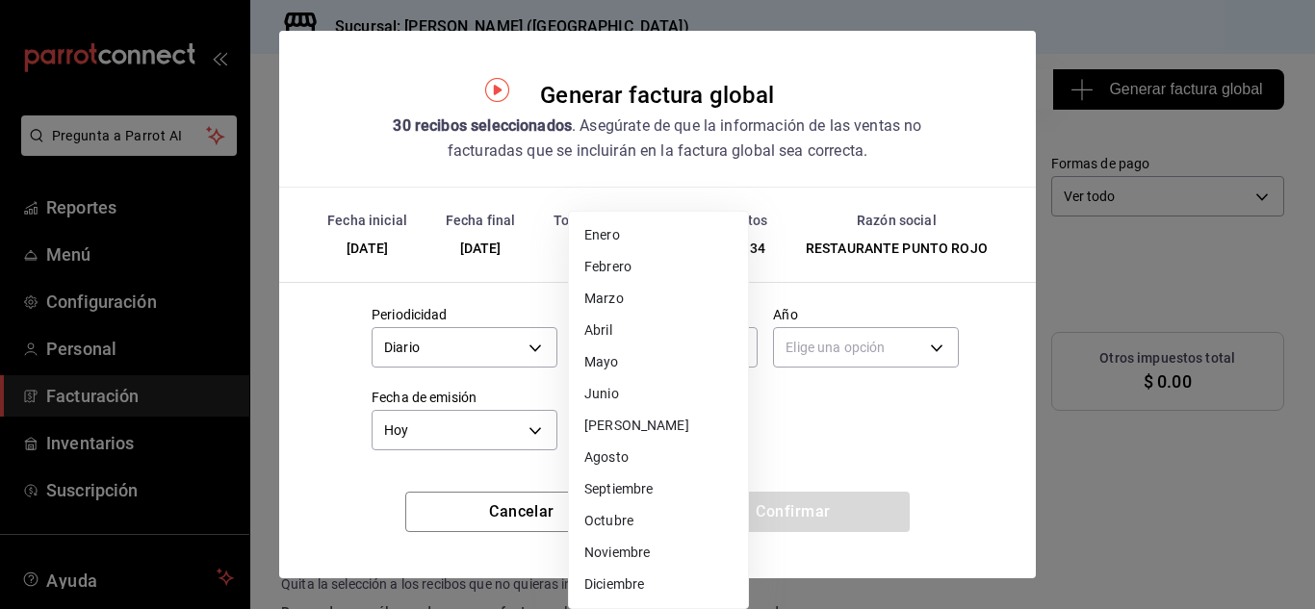
click at [642, 486] on li "Septiembre" at bounding box center [658, 490] width 179 height 32
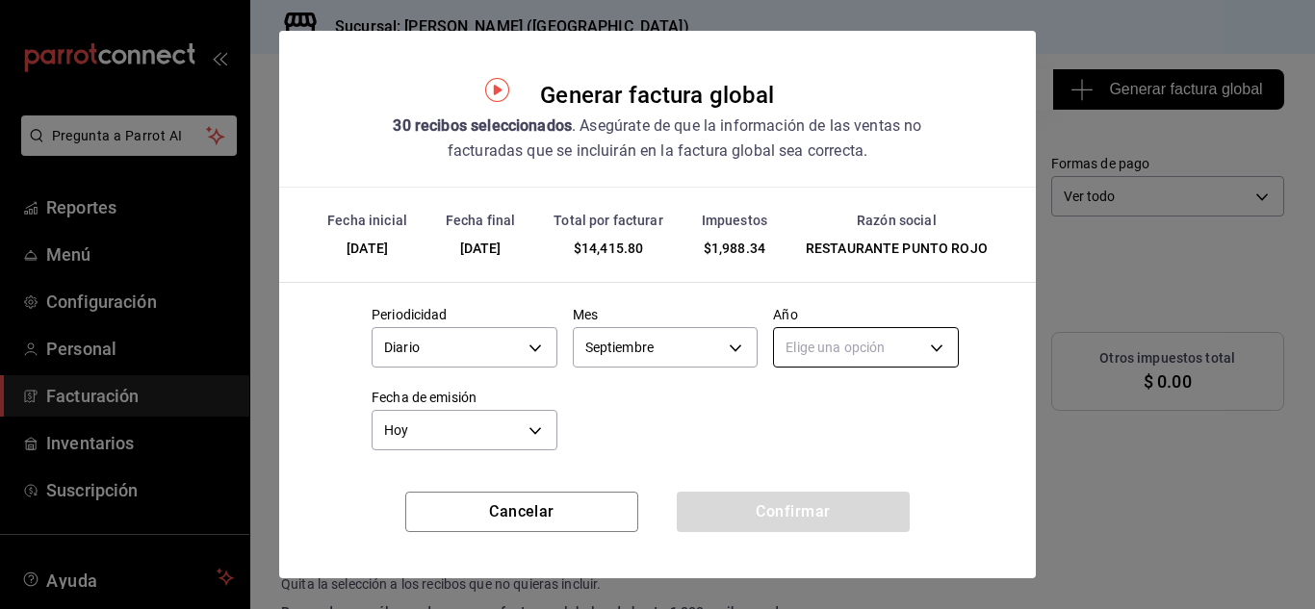
click at [842, 344] on body "Pregunta a Parrot AI Reportes Menú Configuración Personal Facturación Inventari…" at bounding box center [657, 304] width 1315 height 609
click at [810, 405] on li "2025" at bounding box center [854, 408] width 179 height 32
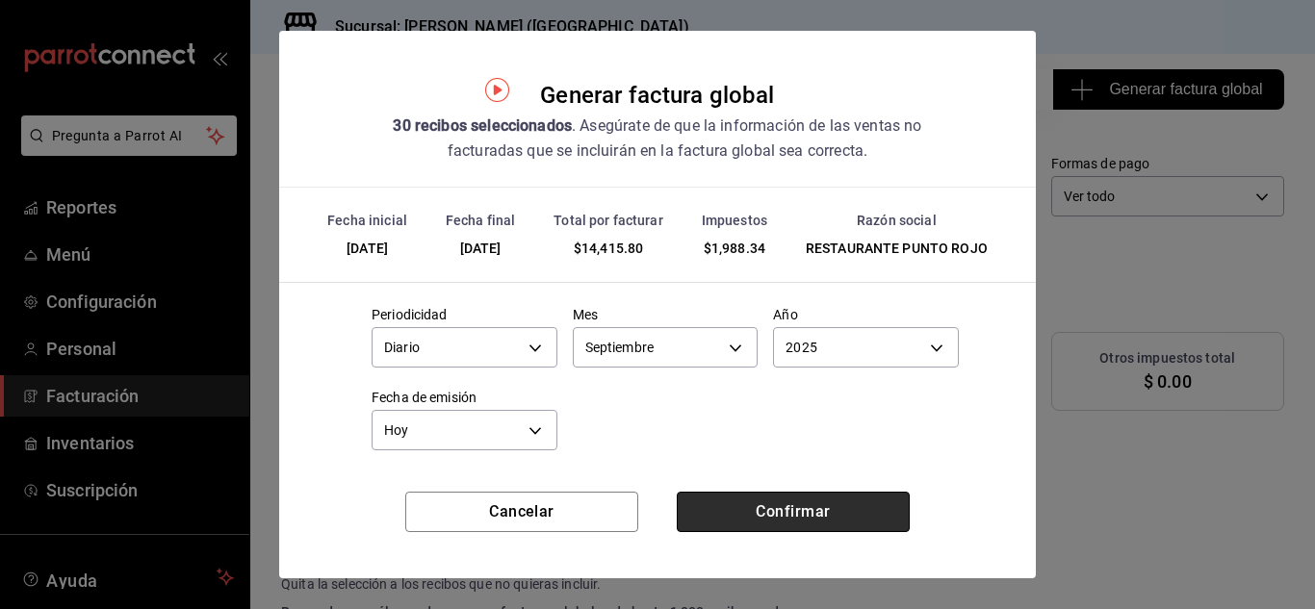
click at [790, 502] on button "Confirmar" at bounding box center [793, 512] width 233 height 40
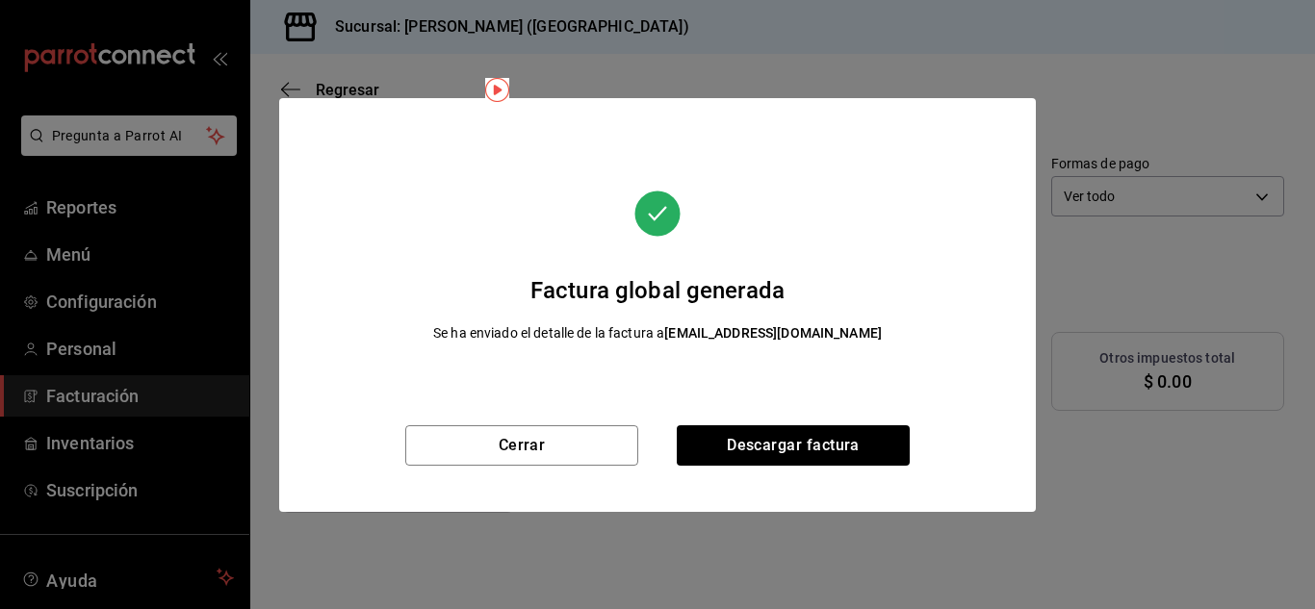
scroll to position [43, 0]
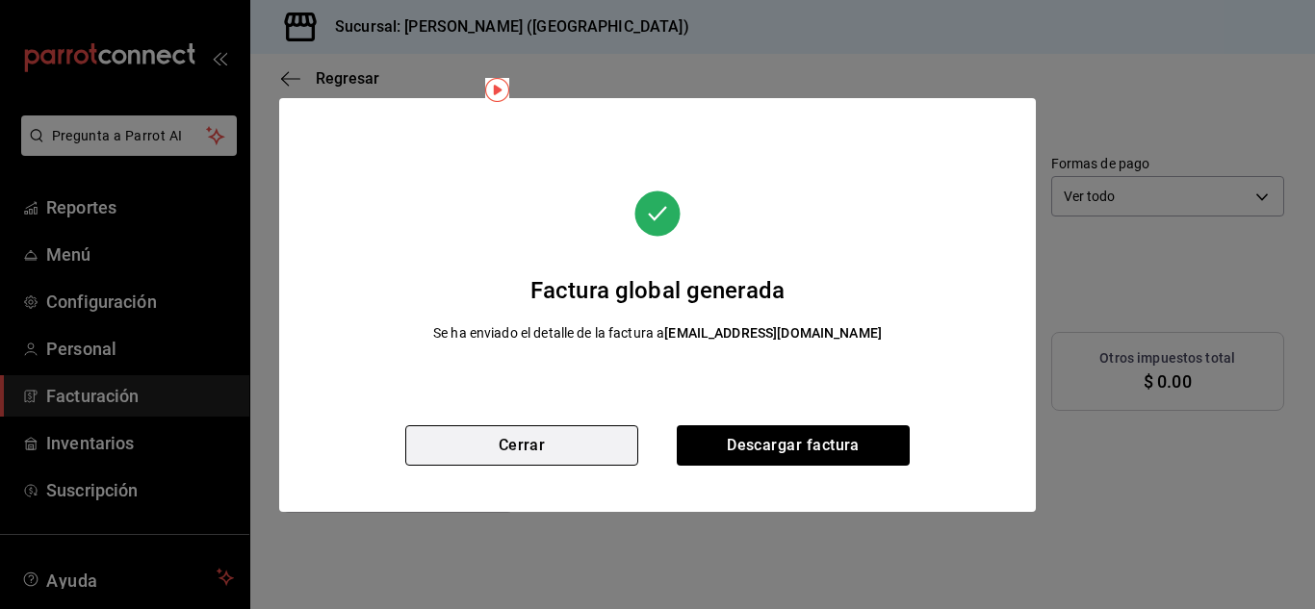
click at [592, 432] on button "Cerrar" at bounding box center [521, 446] width 233 height 40
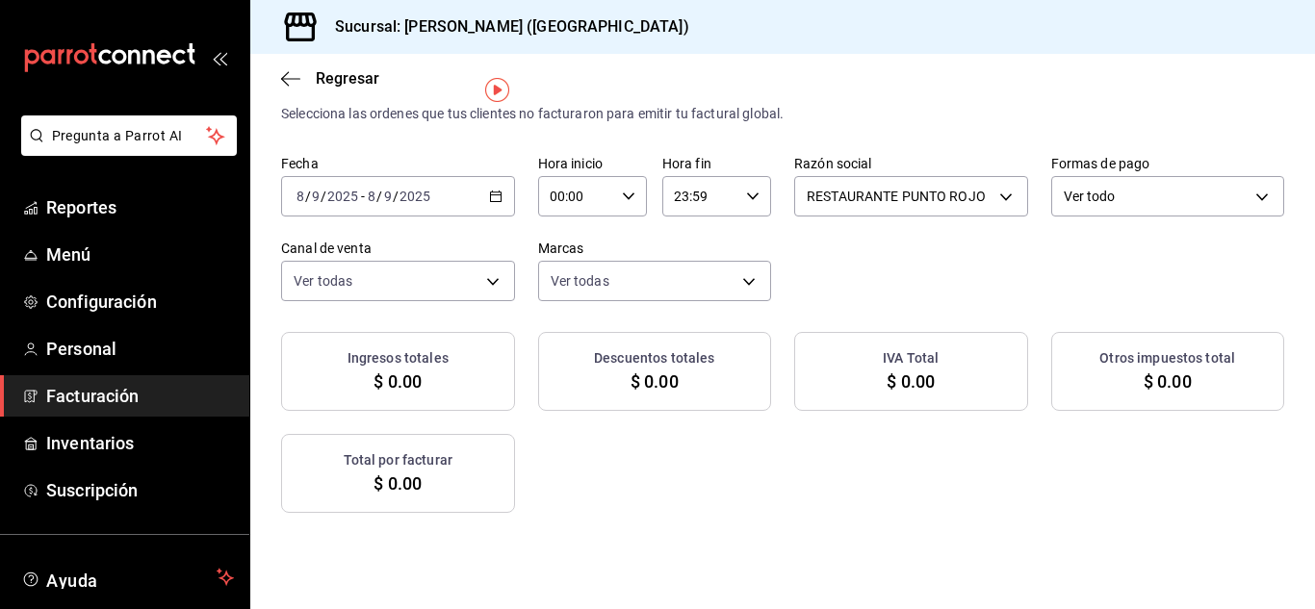
click at [503, 197] on icon "button" at bounding box center [495, 196] width 13 height 13
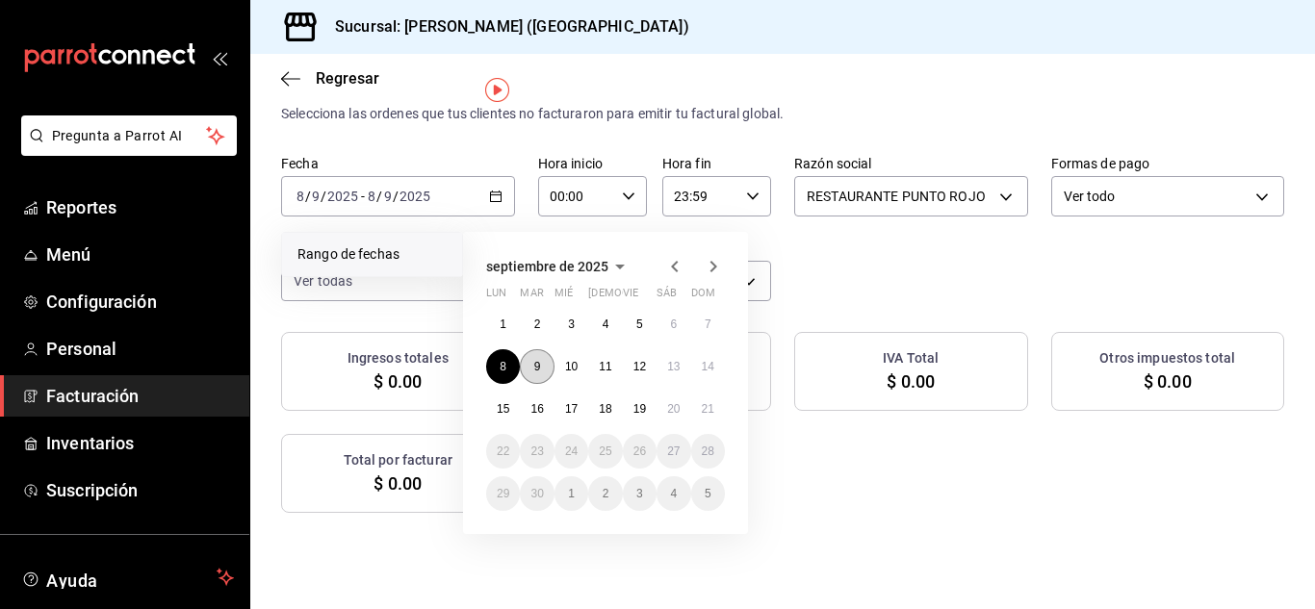
click at [536, 368] on abbr "9" at bounding box center [537, 366] width 7 height 13
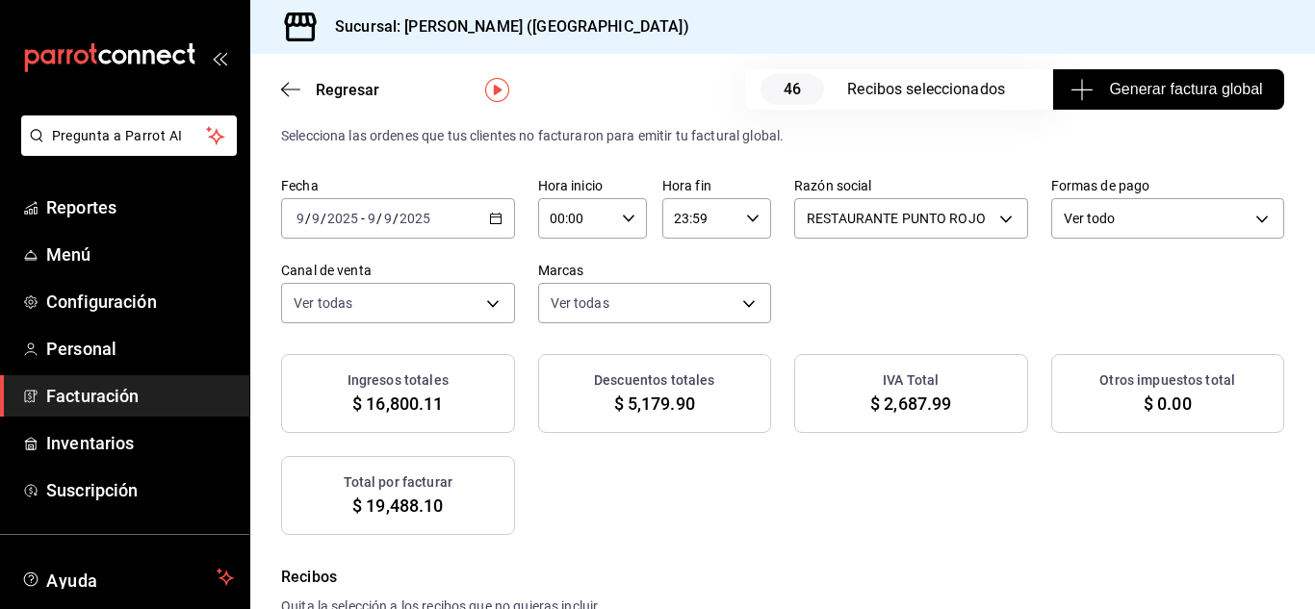
scroll to position [65, 0]
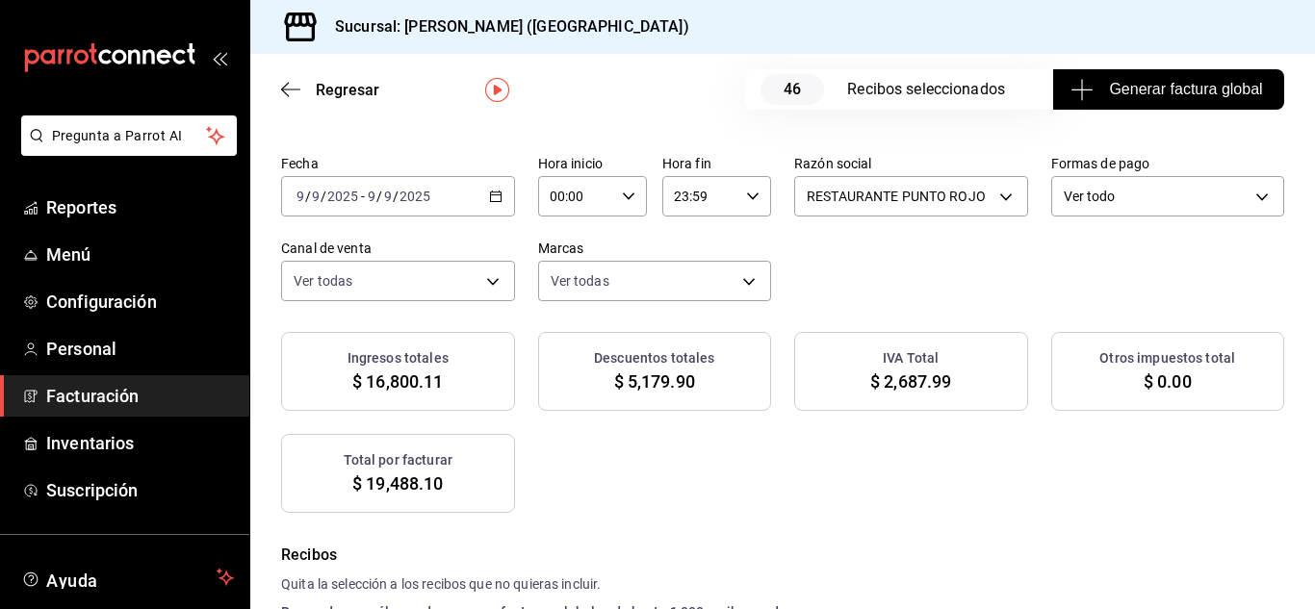
click at [1118, 87] on span "Generar factura global" at bounding box center [1169, 89] width 188 height 23
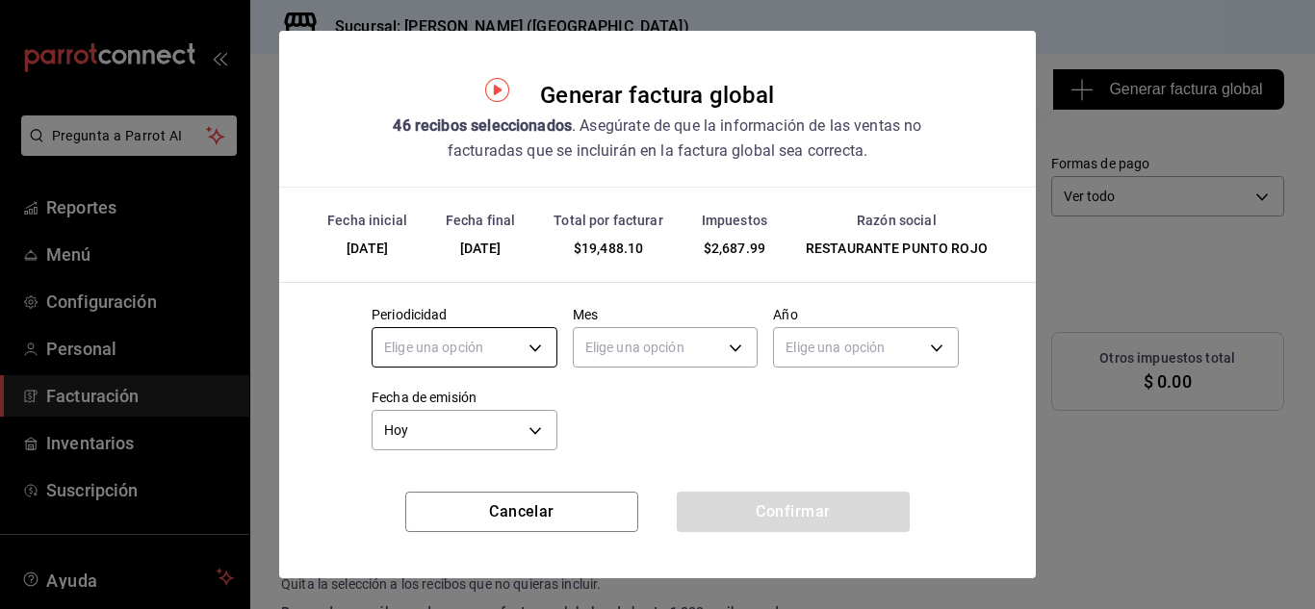
click at [530, 350] on body "Pregunta a Parrot AI Reportes Menú Configuración Personal Facturación Inventari…" at bounding box center [657, 304] width 1315 height 609
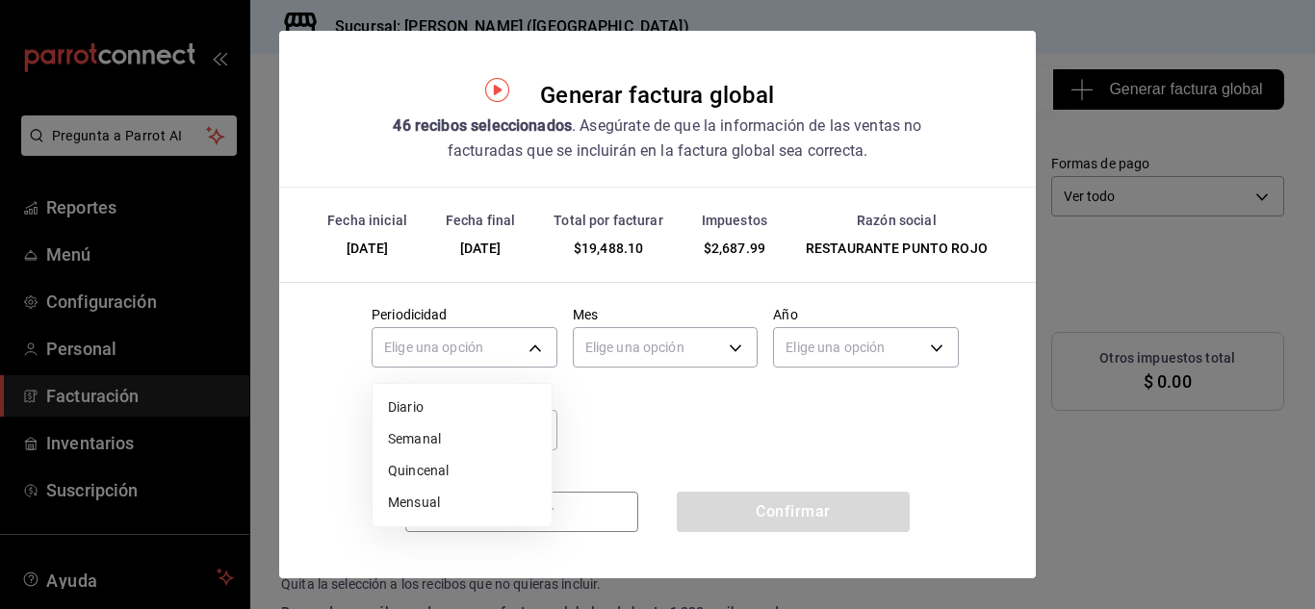
click at [495, 409] on li "Diario" at bounding box center [462, 408] width 179 height 32
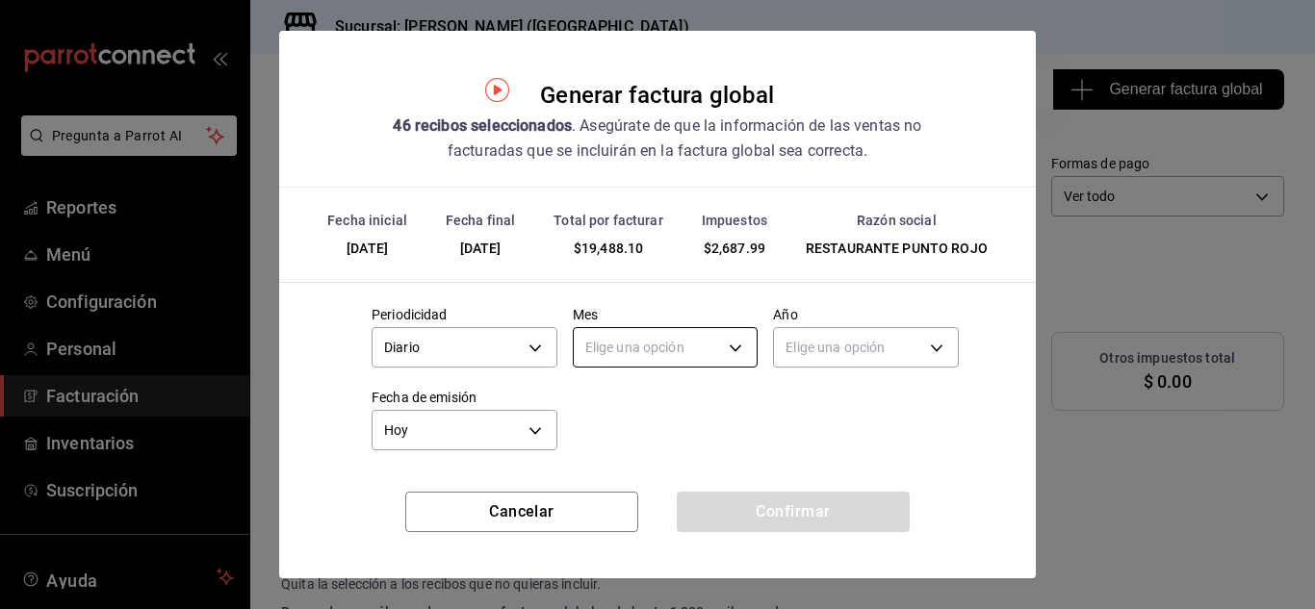
click at [655, 349] on body "Pregunta a Parrot AI Reportes Menú Configuración Personal Facturación Inventari…" at bounding box center [657, 304] width 1315 height 609
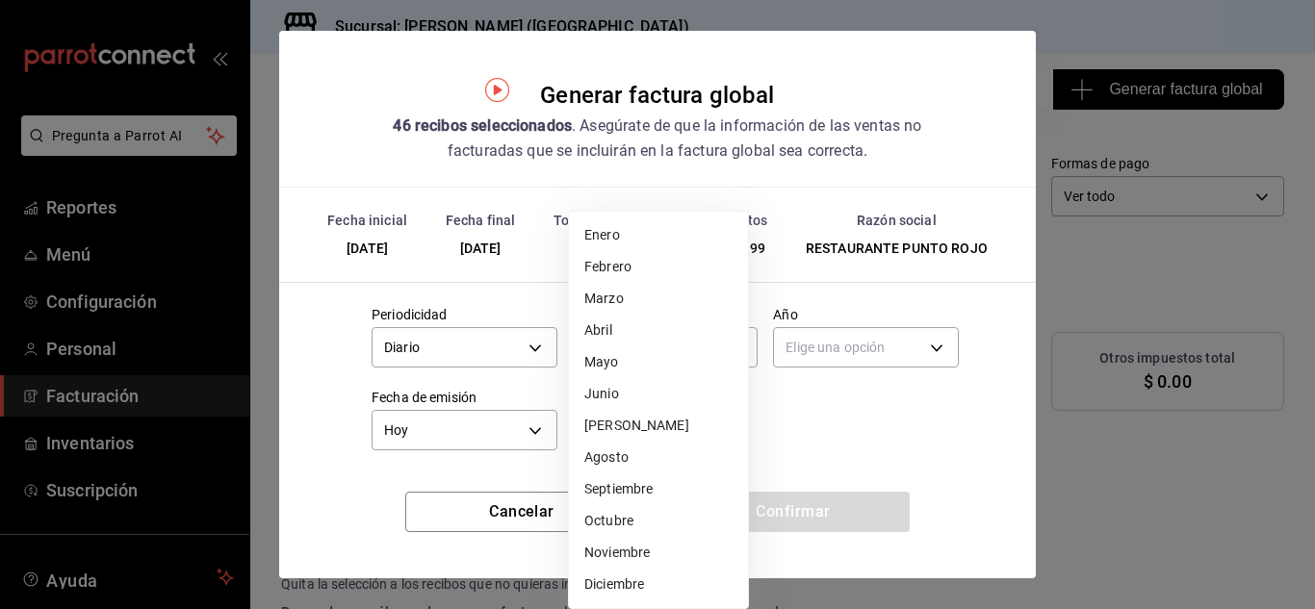
click at [627, 486] on li "Septiembre" at bounding box center [658, 490] width 179 height 32
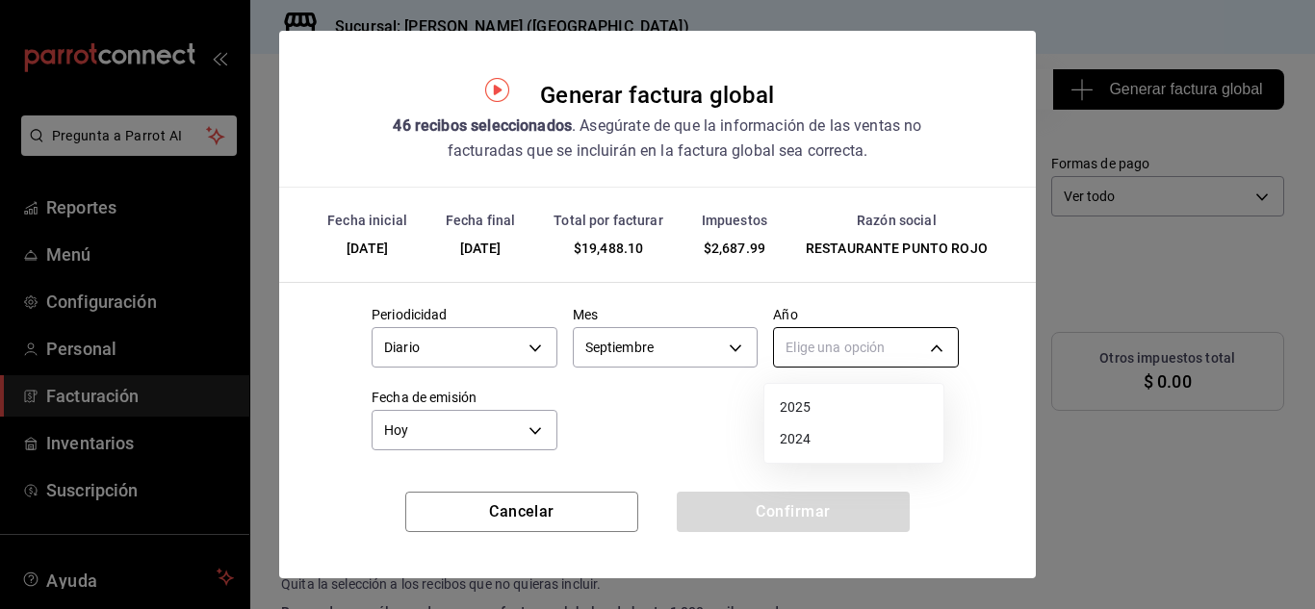
click at [883, 351] on body "Pregunta a Parrot AI Reportes Menú Configuración Personal Facturación Inventari…" at bounding box center [657, 304] width 1315 height 609
click at [820, 413] on li "2025" at bounding box center [854, 408] width 179 height 32
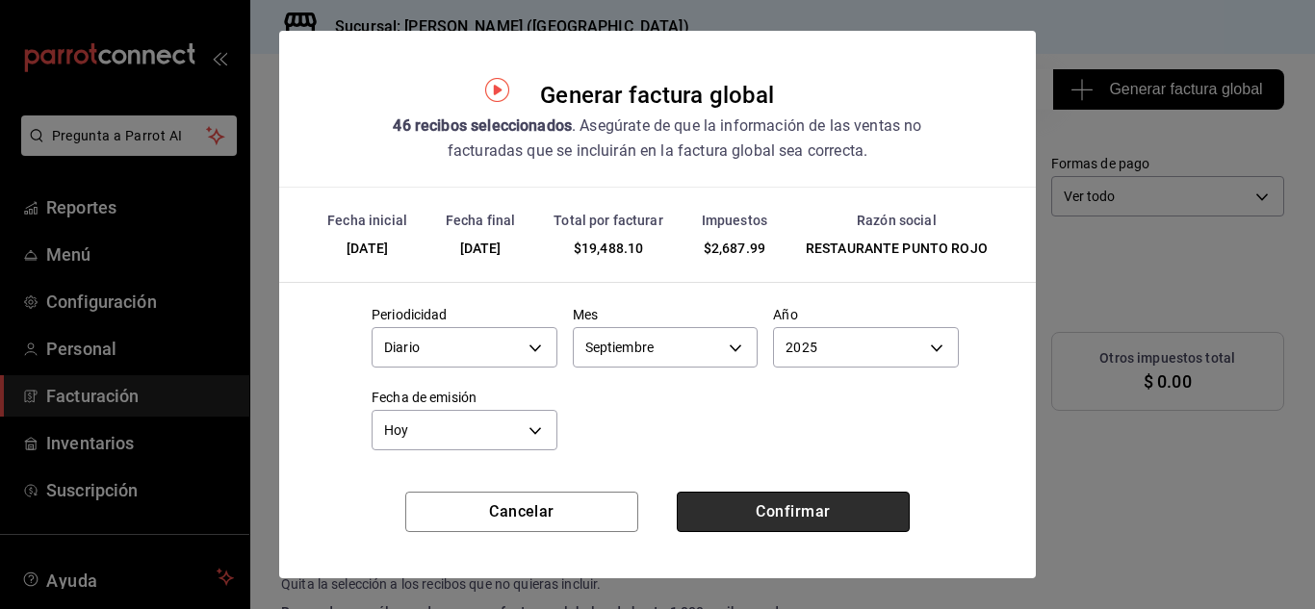
click at [752, 513] on button "Confirmar" at bounding box center [793, 512] width 233 height 40
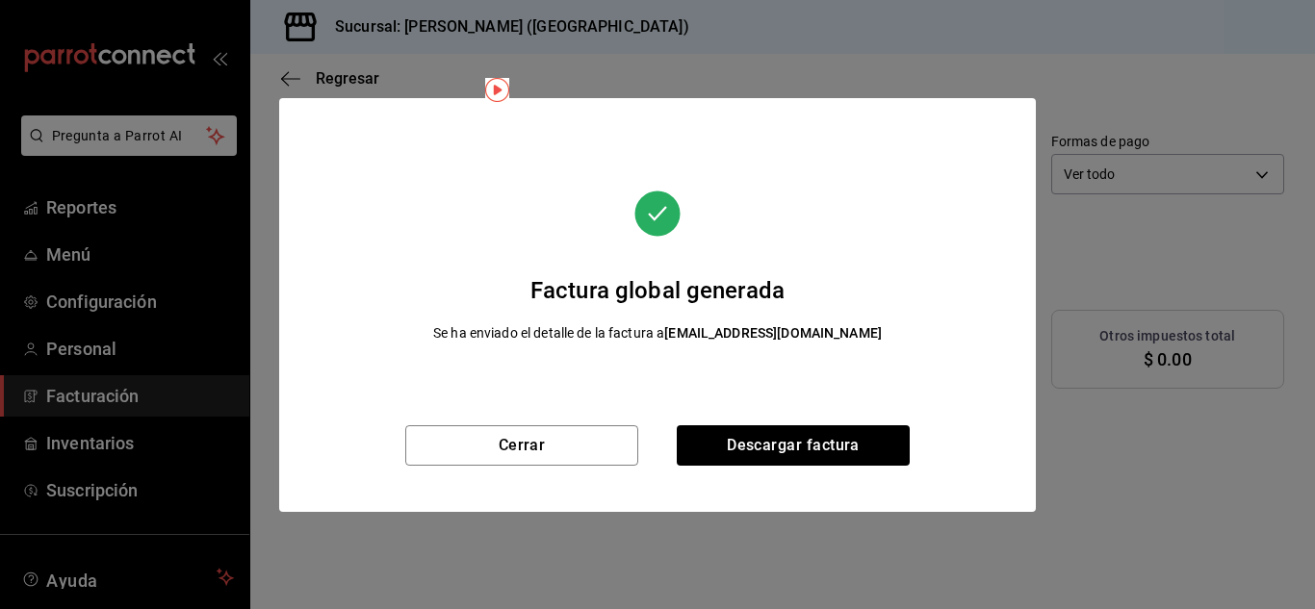
scroll to position [43, 0]
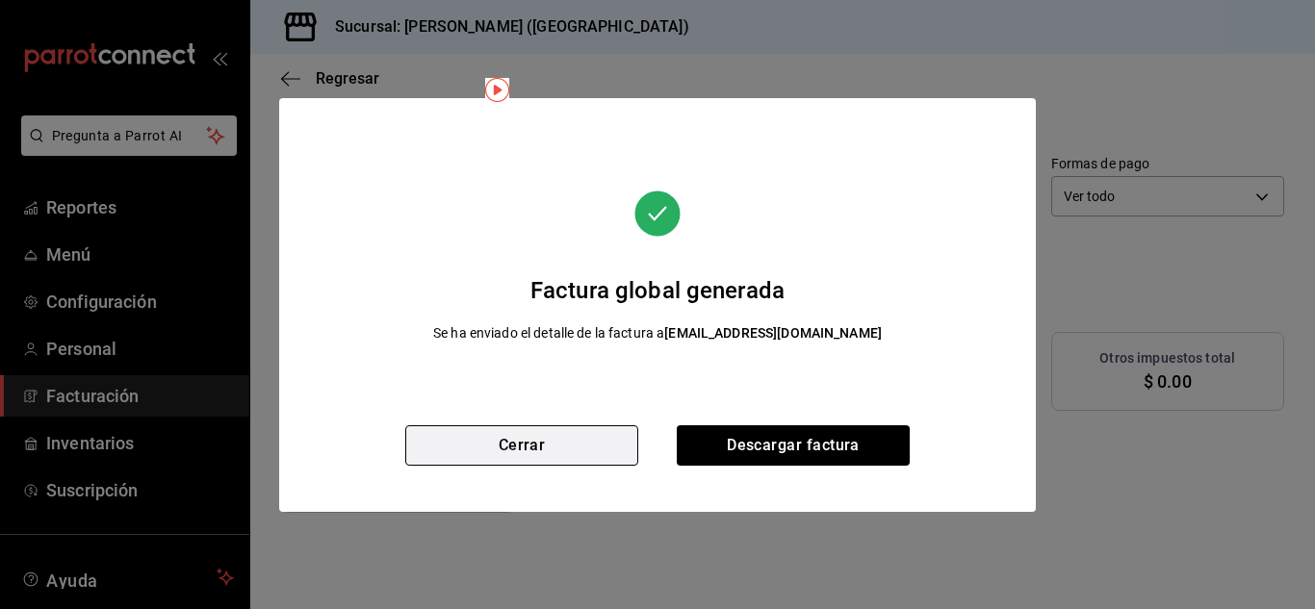
click at [602, 432] on button "Cerrar" at bounding box center [521, 446] width 233 height 40
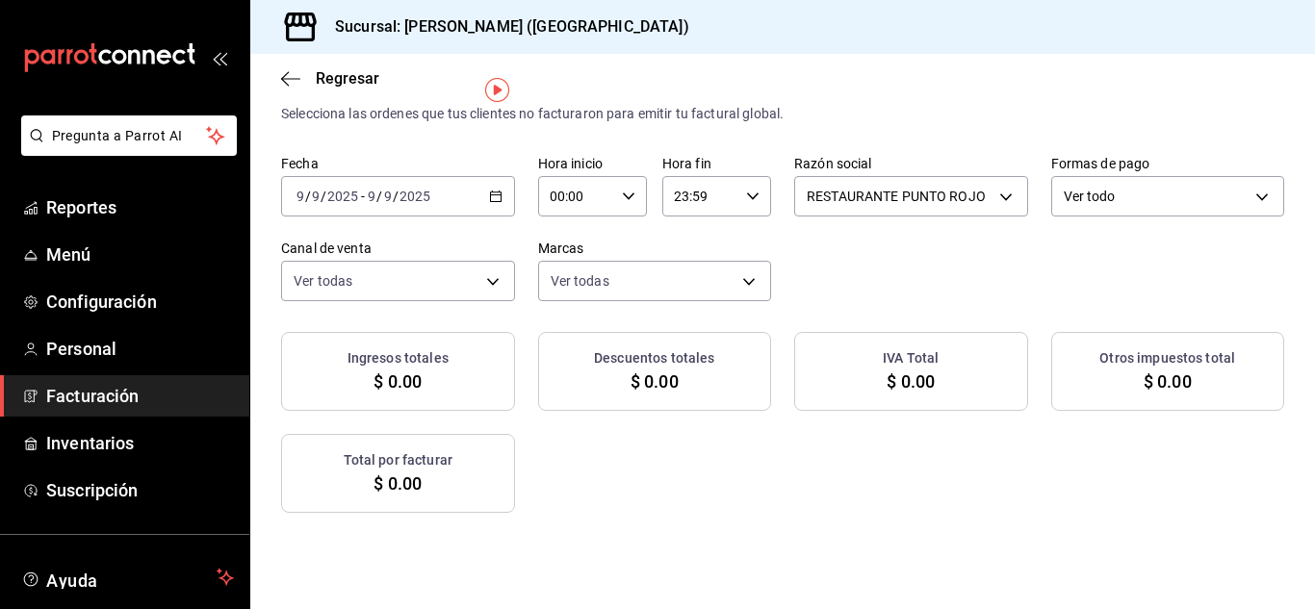
click at [515, 211] on div "[DATE] [DATE] - [DATE] [DATE]" at bounding box center [398, 196] width 234 height 40
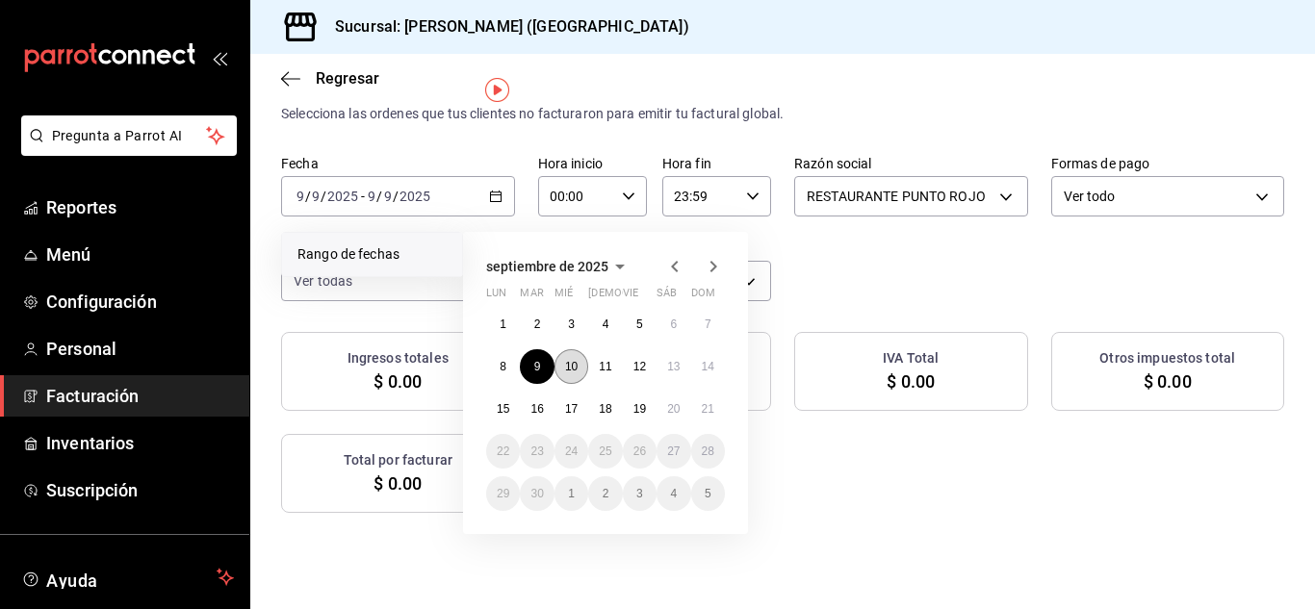
click at [576, 364] on abbr "10" at bounding box center [571, 366] width 13 height 13
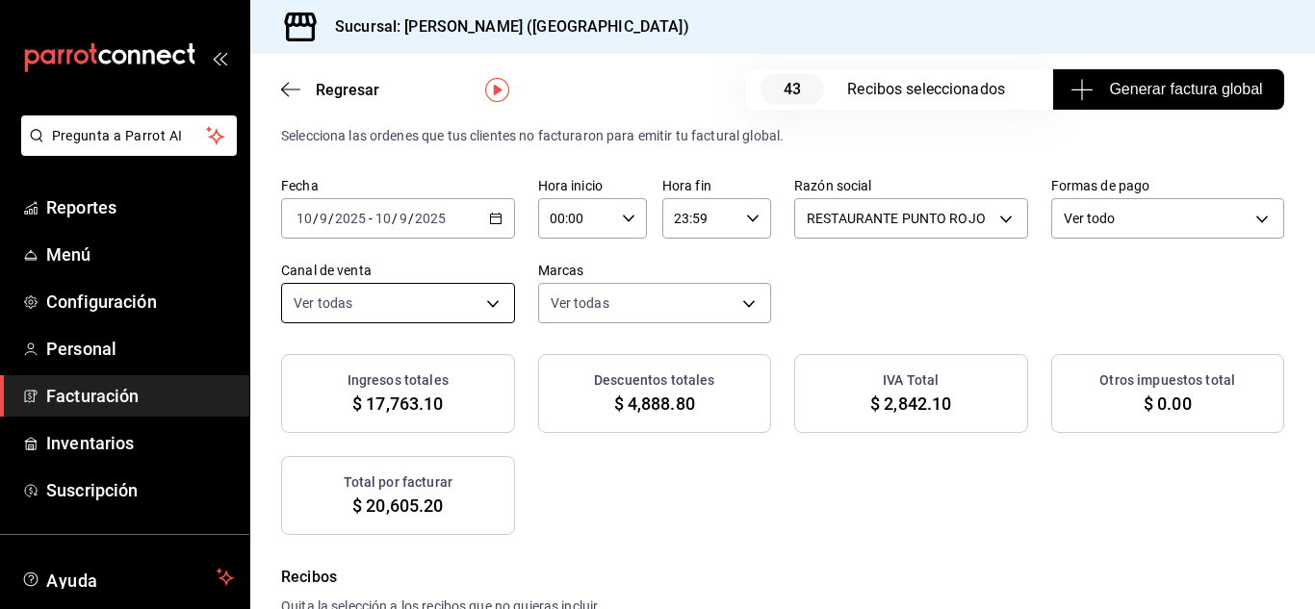
scroll to position [65, 0]
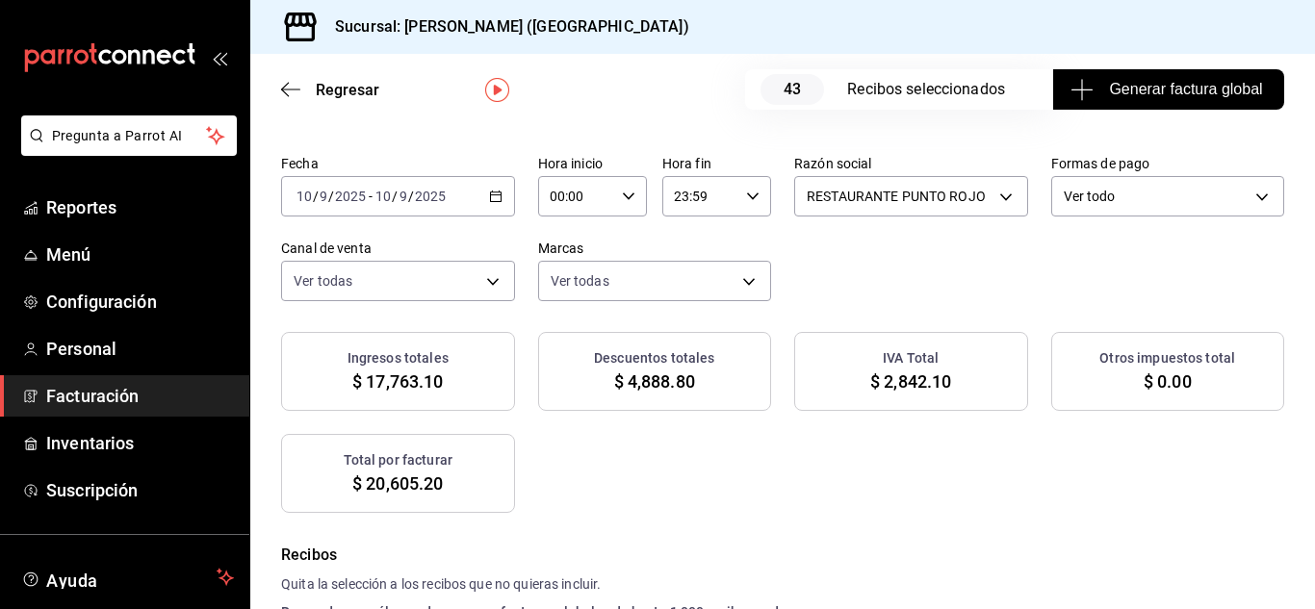
click at [1196, 87] on span "Generar factura global" at bounding box center [1169, 89] width 188 height 23
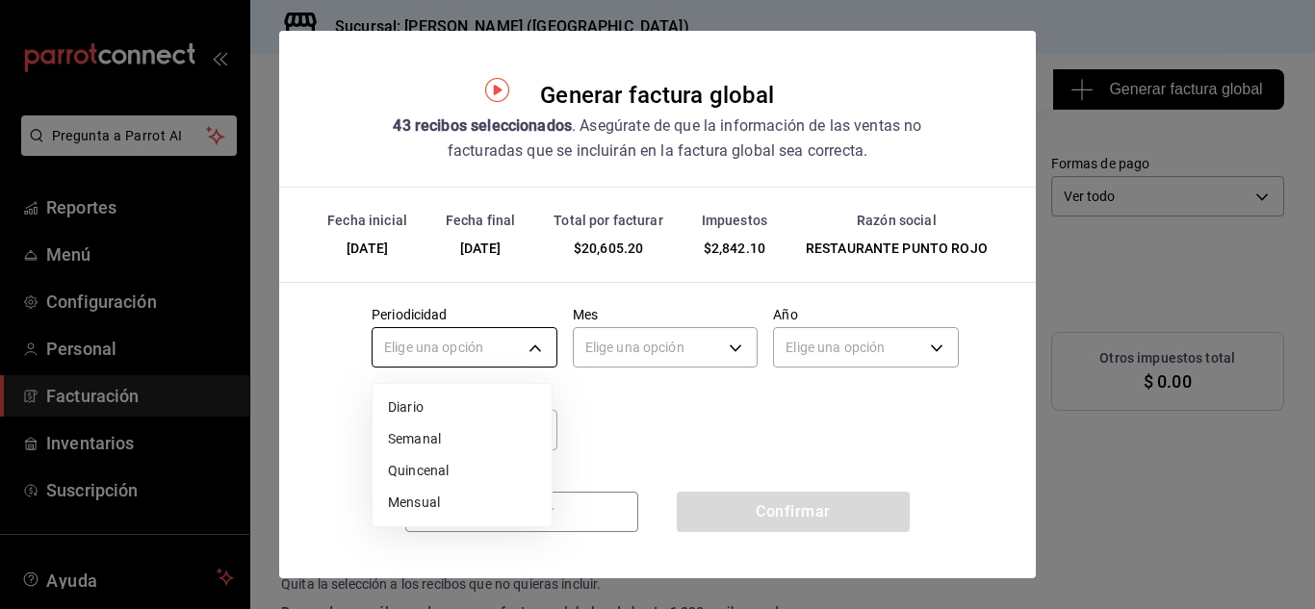
click at [521, 343] on body "Pregunta a Parrot AI Reportes Menú Configuración Personal Facturación Inventari…" at bounding box center [657, 304] width 1315 height 609
click at [475, 406] on li "Diario" at bounding box center [462, 408] width 179 height 32
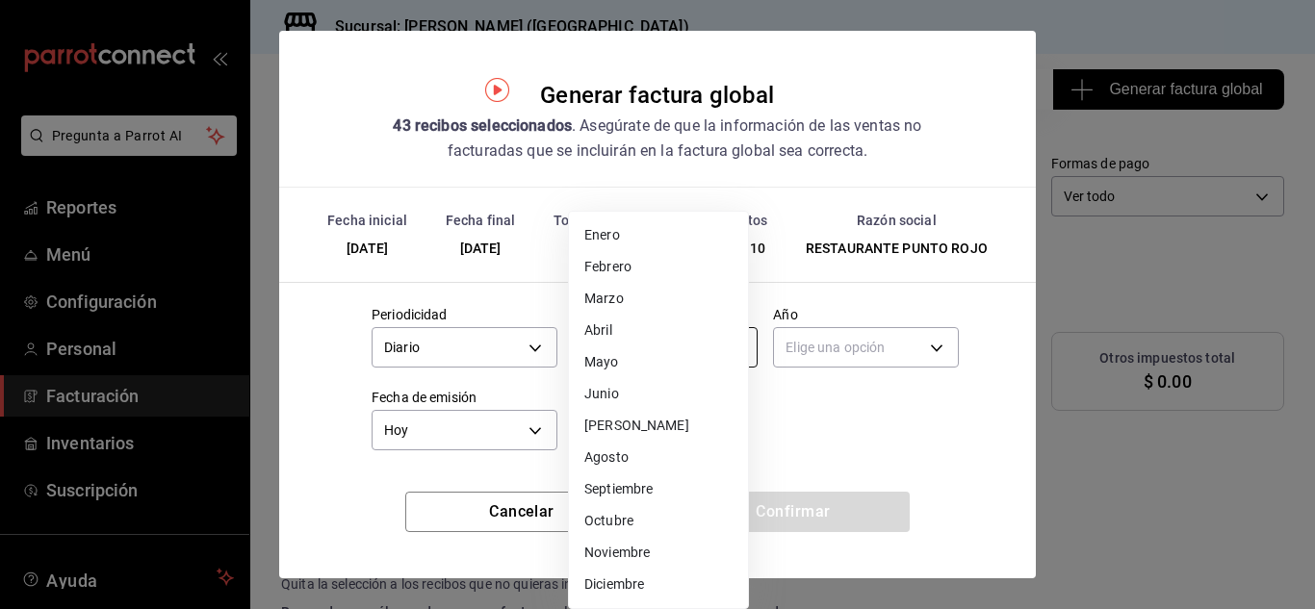
click at [669, 341] on body "Pregunta a Parrot AI Reportes Menú Configuración Personal Facturación Inventari…" at bounding box center [657, 304] width 1315 height 609
click at [626, 500] on li "Septiembre" at bounding box center [658, 490] width 179 height 32
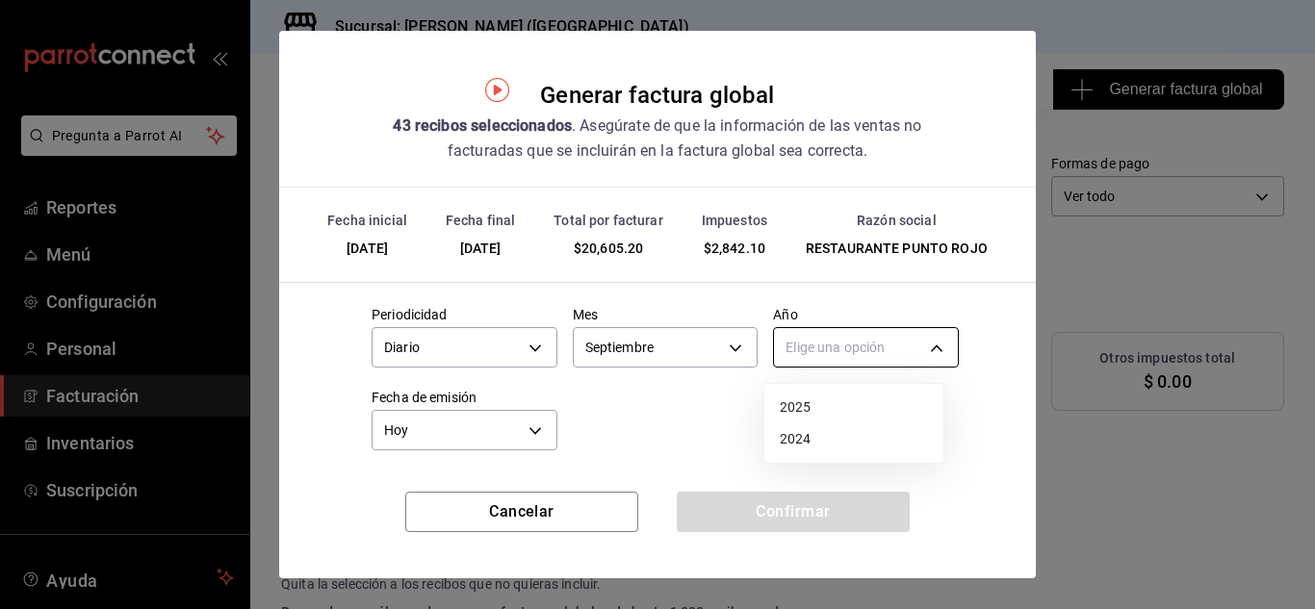
click at [900, 346] on body "Pregunta a Parrot AI Reportes Menú Configuración Personal Facturación Inventari…" at bounding box center [657, 304] width 1315 height 609
click at [835, 411] on li "2025" at bounding box center [854, 408] width 179 height 32
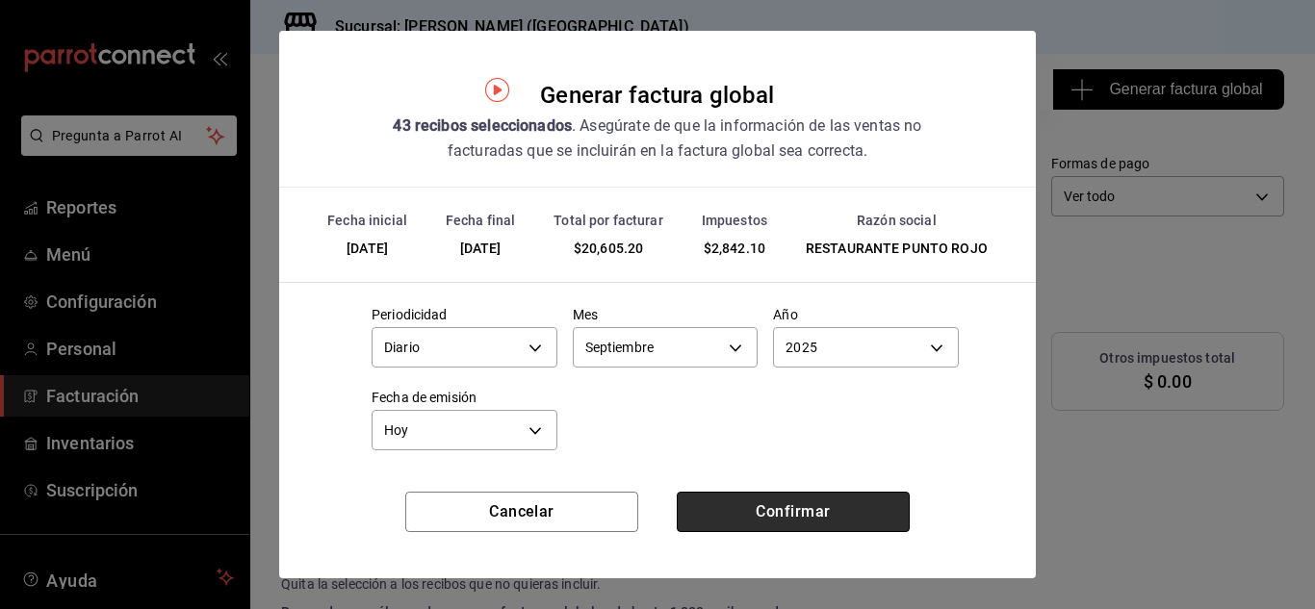
click at [781, 514] on button "Confirmar" at bounding box center [793, 512] width 233 height 40
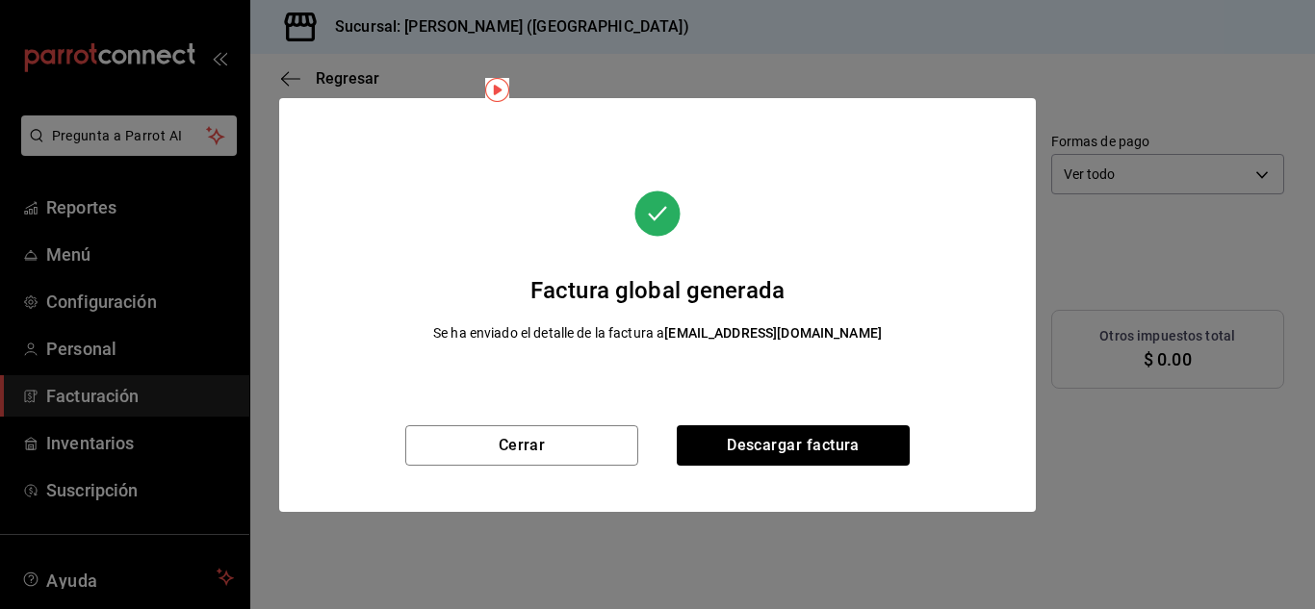
scroll to position [43, 0]
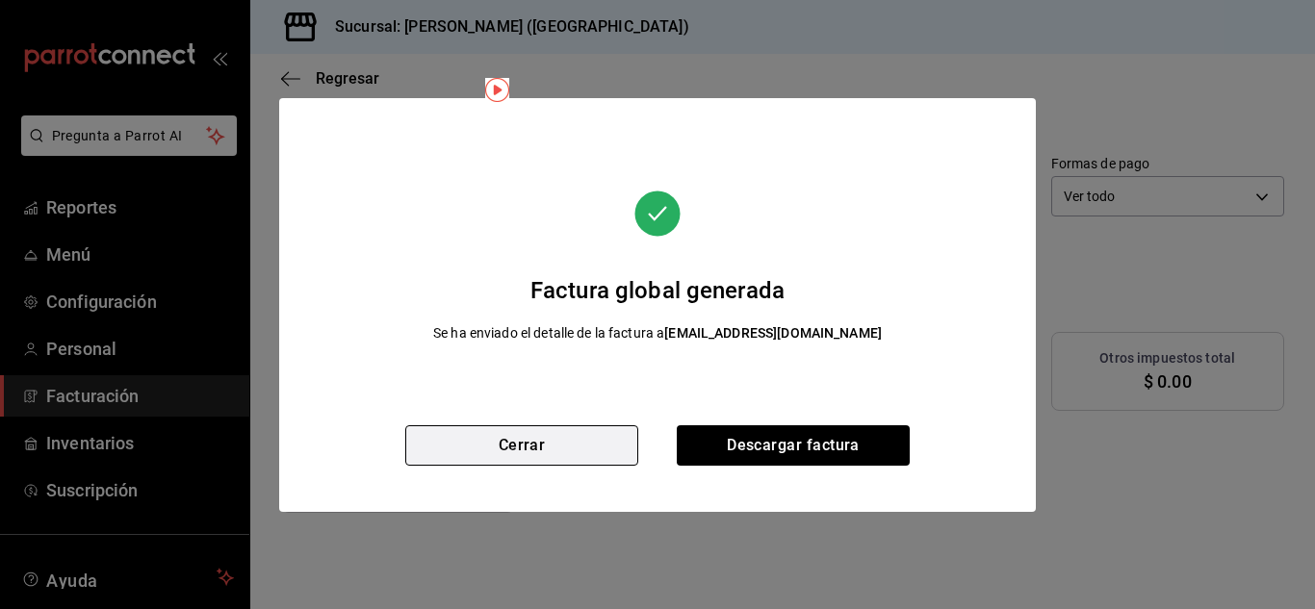
click at [577, 436] on button "Cerrar" at bounding box center [521, 446] width 233 height 40
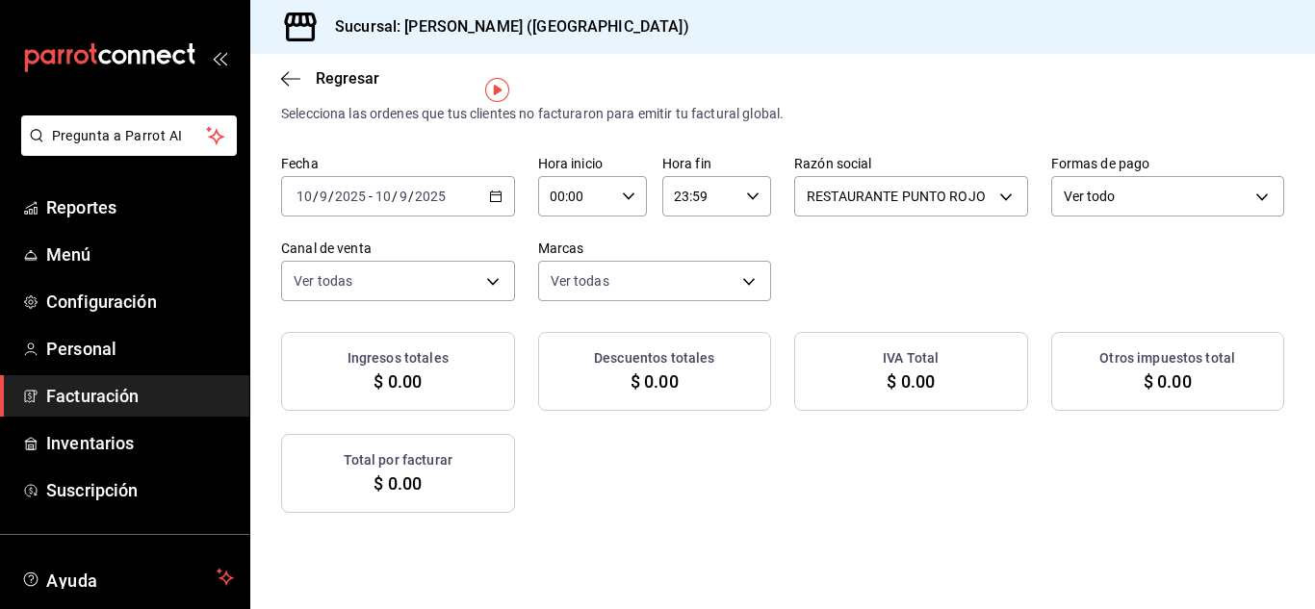
click at [515, 205] on div "[DATE] [DATE] - [DATE] [DATE]" at bounding box center [398, 196] width 234 height 40
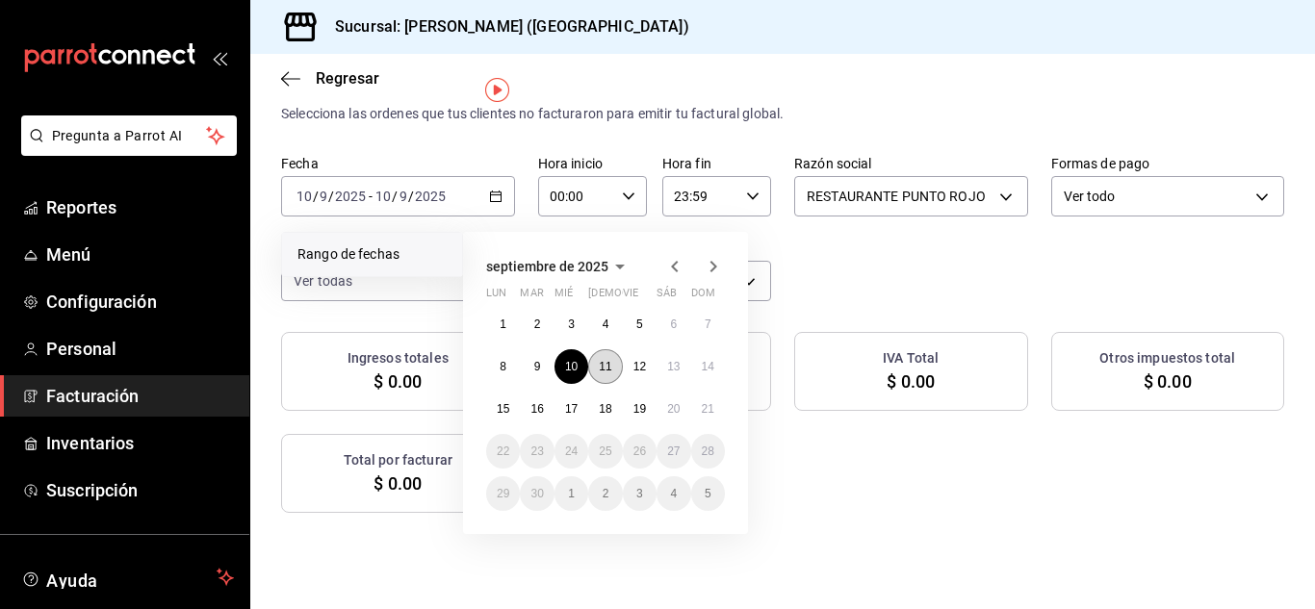
click at [611, 371] on abbr "11" at bounding box center [605, 366] width 13 height 13
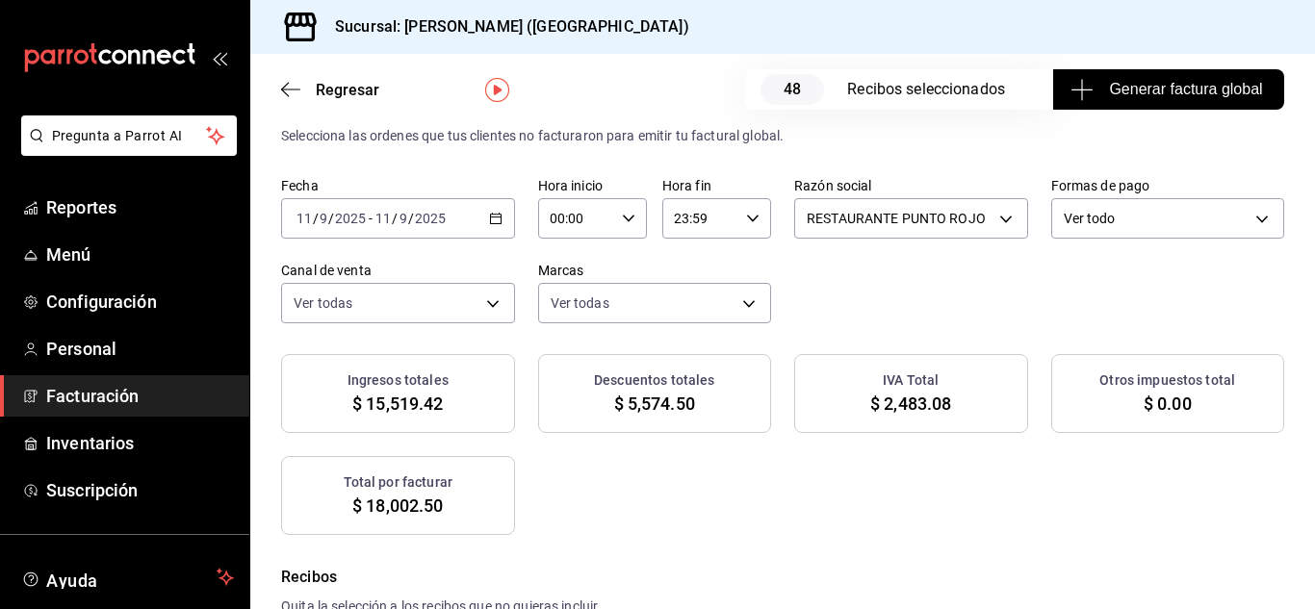
scroll to position [65, 0]
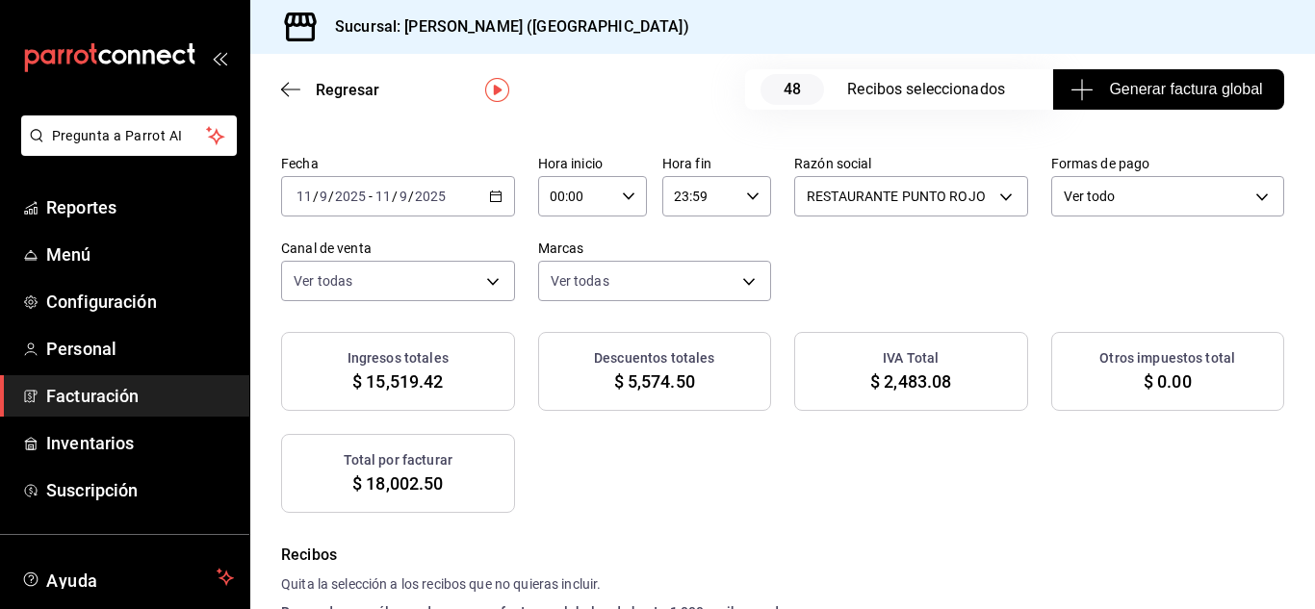
click at [1224, 82] on span "Generar factura global" at bounding box center [1169, 89] width 188 height 23
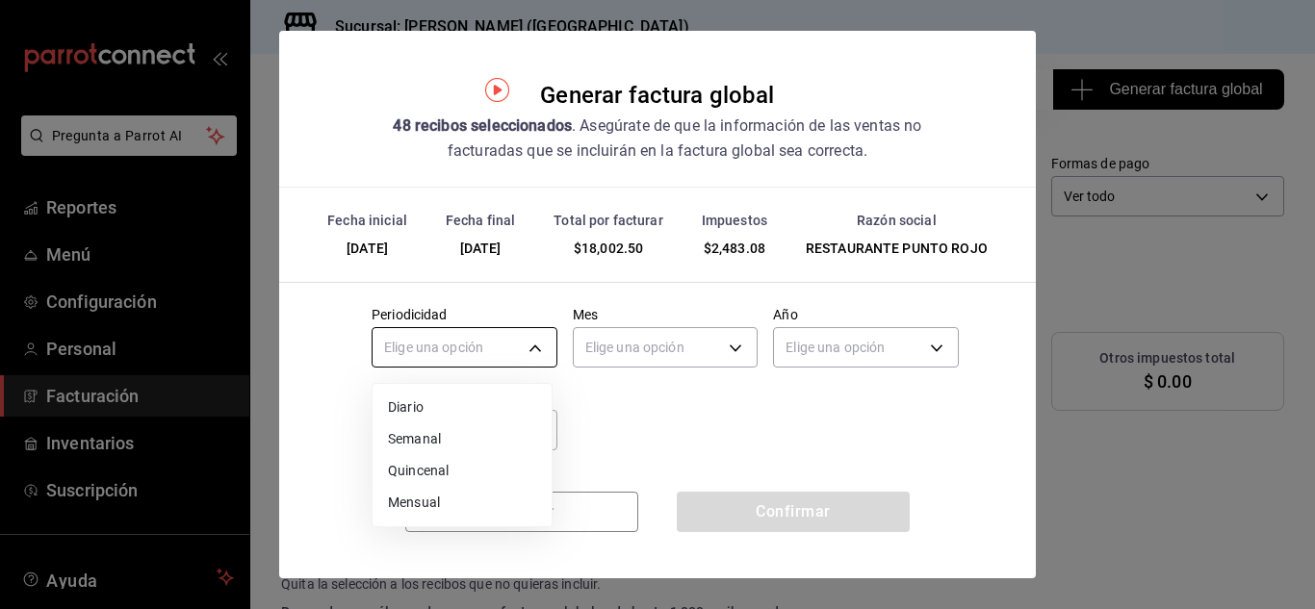
click at [535, 349] on body "Pregunta a Parrot AI Reportes Menú Configuración Personal Facturación Inventari…" at bounding box center [657, 304] width 1315 height 609
click at [516, 396] on li "Diario" at bounding box center [462, 408] width 179 height 32
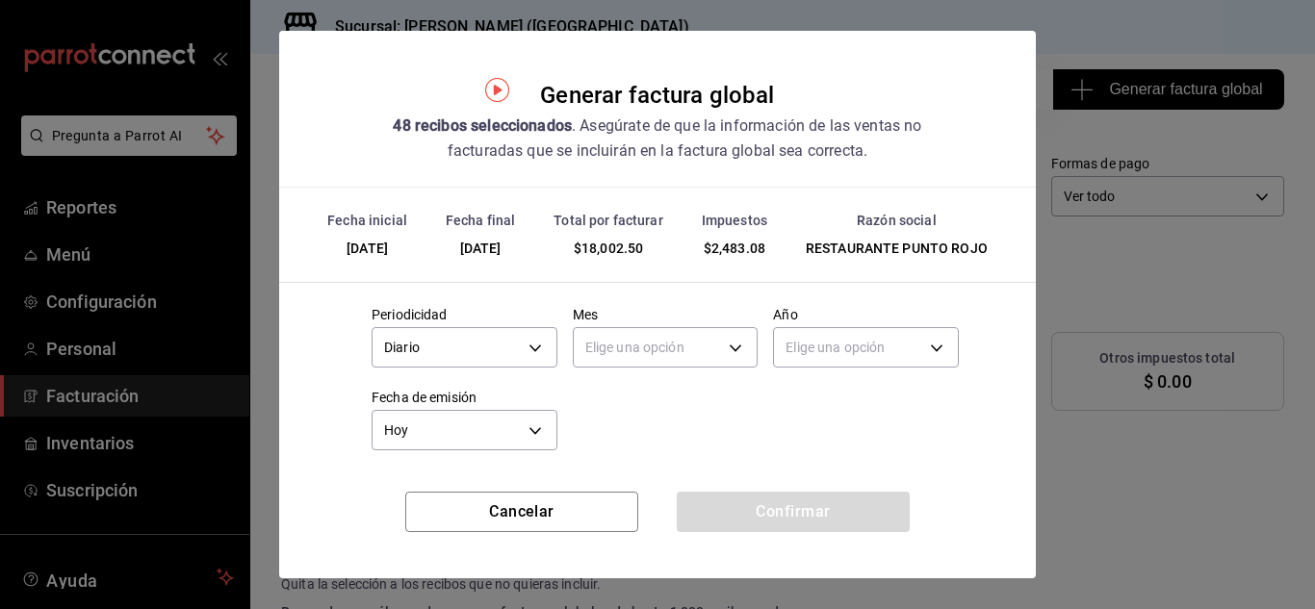
click at [631, 336] on body "Pregunta a Parrot AI Reportes Menú Configuración Personal Facturación Inventari…" at bounding box center [657, 304] width 1315 height 609
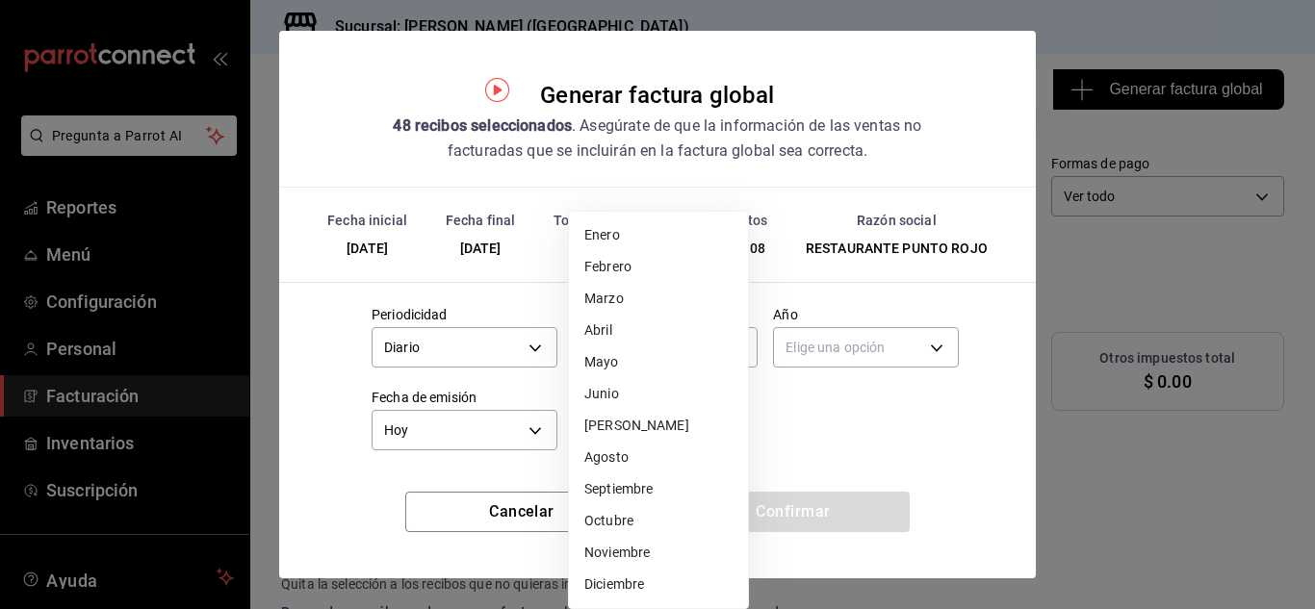
click at [625, 489] on li "Septiembre" at bounding box center [658, 490] width 179 height 32
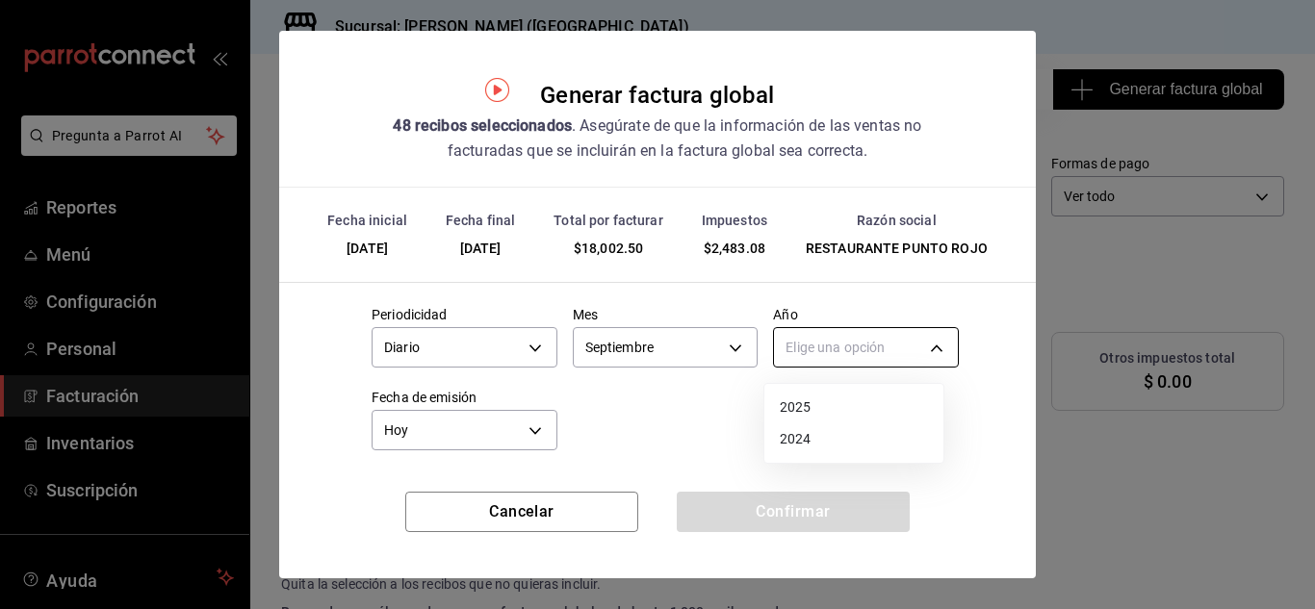
click at [835, 340] on body "Pregunta a Parrot AI Reportes Menú Configuración Personal Facturación Inventari…" at bounding box center [657, 304] width 1315 height 609
click at [811, 399] on li "2025" at bounding box center [854, 408] width 179 height 32
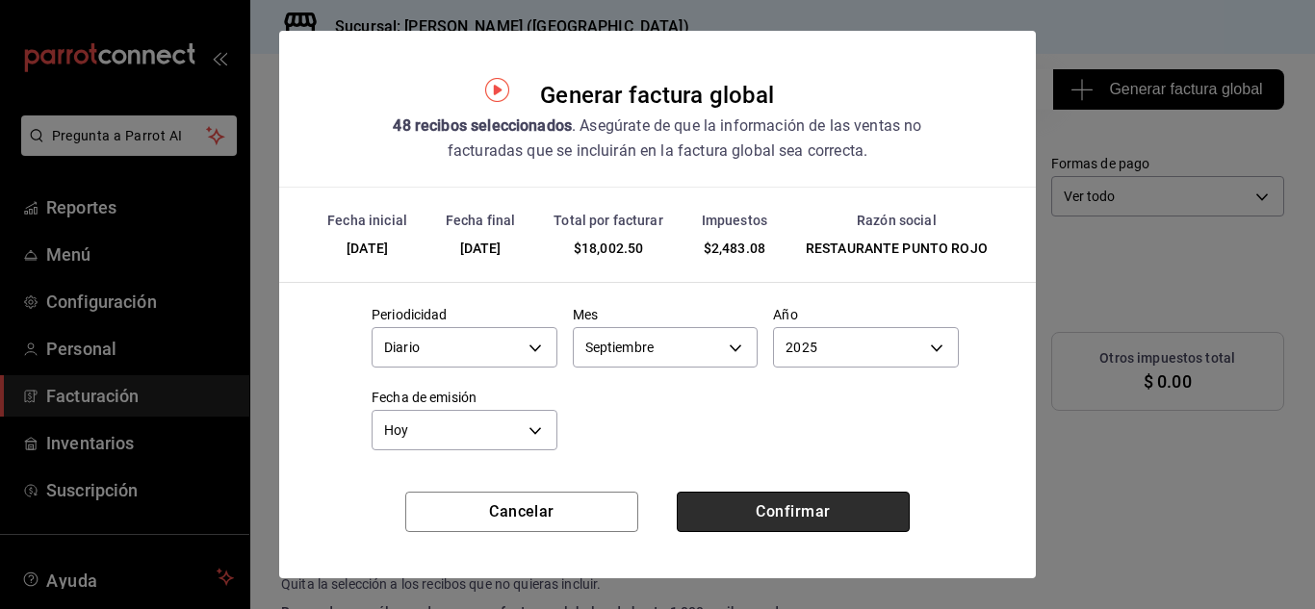
click at [778, 510] on button "Confirmar" at bounding box center [793, 512] width 233 height 40
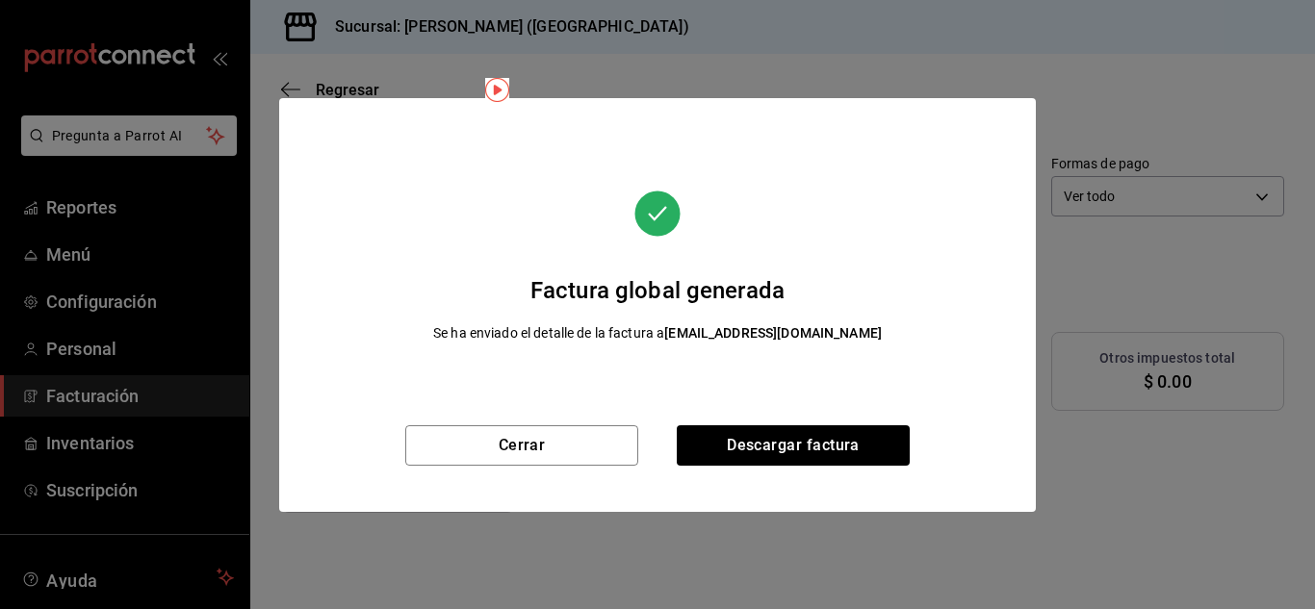
scroll to position [43, 0]
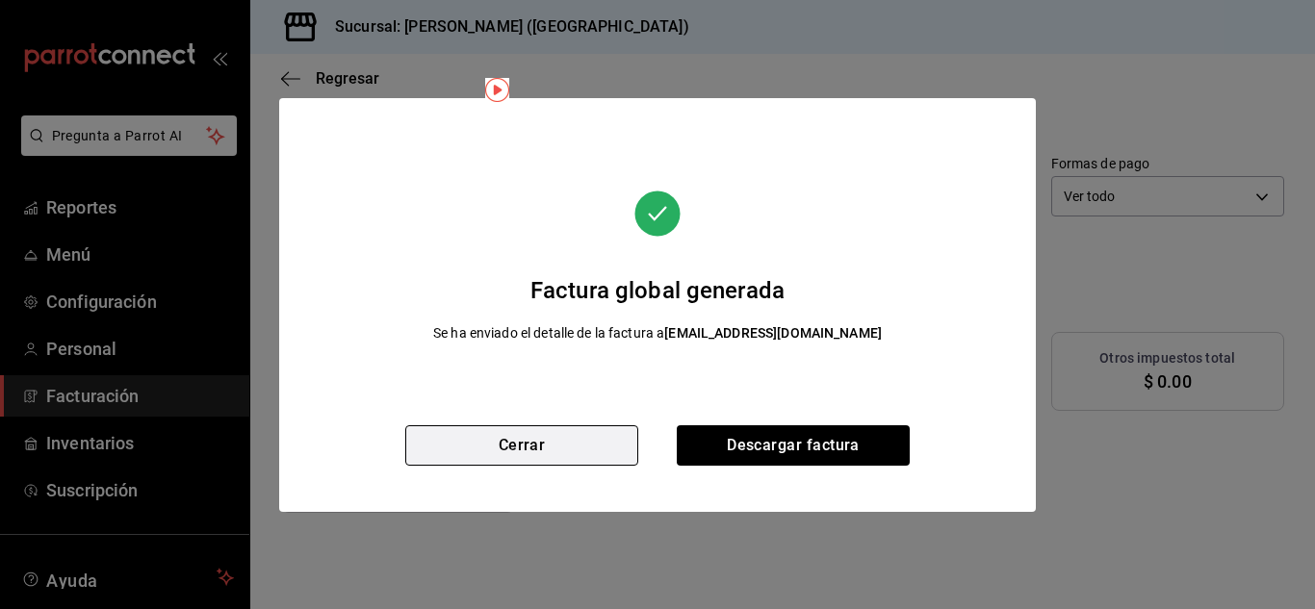
click at [593, 452] on button "Cerrar" at bounding box center [521, 446] width 233 height 40
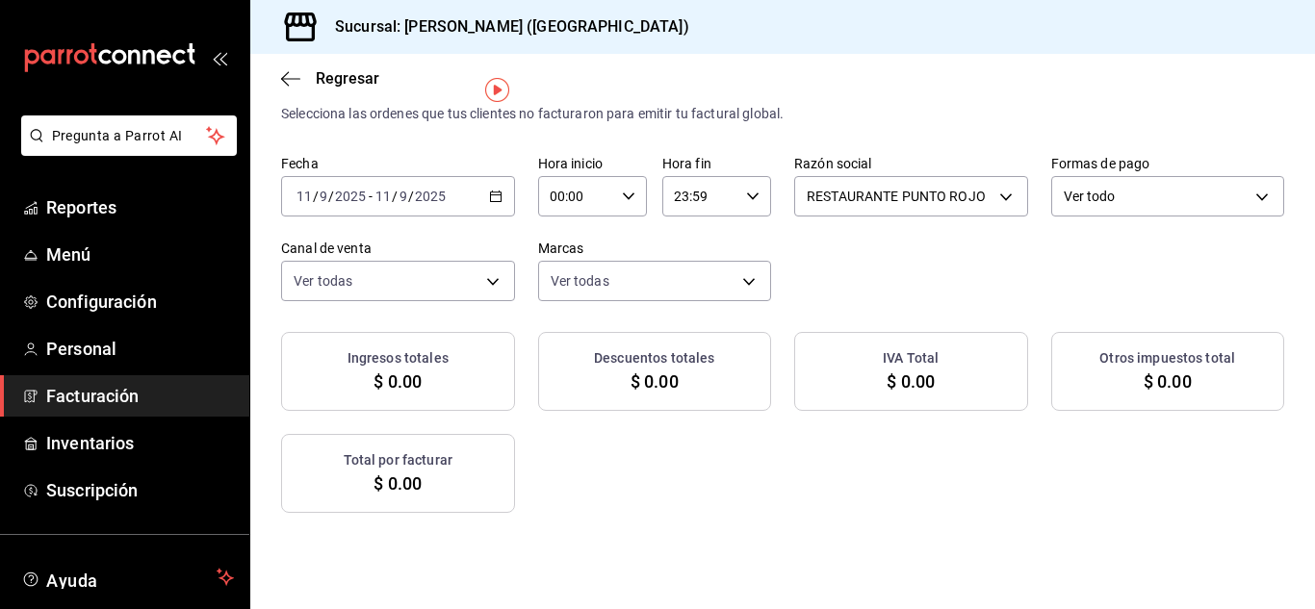
click at [502, 198] on \(Stroke\) "button" at bounding box center [496, 197] width 12 height 11
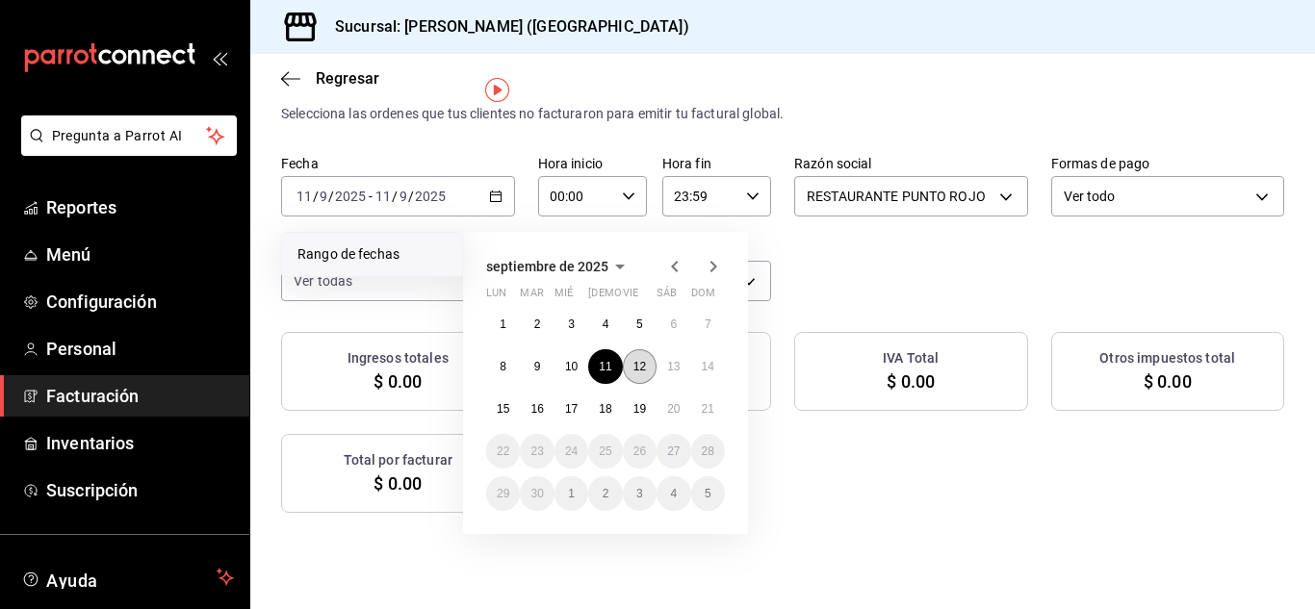
click at [644, 366] on abbr "12" at bounding box center [640, 366] width 13 height 13
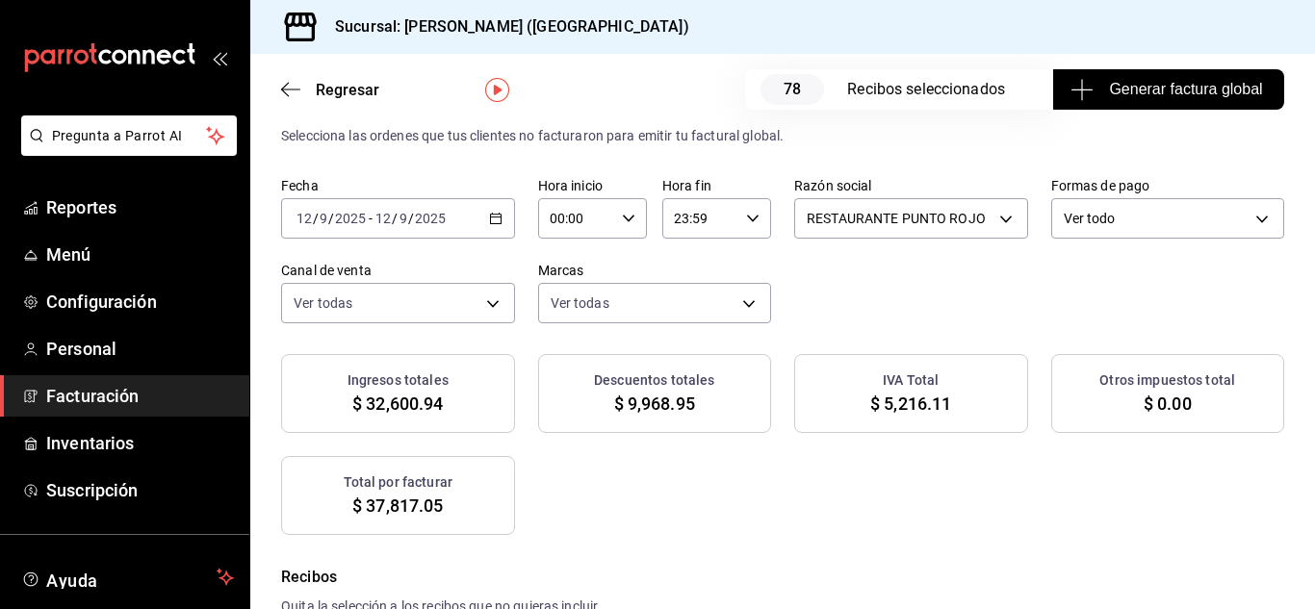
scroll to position [65, 0]
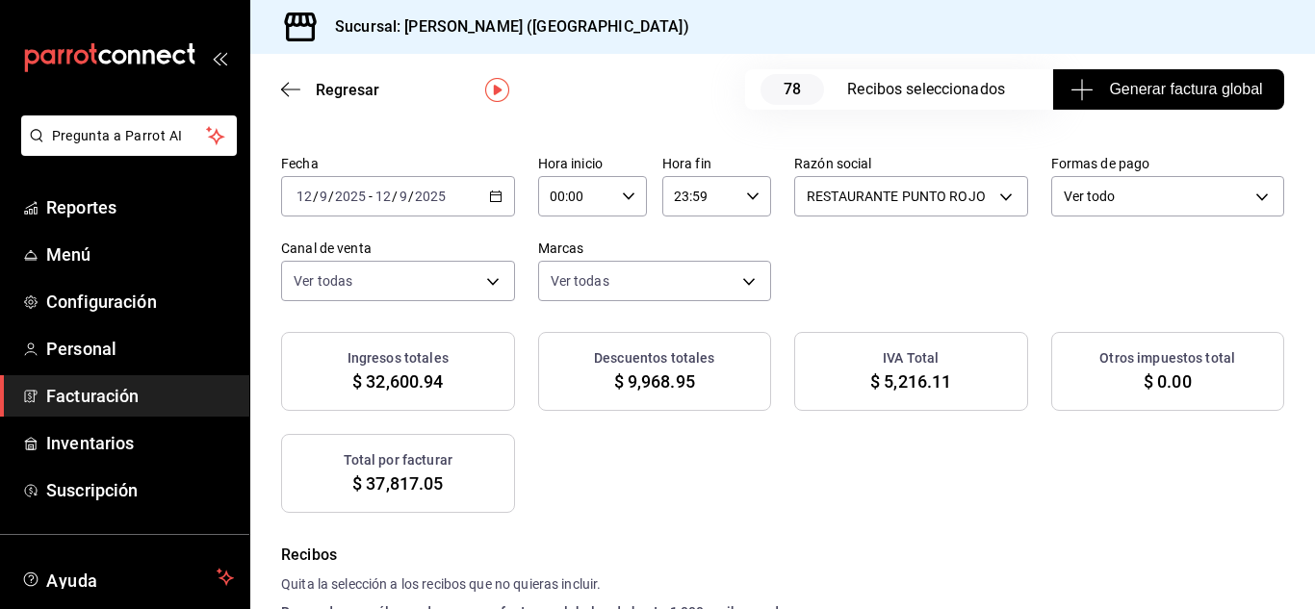
click at [1087, 90] on span "Generar factura global" at bounding box center [1169, 89] width 188 height 23
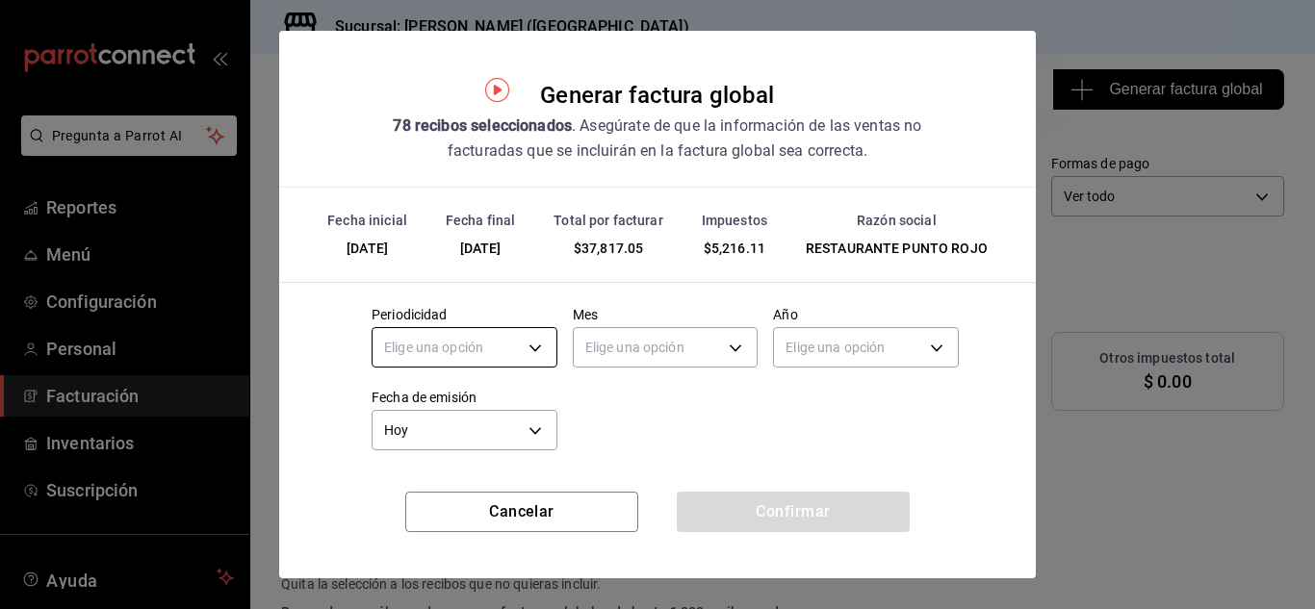
click at [532, 350] on body "Pregunta a Parrot AI Reportes Menú Configuración Personal Facturación Inventari…" at bounding box center [657, 304] width 1315 height 609
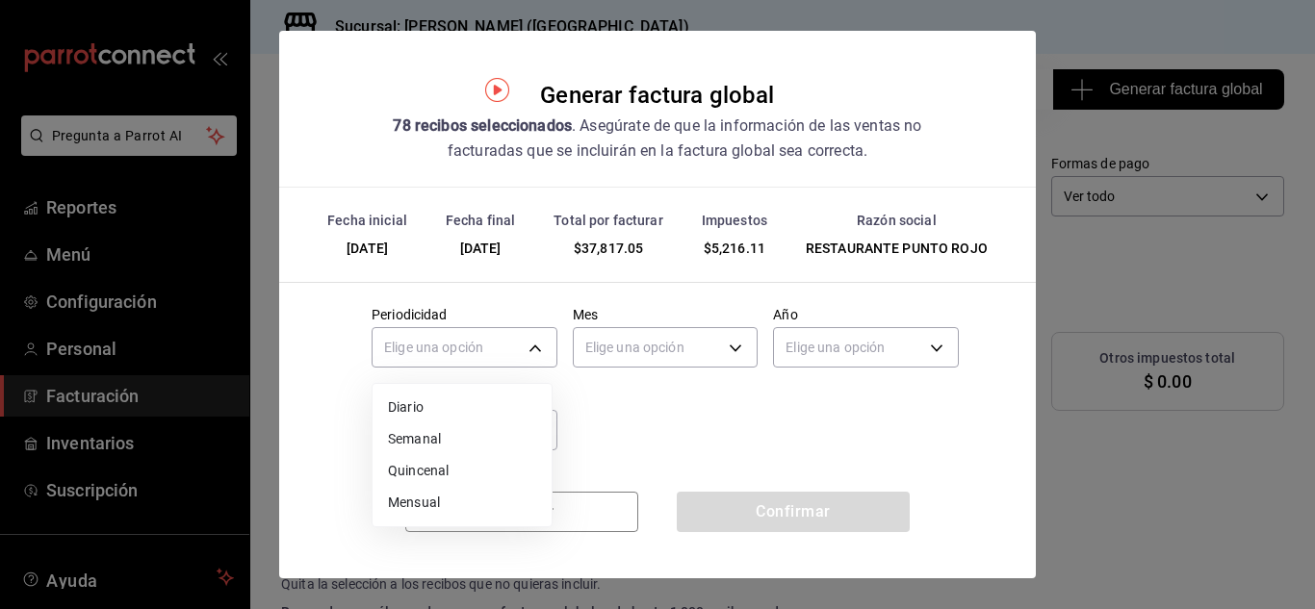
click at [496, 401] on li "Diario" at bounding box center [462, 408] width 179 height 32
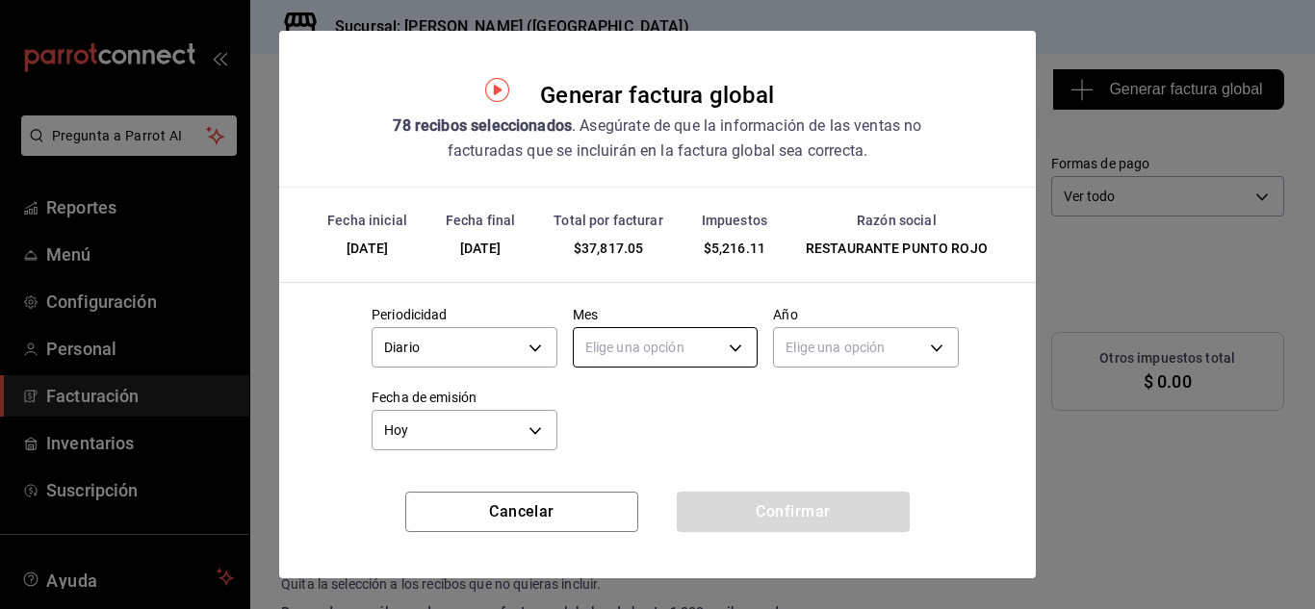
click at [636, 351] on body "Pregunta a Parrot AI Reportes Menú Configuración Personal Facturación Inventari…" at bounding box center [657, 304] width 1315 height 609
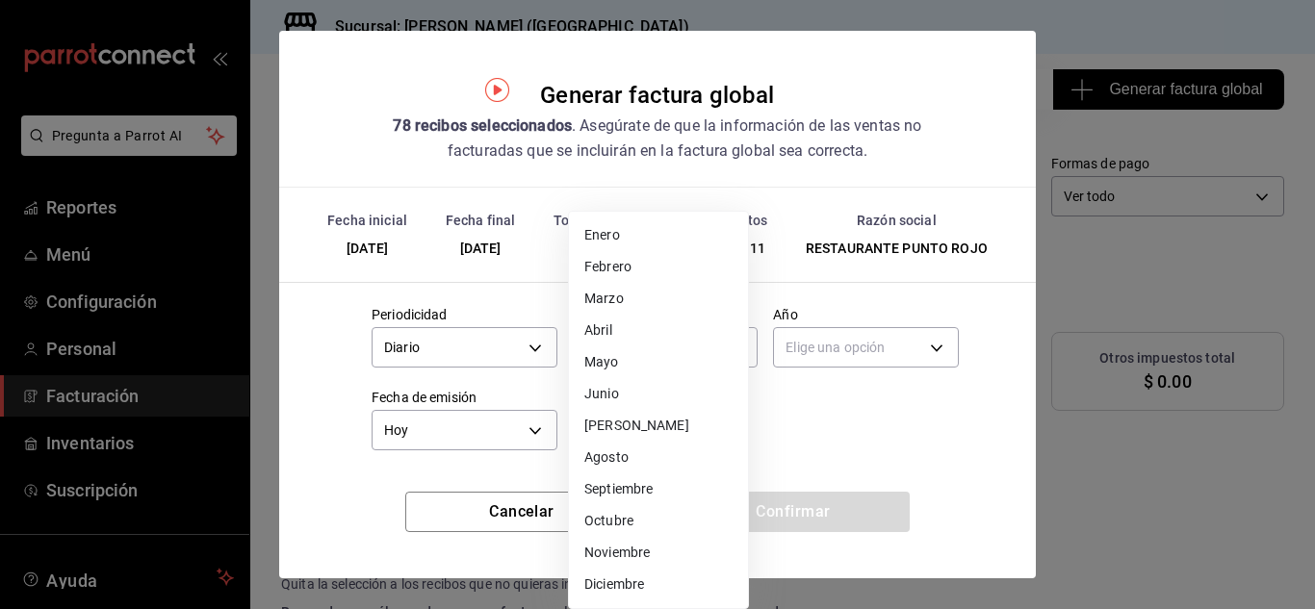
click at [612, 483] on li "Septiembre" at bounding box center [658, 490] width 179 height 32
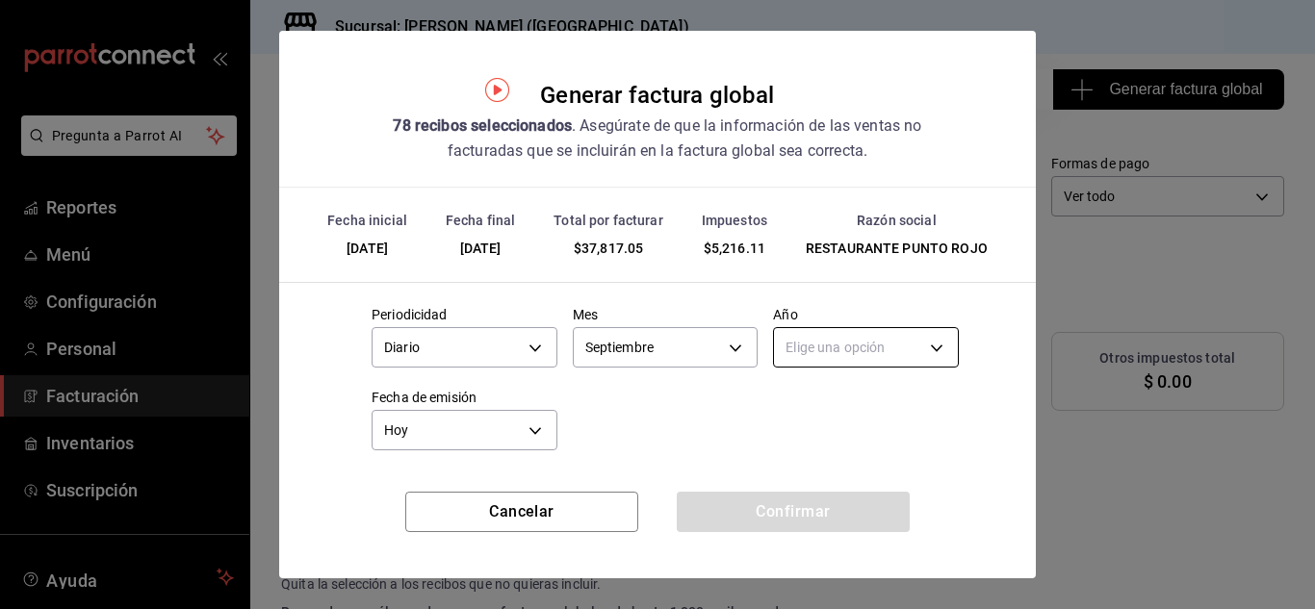
click at [836, 346] on body "Pregunta a Parrot AI Reportes Menú Configuración Personal Facturación Inventari…" at bounding box center [657, 304] width 1315 height 609
click at [813, 409] on li "2025" at bounding box center [854, 408] width 179 height 32
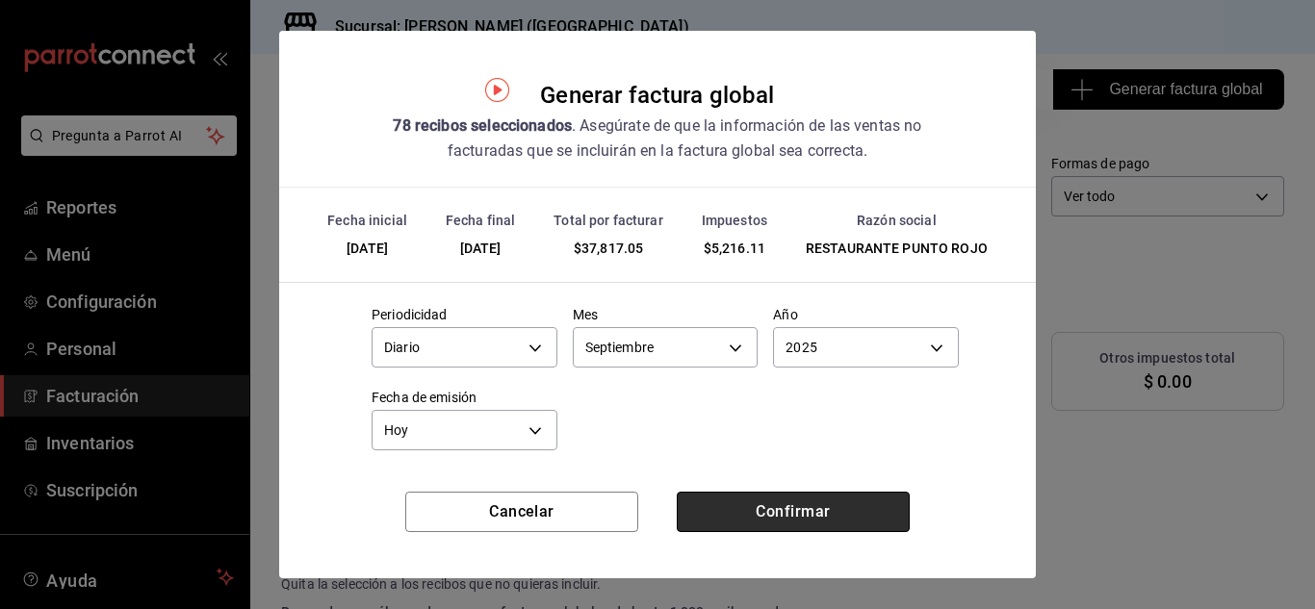
click at [778, 514] on button "Confirmar" at bounding box center [793, 512] width 233 height 40
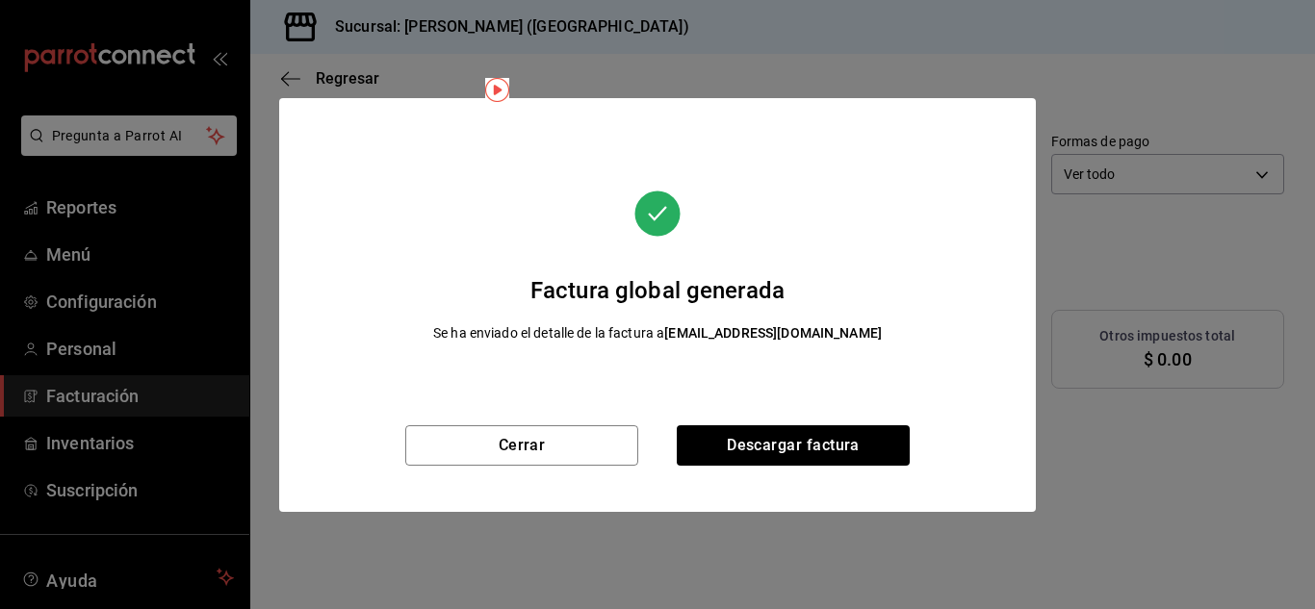
scroll to position [43, 0]
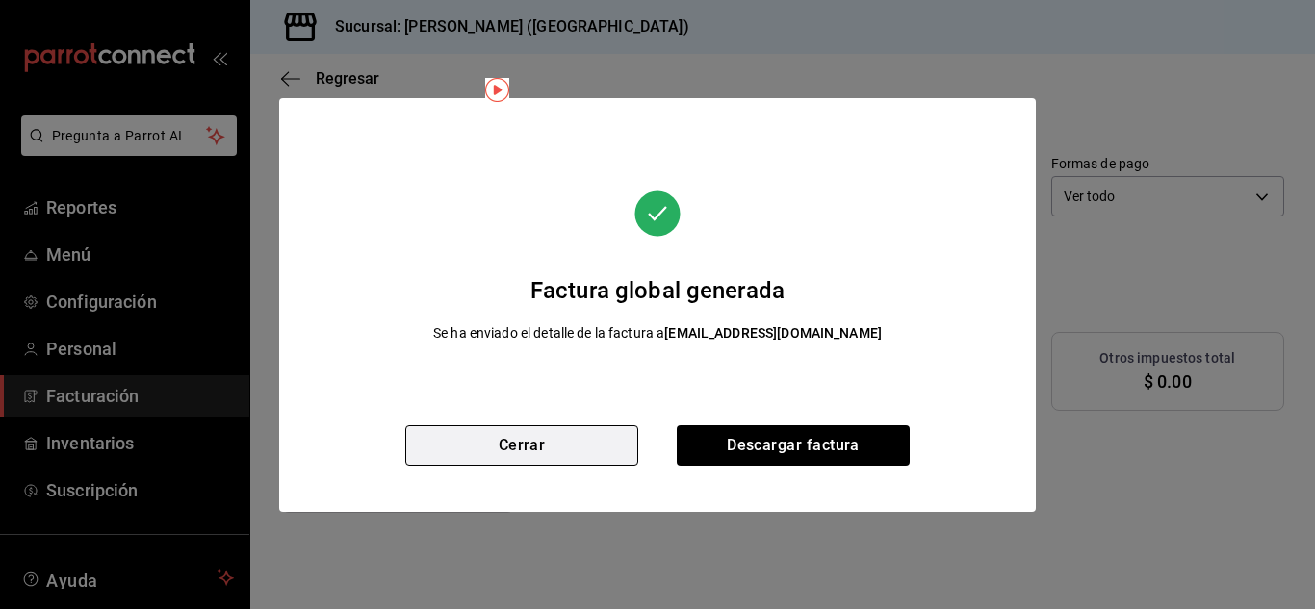
click at [608, 436] on button "Cerrar" at bounding box center [521, 446] width 233 height 40
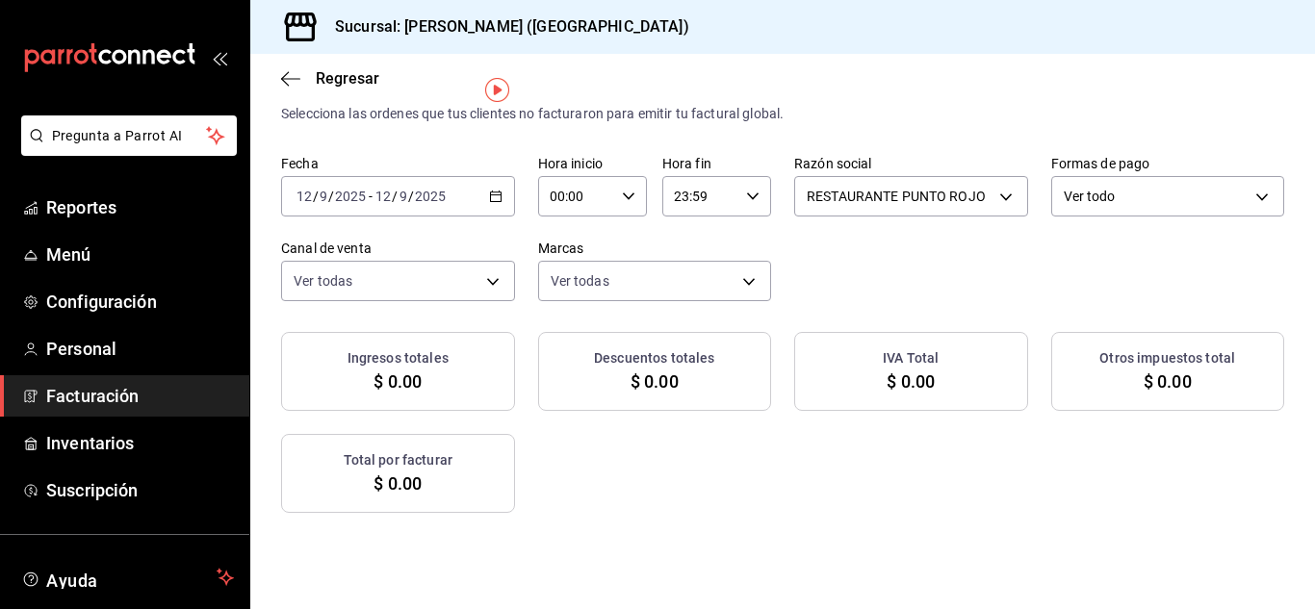
click at [503, 190] on icon "button" at bounding box center [495, 196] width 13 height 13
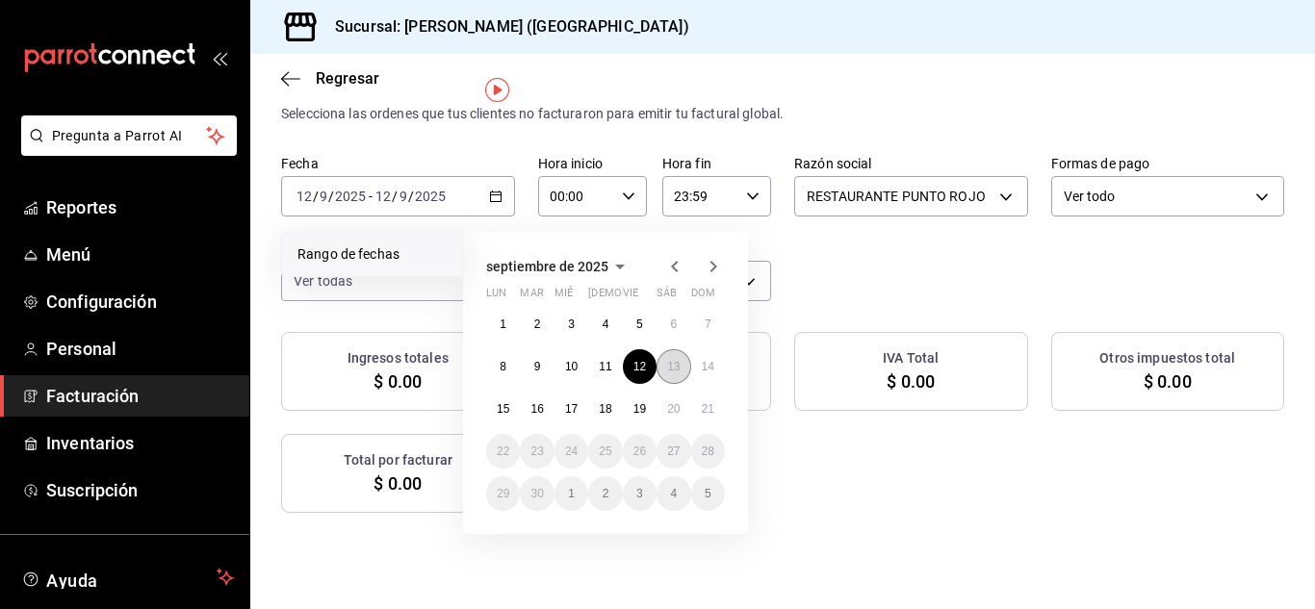
click at [674, 366] on abbr "13" at bounding box center [673, 366] width 13 height 13
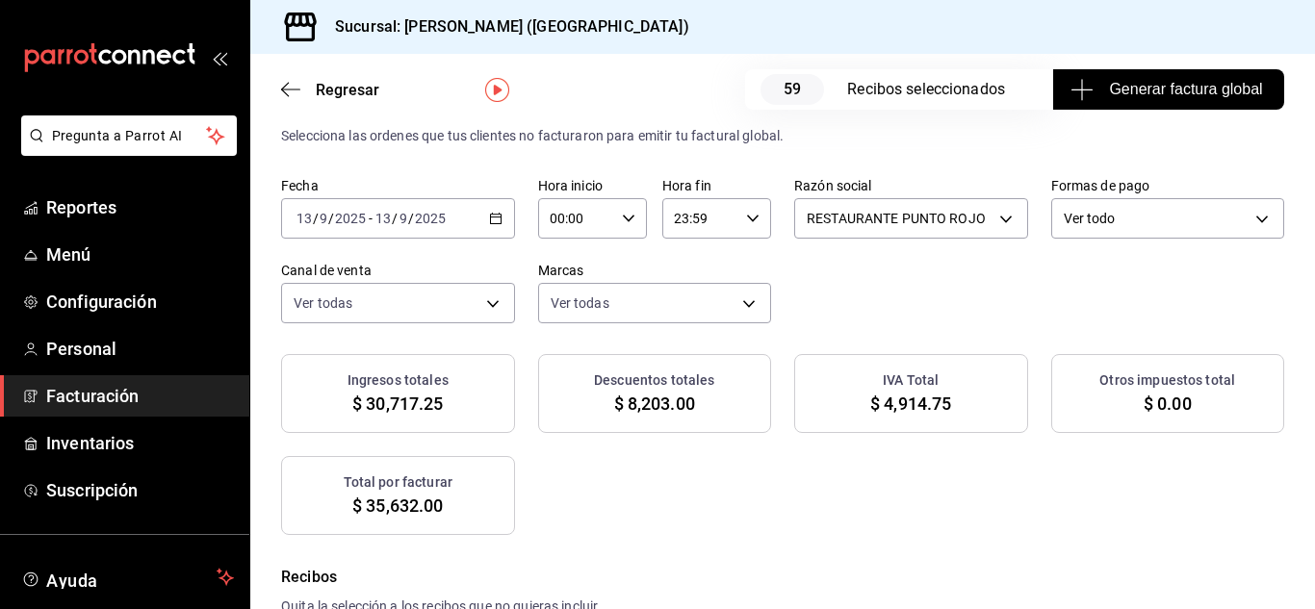
scroll to position [65, 0]
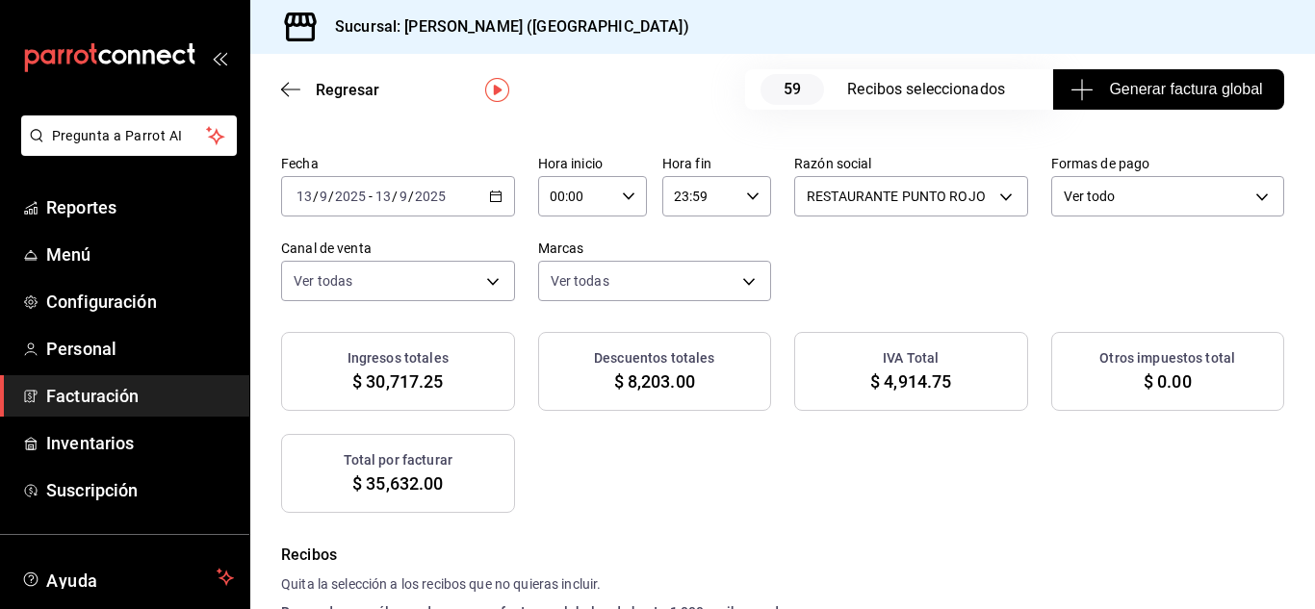
click at [1118, 94] on span "Generar factura global" at bounding box center [1169, 89] width 188 height 23
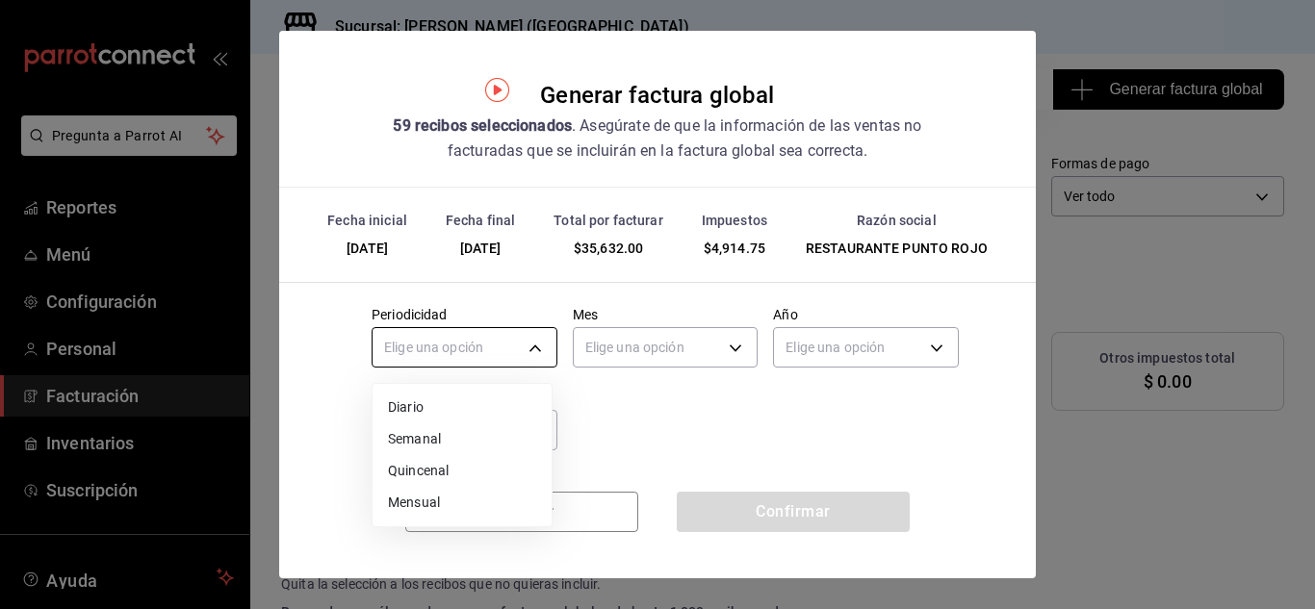
click at [537, 349] on body "Pregunta a Parrot AI Reportes Menú Configuración Personal Facturación Inventari…" at bounding box center [657, 304] width 1315 height 609
click at [491, 398] on li "Diario" at bounding box center [462, 408] width 179 height 32
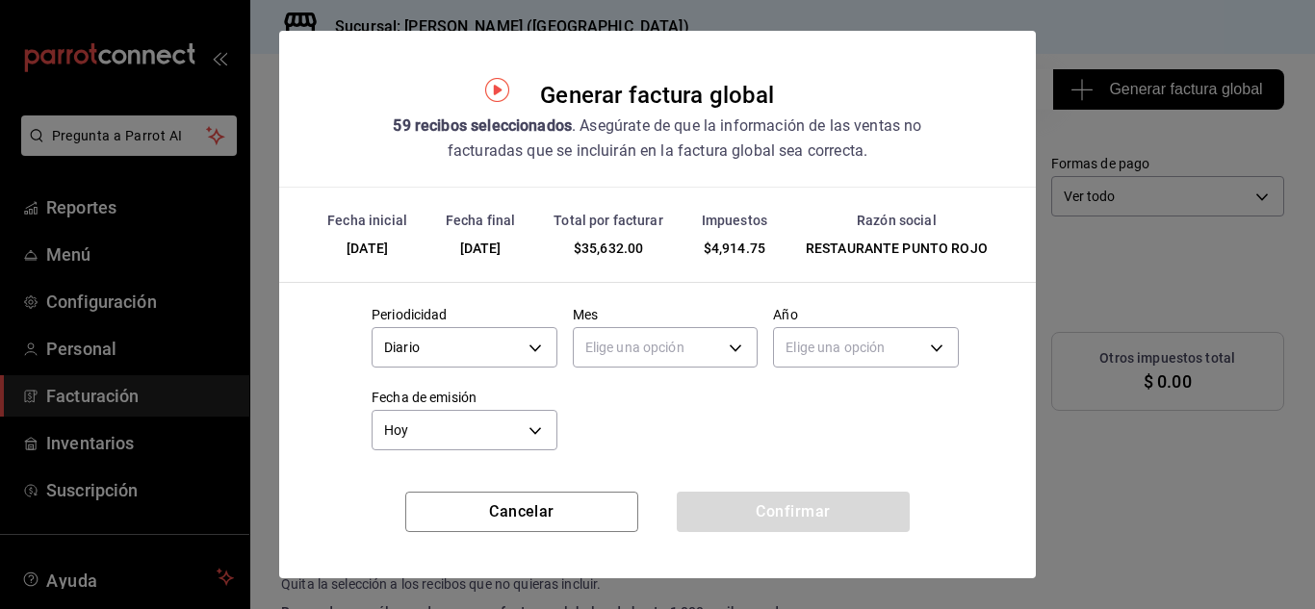
click at [617, 340] on body "Pregunta a Parrot AI Reportes Menú Configuración Personal Facturación Inventari…" at bounding box center [657, 304] width 1315 height 609
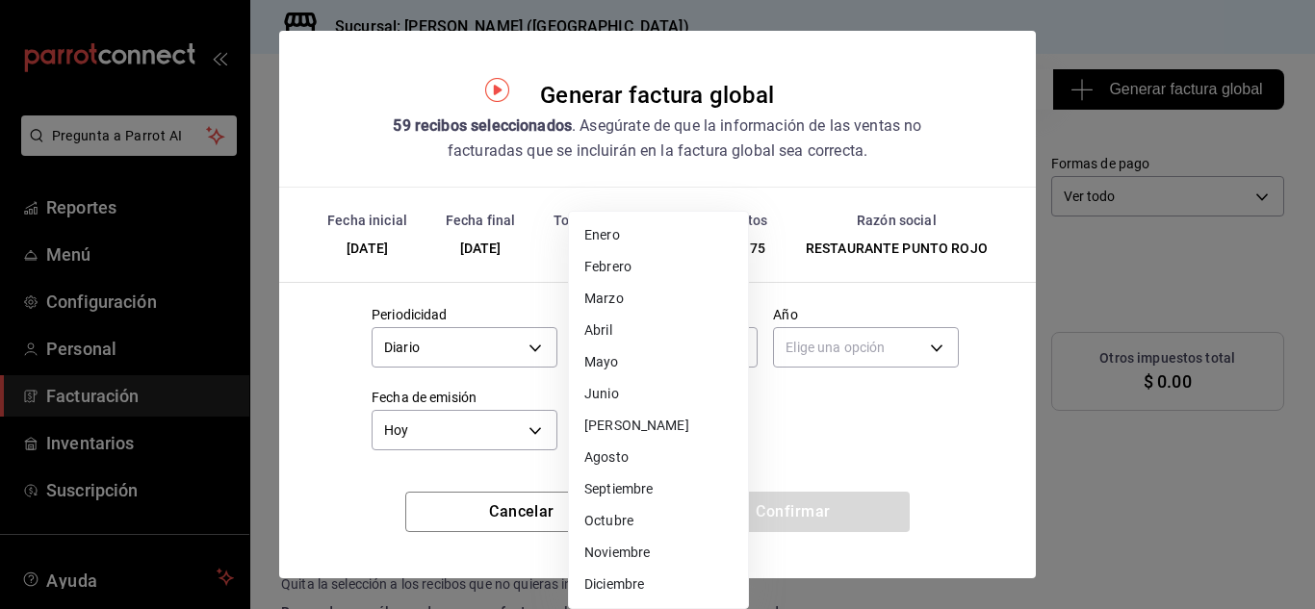
click at [622, 488] on li "Septiembre" at bounding box center [658, 490] width 179 height 32
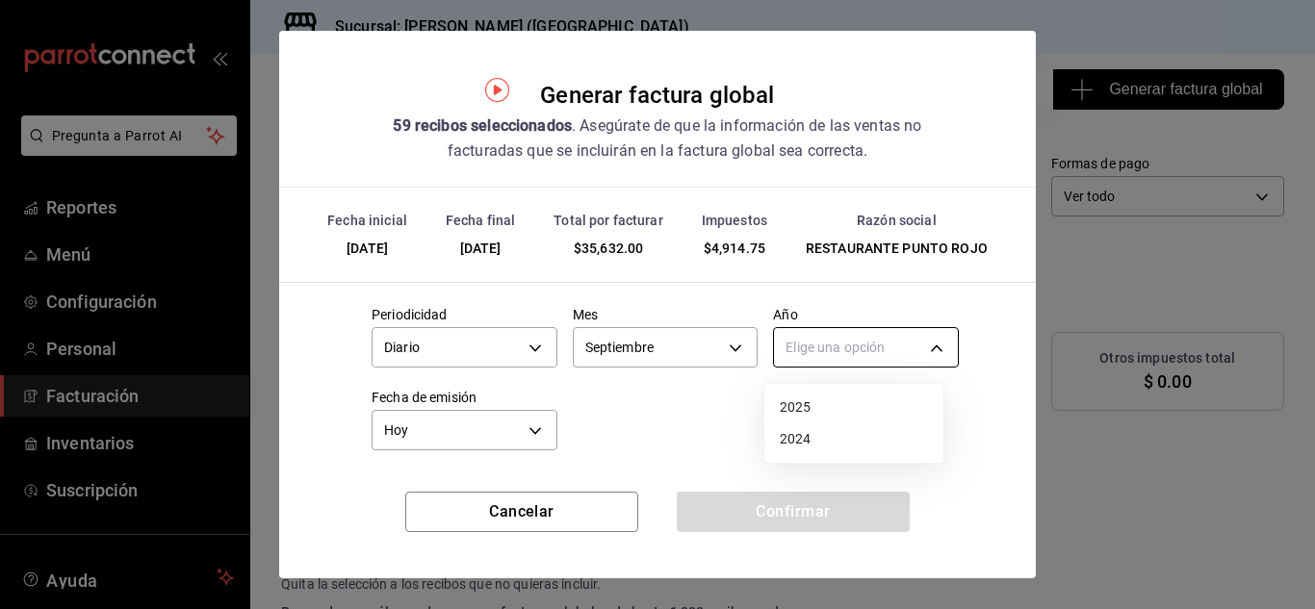
click at [840, 334] on body "Pregunta a Parrot AI Reportes Menú Configuración Personal Facturación Inventari…" at bounding box center [657, 304] width 1315 height 609
click at [795, 408] on li "2025" at bounding box center [854, 408] width 179 height 32
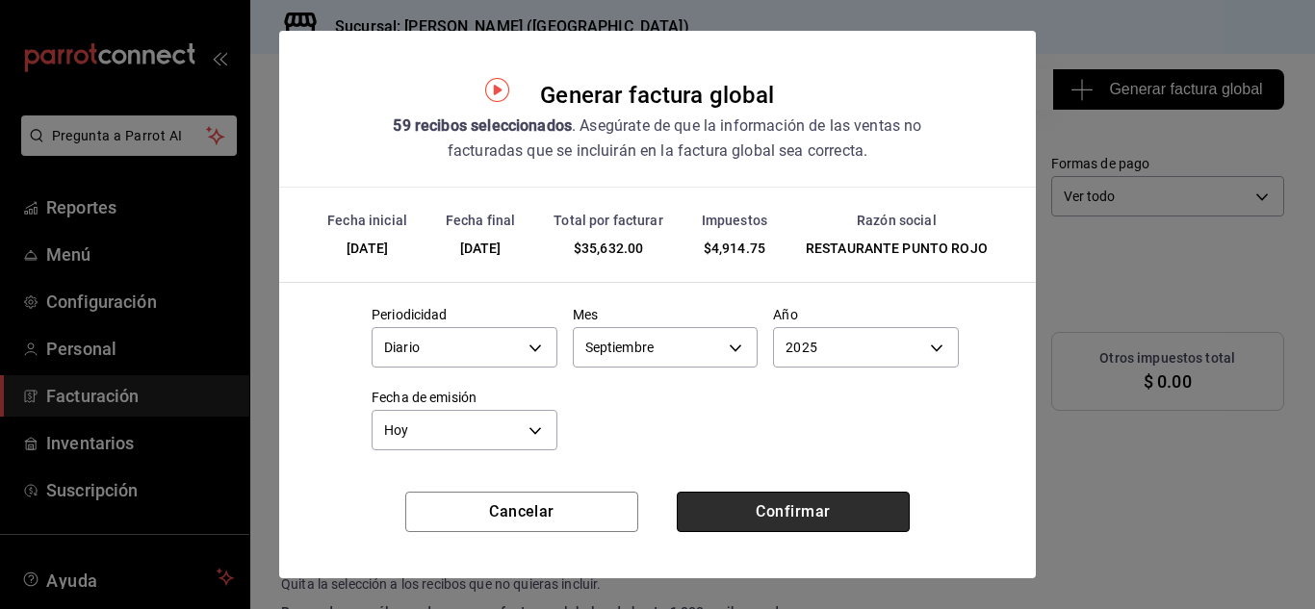
click at [734, 503] on button "Confirmar" at bounding box center [793, 512] width 233 height 40
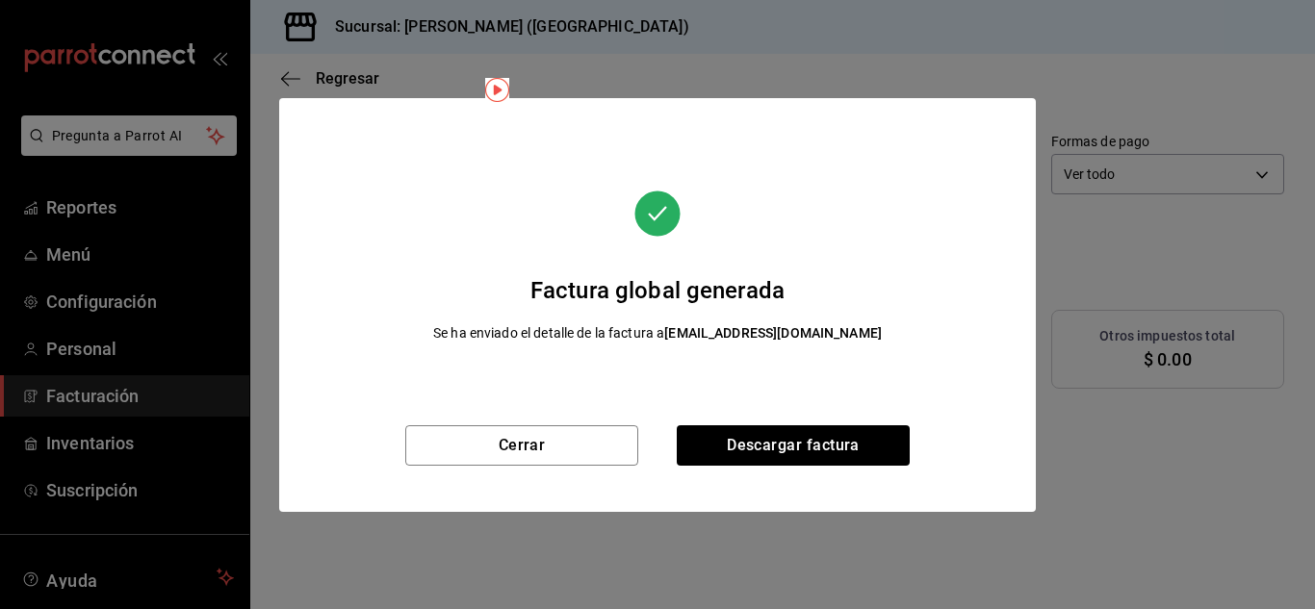
scroll to position [43, 0]
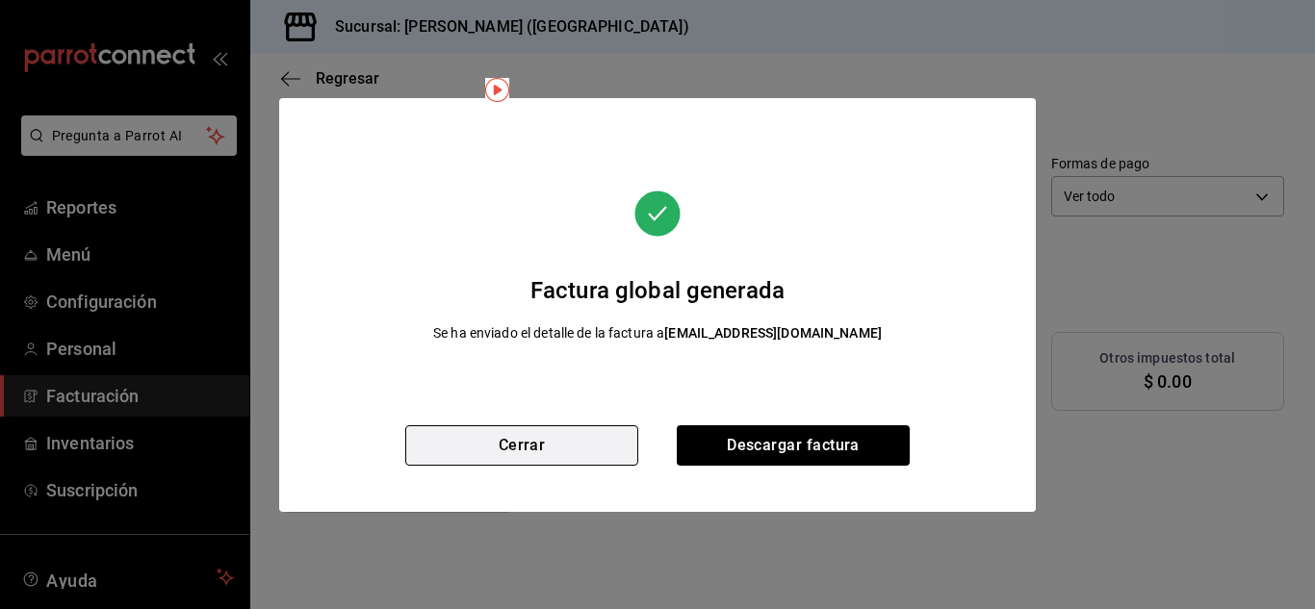
click at [556, 451] on button "Cerrar" at bounding box center [521, 446] width 233 height 40
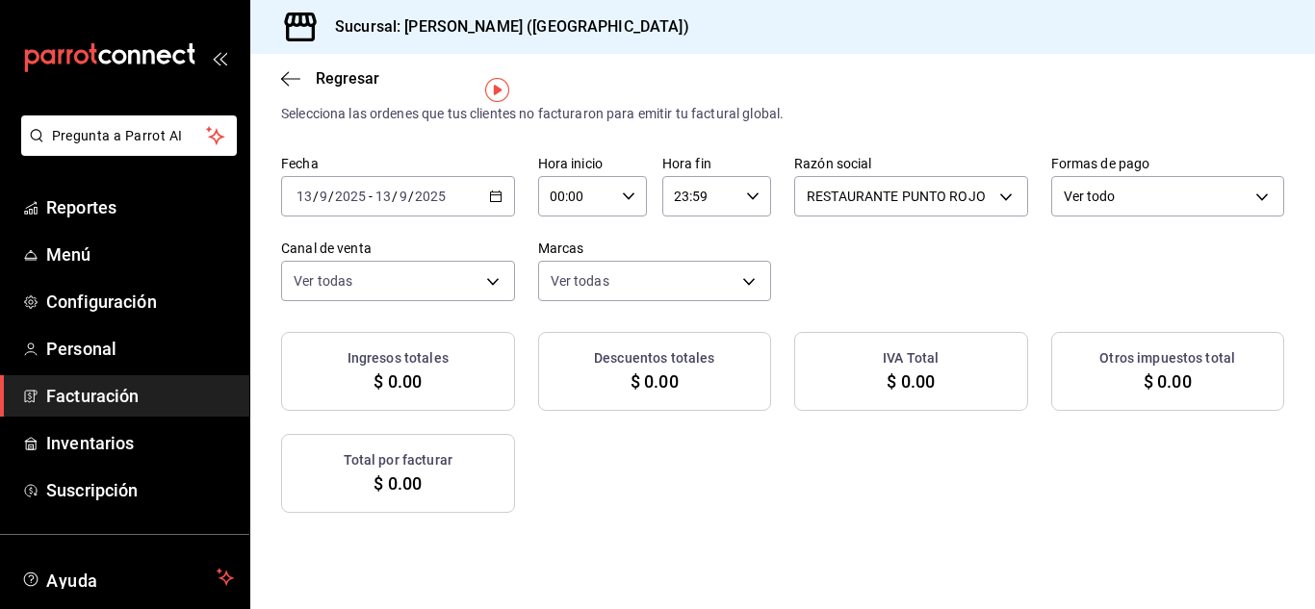
click at [503, 197] on icon "button" at bounding box center [495, 196] width 13 height 13
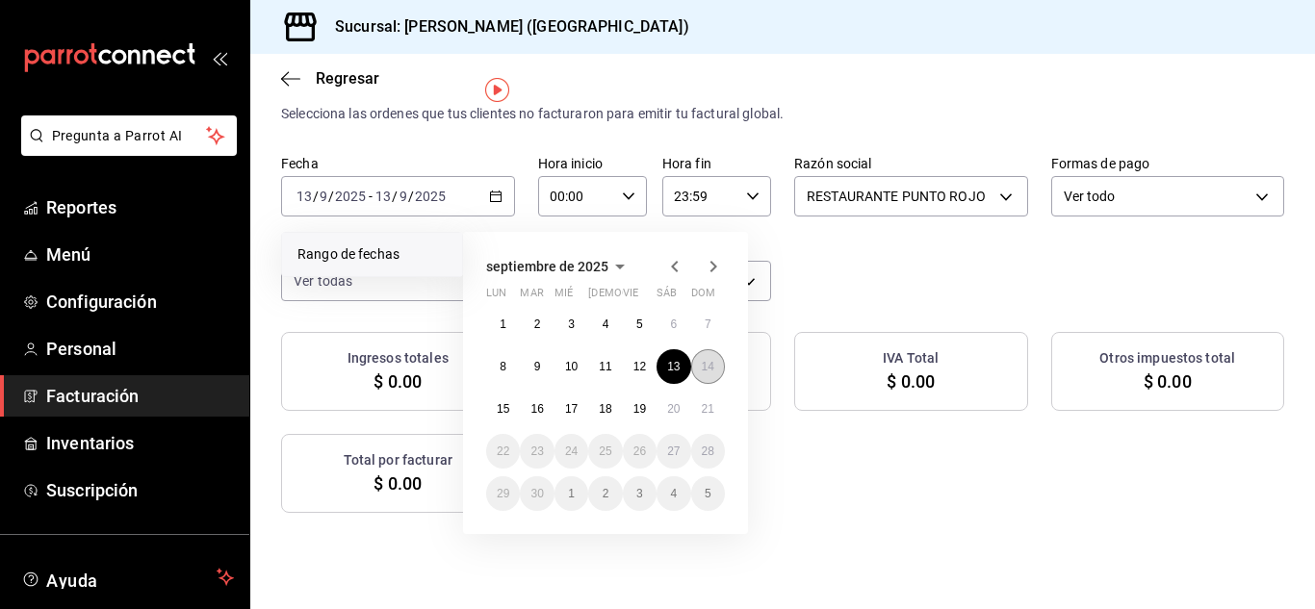
click at [711, 363] on abbr "14" at bounding box center [708, 366] width 13 height 13
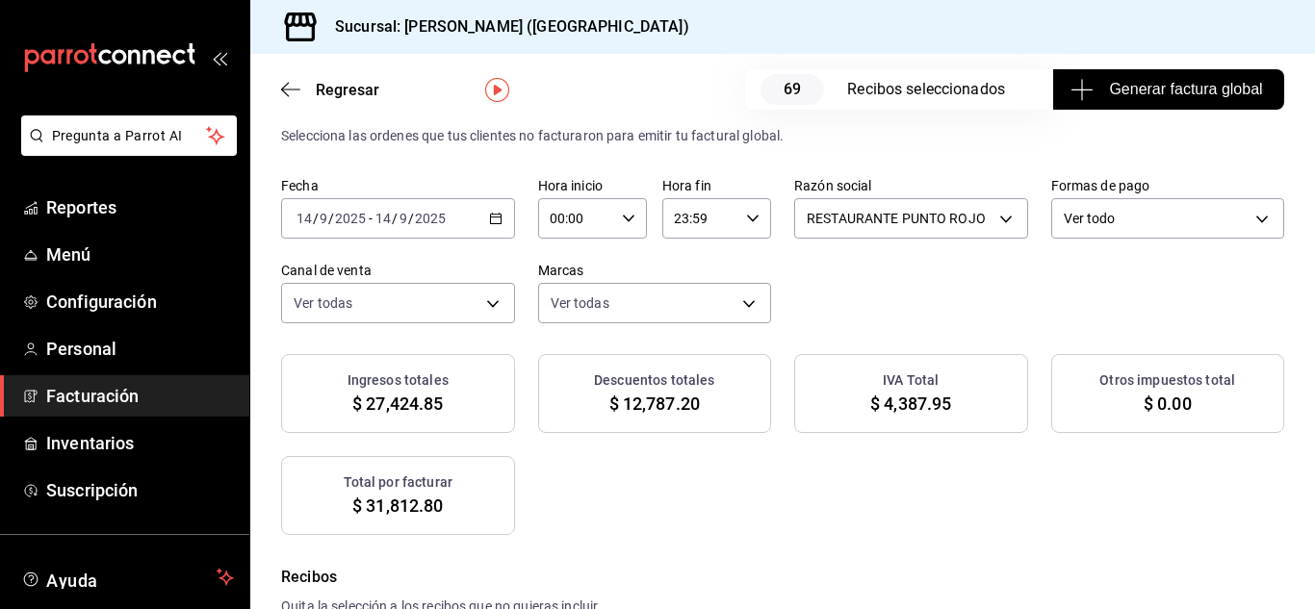
scroll to position [65, 0]
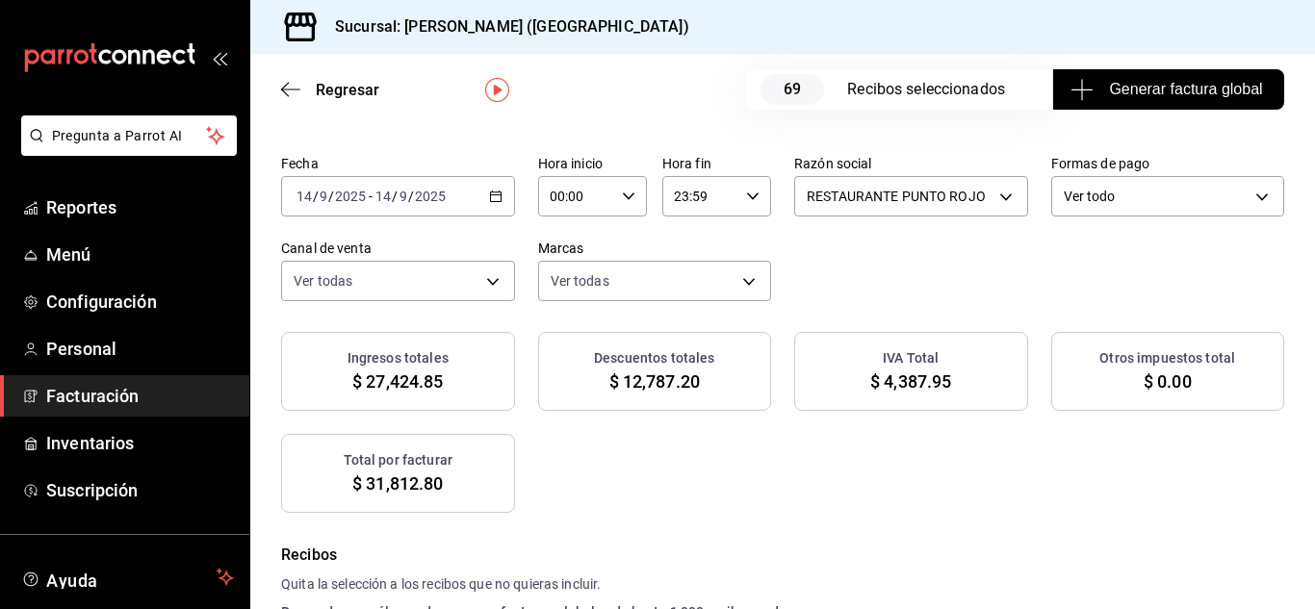
click at [1142, 73] on button "Generar factura global" at bounding box center [1168, 89] width 231 height 40
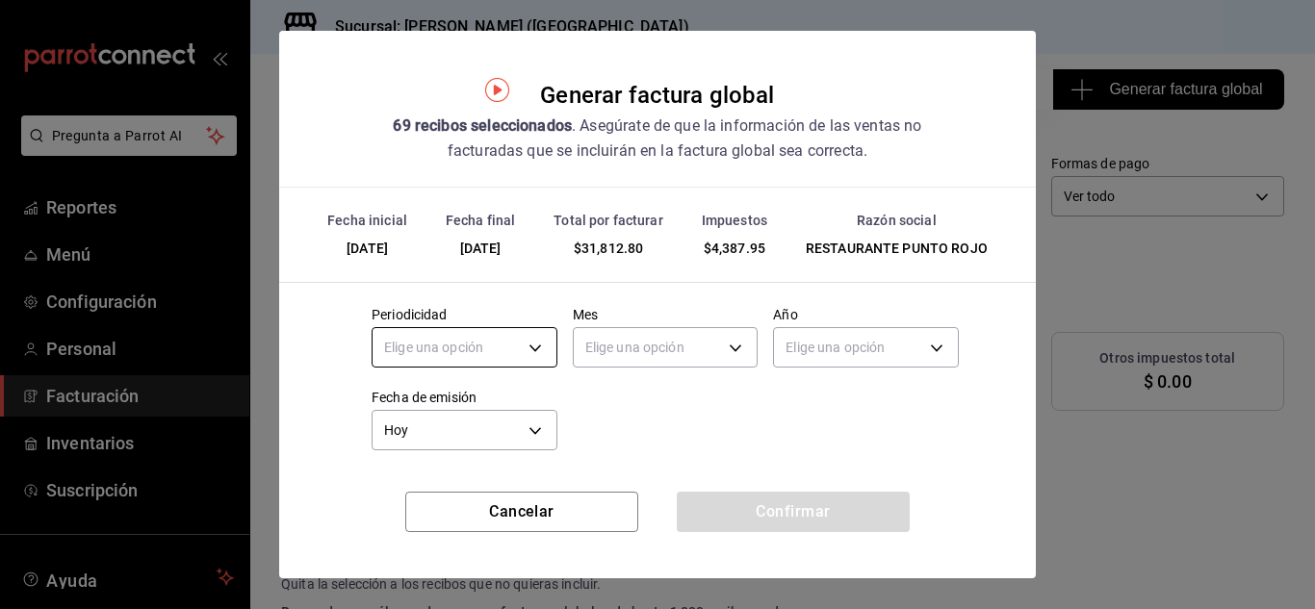
click at [531, 346] on body "Pregunta a Parrot AI Reportes Menú Configuración Personal Facturación Inventari…" at bounding box center [657, 304] width 1315 height 609
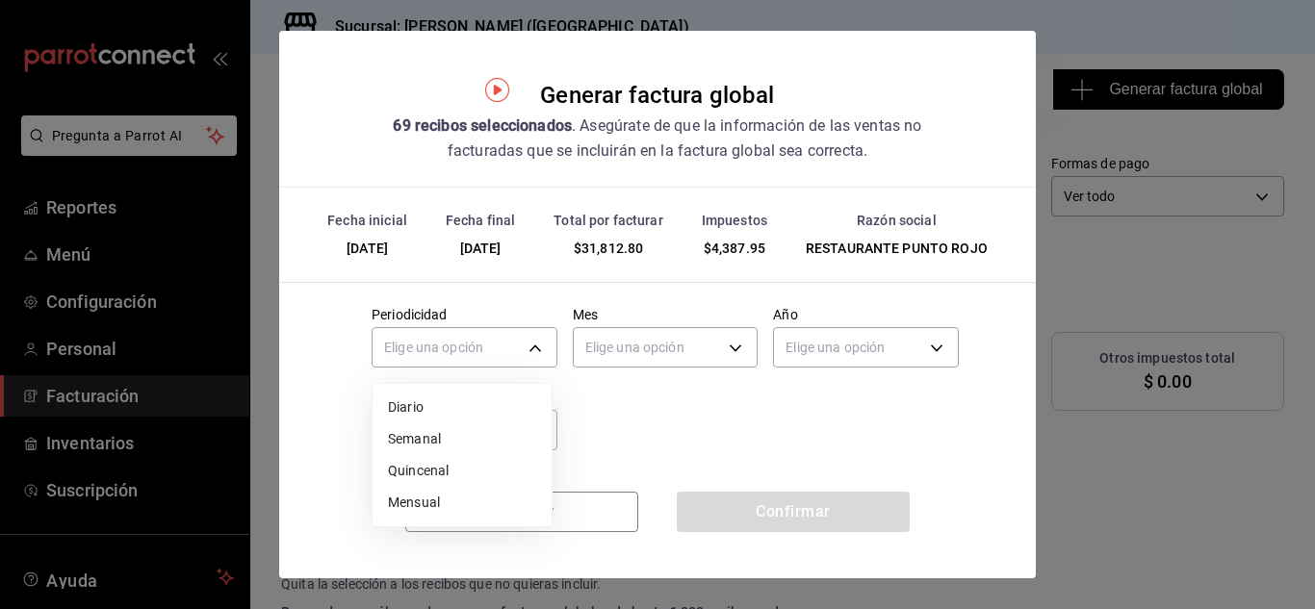
click at [498, 412] on li "Diario" at bounding box center [462, 408] width 179 height 32
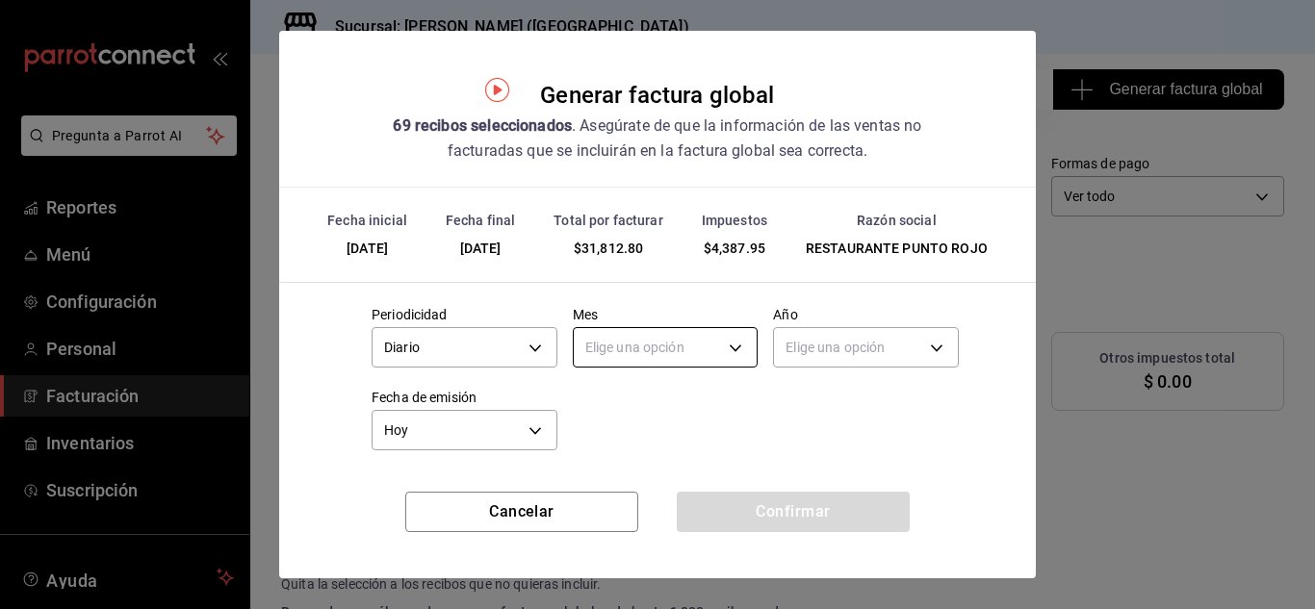
click at [651, 349] on body "Pregunta a Parrot AI Reportes Menú Configuración Personal Facturación Inventari…" at bounding box center [657, 304] width 1315 height 609
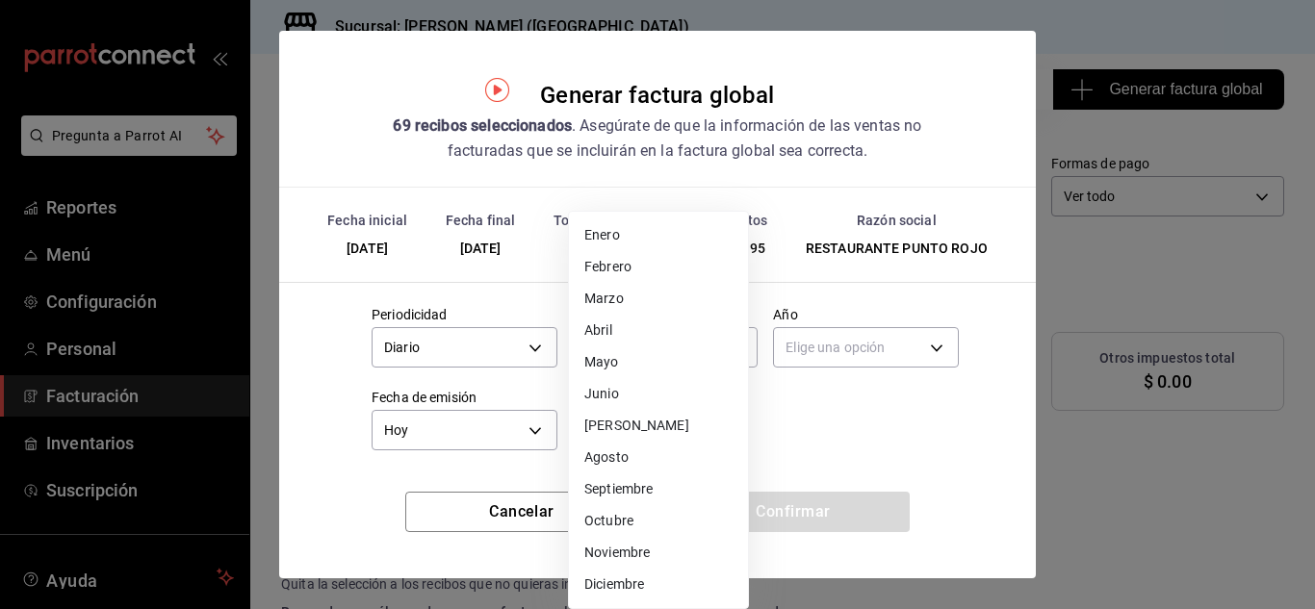
click at [640, 491] on li "Septiembre" at bounding box center [658, 490] width 179 height 32
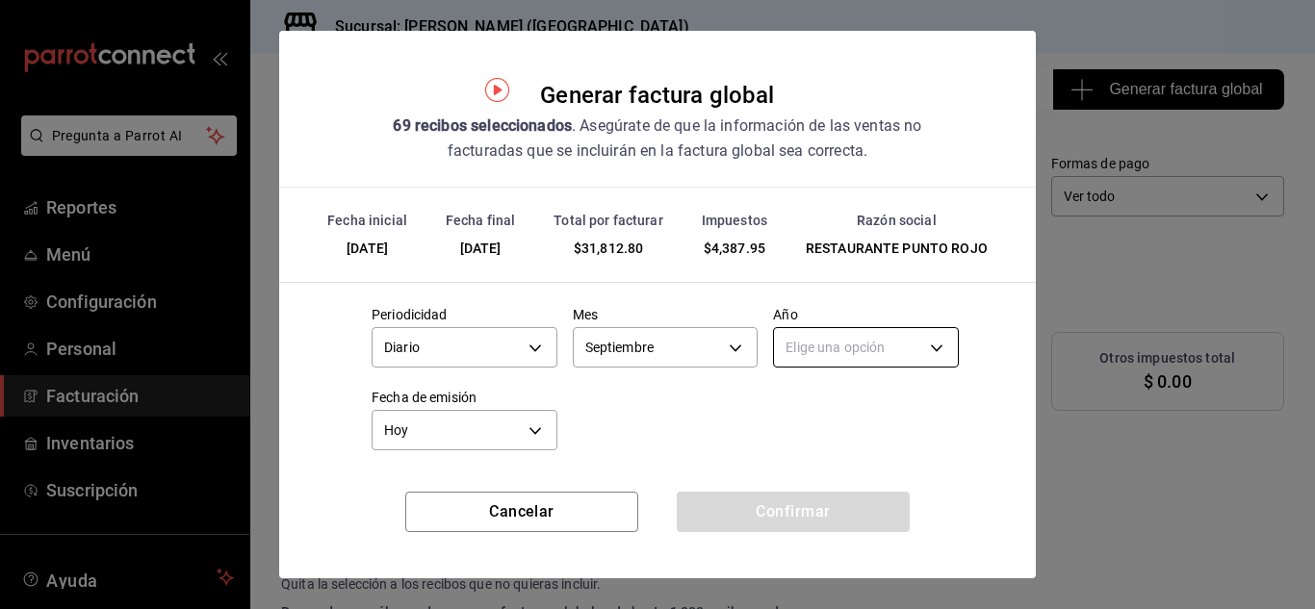
click at [903, 346] on body "Pregunta a Parrot AI Reportes Menú Configuración Personal Facturación Inventari…" at bounding box center [657, 304] width 1315 height 609
click at [840, 402] on li "2025" at bounding box center [854, 408] width 179 height 32
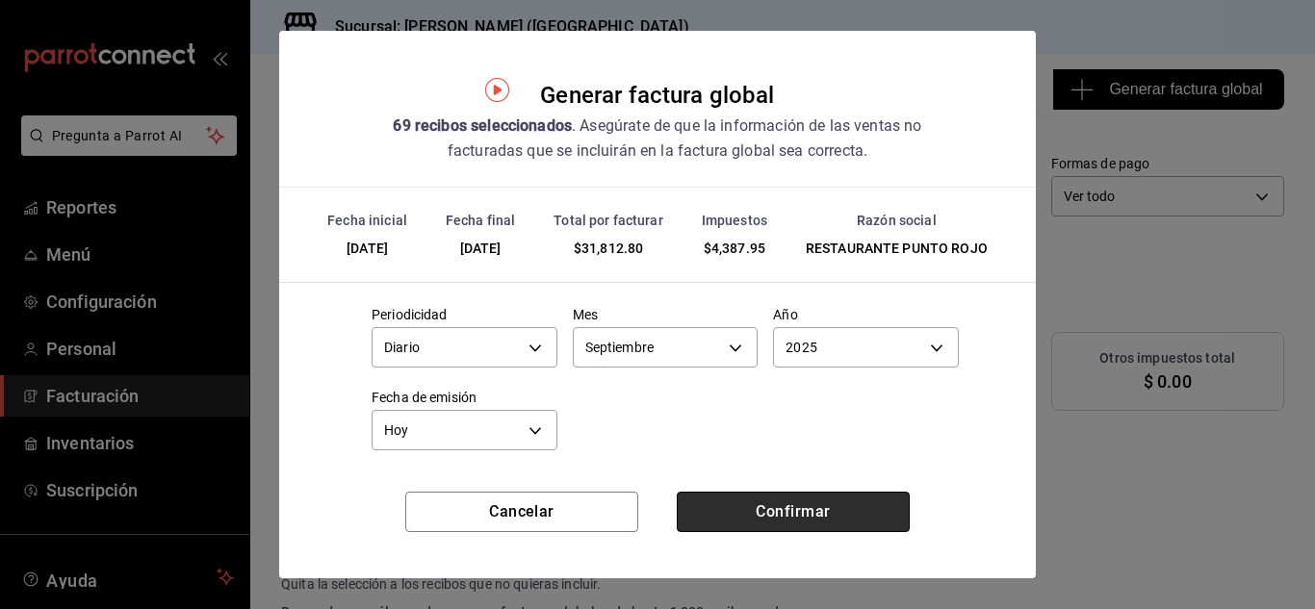
click at [777, 507] on button "Confirmar" at bounding box center [793, 512] width 233 height 40
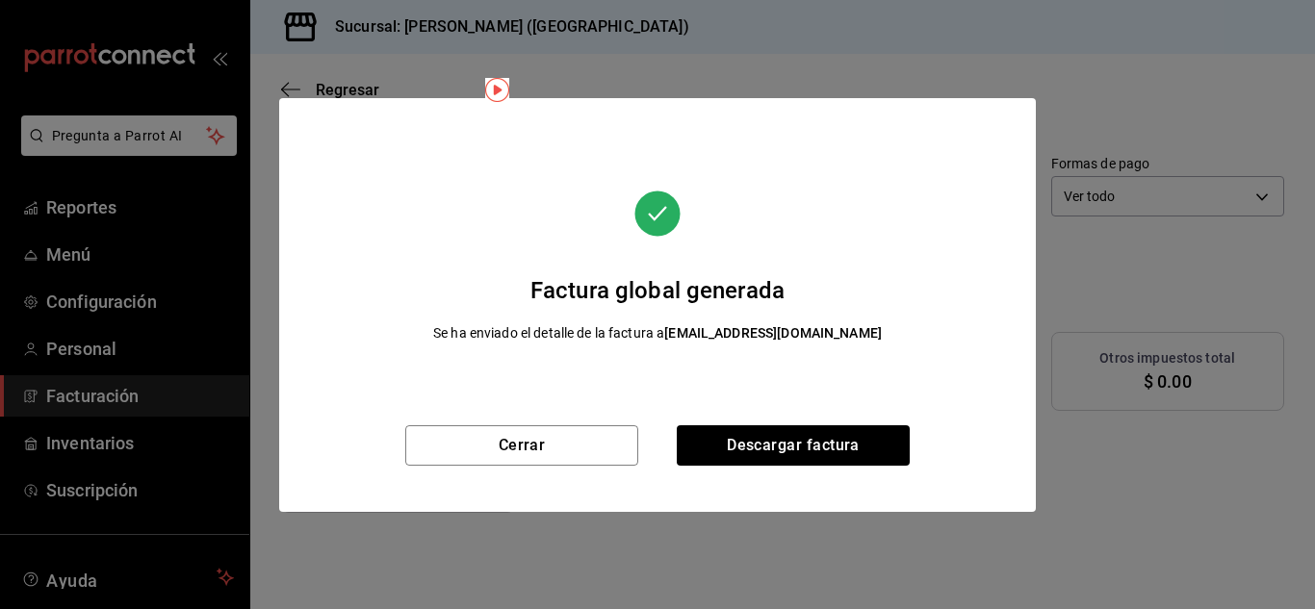
scroll to position [43, 0]
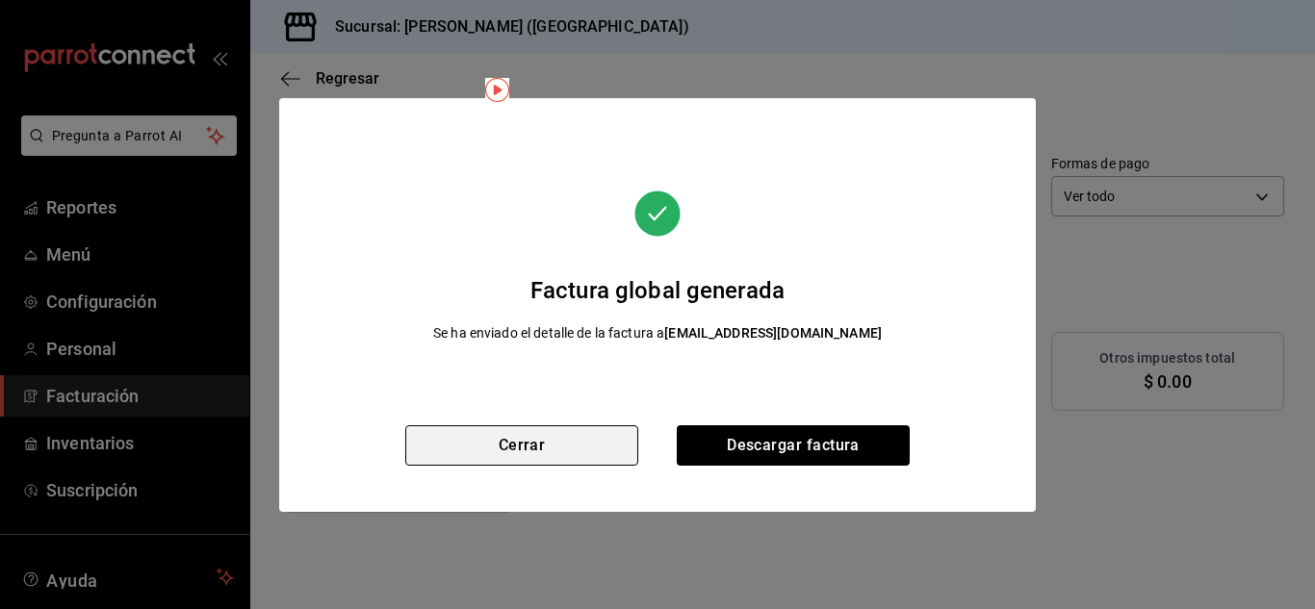
click at [560, 453] on button "Cerrar" at bounding box center [521, 446] width 233 height 40
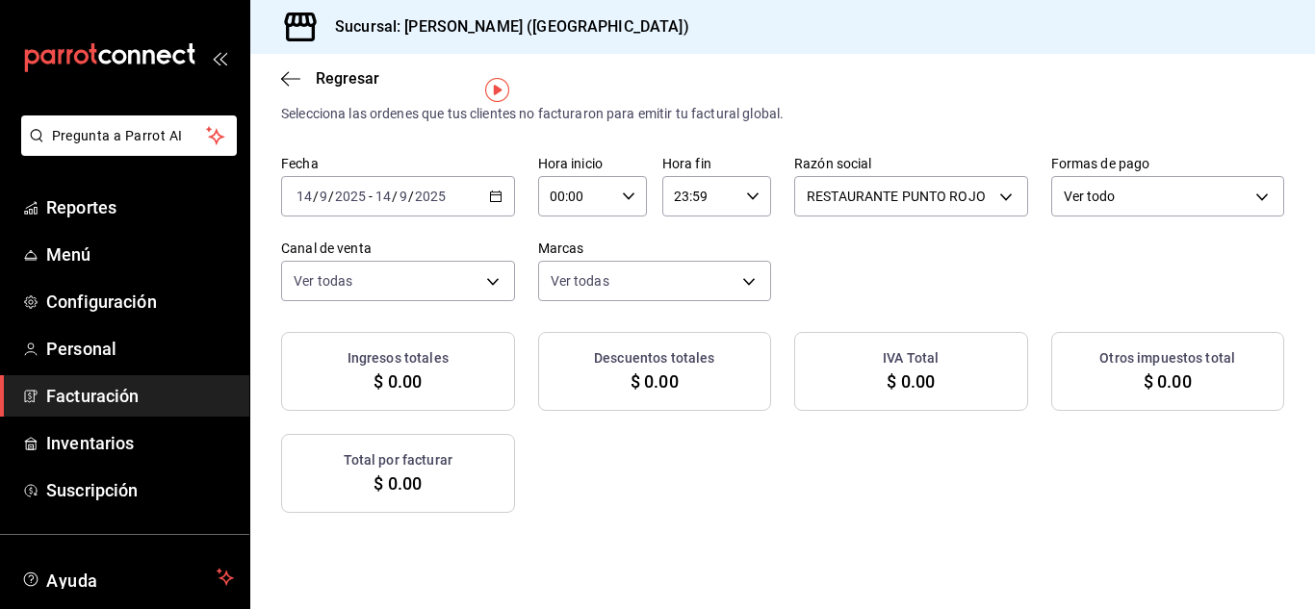
click at [501, 195] on \(Stroke\) "button" at bounding box center [495, 194] width 11 height 1
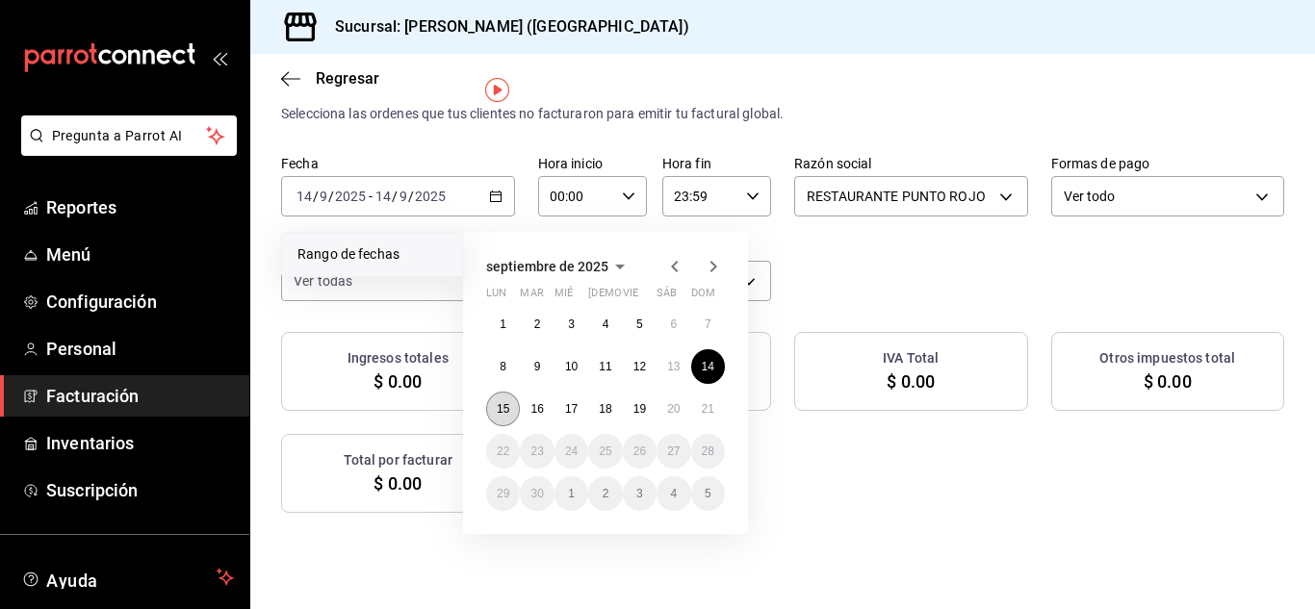
click at [502, 409] on abbr "15" at bounding box center [503, 408] width 13 height 13
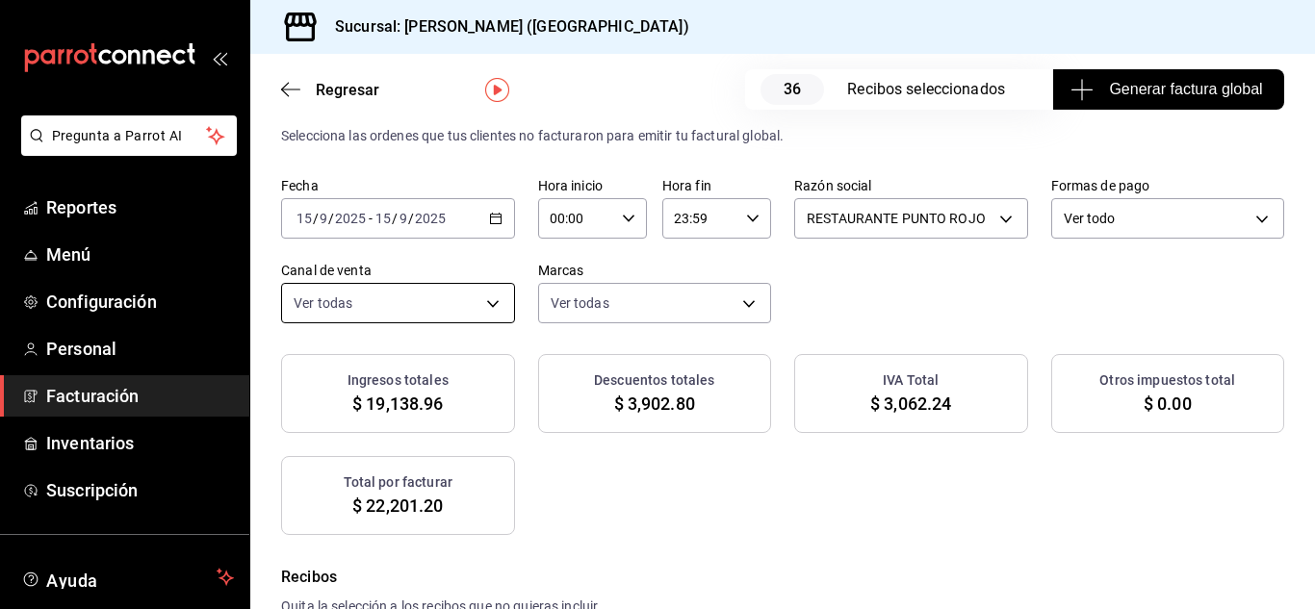
scroll to position [65, 0]
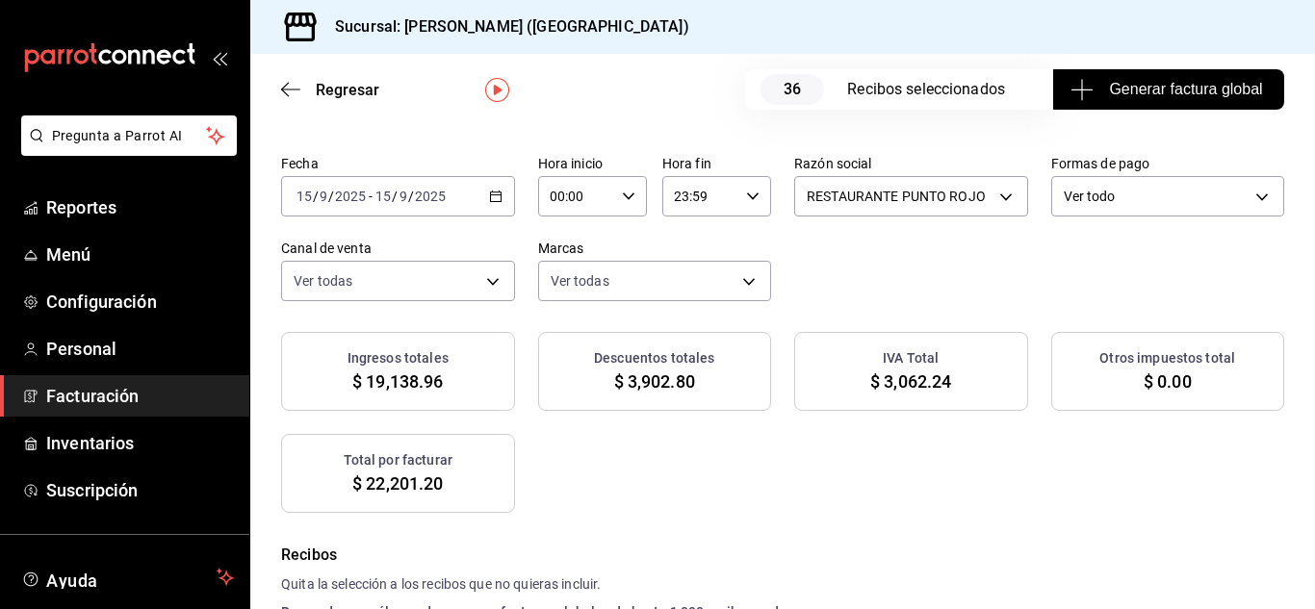
click at [1116, 83] on span "Generar factura global" at bounding box center [1169, 89] width 188 height 23
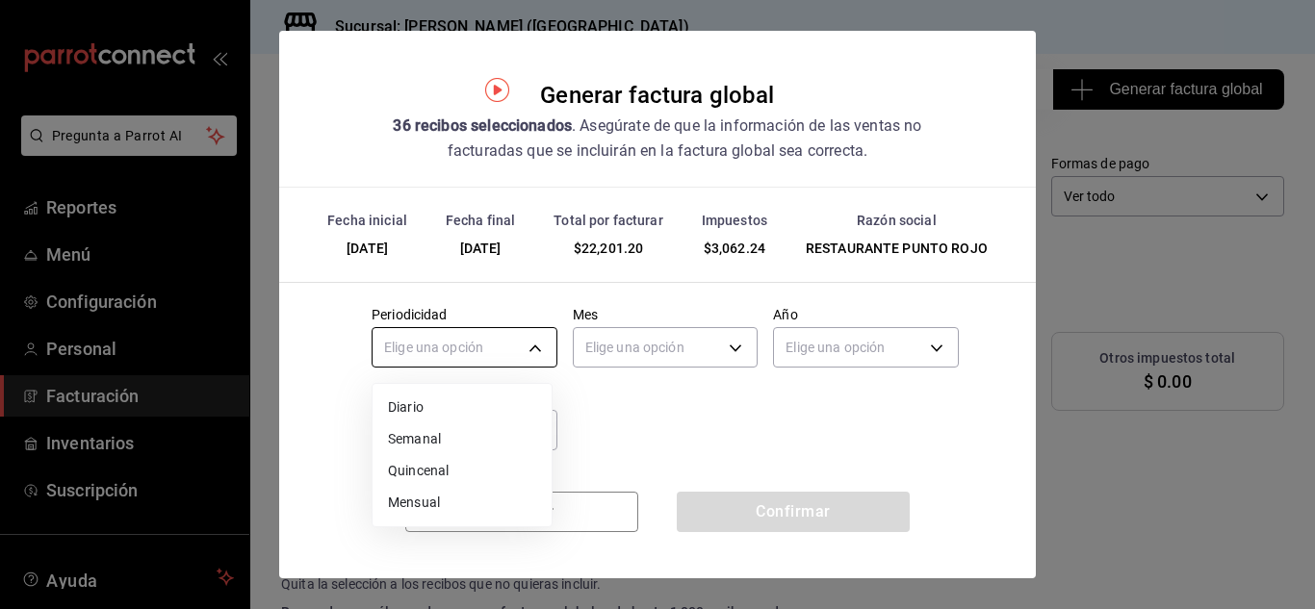
click at [517, 361] on body "Pregunta a Parrot AI Reportes Menú Configuración Personal Facturación Inventari…" at bounding box center [657, 304] width 1315 height 609
click at [486, 402] on li "Diario" at bounding box center [462, 408] width 179 height 32
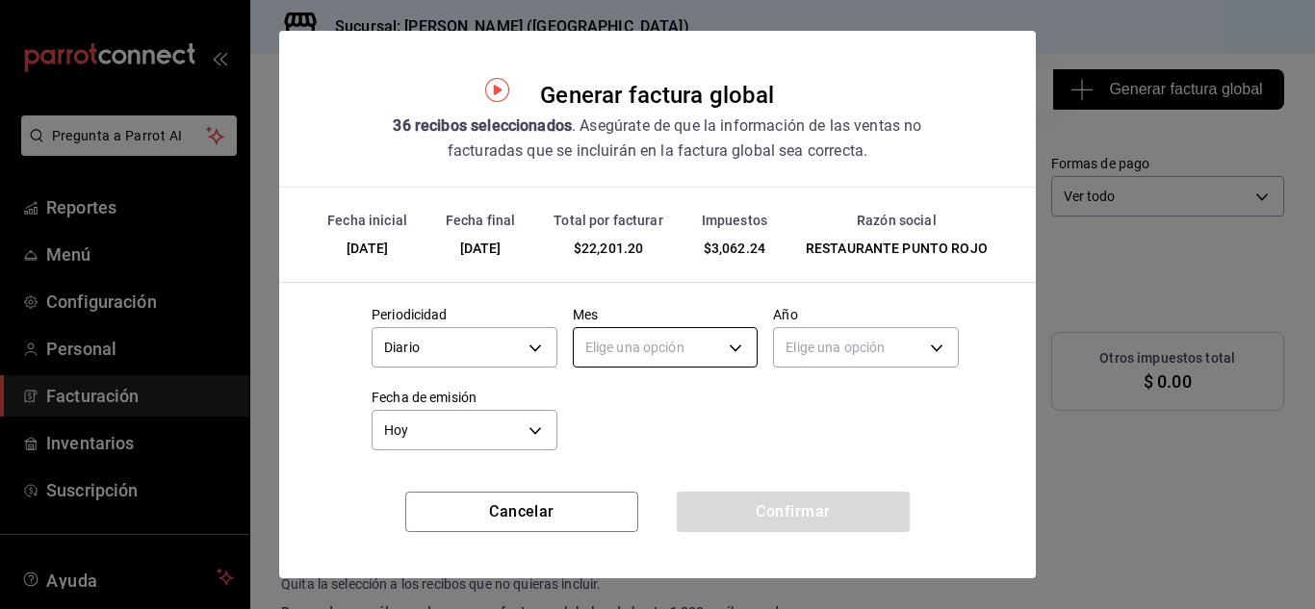
click at [624, 351] on body "Pregunta a Parrot AI Reportes Menú Configuración Personal Facturación Inventari…" at bounding box center [657, 304] width 1315 height 609
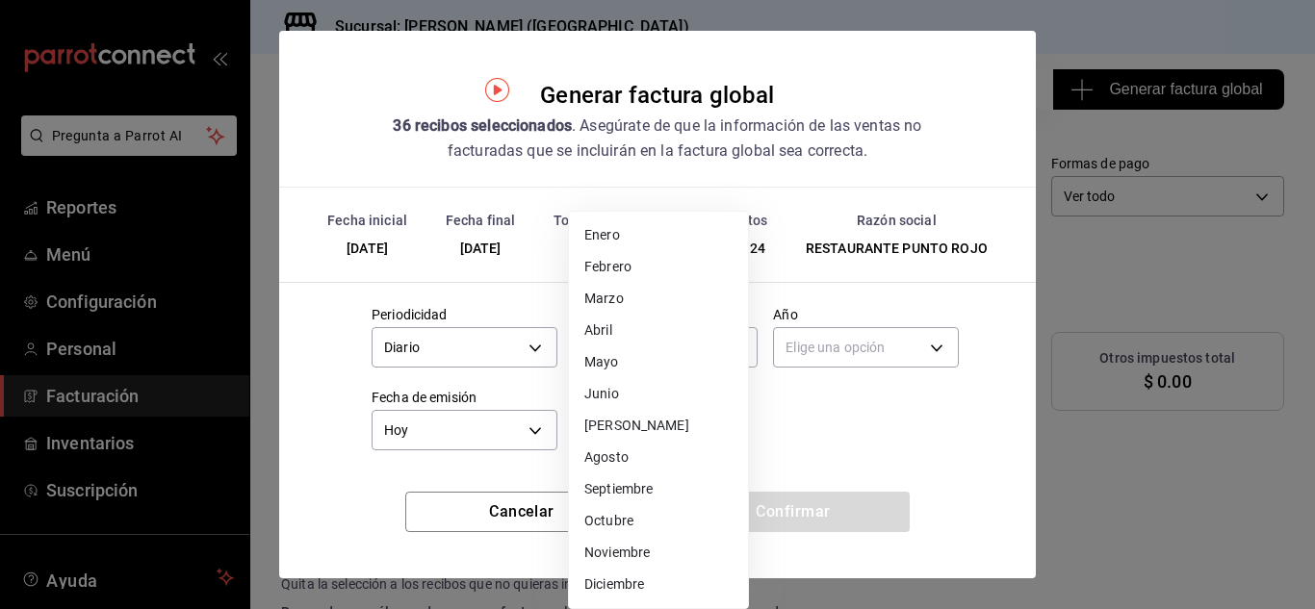
click at [622, 492] on li "Septiembre" at bounding box center [658, 490] width 179 height 32
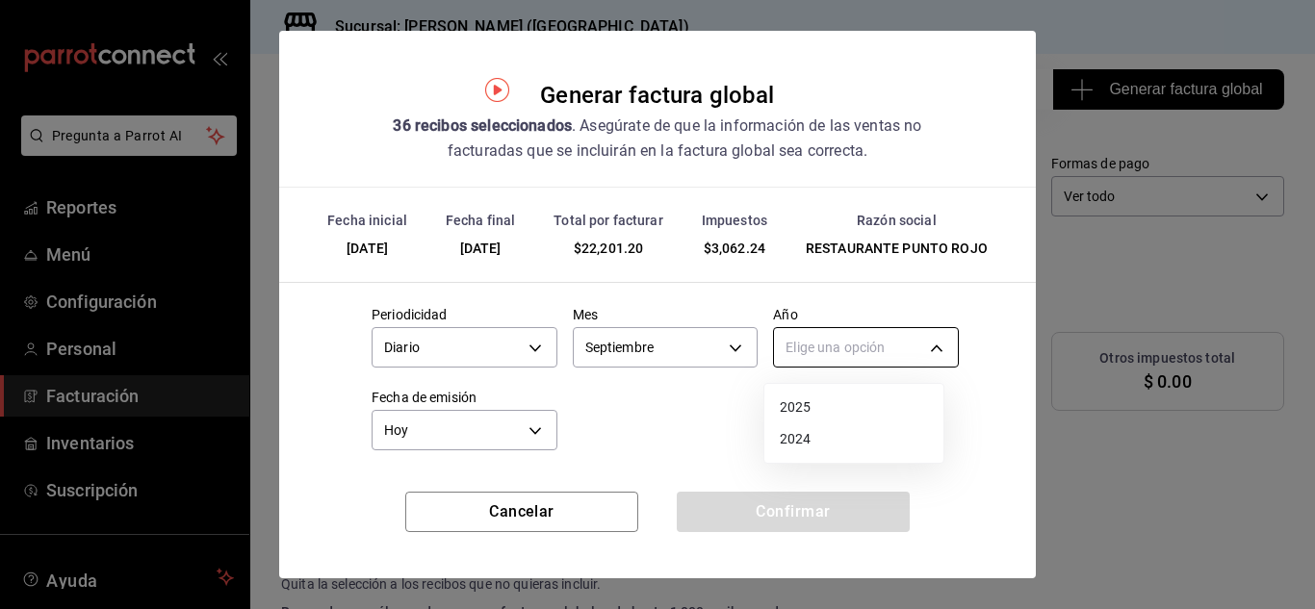
click at [901, 348] on body "Pregunta a Parrot AI Reportes Menú Configuración Personal Facturación Inventari…" at bounding box center [657, 304] width 1315 height 609
click at [839, 410] on li "2025" at bounding box center [854, 408] width 179 height 32
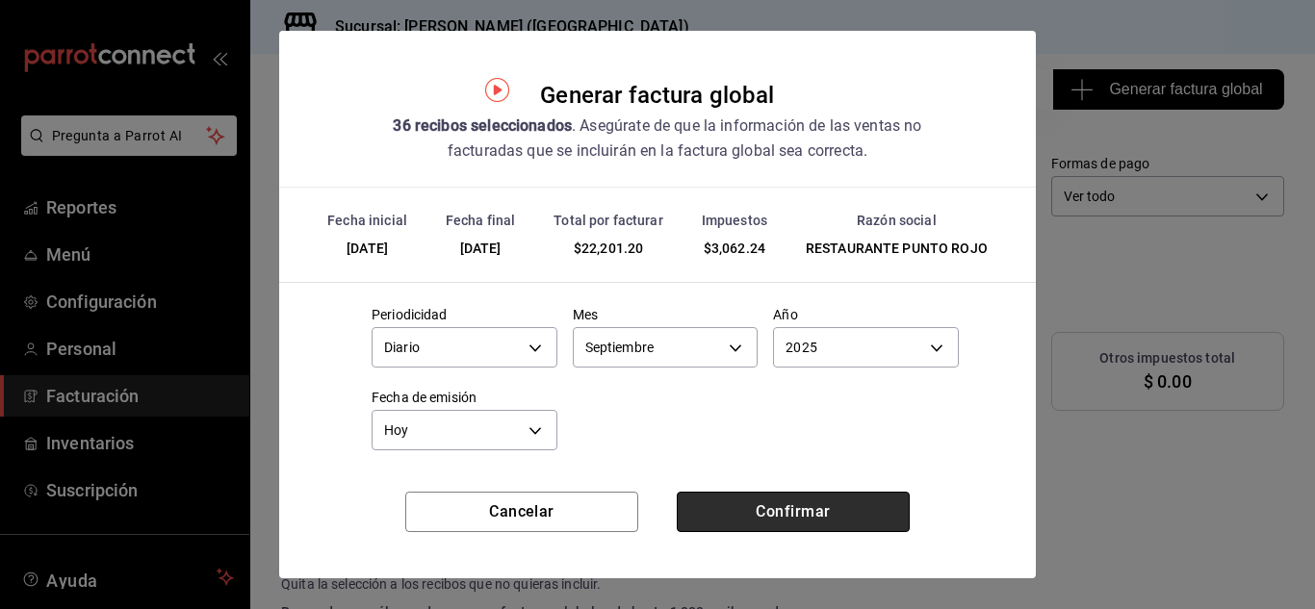
click at [791, 506] on button "Confirmar" at bounding box center [793, 512] width 233 height 40
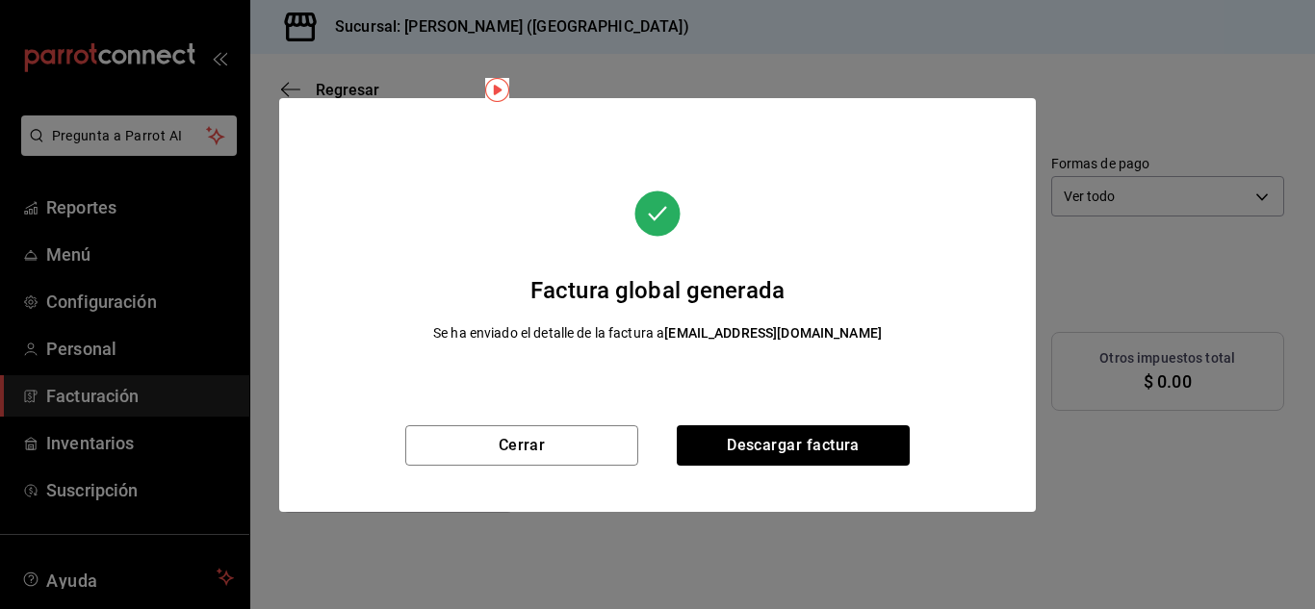
scroll to position [43, 0]
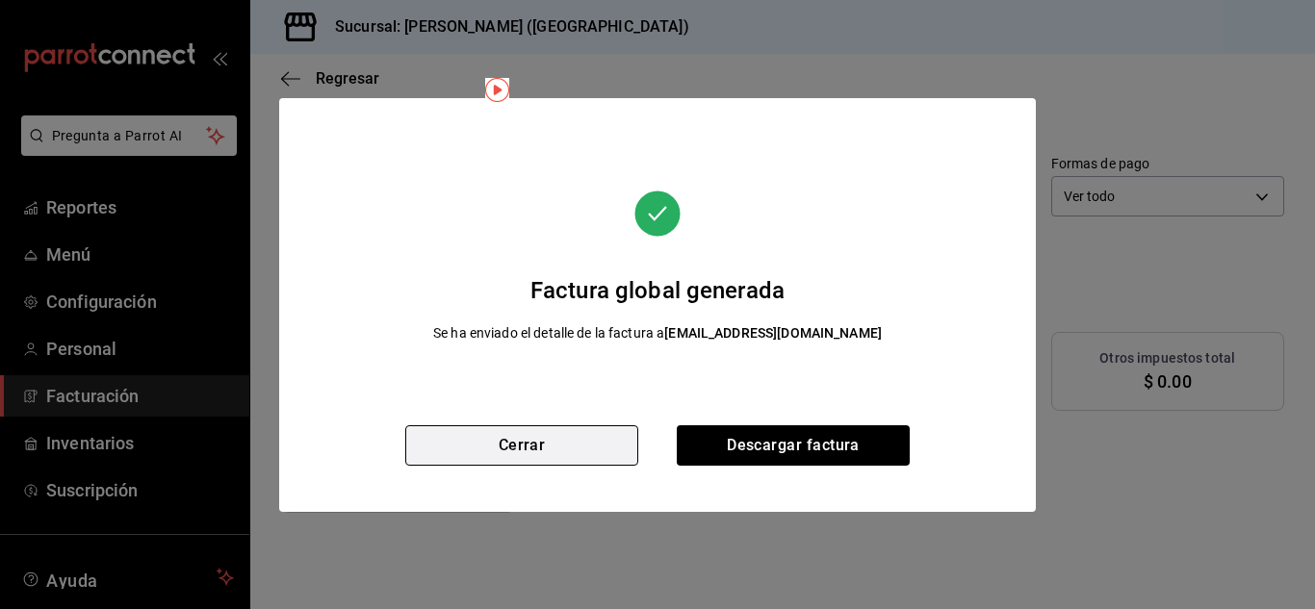
click at [566, 449] on button "Cerrar" at bounding box center [521, 446] width 233 height 40
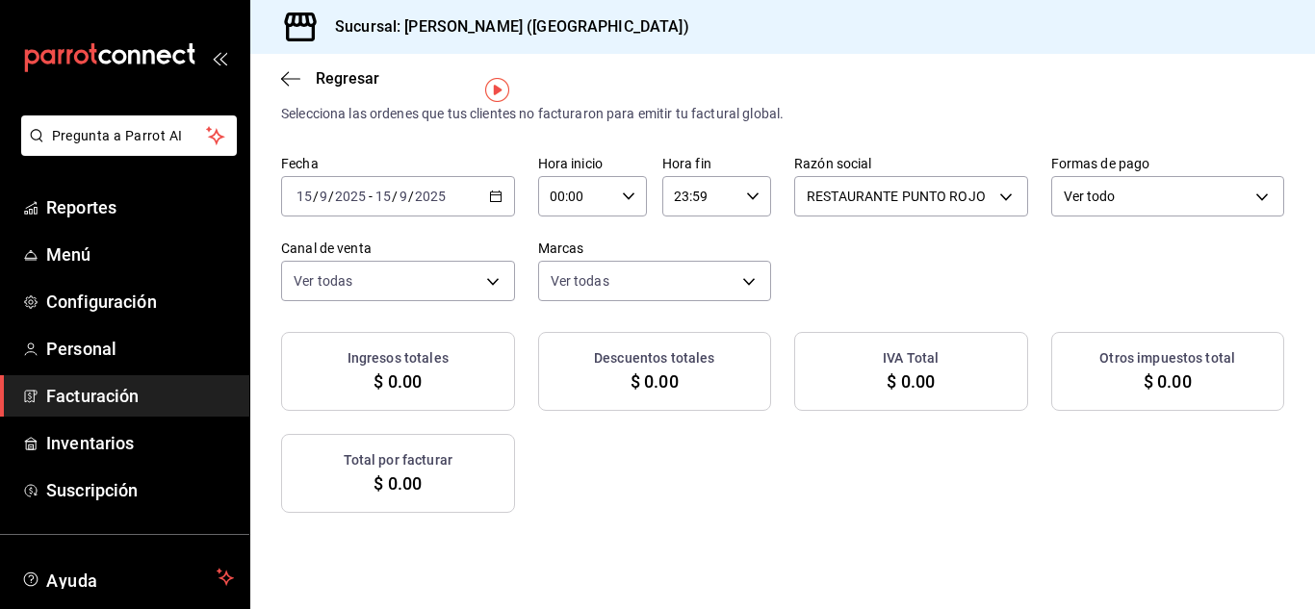
click at [503, 194] on icon "button" at bounding box center [495, 196] width 13 height 13
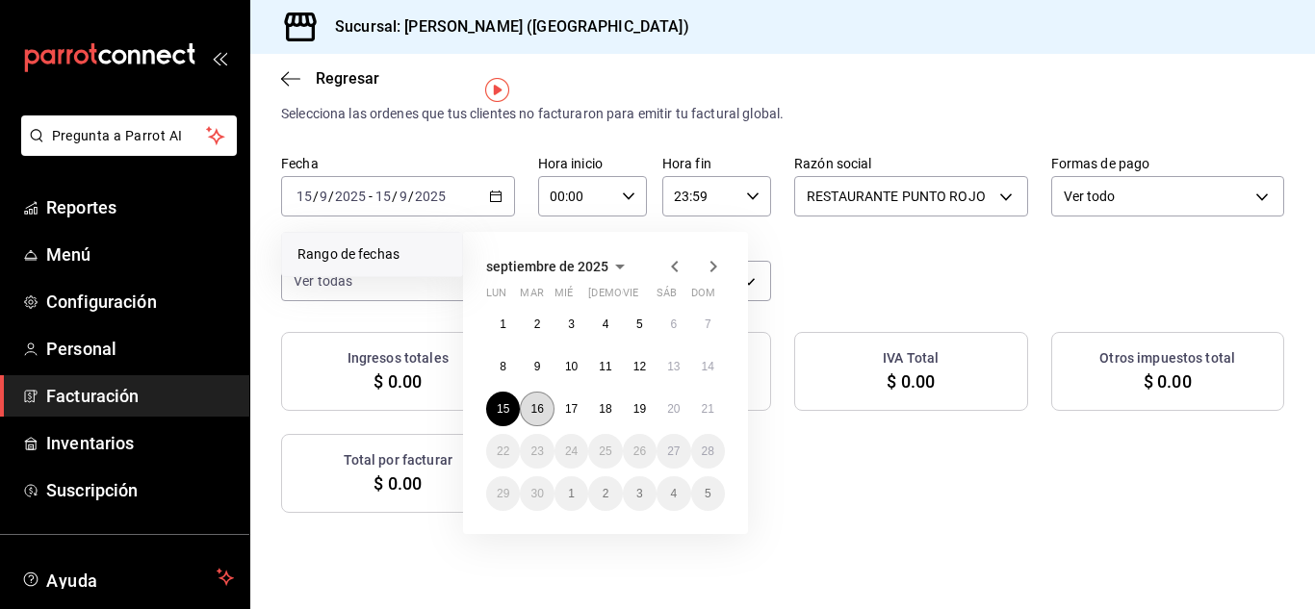
click at [545, 407] on button "16" at bounding box center [537, 409] width 34 height 35
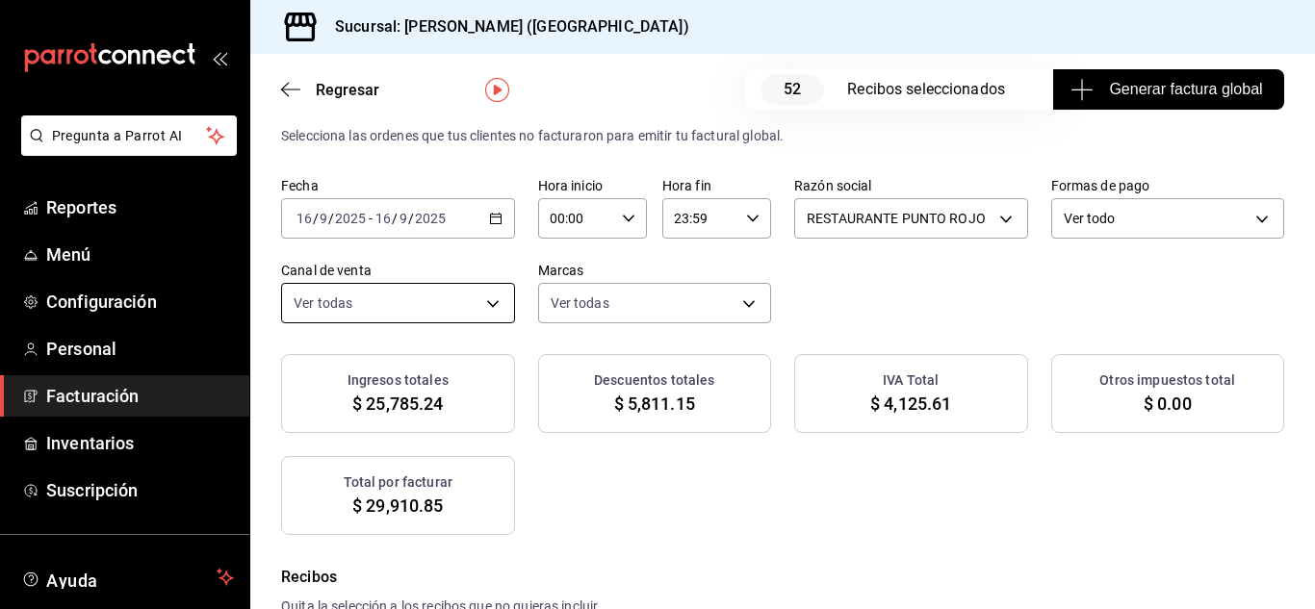
scroll to position [65, 0]
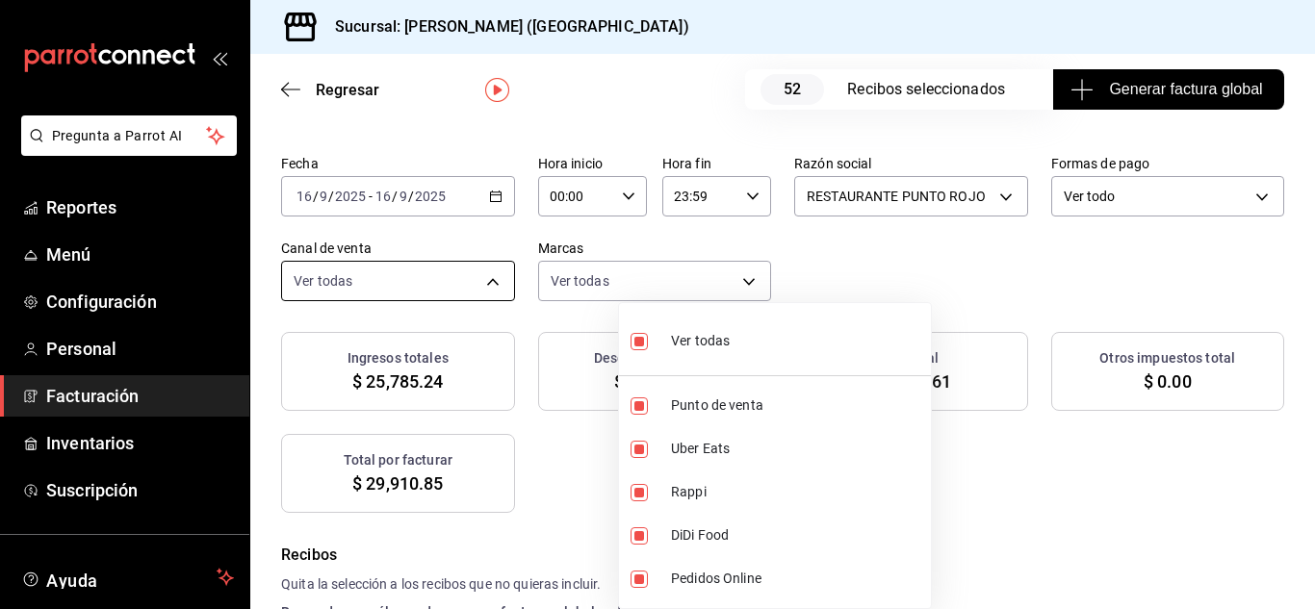
click at [709, 293] on body "Pregunta a Parrot AI Reportes Menú Configuración Personal Facturación Inventari…" at bounding box center [657, 304] width 1315 height 609
click at [1122, 480] on div at bounding box center [657, 304] width 1315 height 609
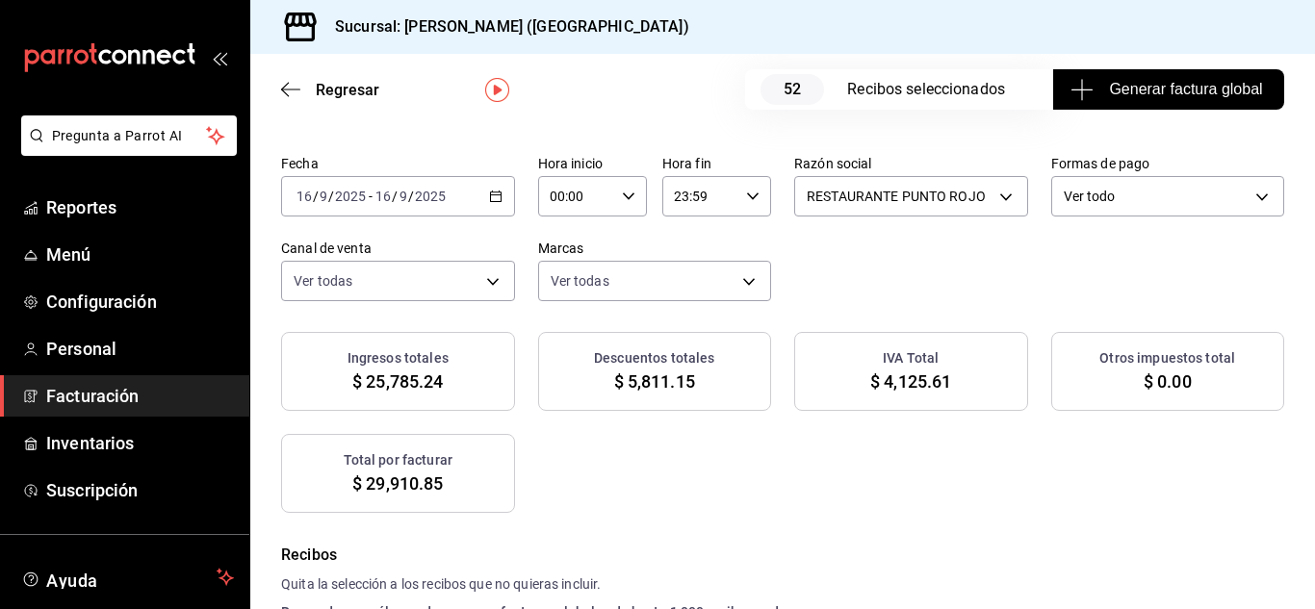
click at [1170, 82] on span "Generar factura global" at bounding box center [1169, 89] width 188 height 23
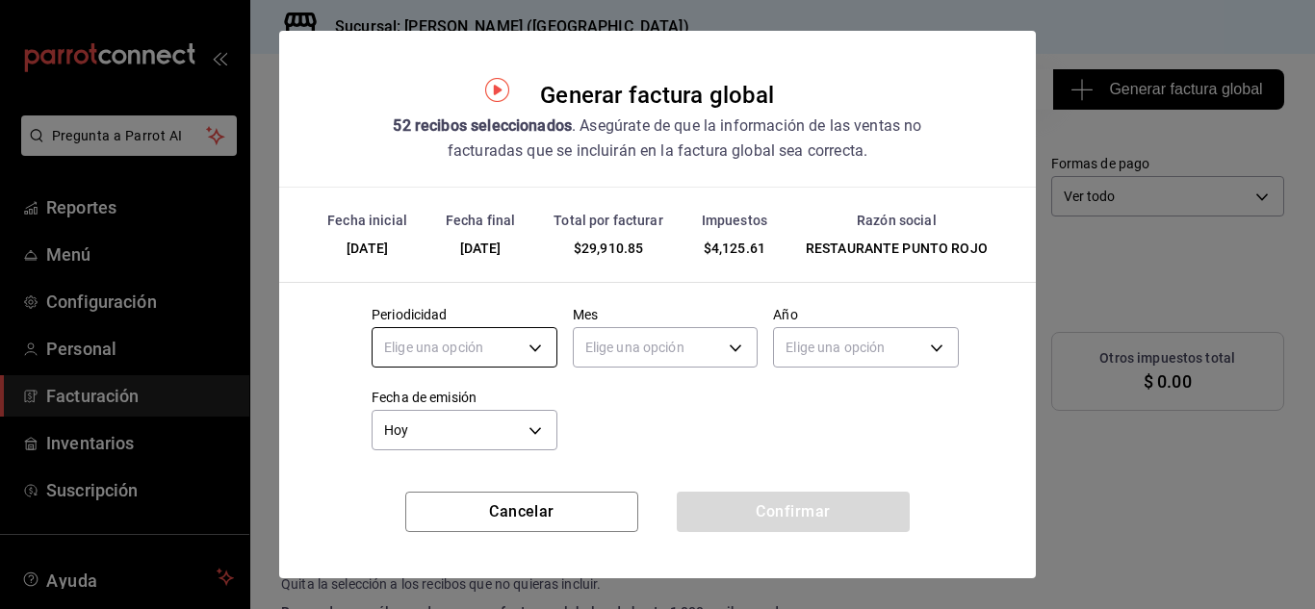
click at [508, 356] on body "Pregunta a Parrot AI Reportes Menú Configuración Personal Facturación Inventari…" at bounding box center [657, 304] width 1315 height 609
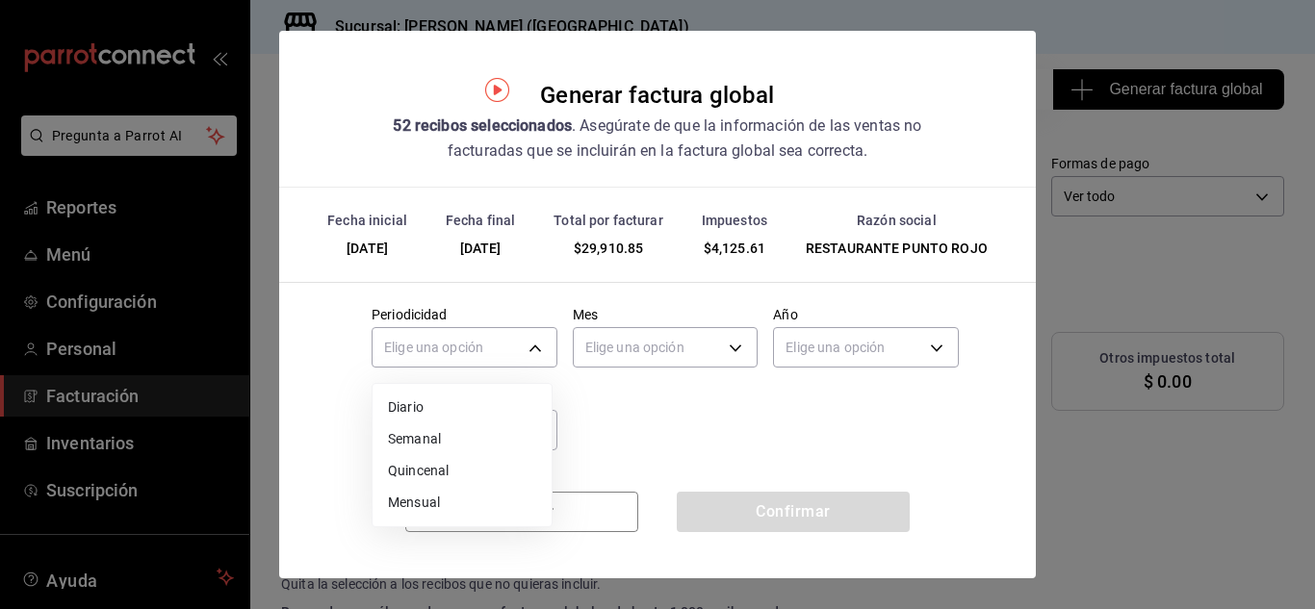
click at [482, 401] on li "Diario" at bounding box center [462, 408] width 179 height 32
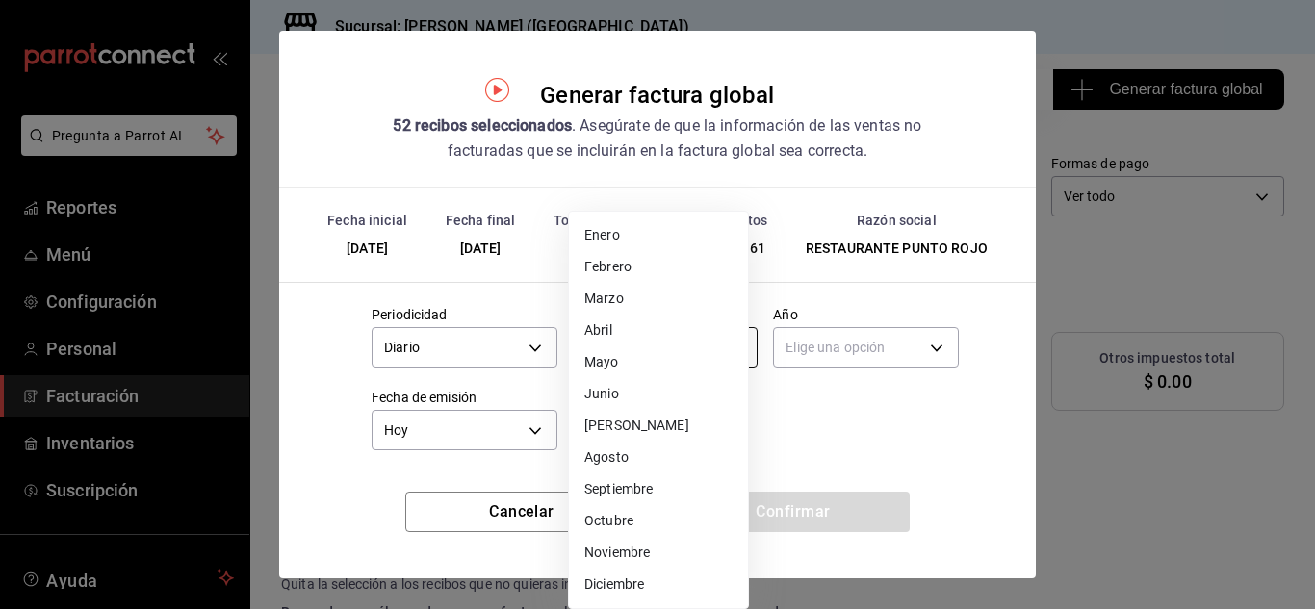
click at [622, 345] on body "Pregunta a Parrot AI Reportes Menú Configuración Personal Facturación Inventari…" at bounding box center [657, 304] width 1315 height 609
click at [629, 490] on li "Septiembre" at bounding box center [658, 490] width 179 height 32
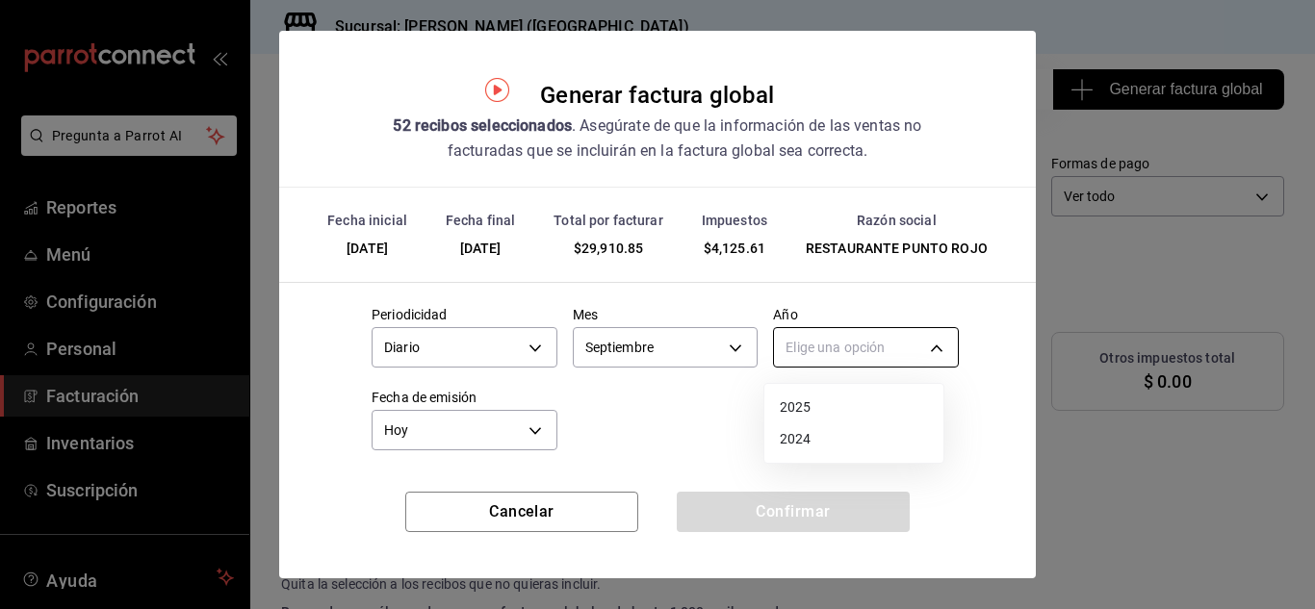
click at [867, 358] on body "Pregunta a Parrot AI Reportes Menú Configuración Personal Facturación Inventari…" at bounding box center [657, 304] width 1315 height 609
click at [813, 410] on li "2025" at bounding box center [854, 408] width 179 height 32
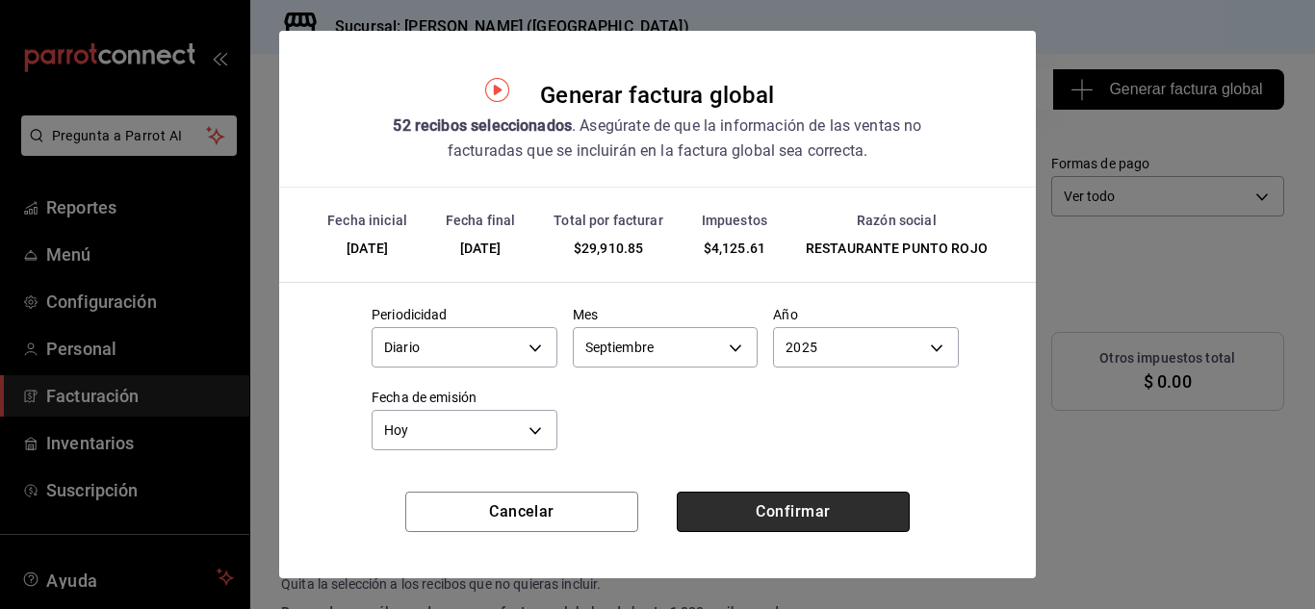
click at [804, 509] on button "Confirmar" at bounding box center [793, 512] width 233 height 40
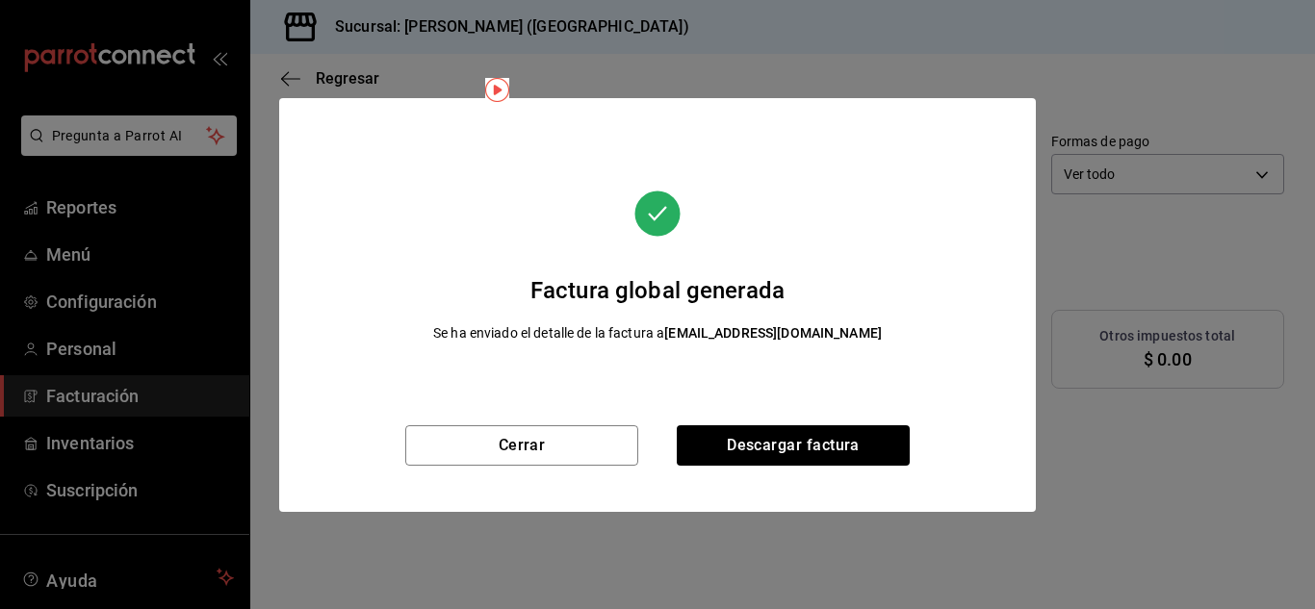
scroll to position [43, 0]
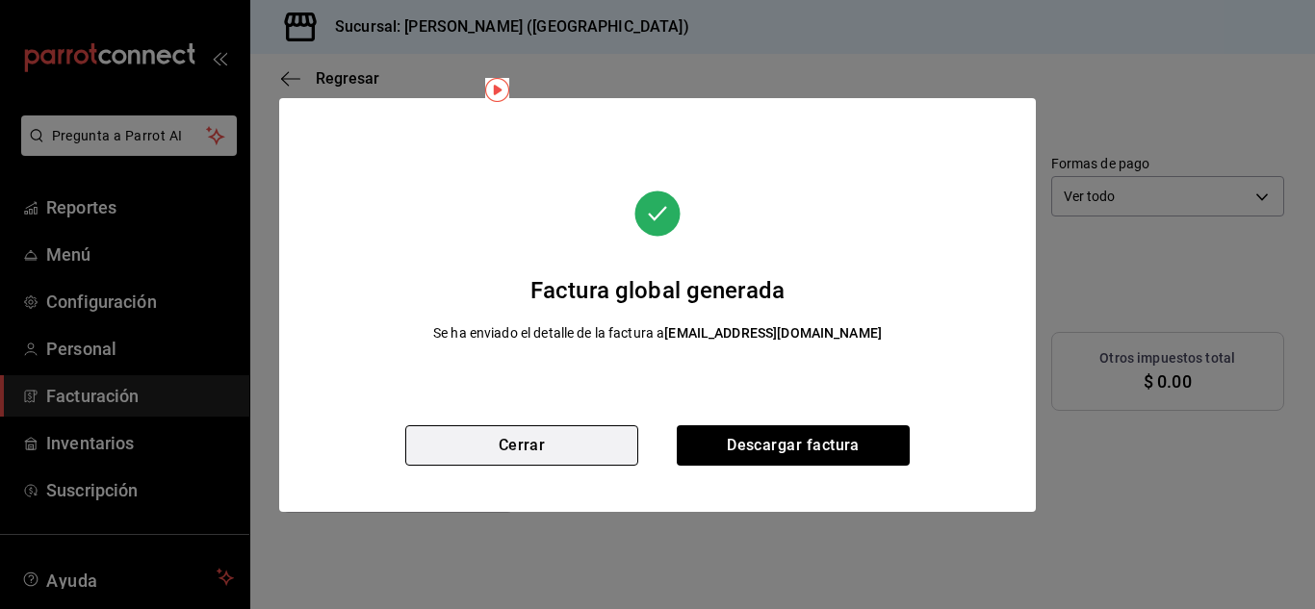
click at [593, 438] on button "Cerrar" at bounding box center [521, 446] width 233 height 40
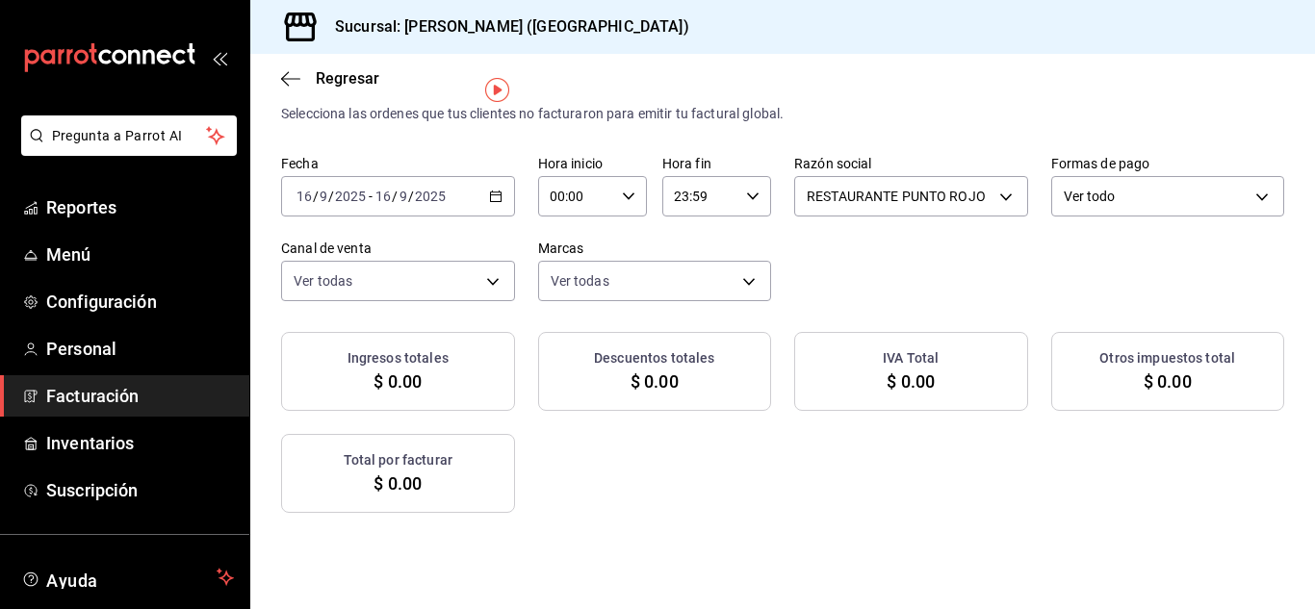
click at [515, 196] on div "[DATE] [DATE] - [DATE] [DATE]" at bounding box center [398, 196] width 234 height 40
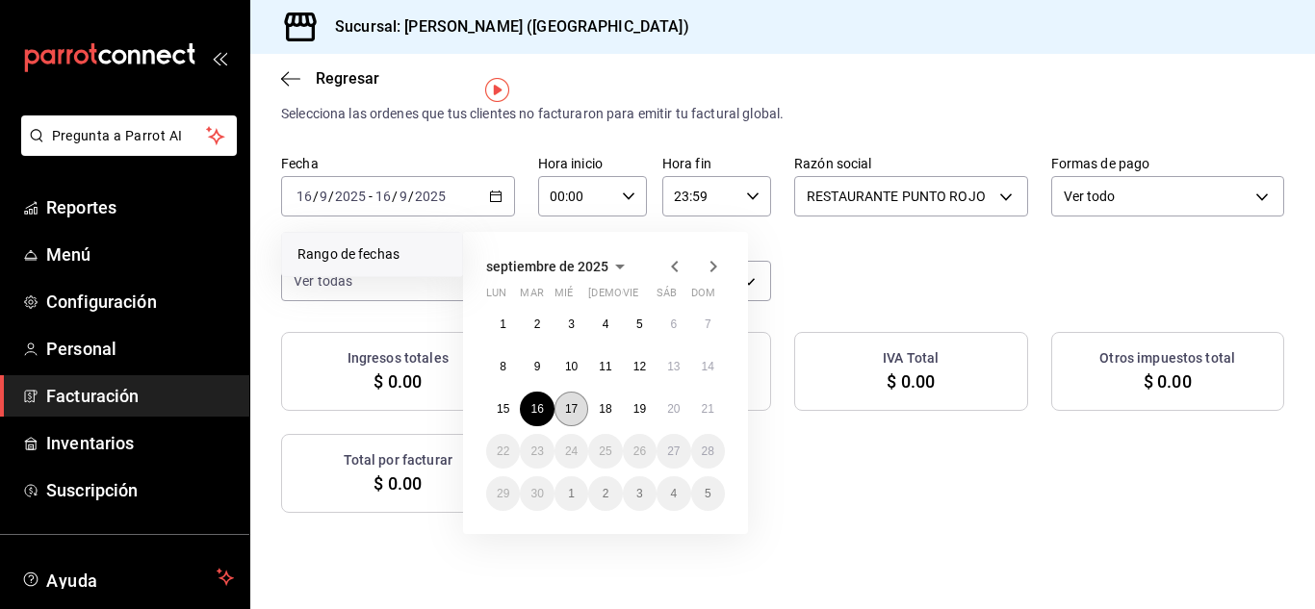
click at [573, 409] on abbr "17" at bounding box center [571, 408] width 13 height 13
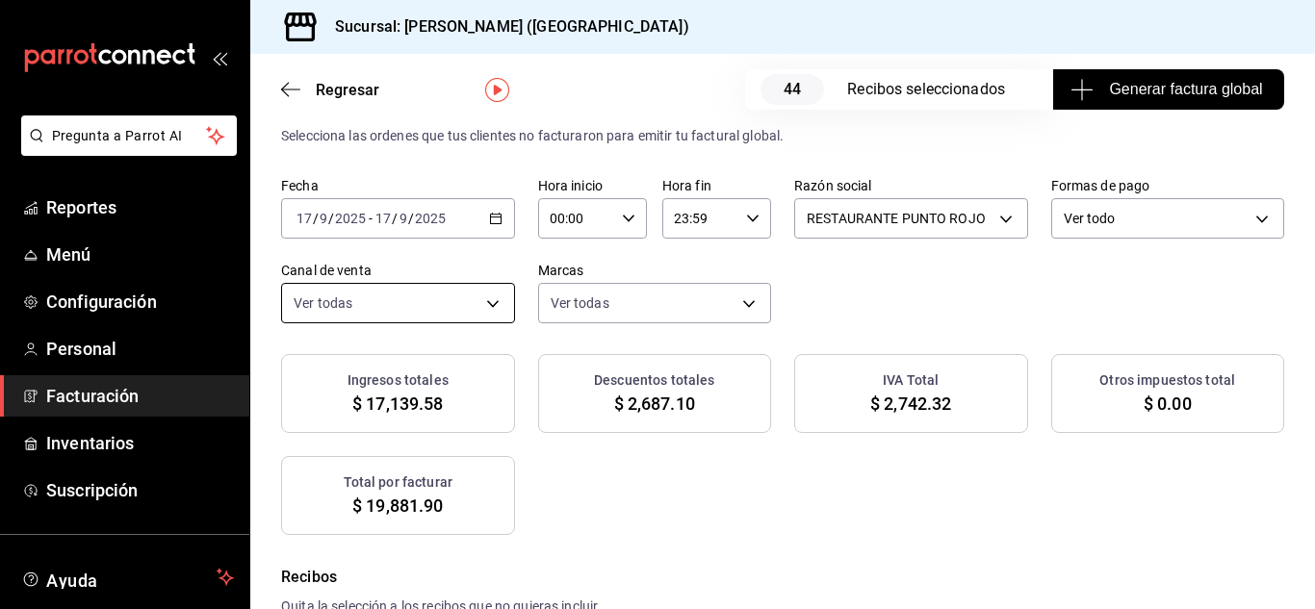
scroll to position [65, 0]
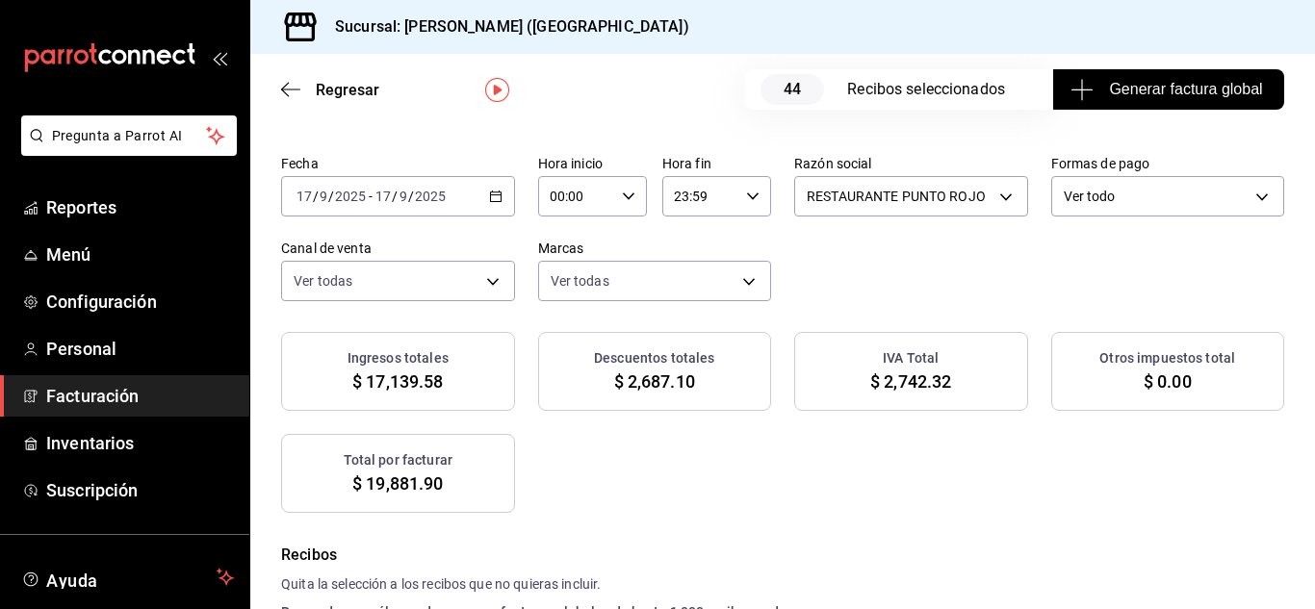
click at [1099, 85] on span "Generar factura global" at bounding box center [1169, 89] width 188 height 23
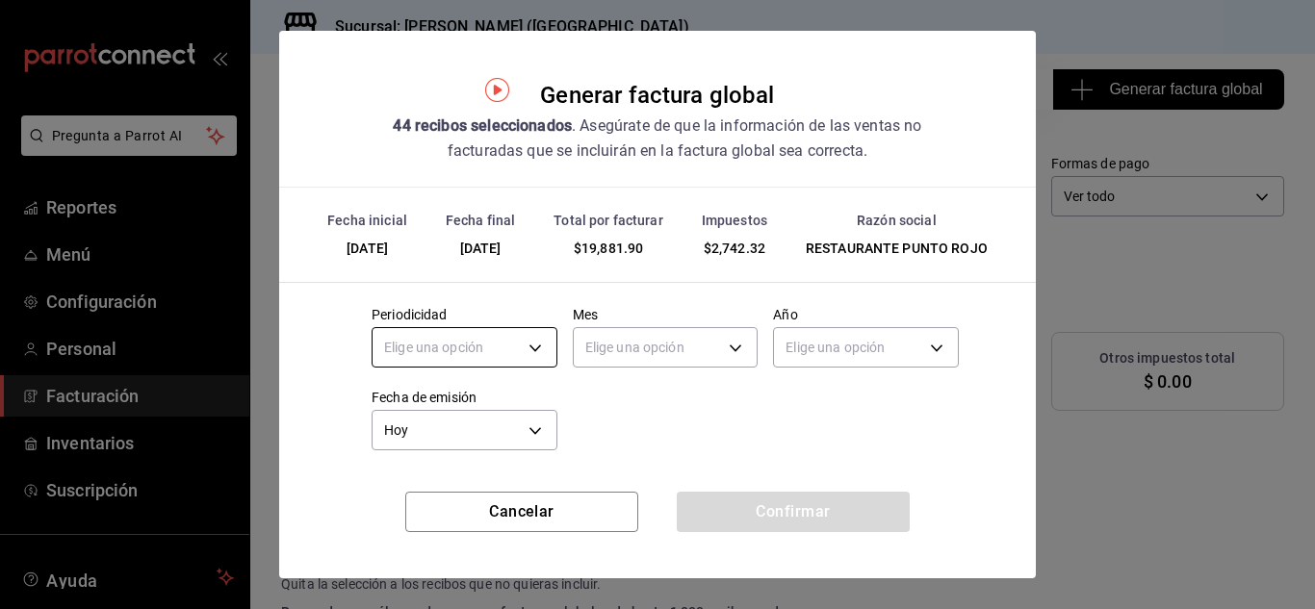
click at [530, 356] on body "Pregunta a Parrot AI Reportes Menú Configuración Personal Facturación Inventari…" at bounding box center [657, 304] width 1315 height 609
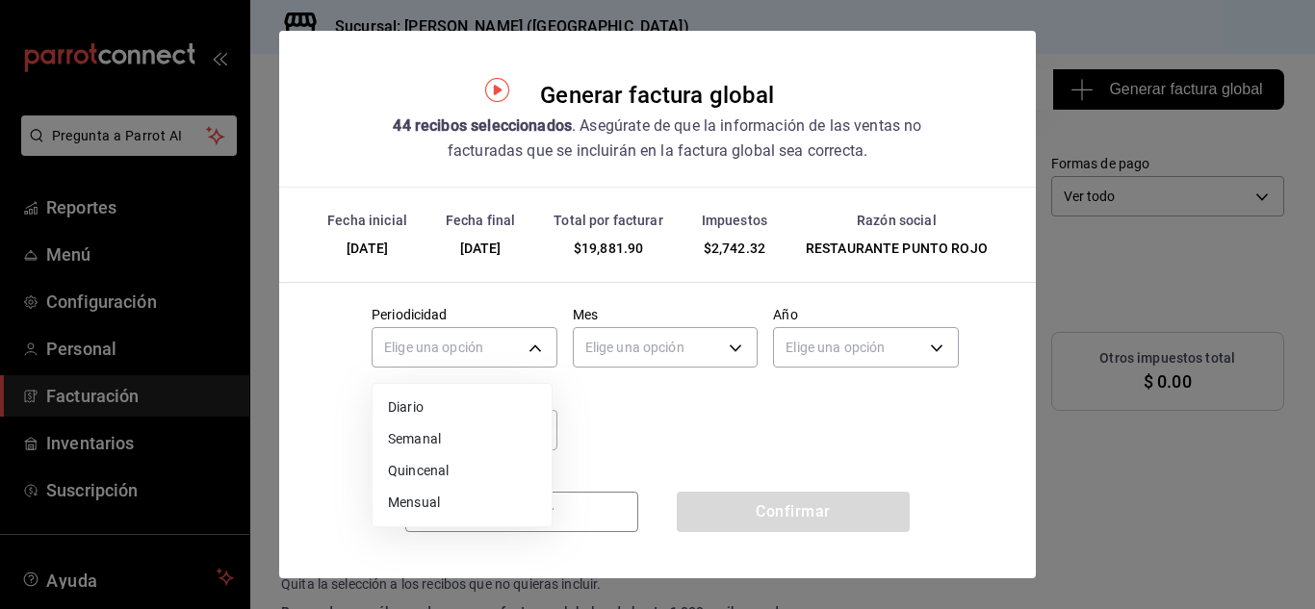
click at [522, 399] on li "Diario" at bounding box center [462, 408] width 179 height 32
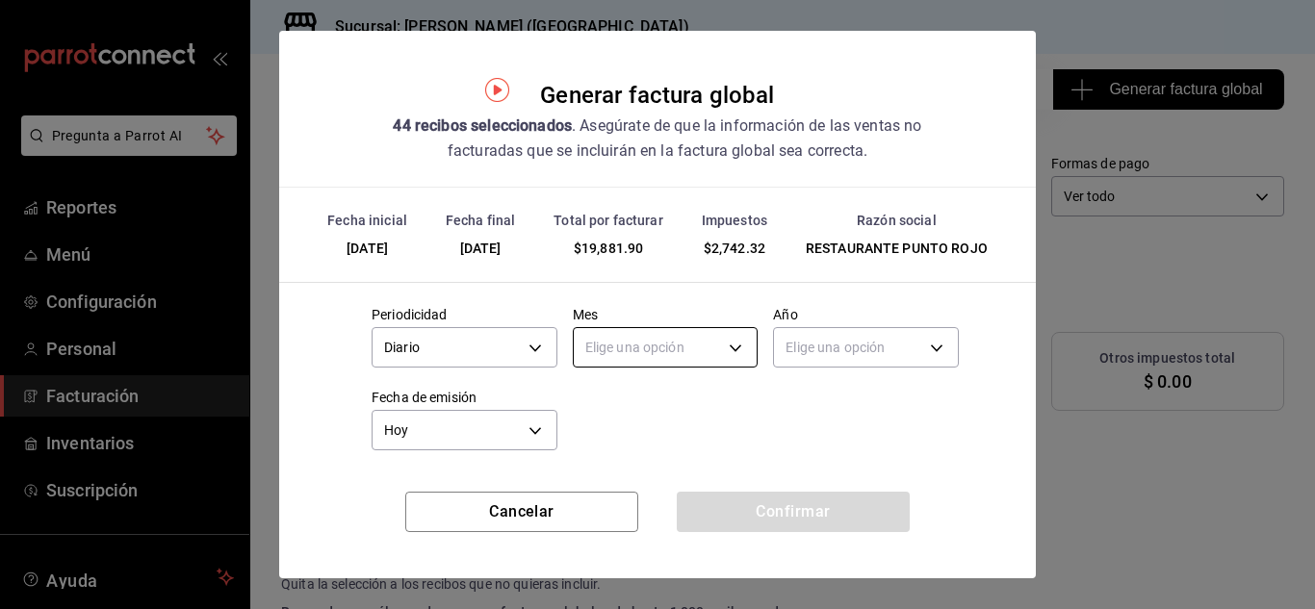
click at [639, 354] on body "Pregunta a Parrot AI Reportes Menú Configuración Personal Facturación Inventari…" at bounding box center [657, 304] width 1315 height 609
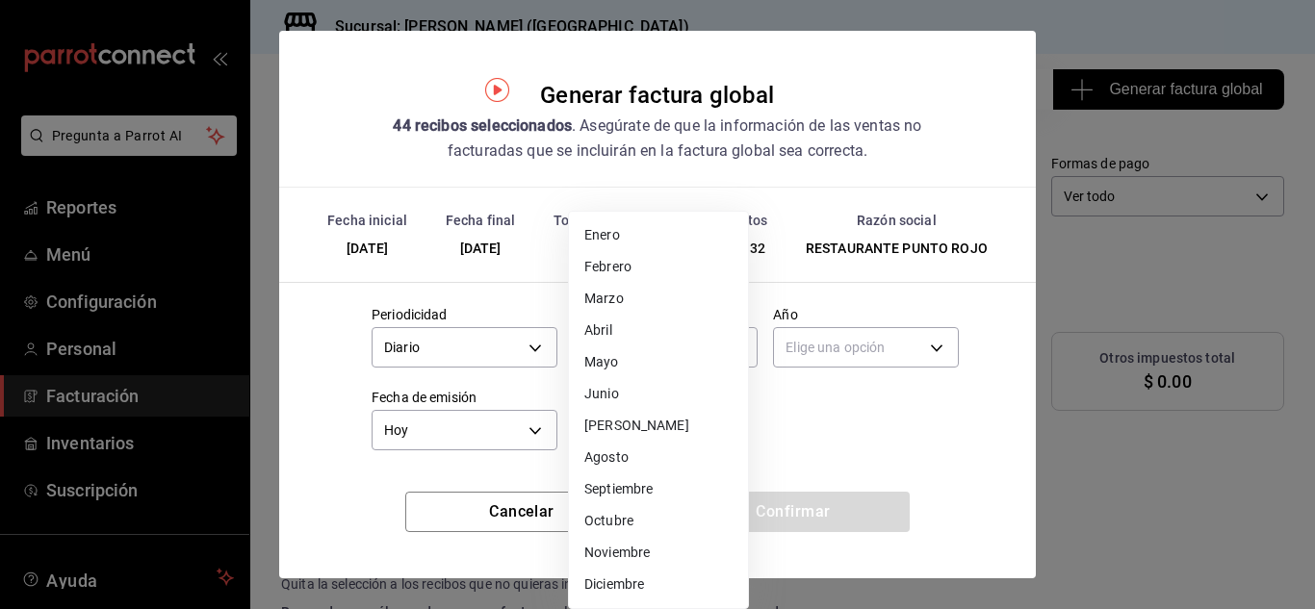
click at [658, 485] on li "Septiembre" at bounding box center [658, 490] width 179 height 32
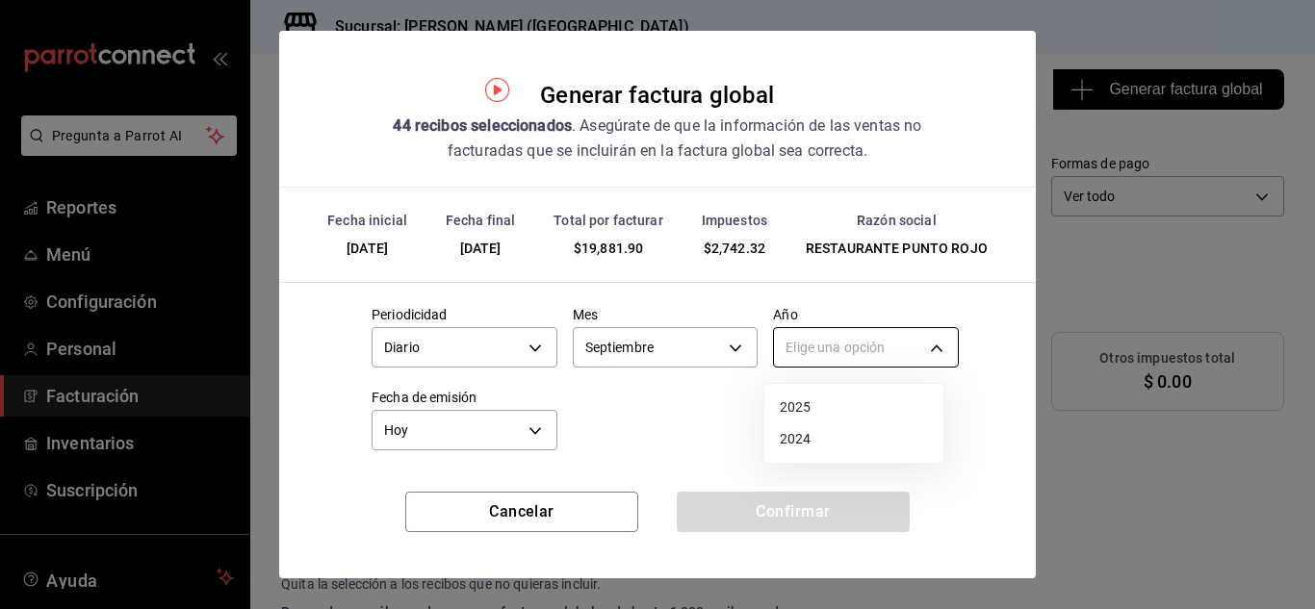
click at [912, 353] on body "Pregunta a Parrot AI Reportes Menú Configuración Personal Facturación Inventari…" at bounding box center [657, 304] width 1315 height 609
click at [853, 405] on li "2025" at bounding box center [854, 408] width 179 height 32
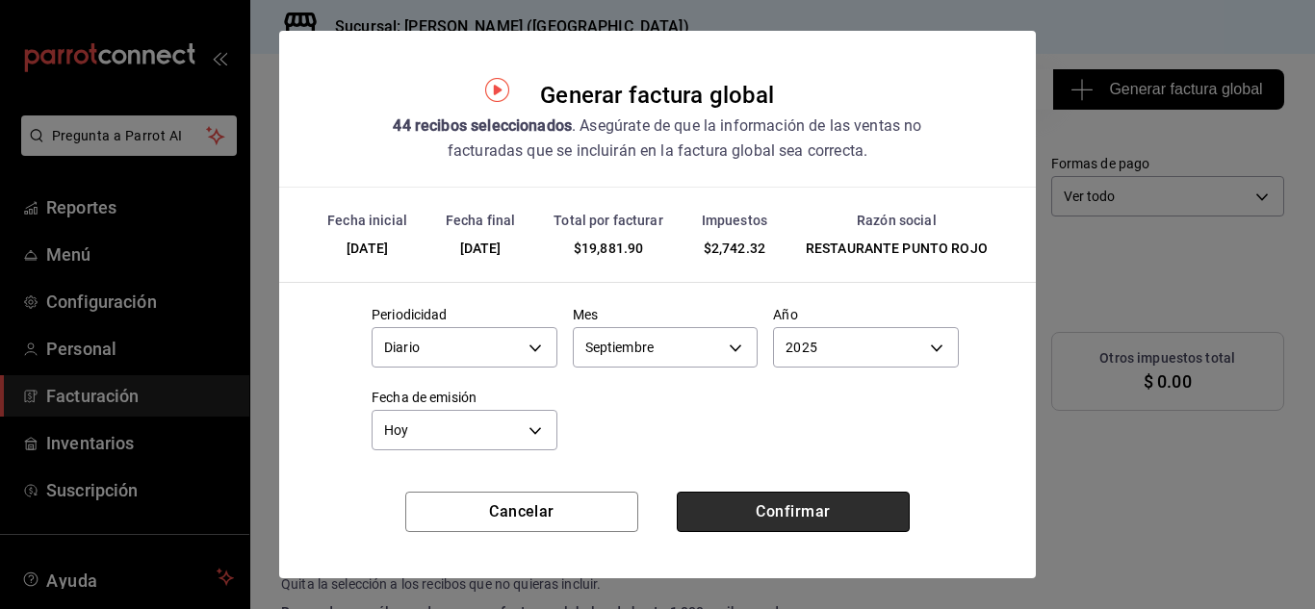
click at [755, 511] on button "Confirmar" at bounding box center [793, 512] width 233 height 40
click at [755, 511] on div "Confirmar" at bounding box center [793, 512] width 233 height 40
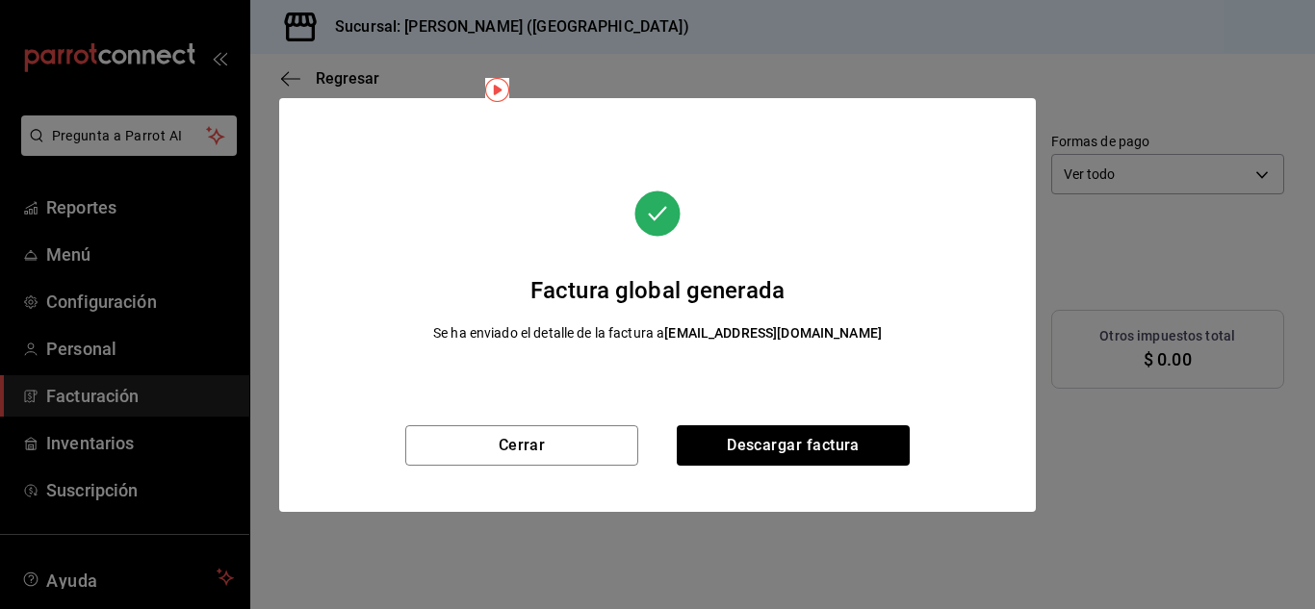
scroll to position [43, 0]
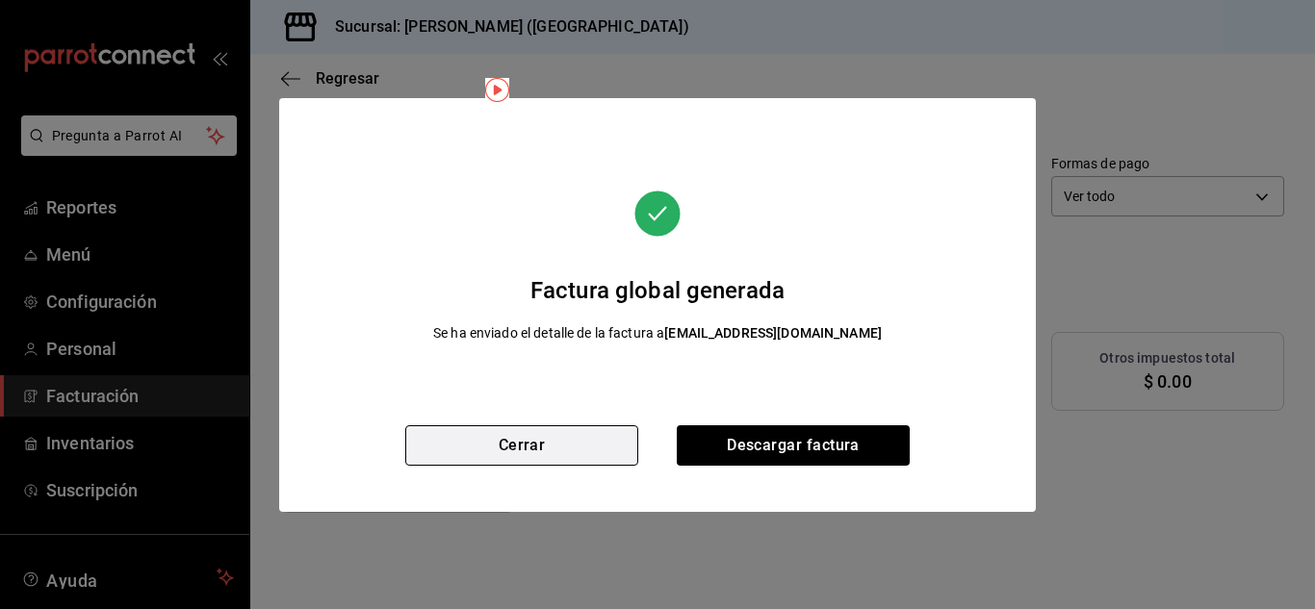
click at [597, 451] on button "Cerrar" at bounding box center [521, 446] width 233 height 40
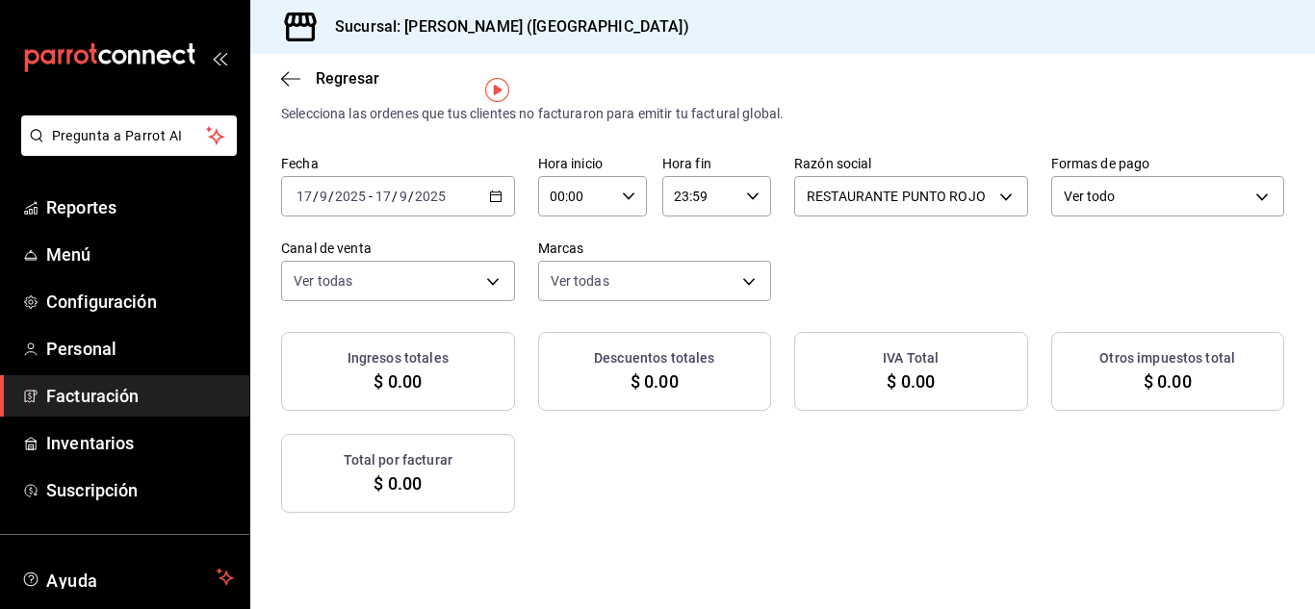
click at [502, 198] on \(Stroke\) "button" at bounding box center [496, 197] width 12 height 11
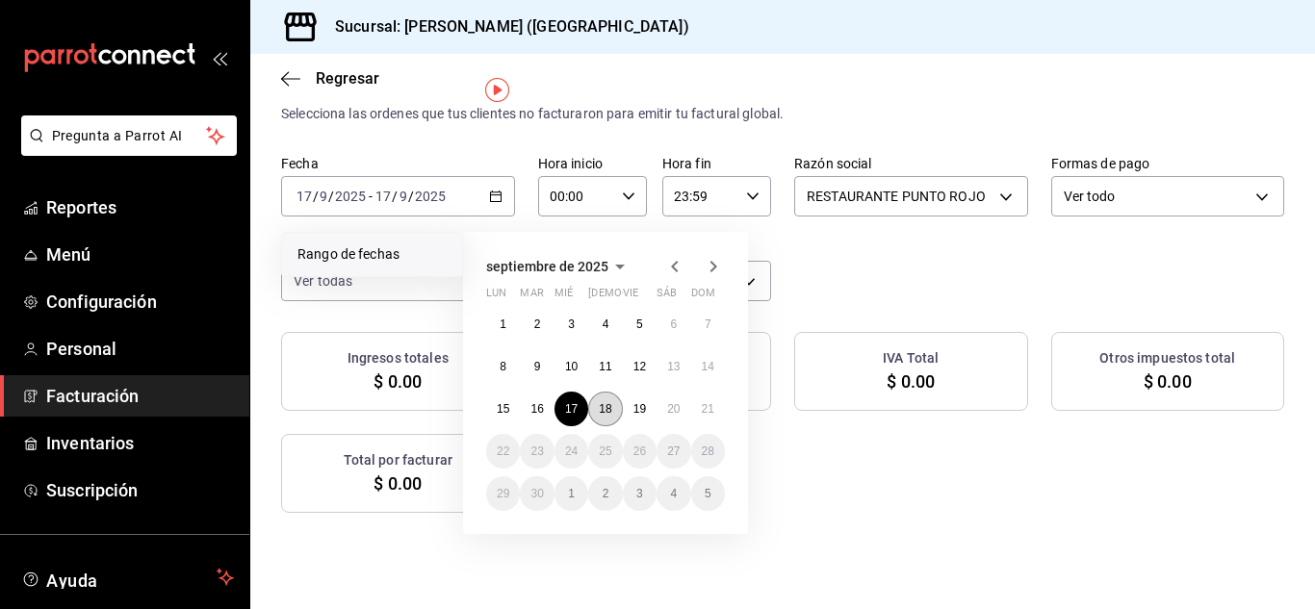
click at [604, 395] on button "18" at bounding box center [605, 409] width 34 height 35
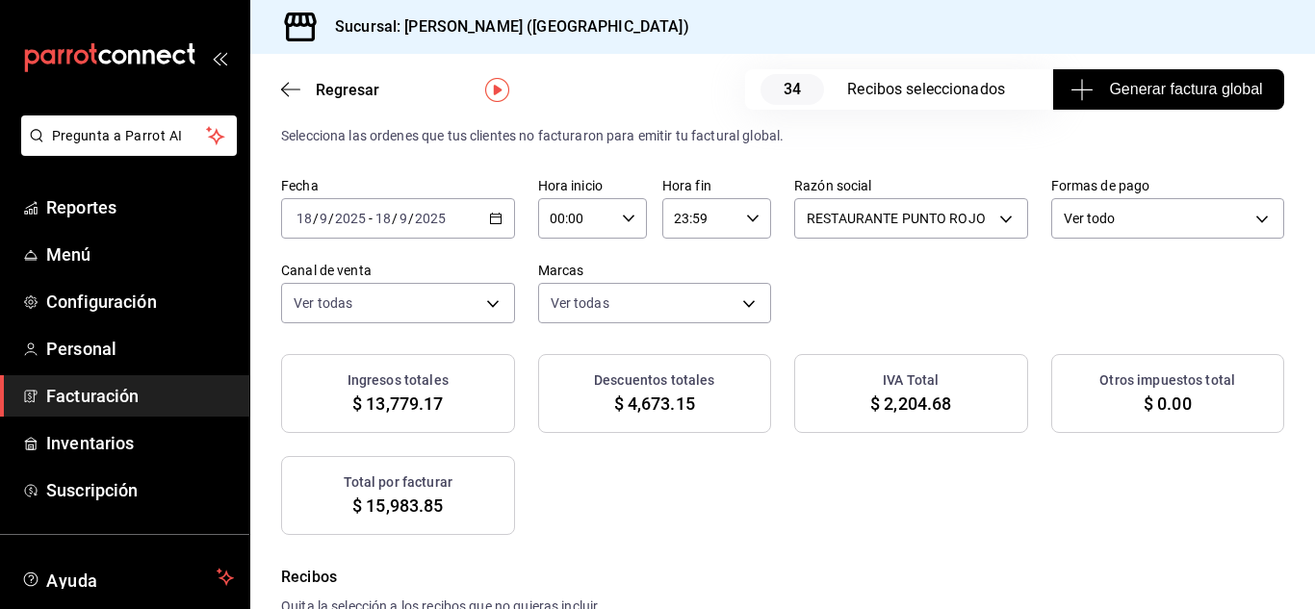
scroll to position [65, 0]
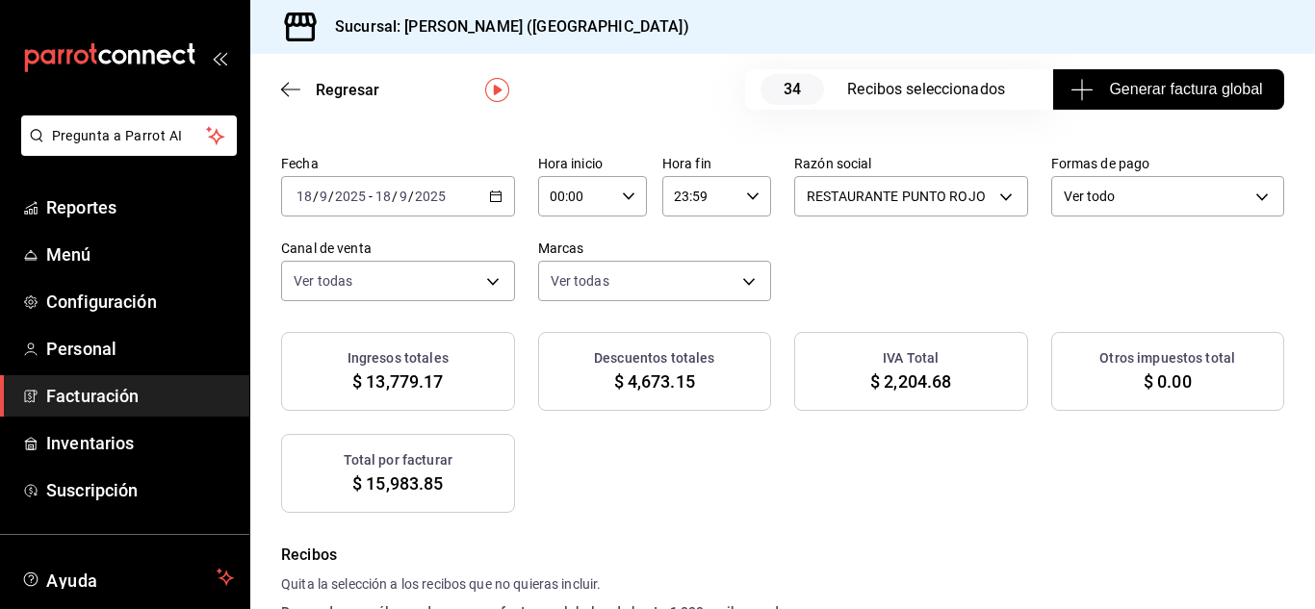
click at [1153, 95] on span "Generar factura global" at bounding box center [1169, 89] width 188 height 23
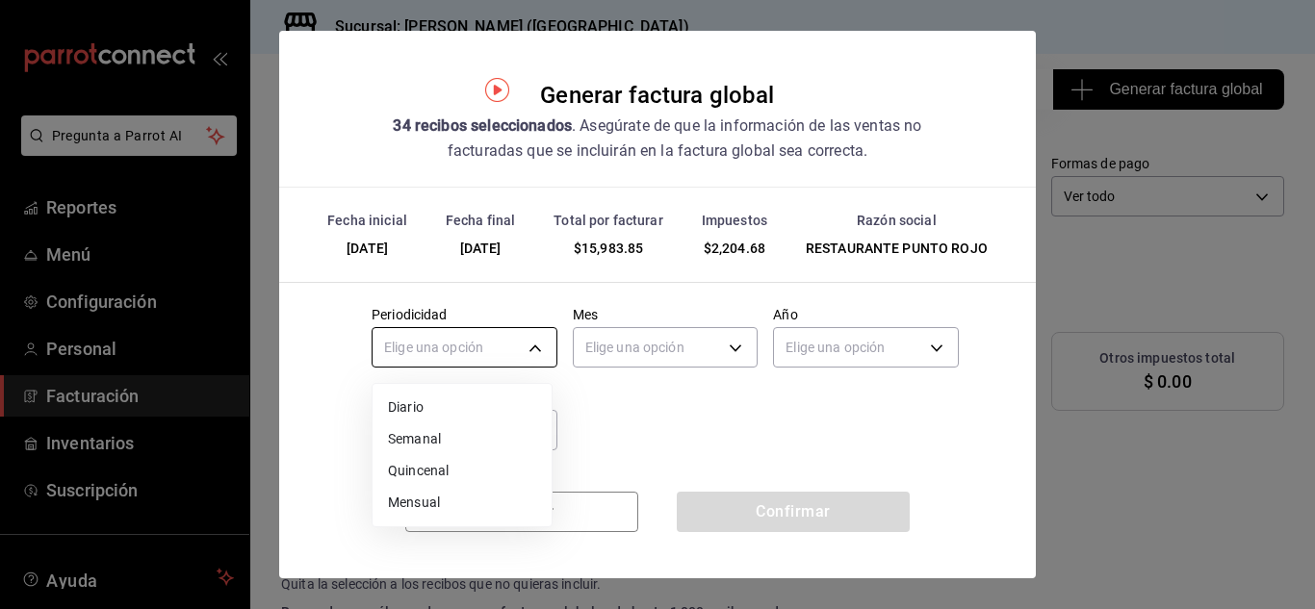
click at [531, 342] on body "Pregunta a Parrot AI Reportes Menú Configuración Personal Facturación Inventari…" at bounding box center [657, 304] width 1315 height 609
click at [527, 410] on li "Diario" at bounding box center [462, 408] width 179 height 32
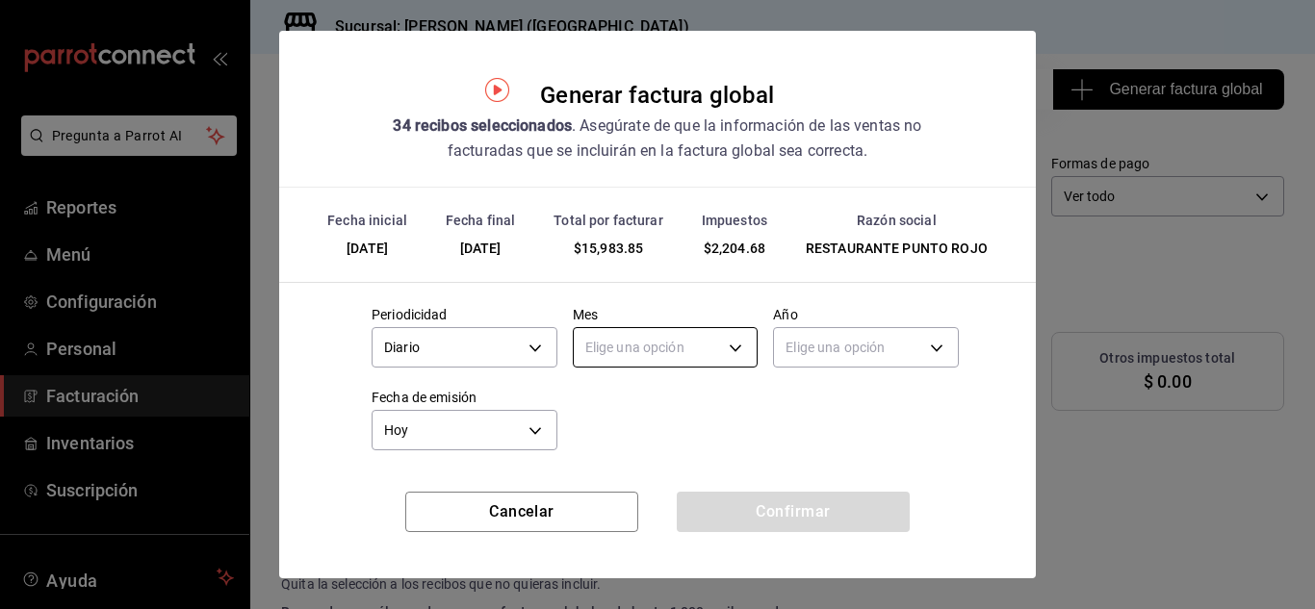
click at [634, 353] on body "Pregunta a Parrot AI Reportes Menú Configuración Personal Facturación Inventari…" at bounding box center [657, 304] width 1315 height 609
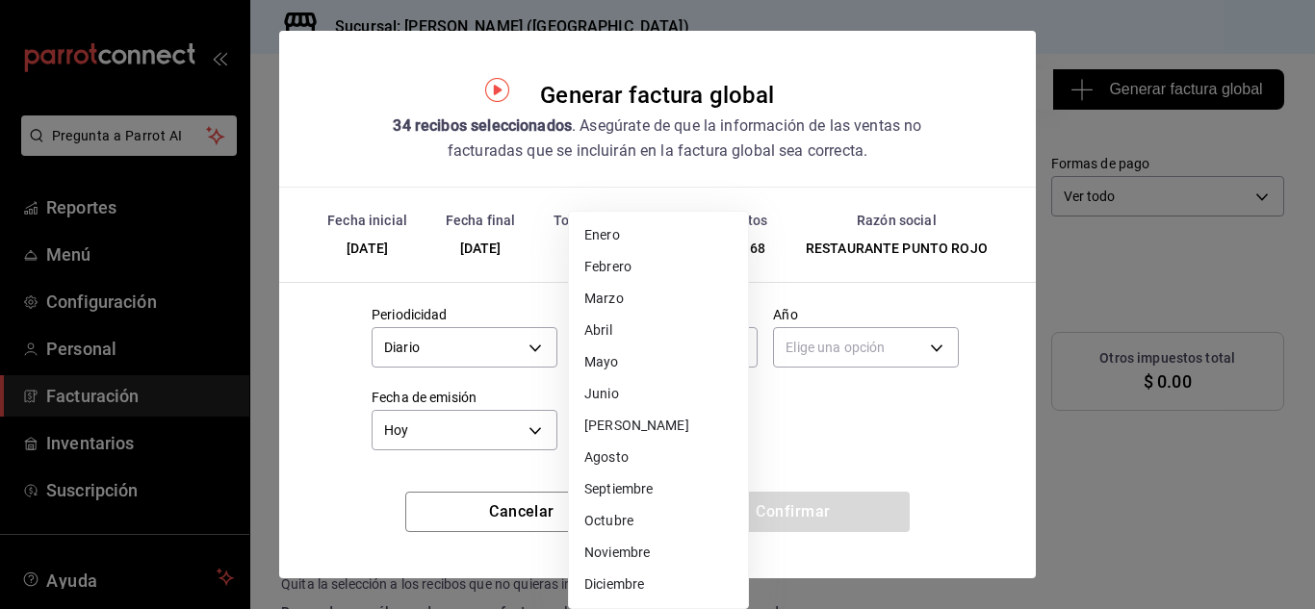
click at [629, 479] on li "Septiembre" at bounding box center [658, 490] width 179 height 32
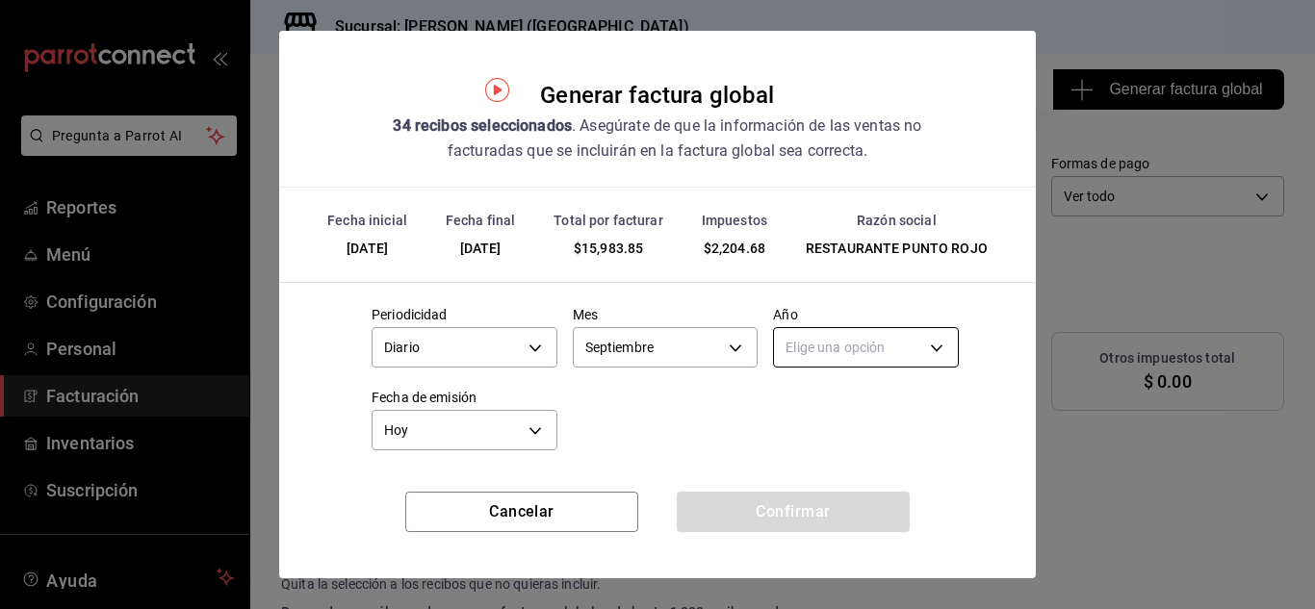
click at [818, 345] on body "Pregunta a Parrot AI Reportes Menú Configuración Personal Facturación Inventari…" at bounding box center [657, 304] width 1315 height 609
click at [794, 413] on li "2025" at bounding box center [854, 408] width 179 height 32
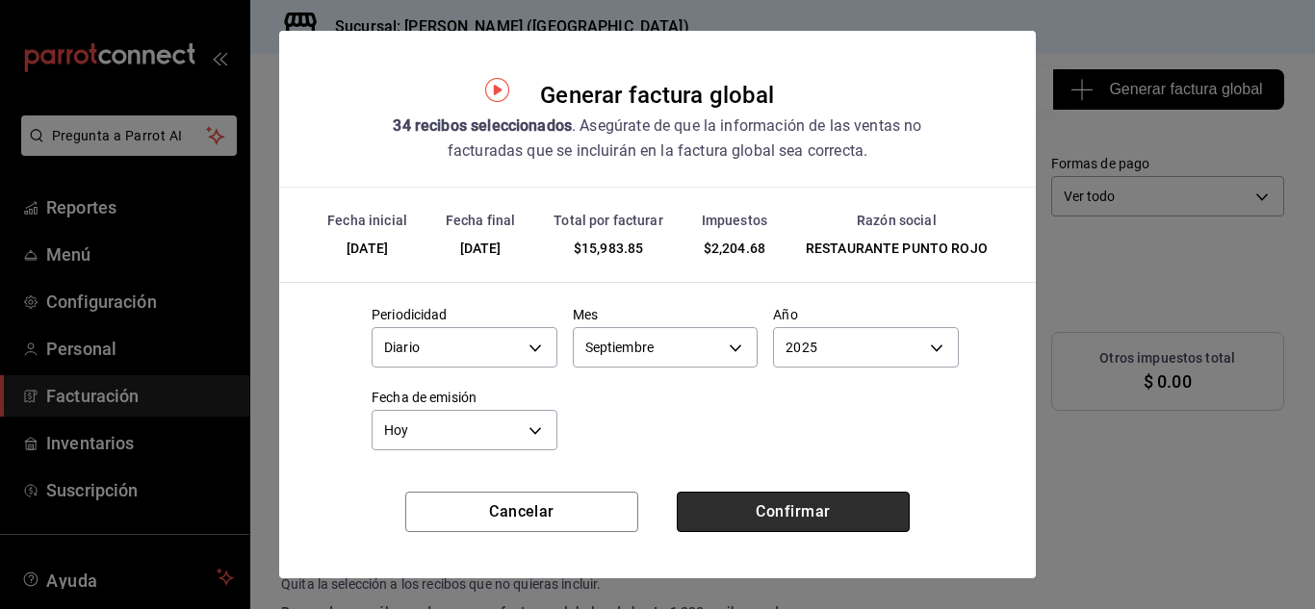
click at [782, 507] on button "Confirmar" at bounding box center [793, 512] width 233 height 40
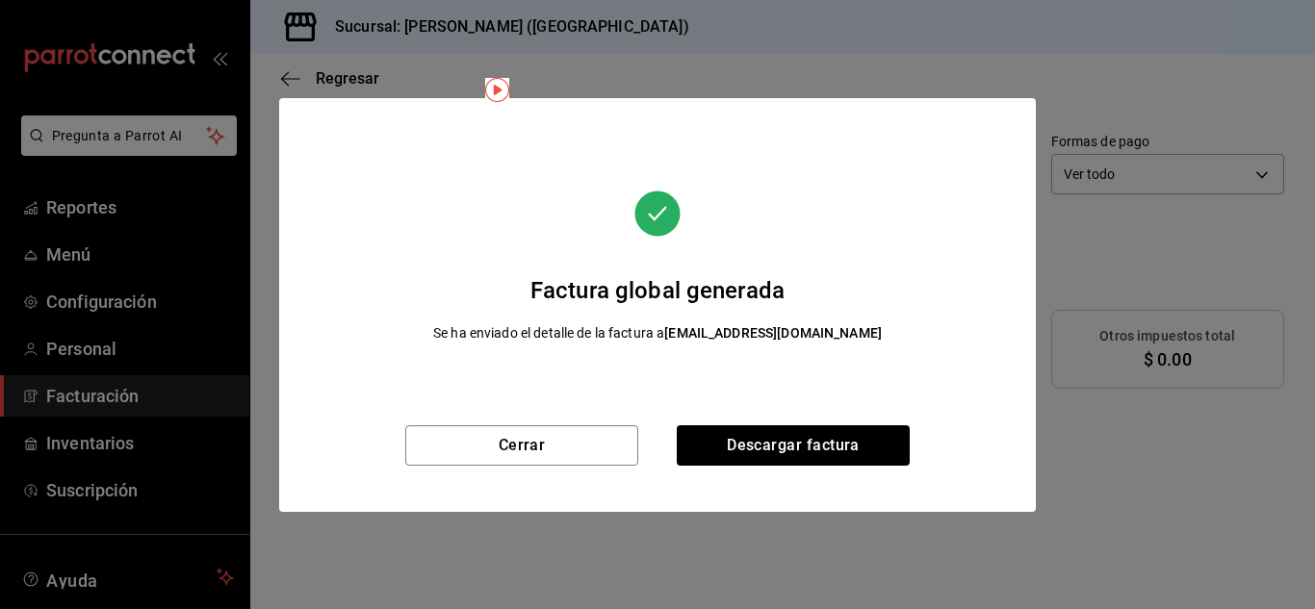
scroll to position [43, 0]
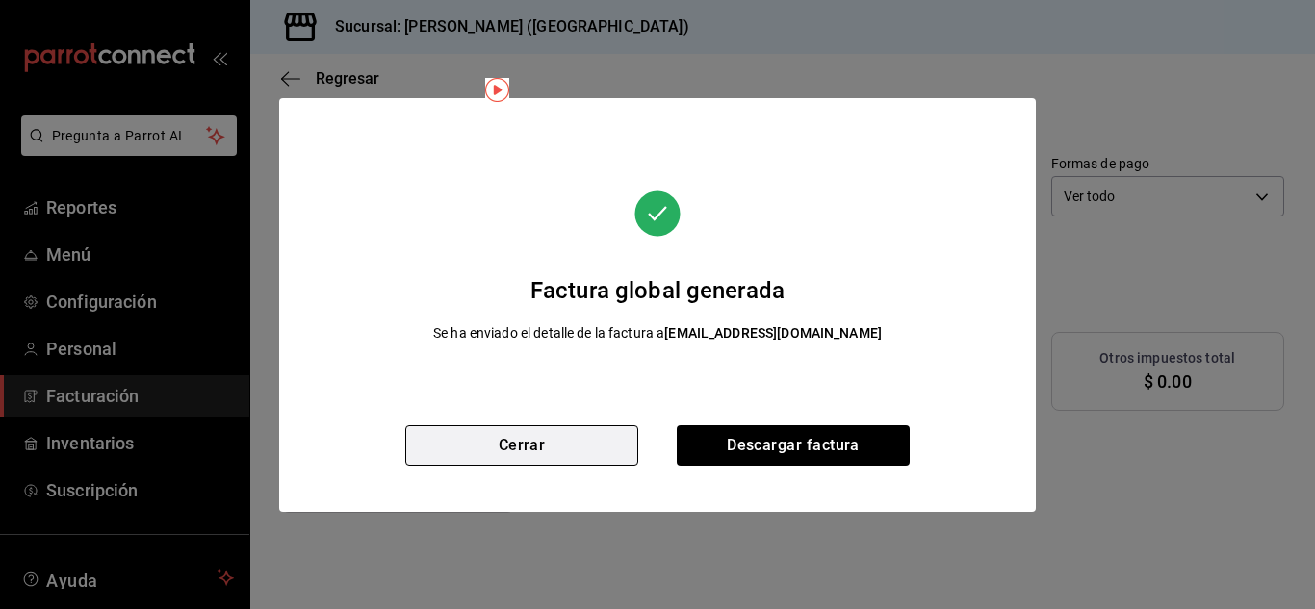
click at [595, 436] on button "Cerrar" at bounding box center [521, 446] width 233 height 40
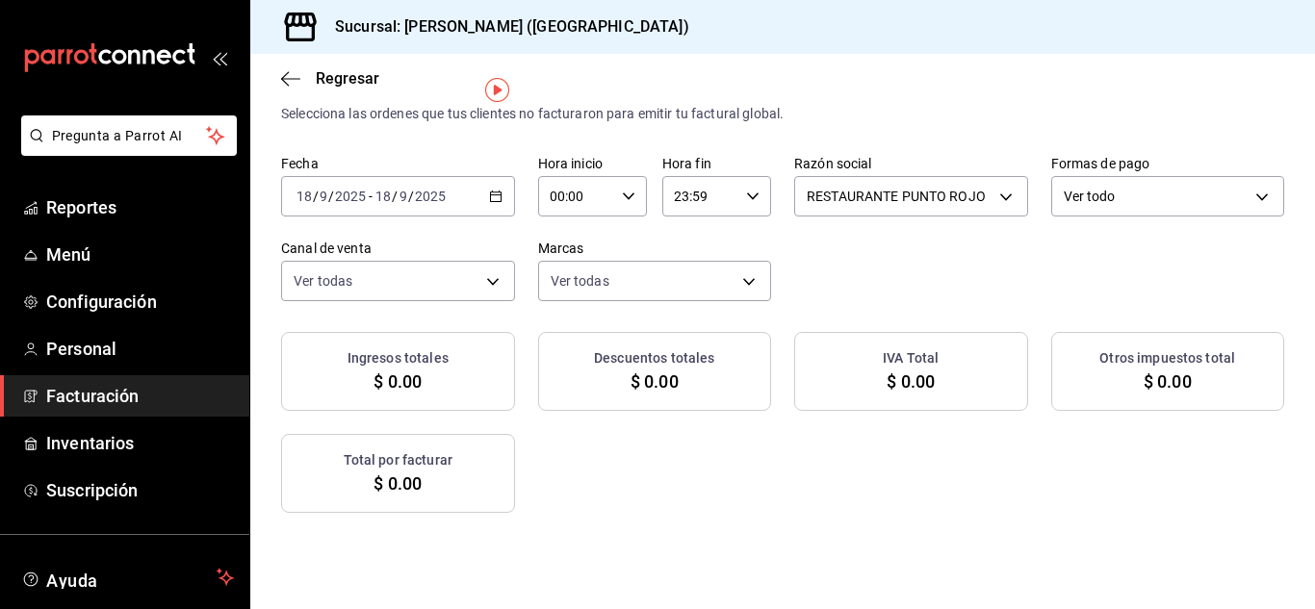
click at [515, 210] on div "[DATE] [DATE] - [DATE] [DATE]" at bounding box center [398, 196] width 234 height 40
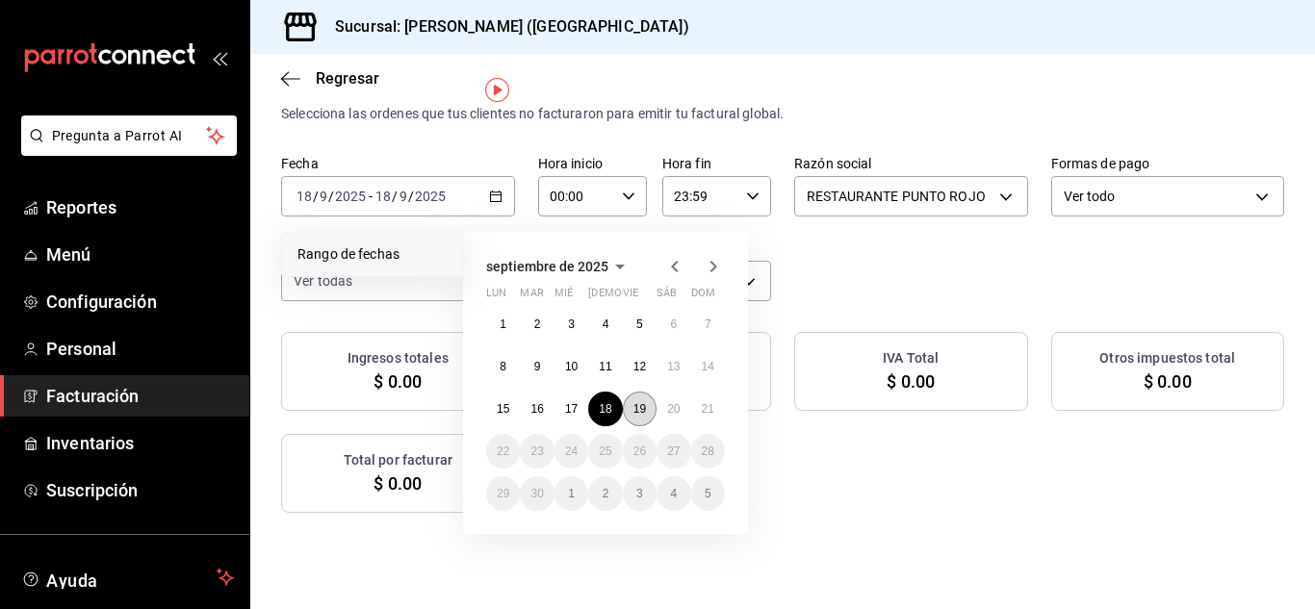
click at [648, 412] on button "19" at bounding box center [640, 409] width 34 height 35
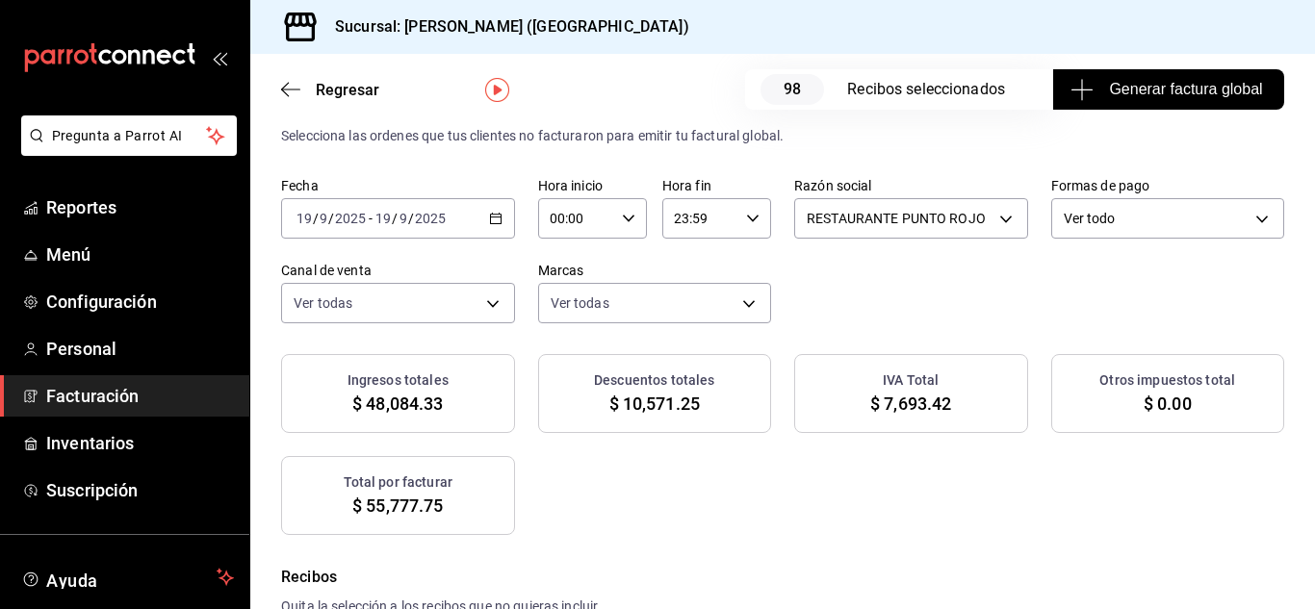
scroll to position [65, 0]
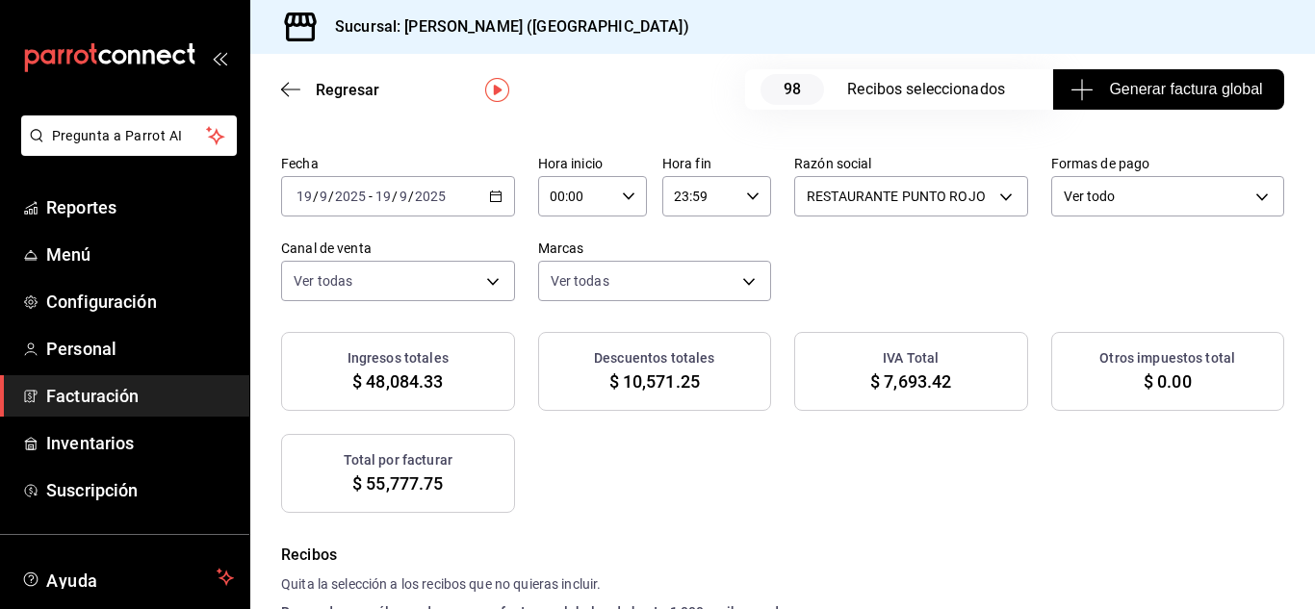
click at [1067, 75] on button "Generar factura global" at bounding box center [1168, 89] width 231 height 40
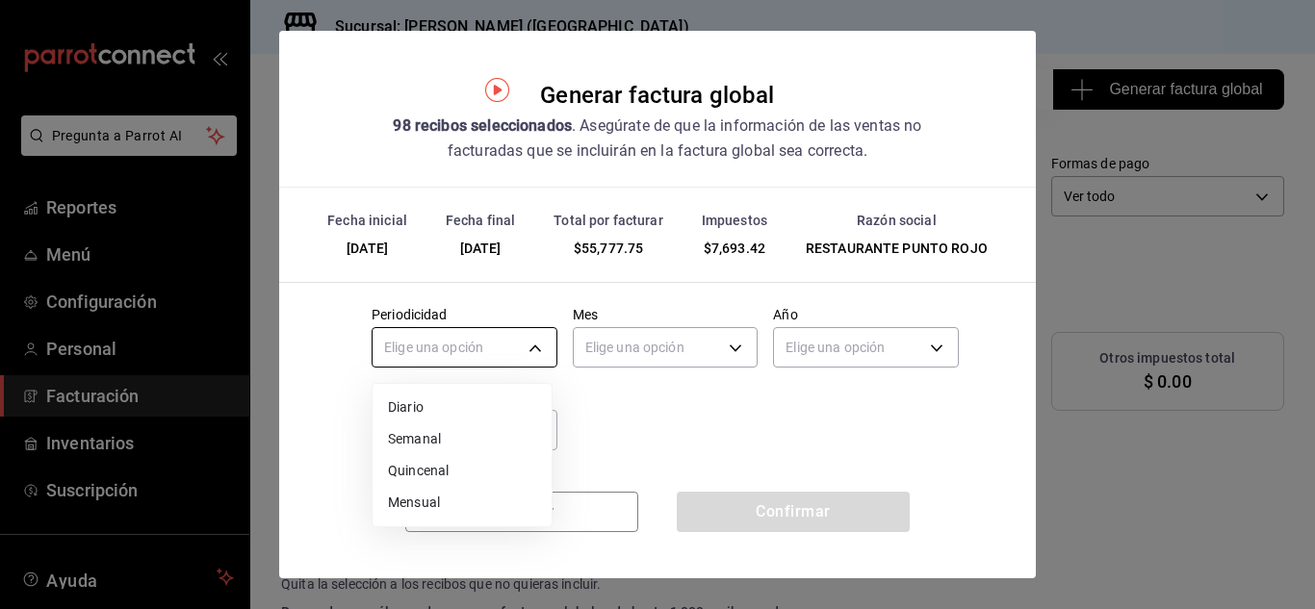
click at [530, 358] on body "Pregunta a Parrot AI Reportes Menú Configuración Personal Facturación Inventari…" at bounding box center [657, 304] width 1315 height 609
click at [472, 413] on li "Diario" at bounding box center [462, 408] width 179 height 32
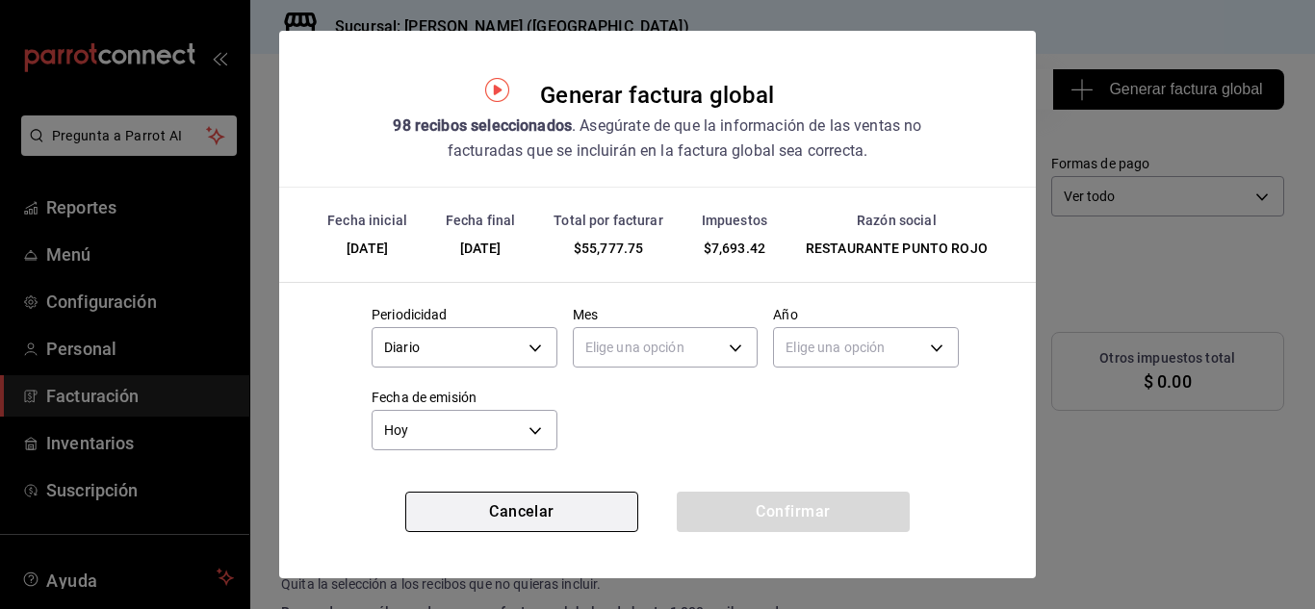
click at [526, 508] on button "Cancelar" at bounding box center [521, 512] width 233 height 40
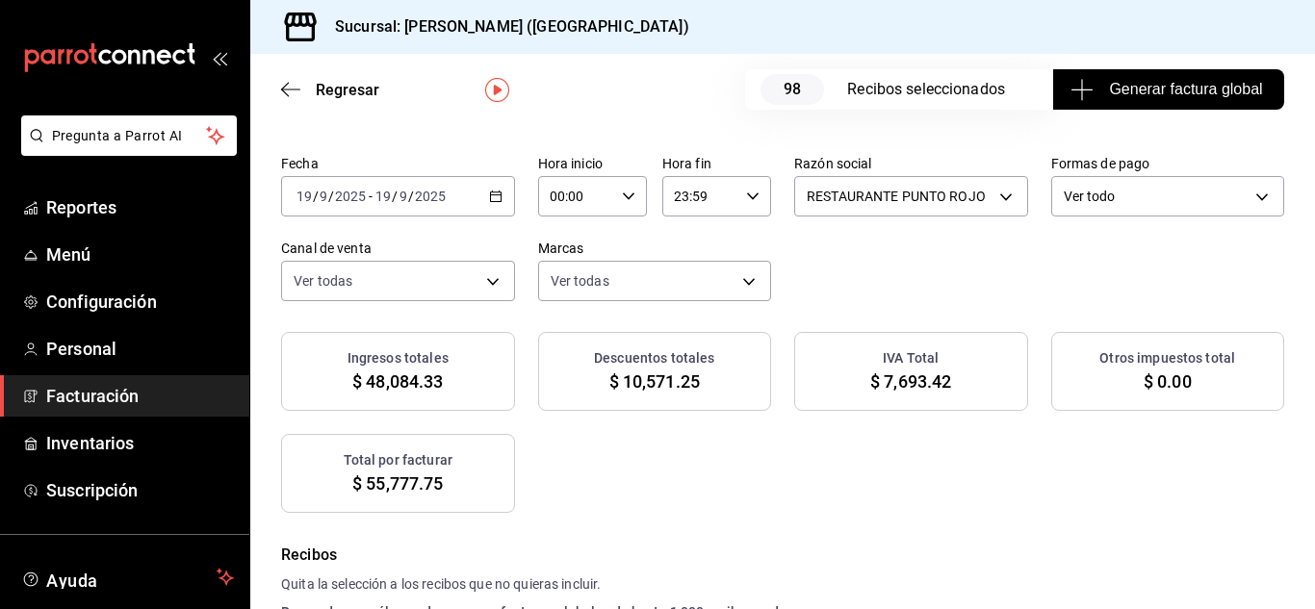
click at [503, 199] on icon "button" at bounding box center [495, 196] width 13 height 13
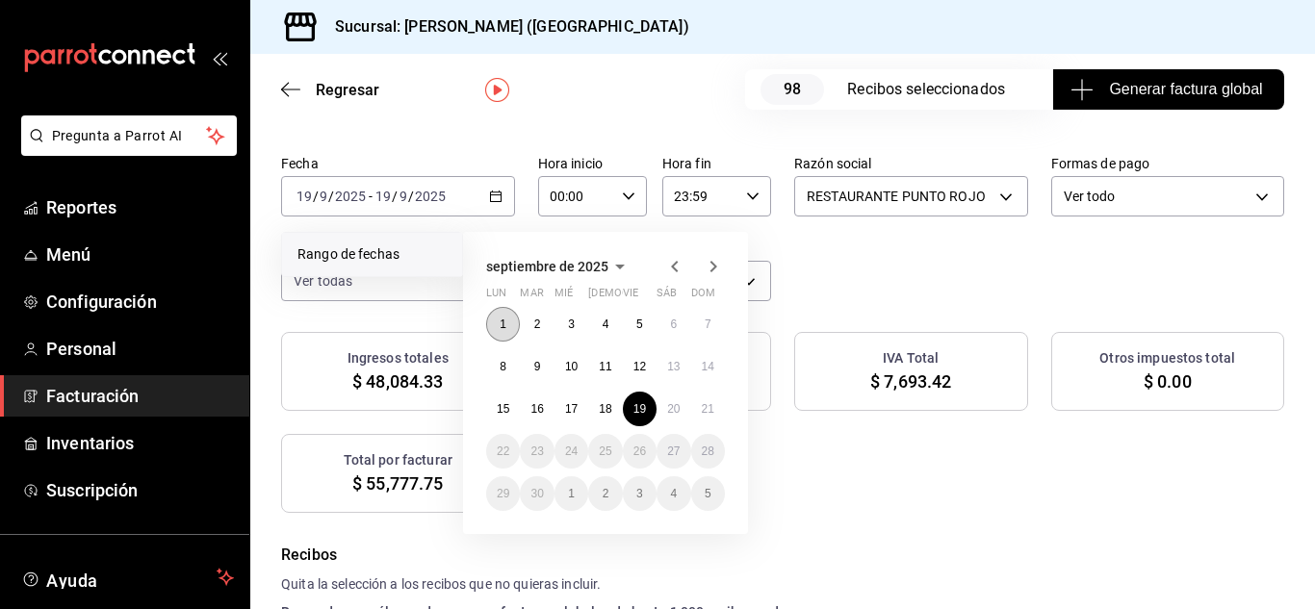
click at [505, 315] on button "1" at bounding box center [503, 324] width 34 height 35
click at [603, 403] on abbr "18" at bounding box center [605, 408] width 13 height 13
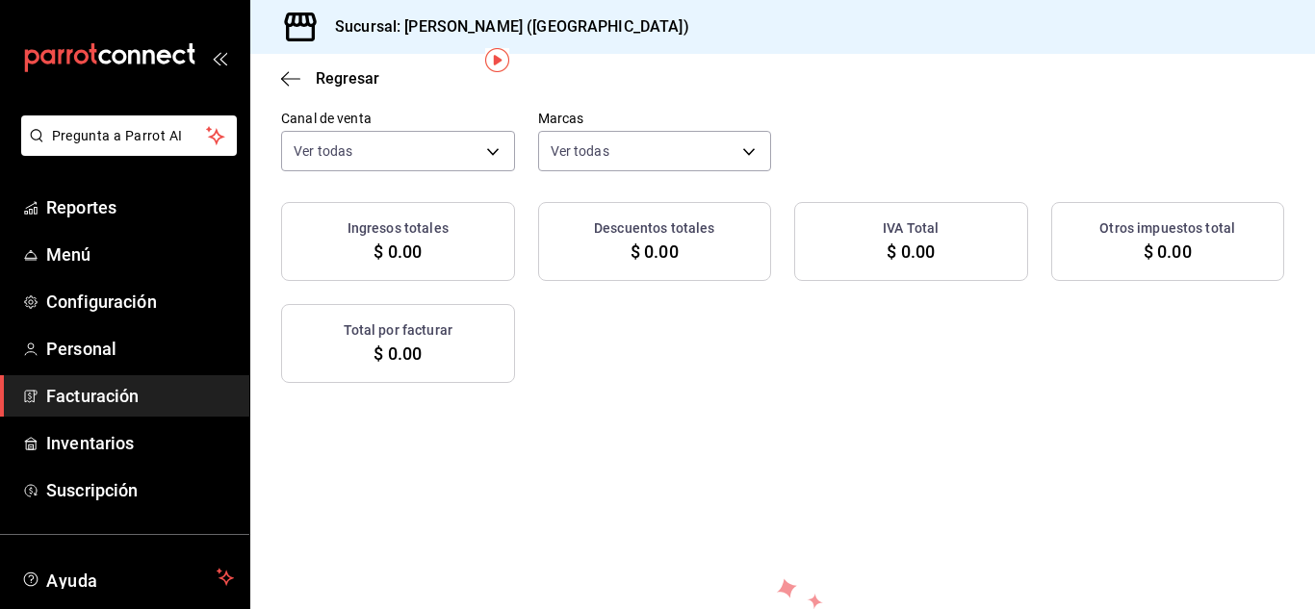
scroll to position [0, 0]
